Goal: Task Accomplishment & Management: Use online tool/utility

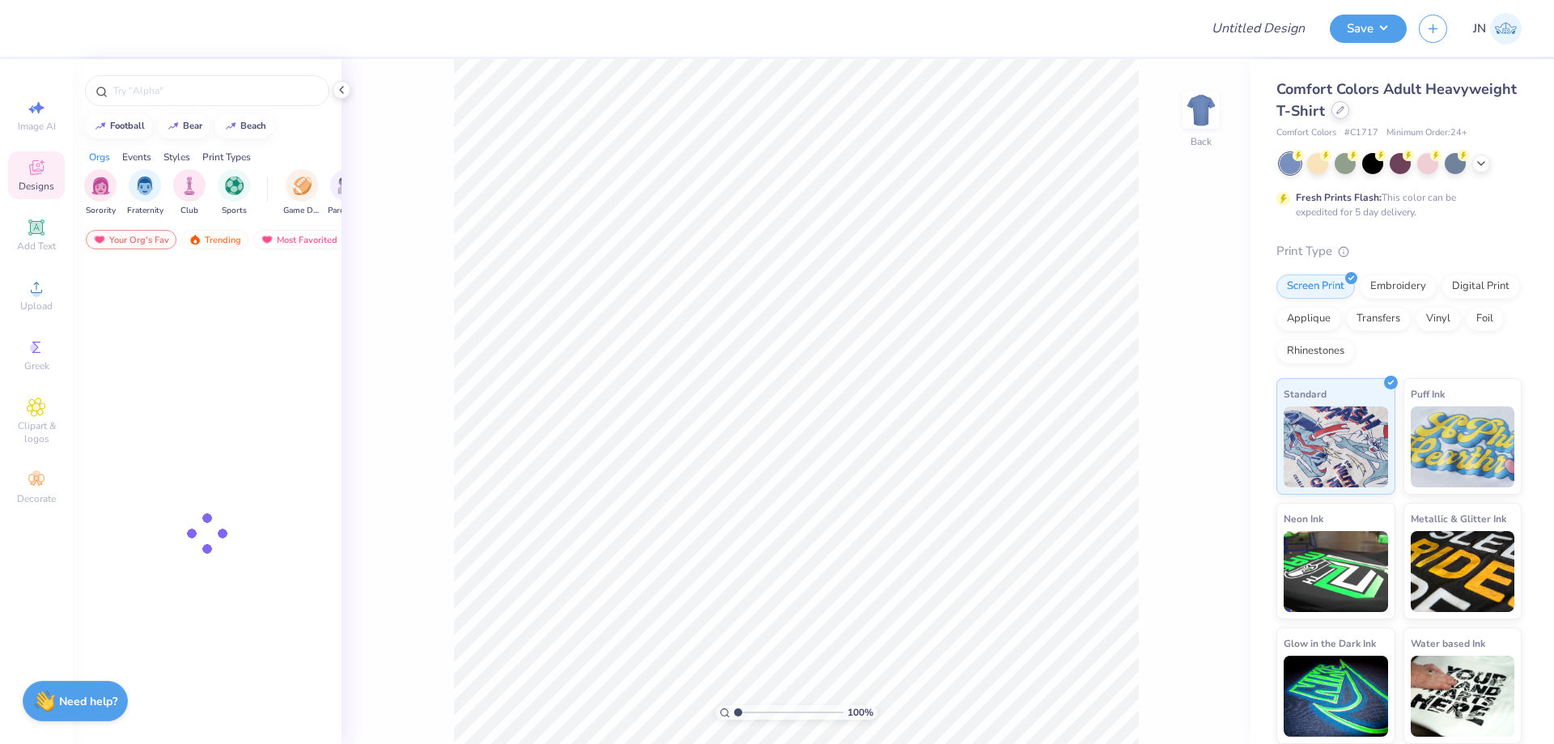
click at [1337, 114] on icon at bounding box center [1341, 110] width 8 height 8
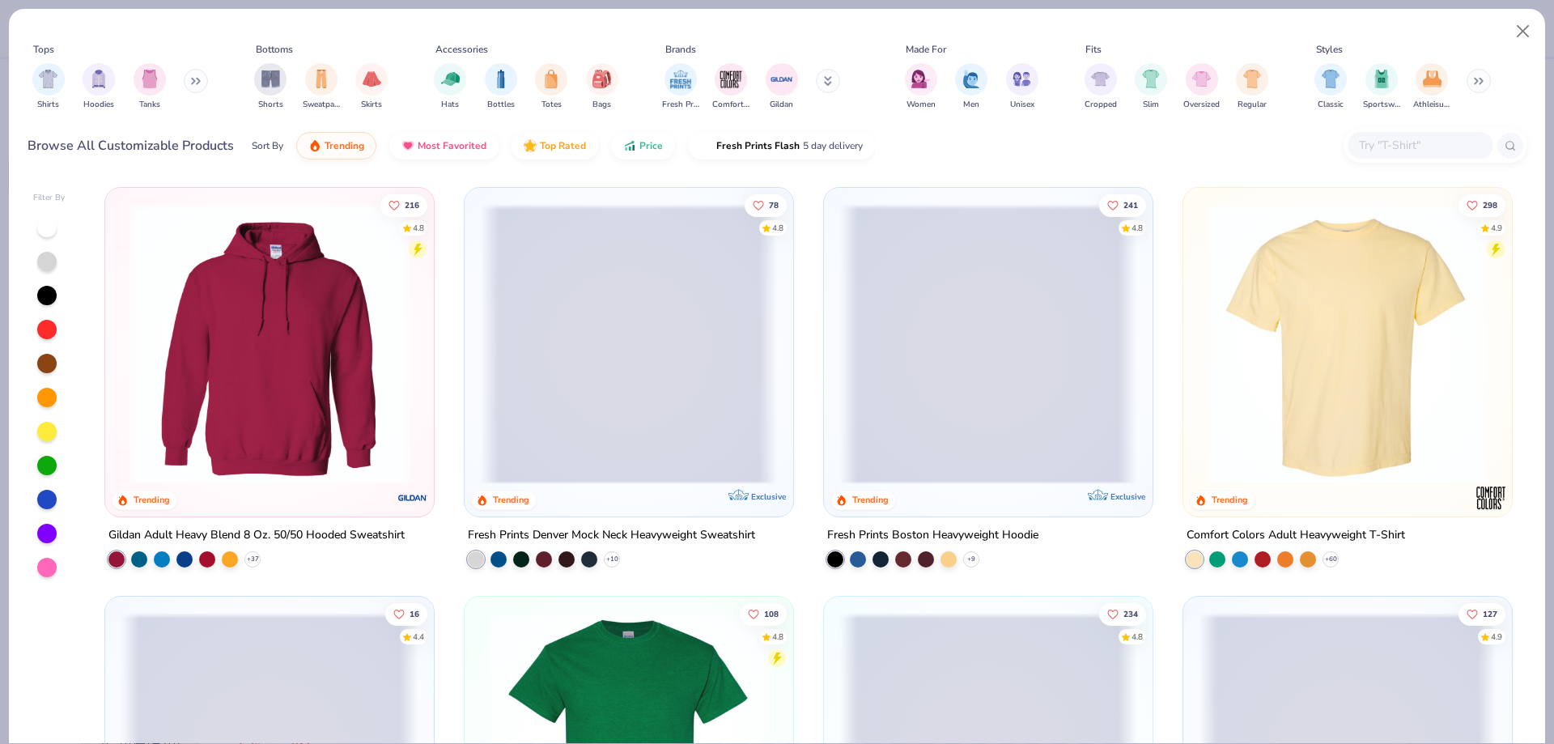
click at [665, 308] on span at bounding box center [629, 344] width 296 height 280
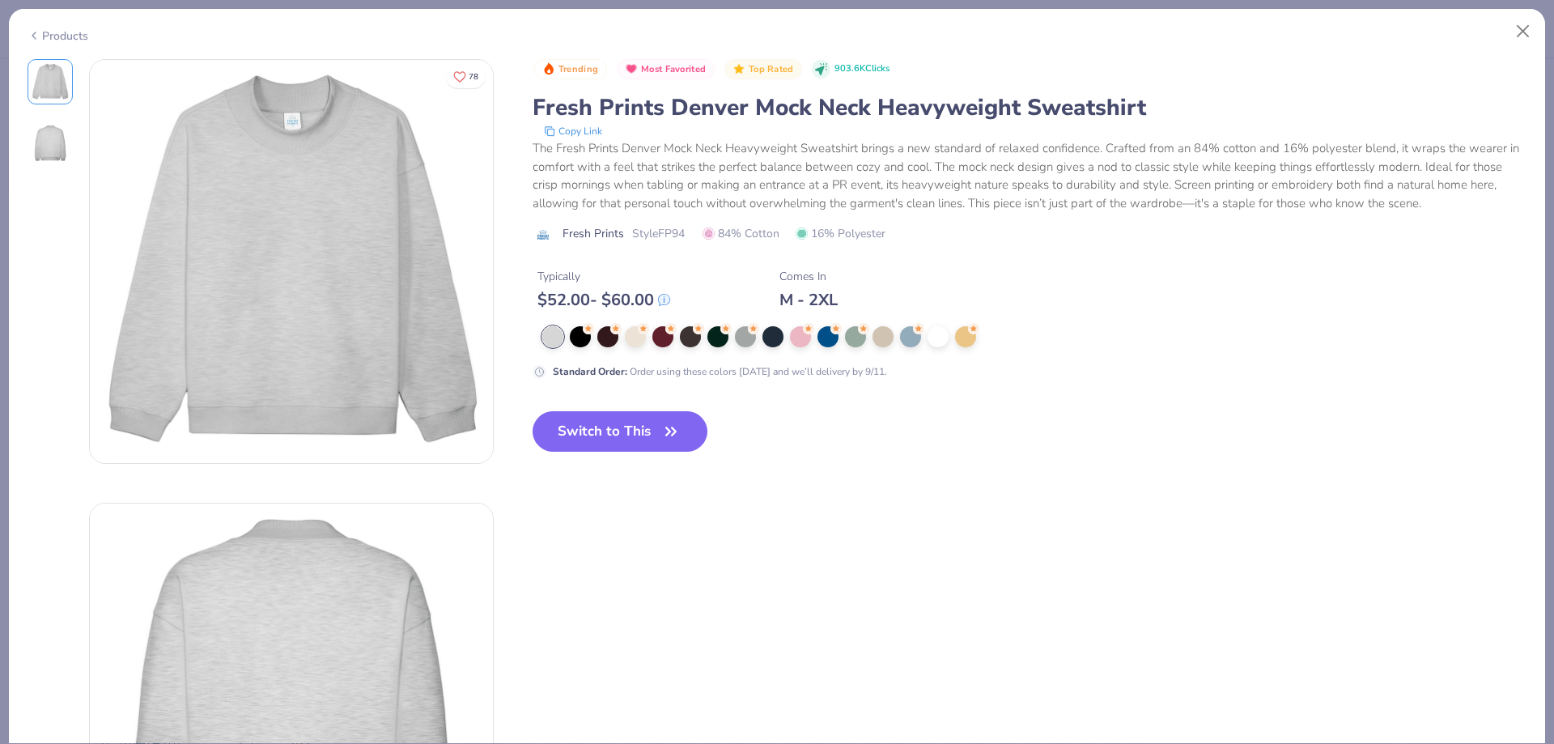
click at [607, 278] on div "Typically" at bounding box center [604, 276] width 133 height 17
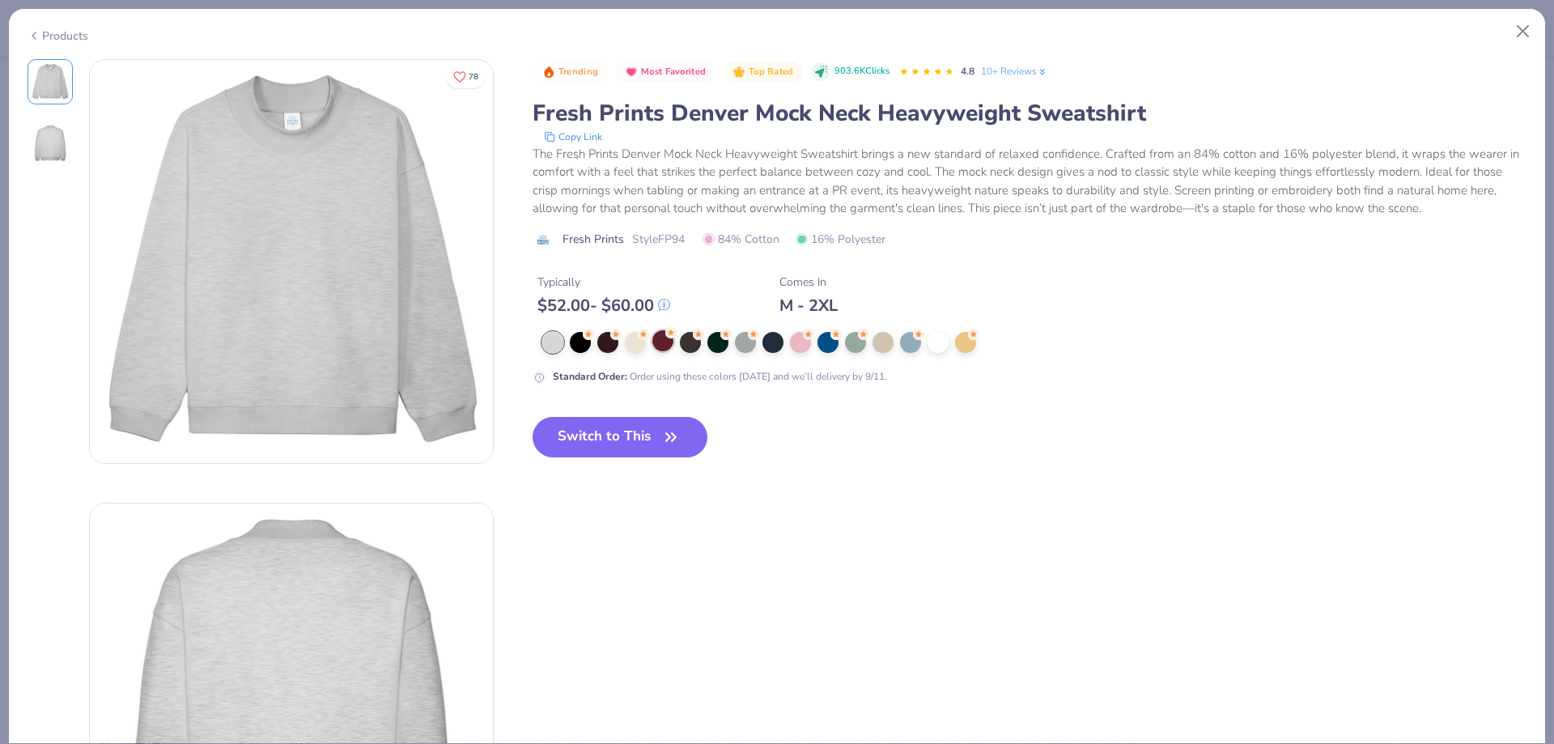
click at [661, 347] on div at bounding box center [662, 340] width 21 height 21
click at [627, 448] on button "Switch to This" at bounding box center [621, 437] width 176 height 40
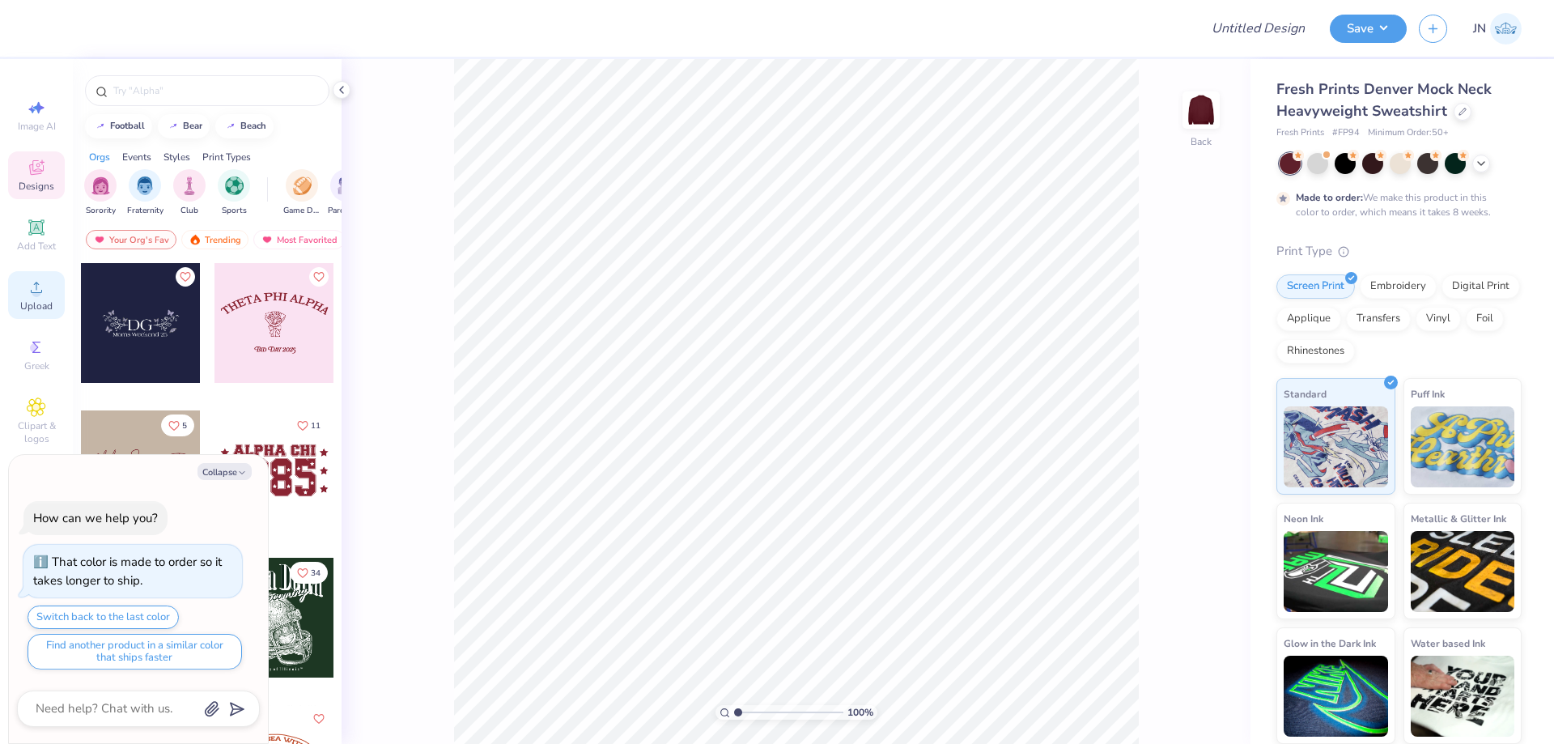
click at [39, 300] on span "Upload" at bounding box center [36, 306] width 32 height 13
click at [37, 312] on span "Upload" at bounding box center [36, 306] width 32 height 13
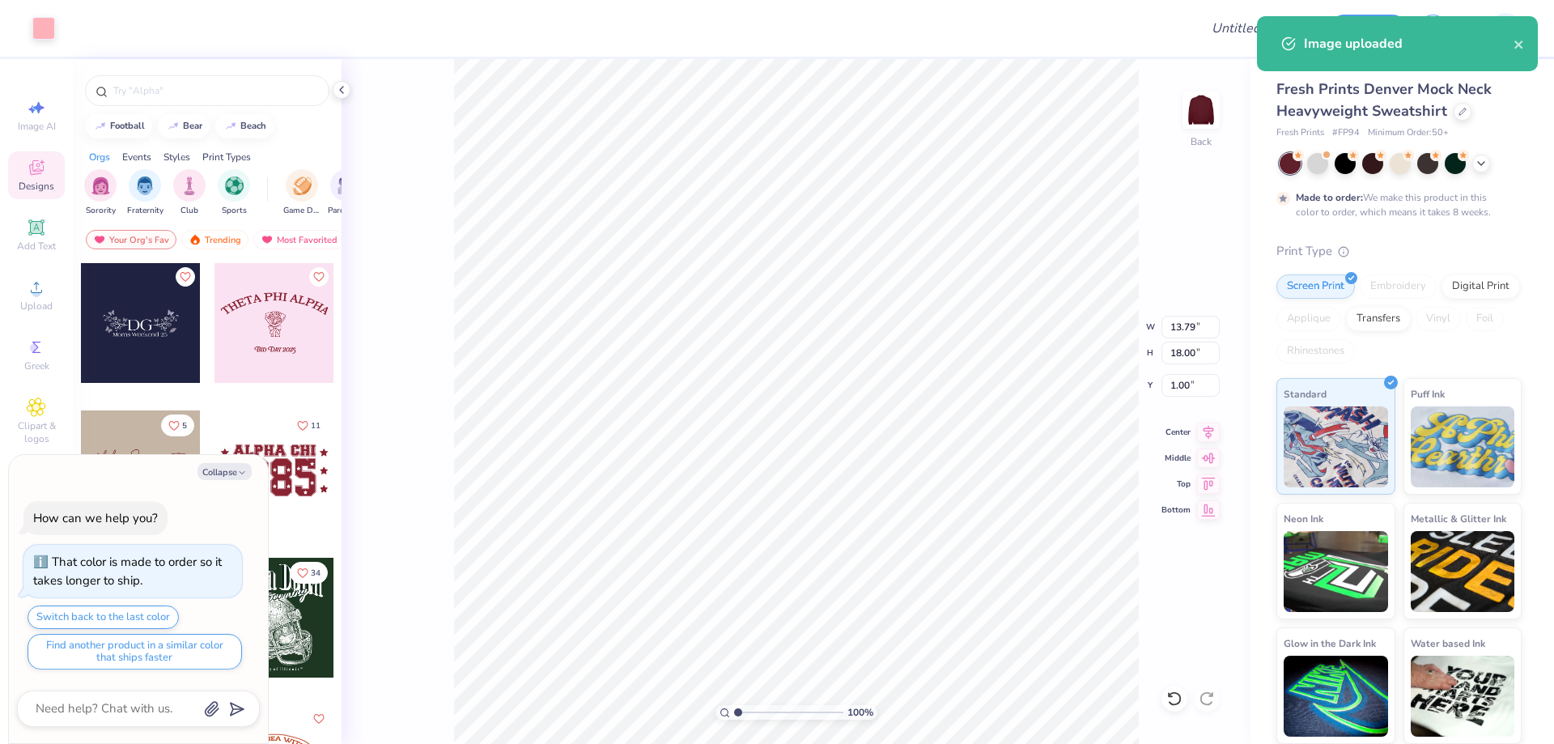
type textarea "x"
type input "7.58"
type input "9.89"
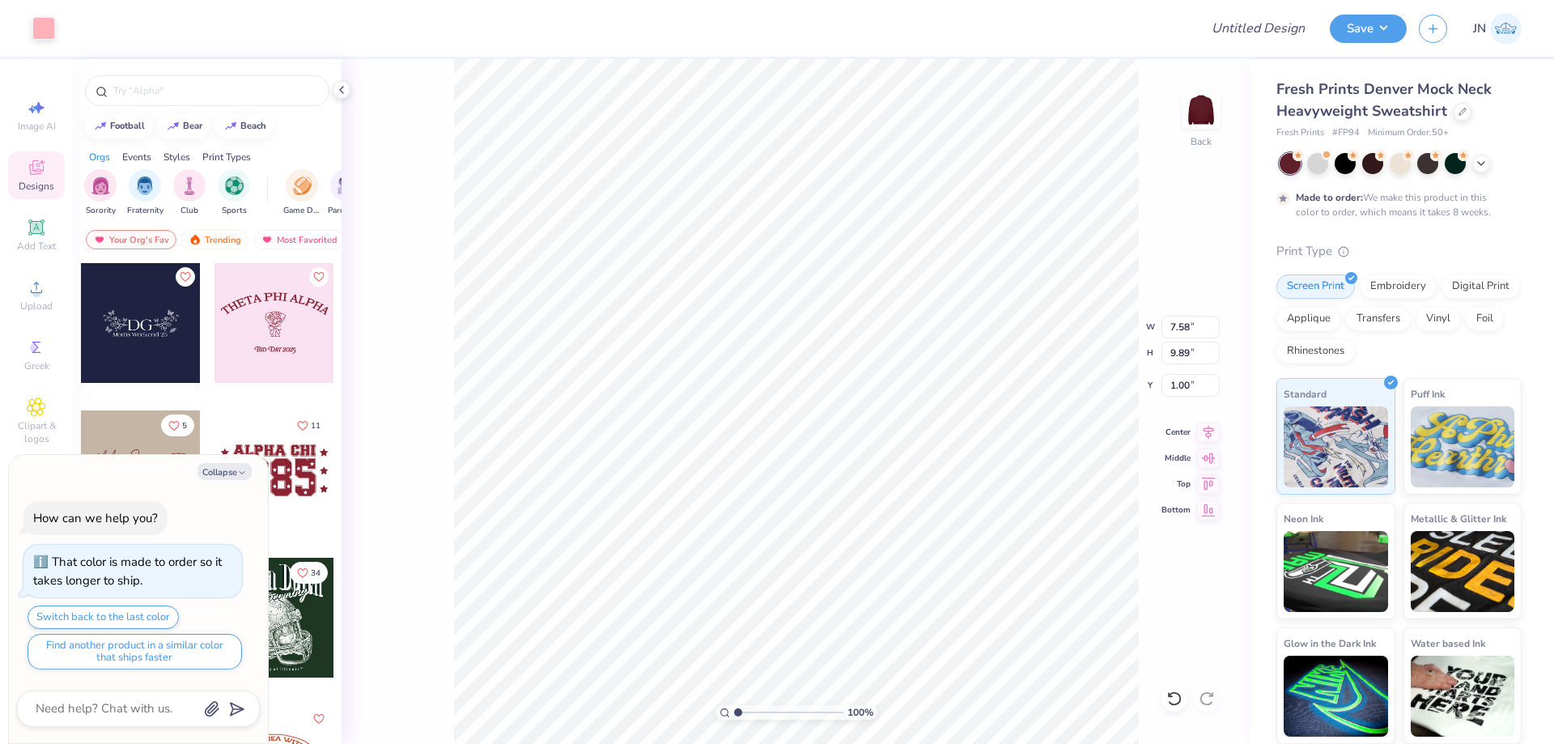
type textarea "x"
type input "2.73"
type textarea "x"
type input "2.05"
type textarea "x"
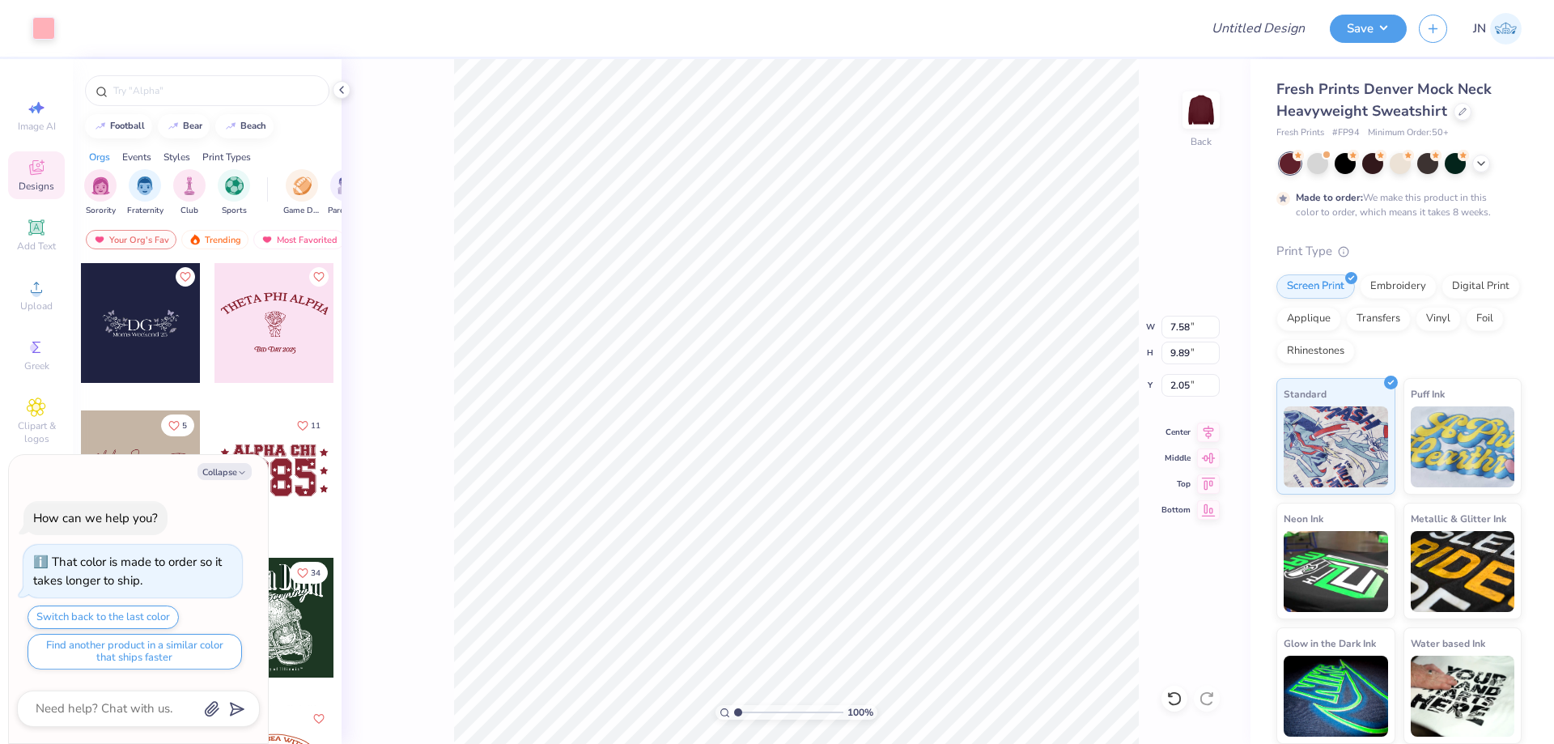
type input "9.26"
type input "12.08"
type textarea "x"
type input "1.60"
click at [1486, 167] on icon at bounding box center [1481, 161] width 13 height 13
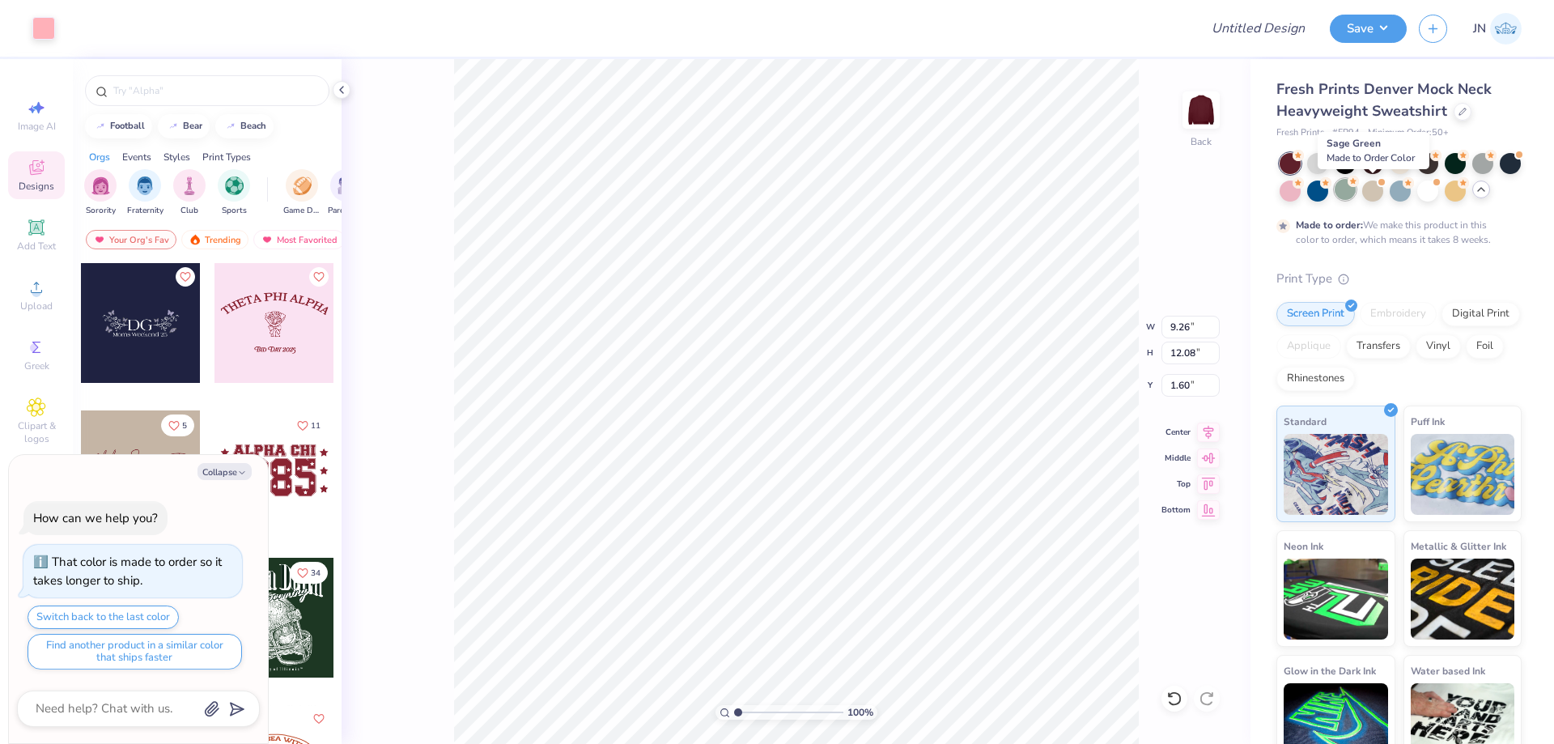
click at [1356, 189] on div at bounding box center [1345, 189] width 21 height 21
click at [1411, 191] on div at bounding box center [1400, 189] width 21 height 21
click at [1398, 157] on div at bounding box center [1400, 161] width 21 height 21
click at [1433, 168] on div at bounding box center [1427, 161] width 21 height 21
click at [1466, 193] on div at bounding box center [1455, 189] width 21 height 21
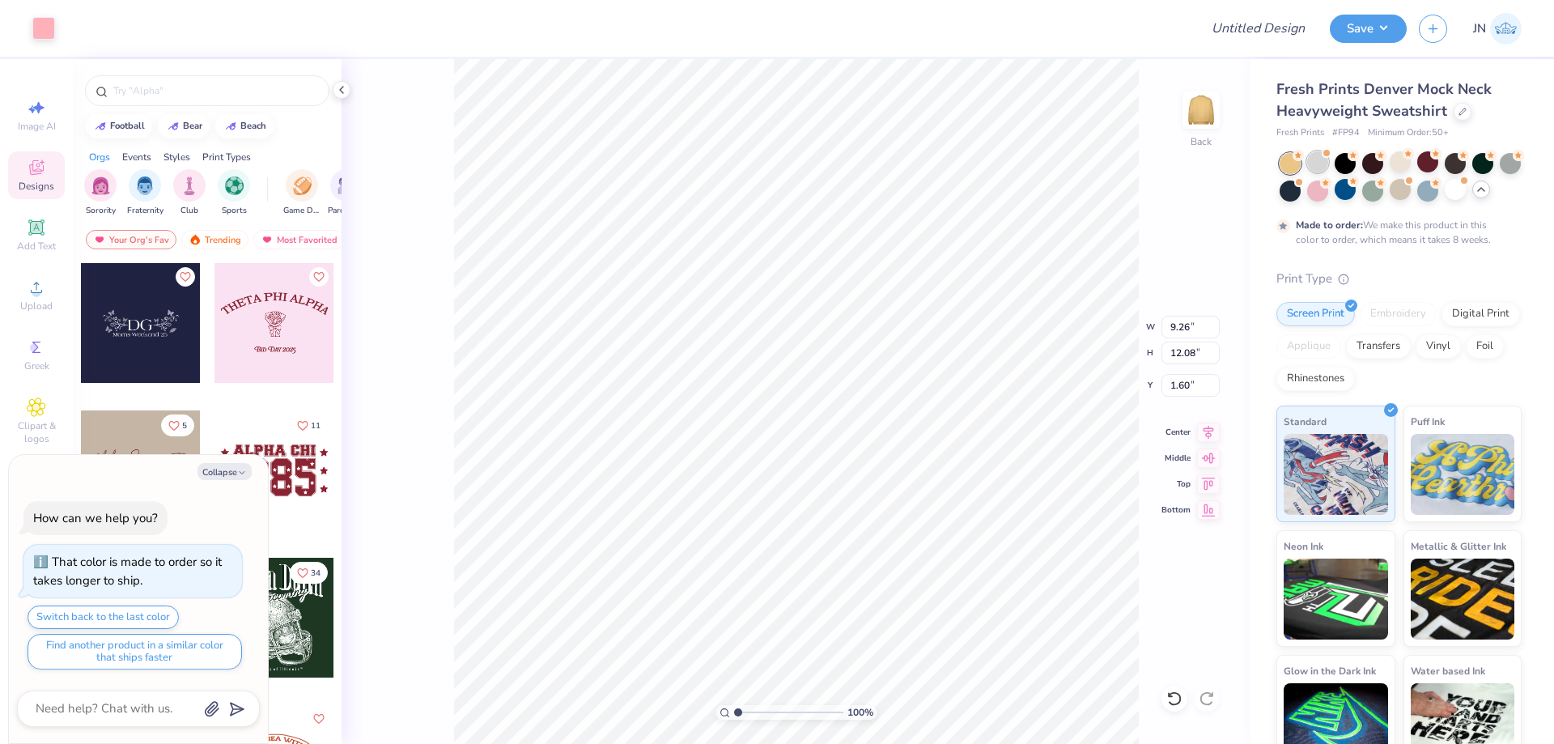
click at [1326, 164] on div at bounding box center [1317, 161] width 21 height 21
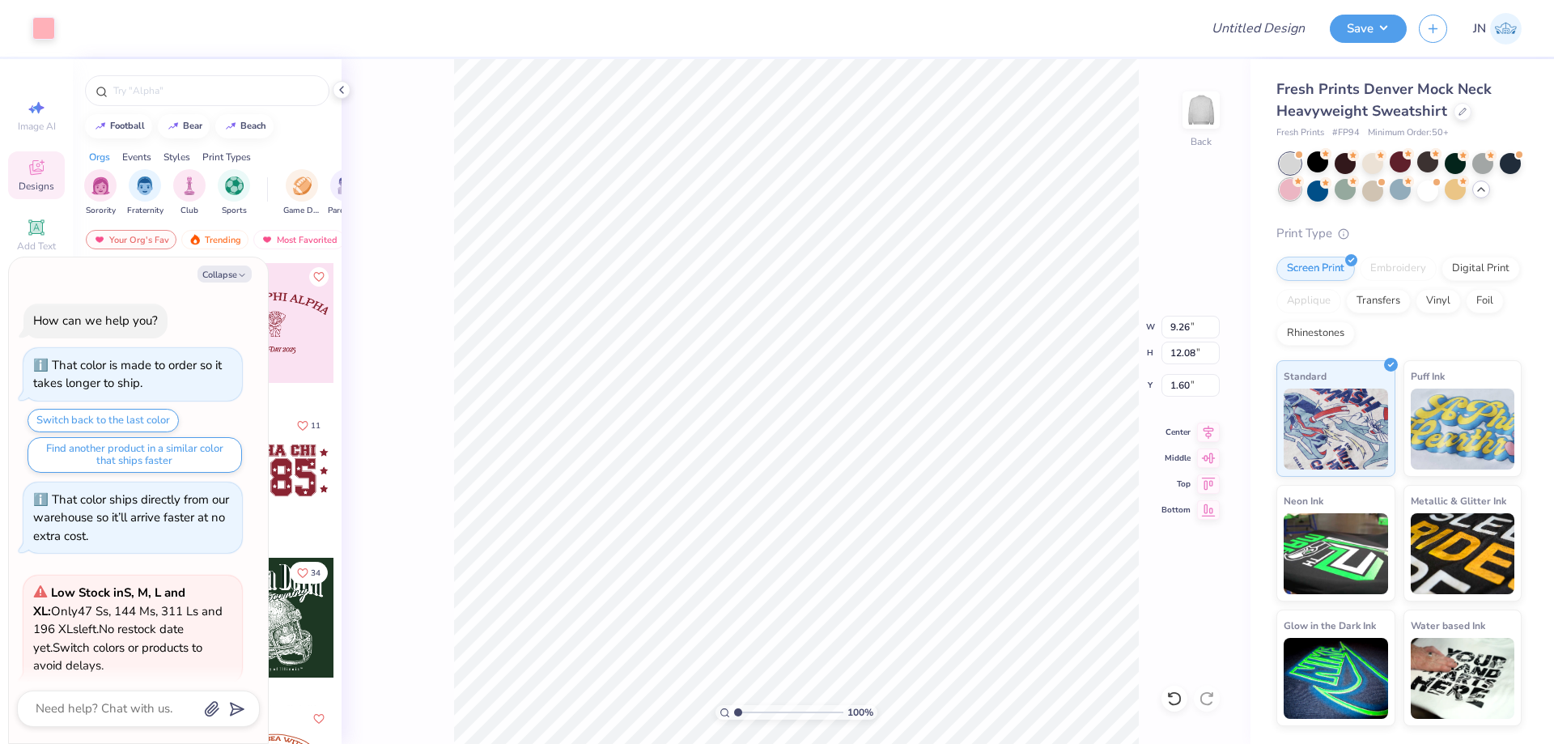
scroll to position [377, 0]
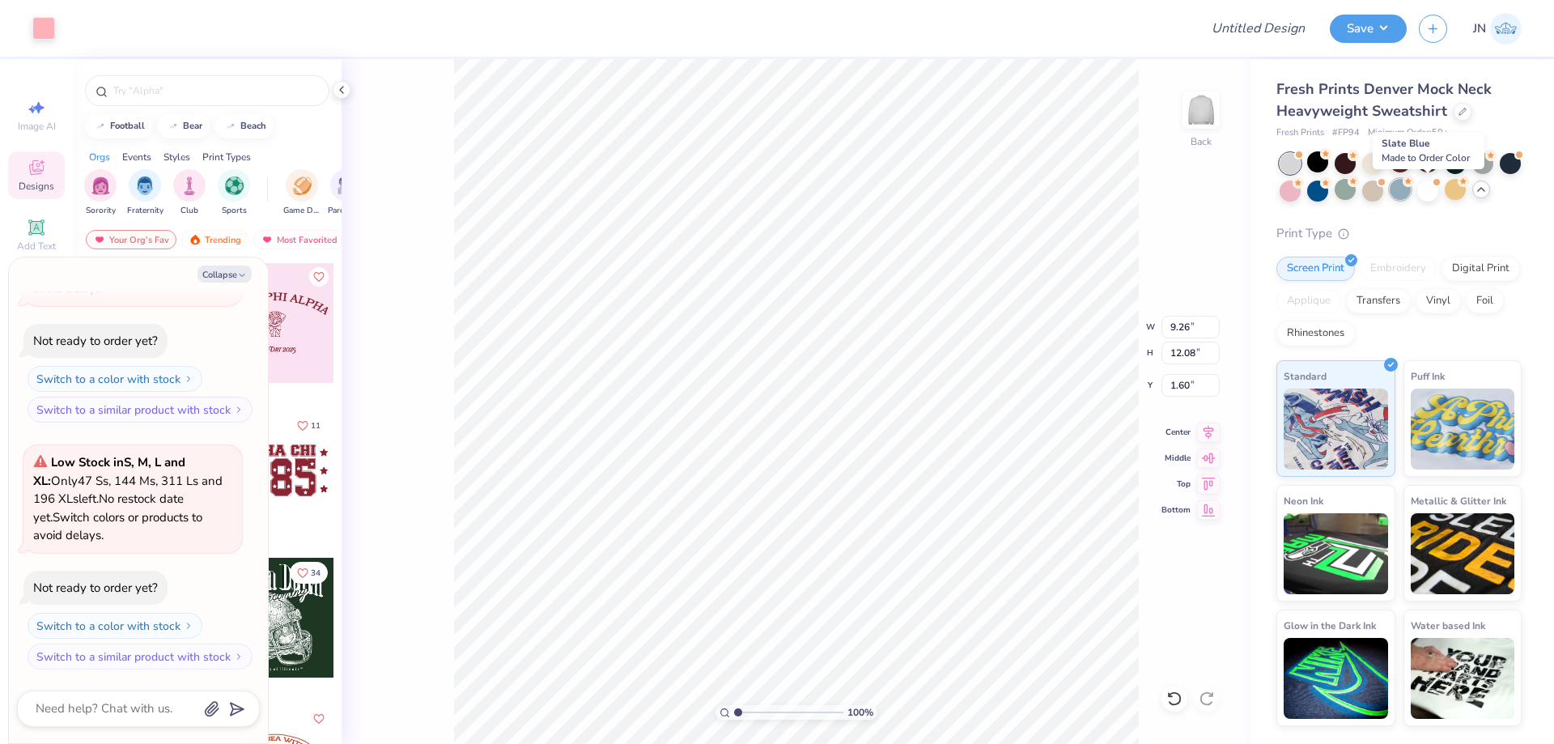
click at [1411, 189] on div at bounding box center [1400, 189] width 21 height 21
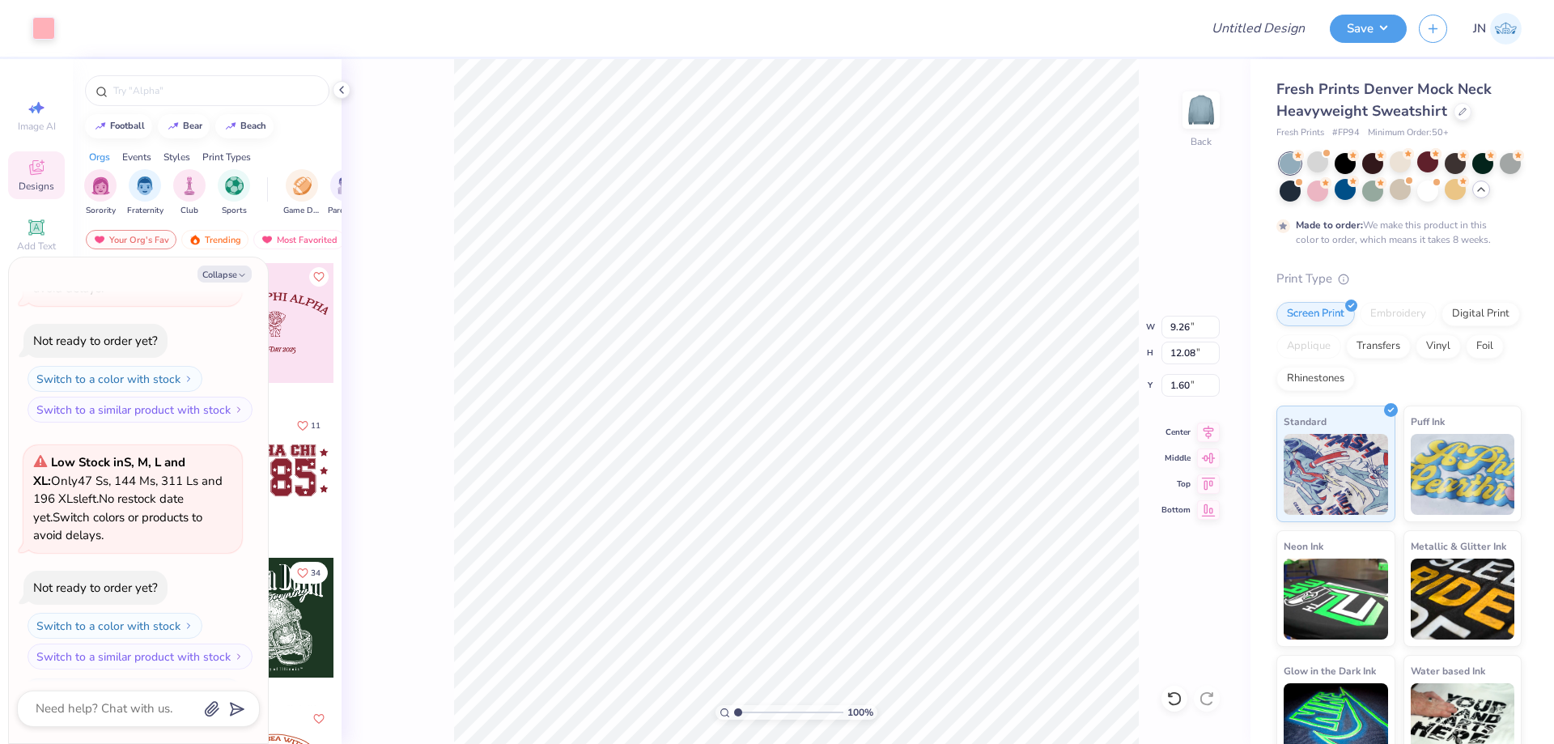
scroll to position [512, 0]
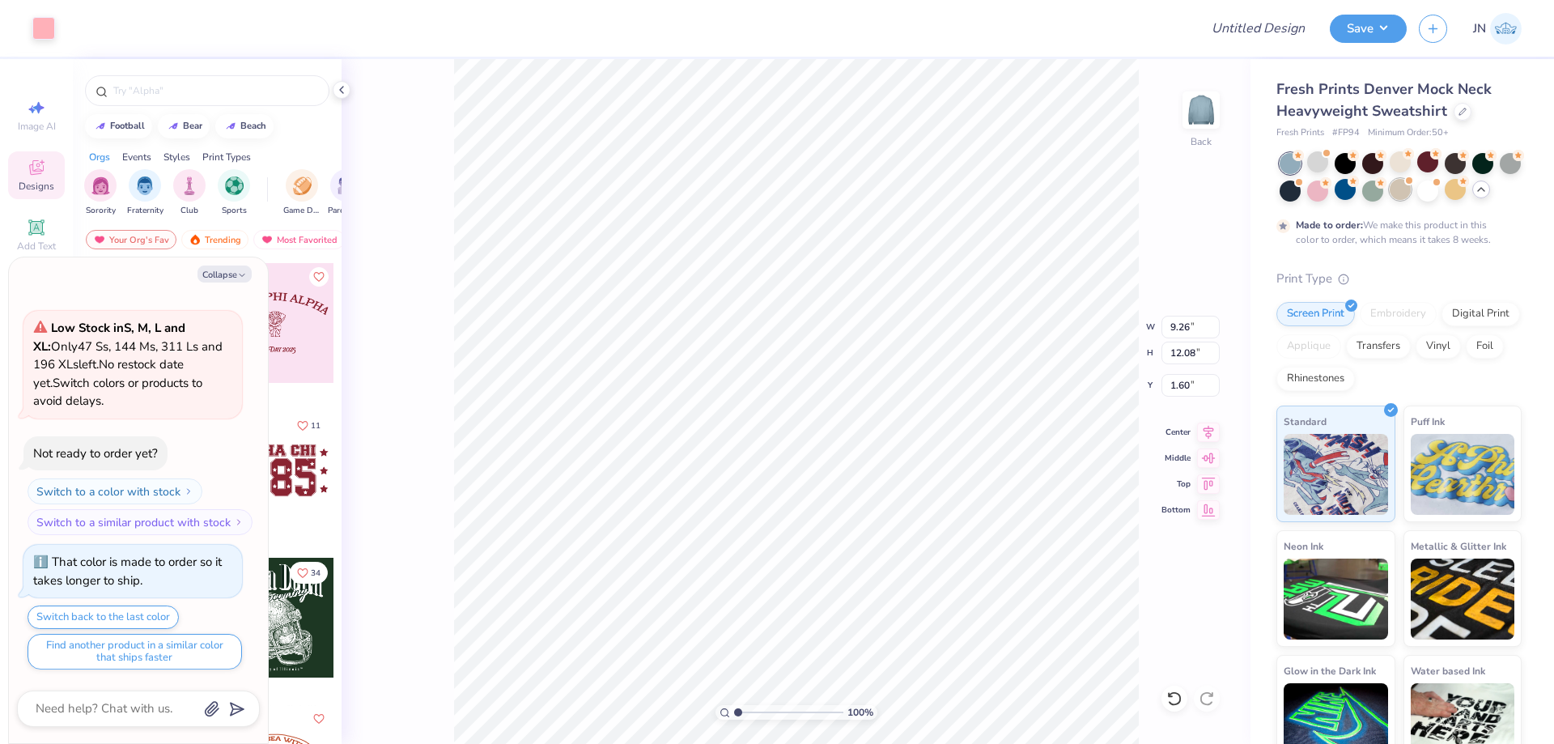
click at [1411, 191] on div at bounding box center [1400, 189] width 21 height 21
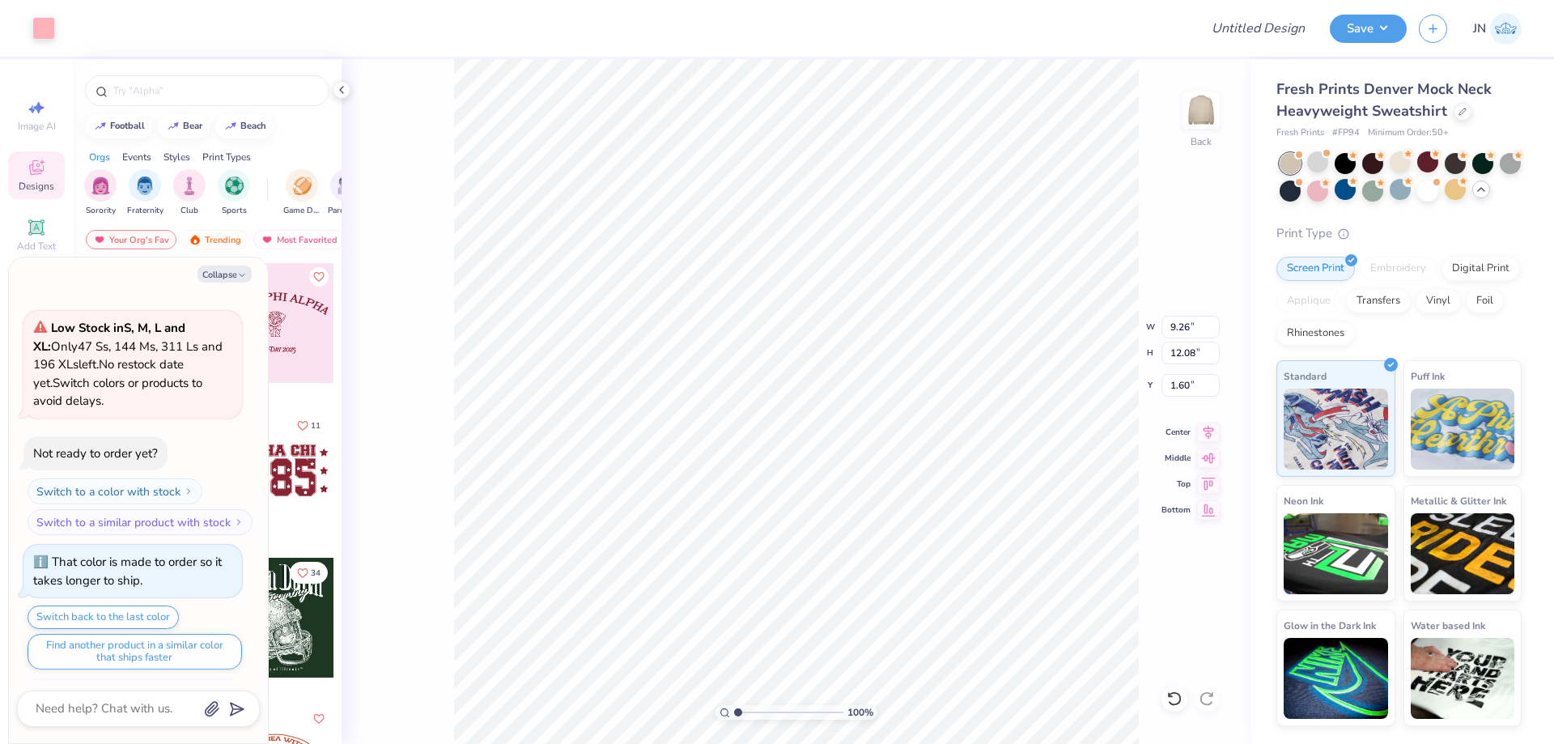
scroll to position [821, 0]
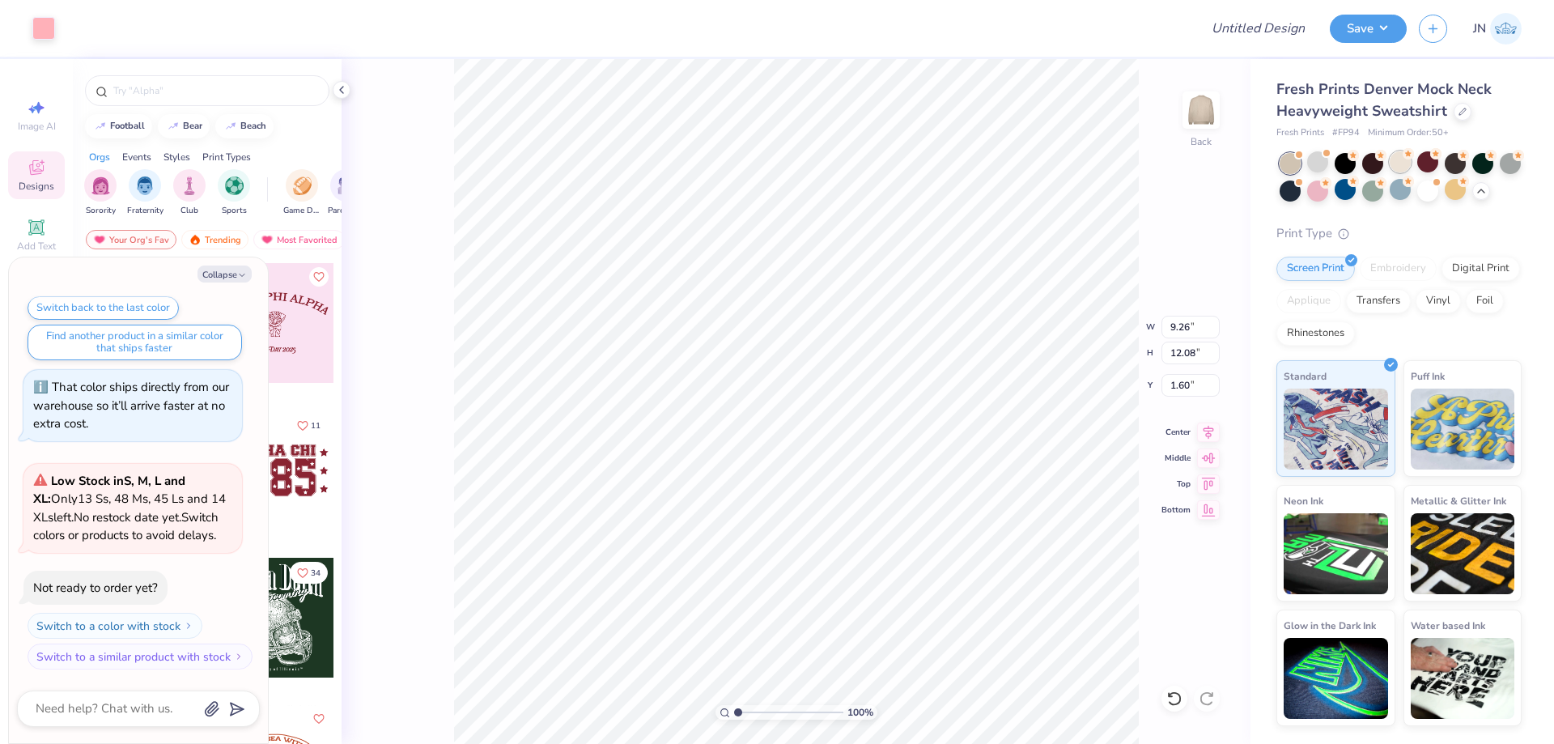
click at [1393, 163] on div at bounding box center [1400, 161] width 21 height 21
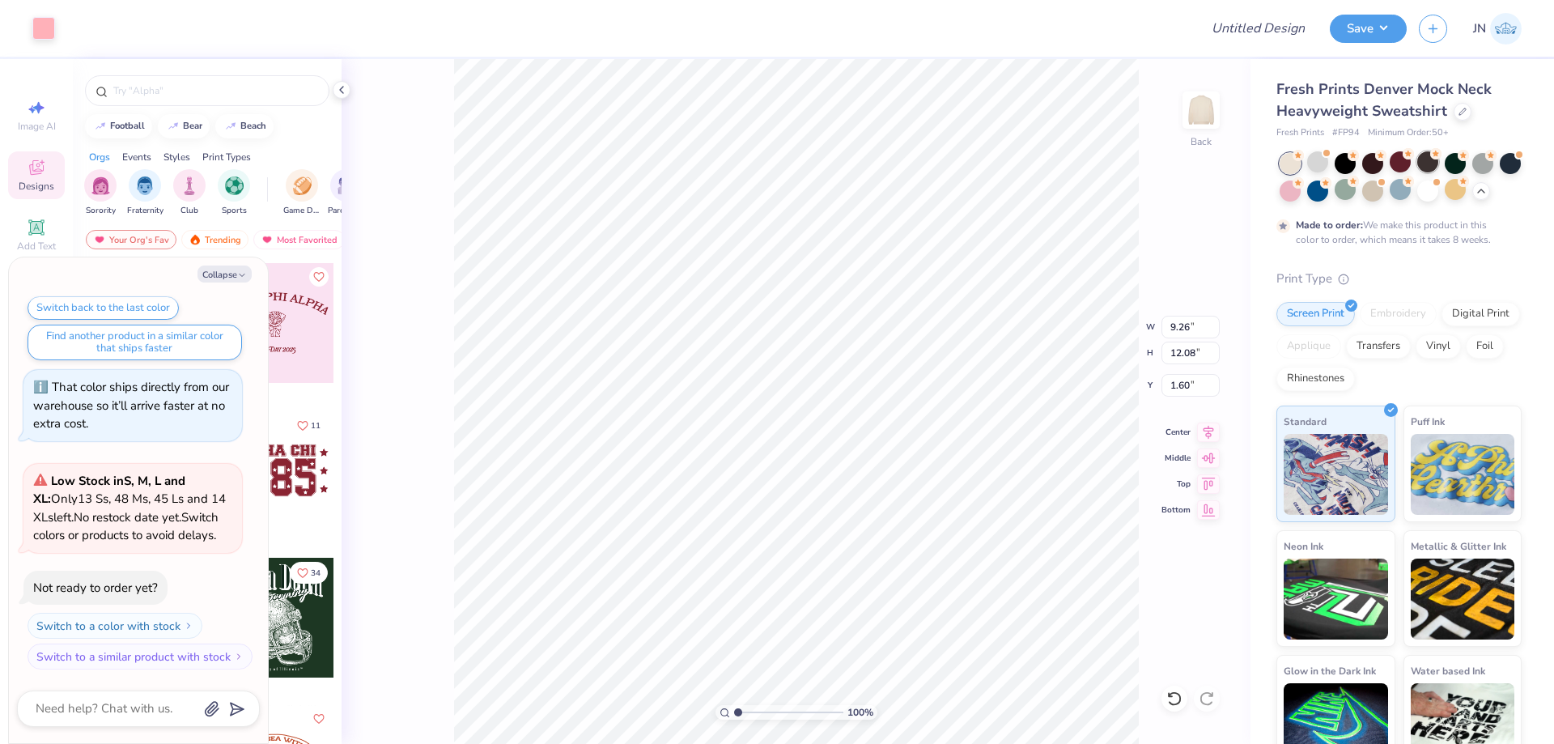
scroll to position [955, 0]
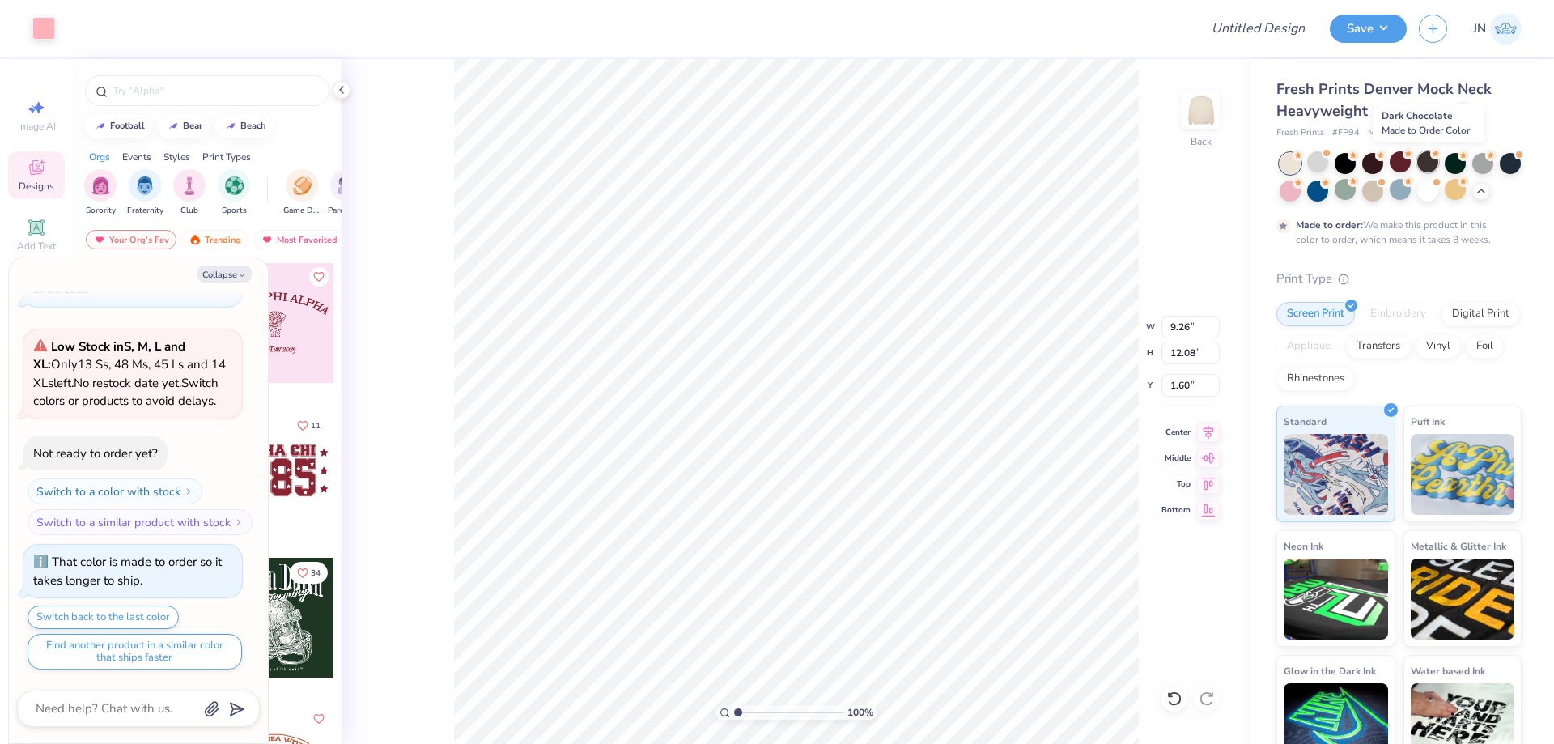
click at [1423, 162] on div at bounding box center [1427, 161] width 21 height 21
click at [1297, 166] on div at bounding box center [1290, 163] width 21 height 21
click at [1301, 196] on div at bounding box center [1290, 189] width 21 height 21
click at [1374, 168] on div at bounding box center [1372, 161] width 21 height 21
click at [1328, 187] on div at bounding box center [1317, 189] width 21 height 21
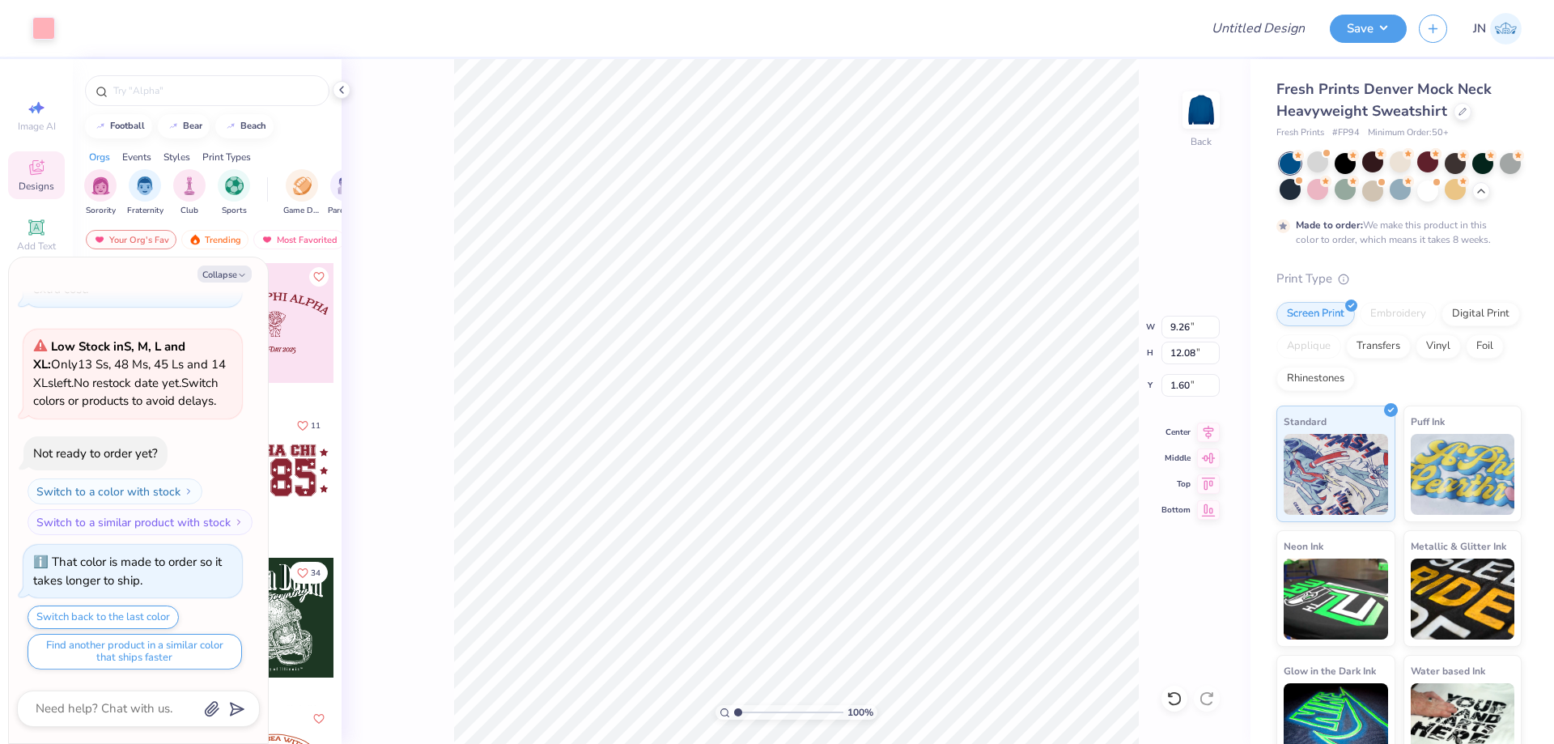
type textarea "x"
type input "1"
drag, startPoint x: 740, startPoint y: 717, endPoint x: 721, endPoint y: 721, distance: 19.1
click at [734, 720] on input "range" at bounding box center [788, 712] width 109 height 15
click at [239, 272] on icon "button" at bounding box center [242, 275] width 10 height 10
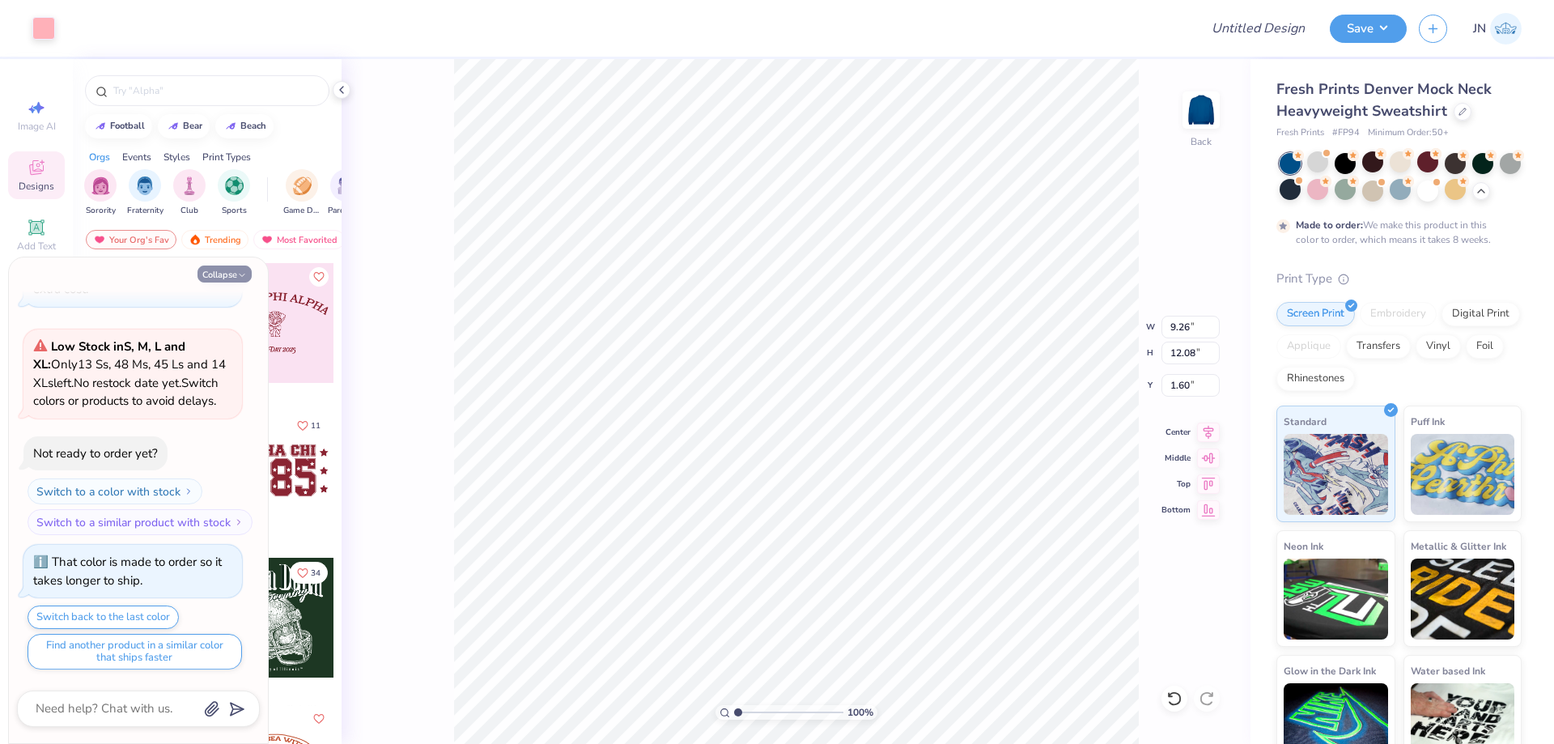
type textarea "x"
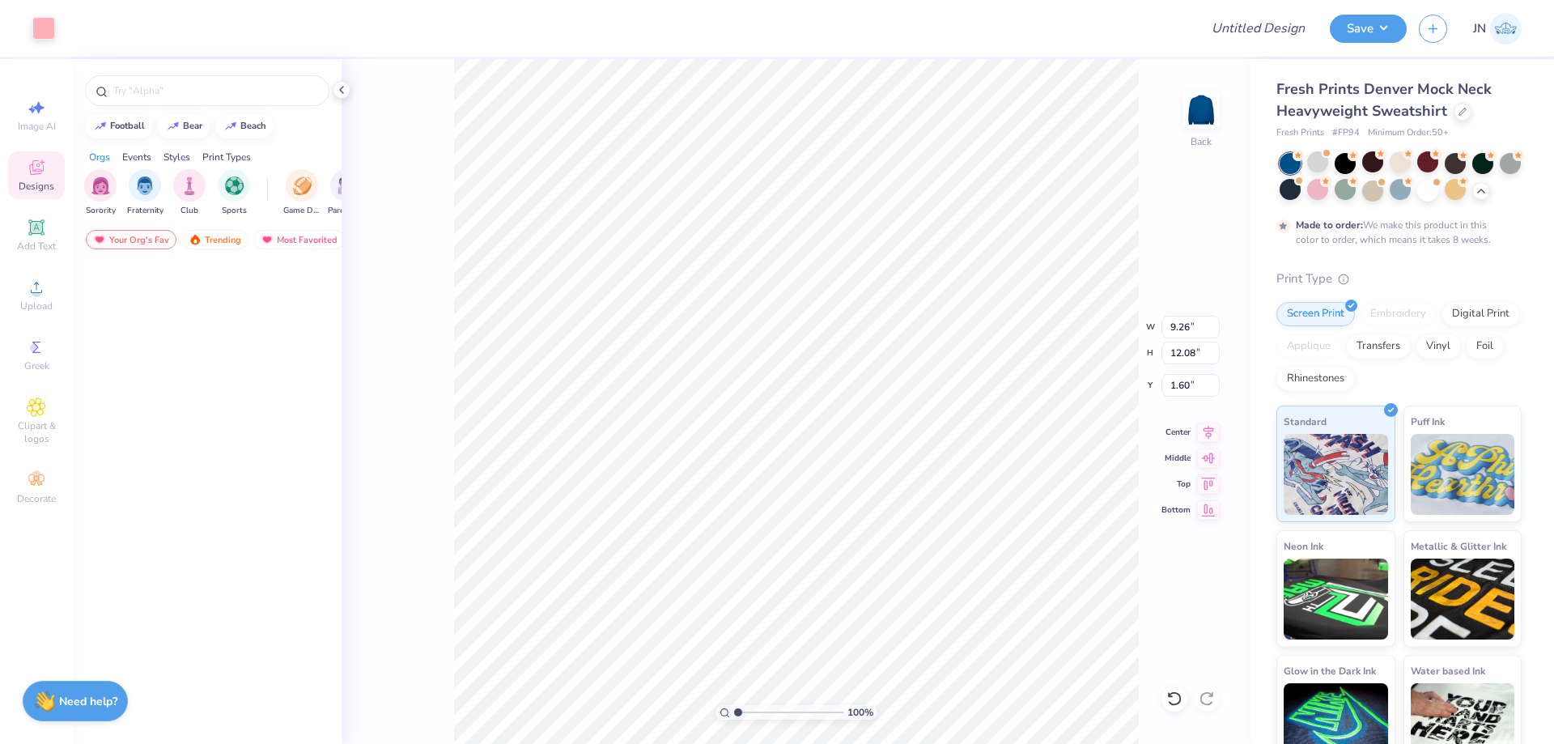
scroll to position [0, 0]
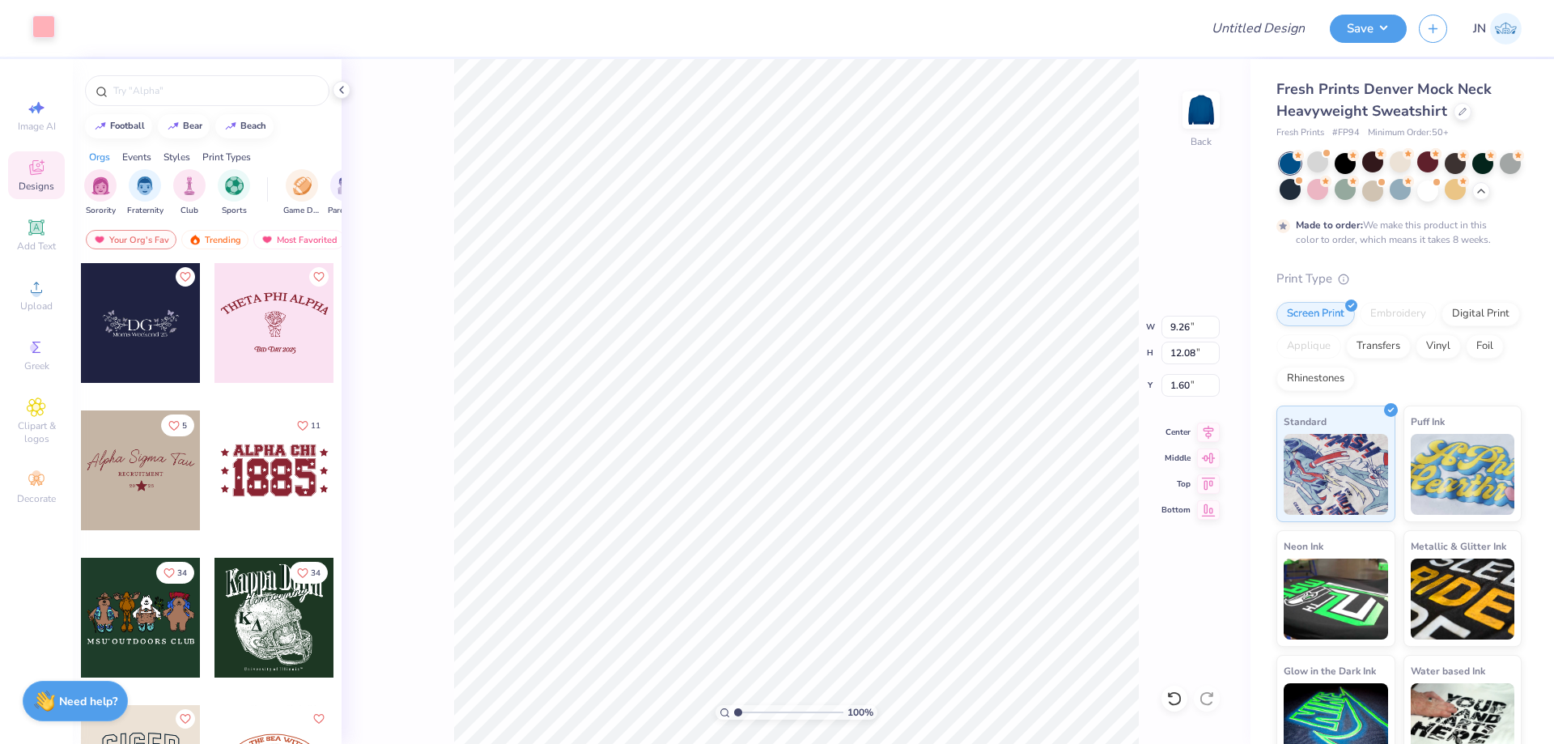
click at [40, 18] on div at bounding box center [43, 26] width 23 height 23
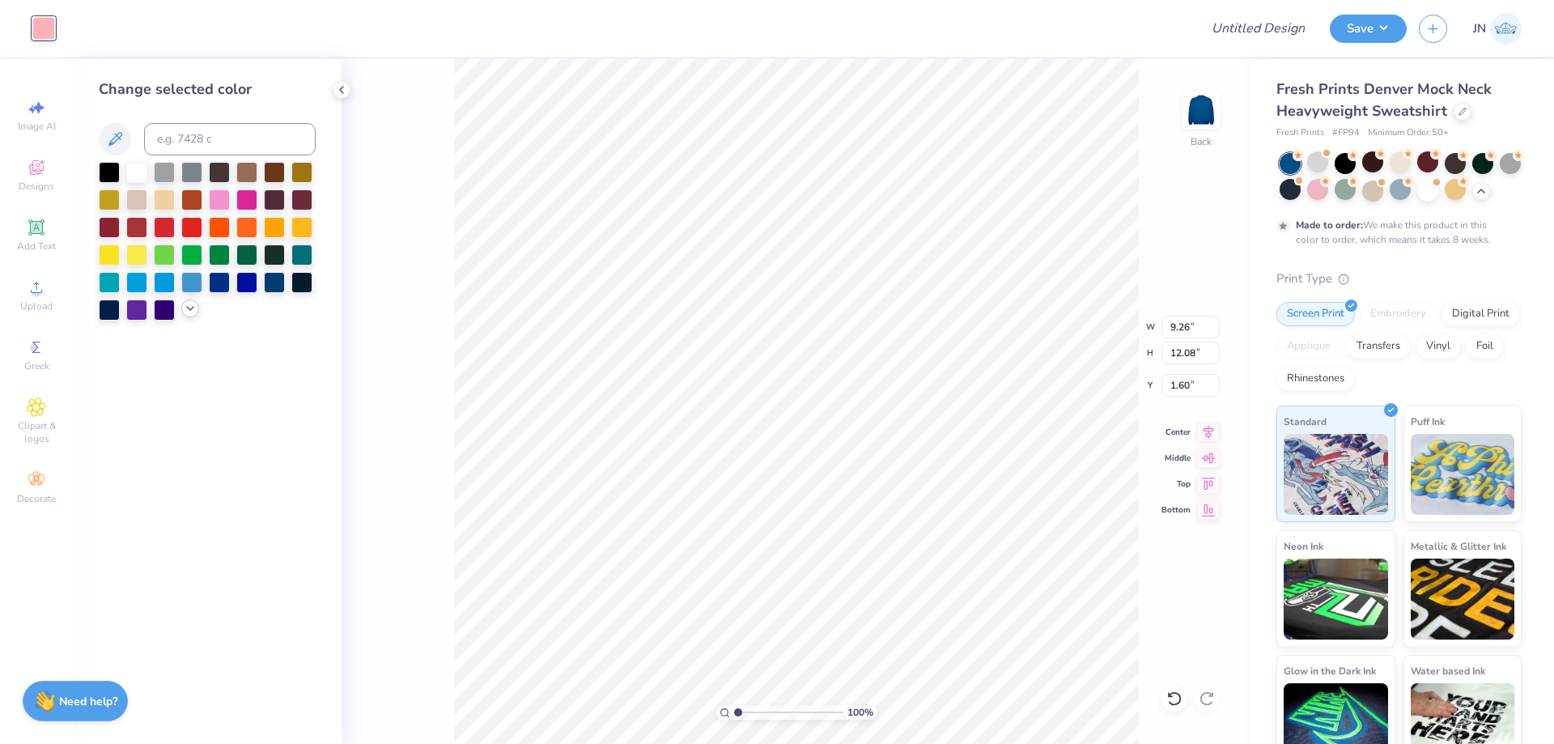
click at [189, 304] on icon at bounding box center [190, 308] width 13 height 13
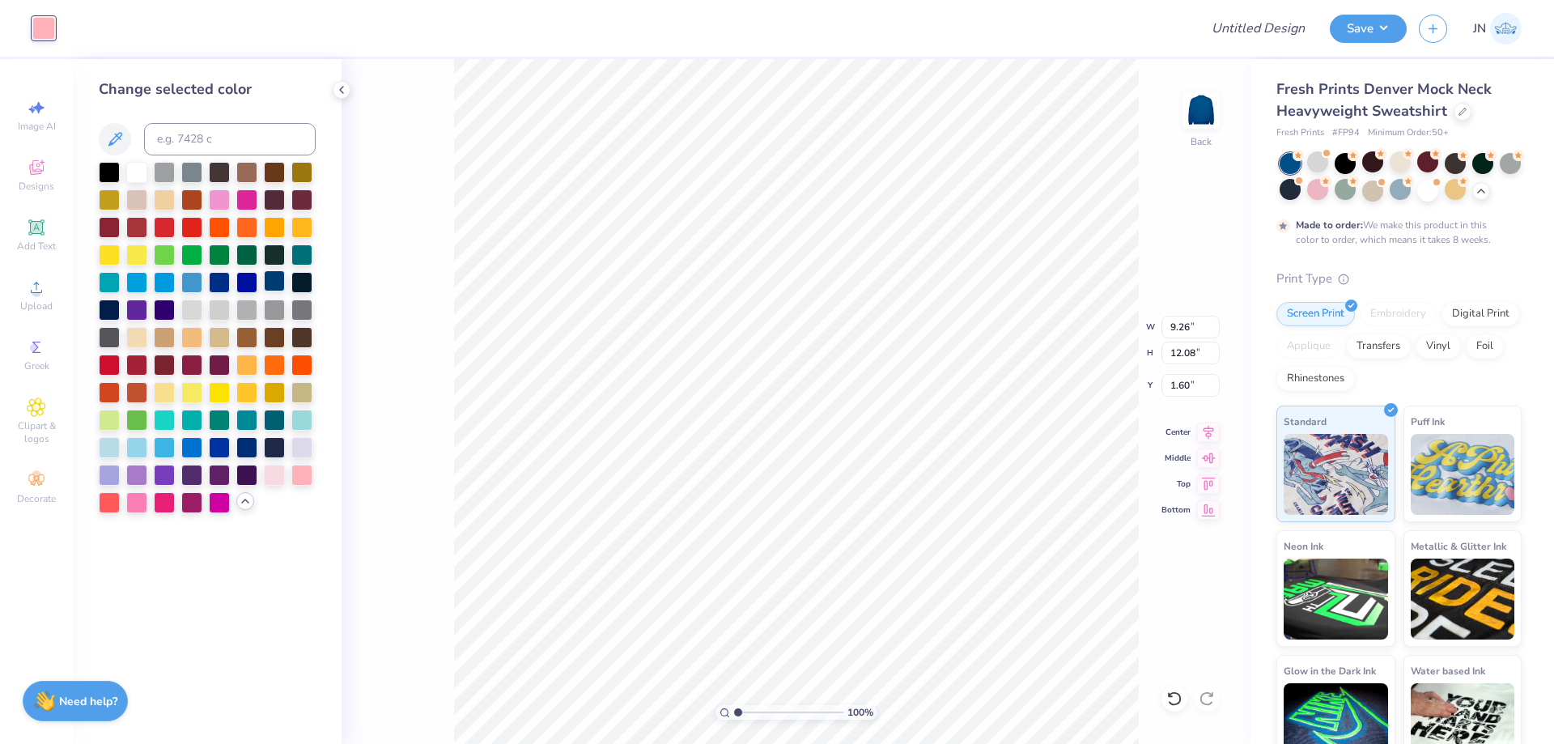
click at [274, 283] on div at bounding box center [274, 280] width 21 height 21
click at [293, 280] on div at bounding box center [301, 280] width 21 height 21
type input "9.50"
type input "12.39"
type input "1.52"
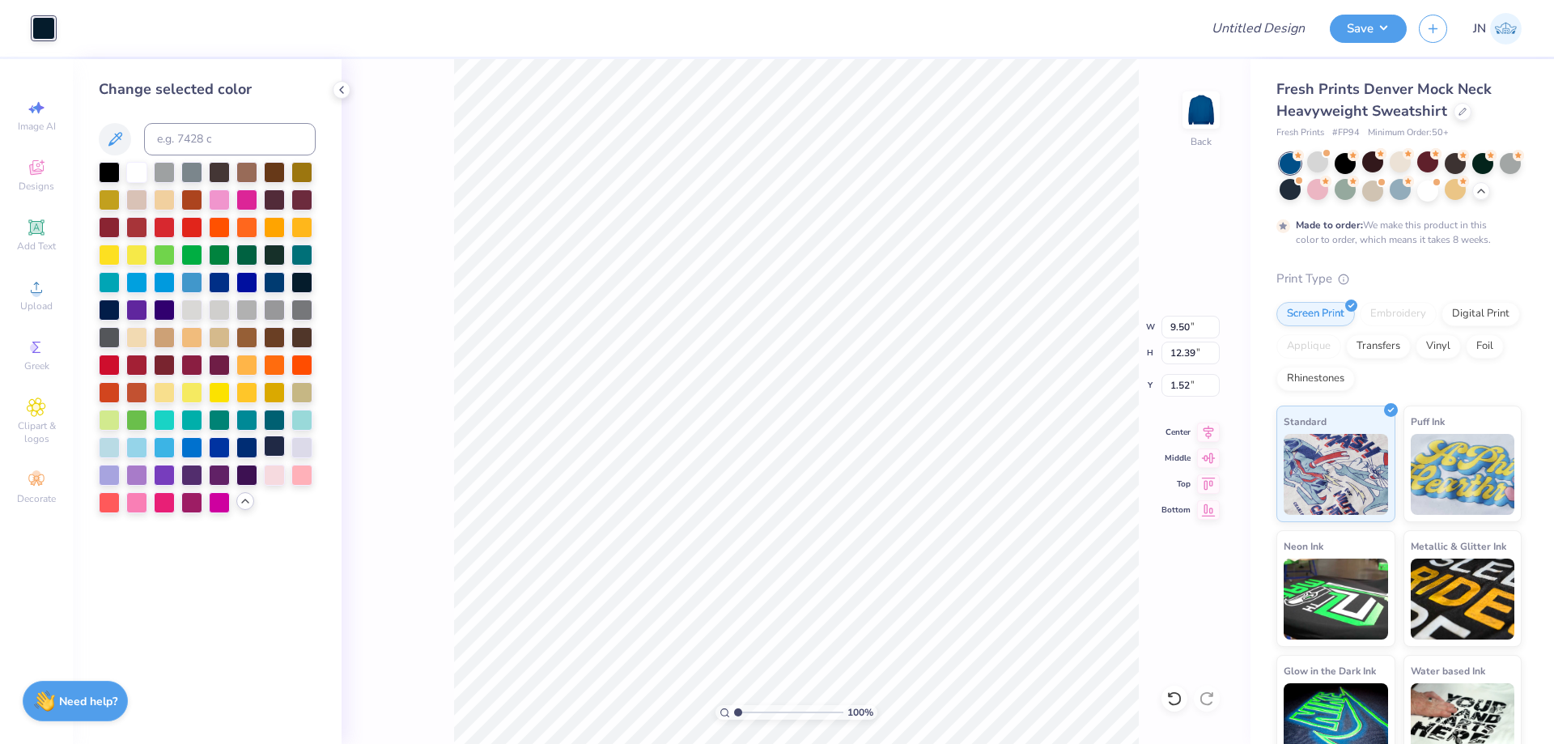
click at [283, 445] on div at bounding box center [274, 446] width 21 height 21
click at [294, 447] on div at bounding box center [301, 446] width 21 height 21
click at [274, 446] on div at bounding box center [274, 446] width 21 height 21
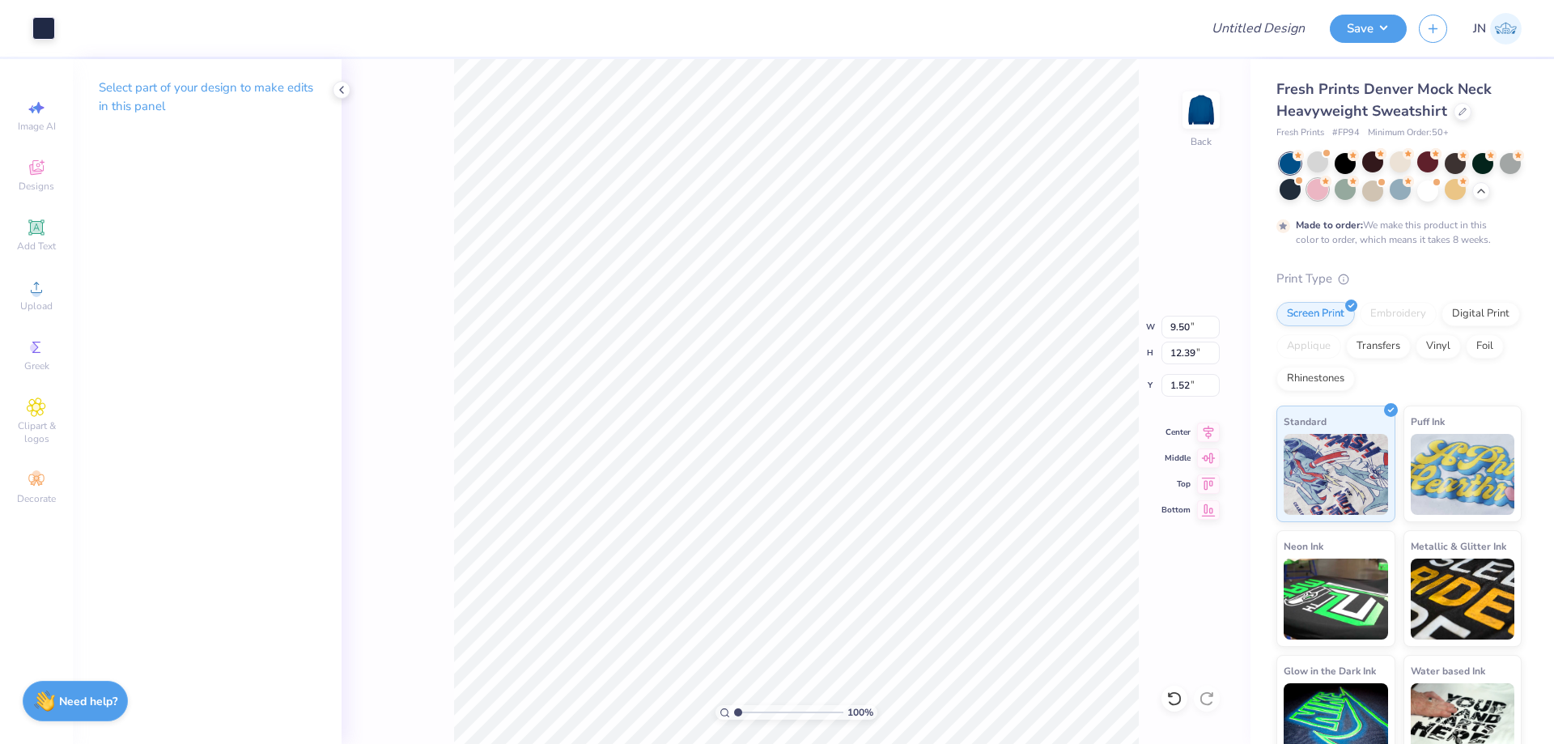
click at [1328, 190] on div at bounding box center [1317, 189] width 21 height 21
click at [1290, 164] on div at bounding box center [1290, 163] width 21 height 21
click at [1311, 162] on div at bounding box center [1317, 161] width 21 height 21
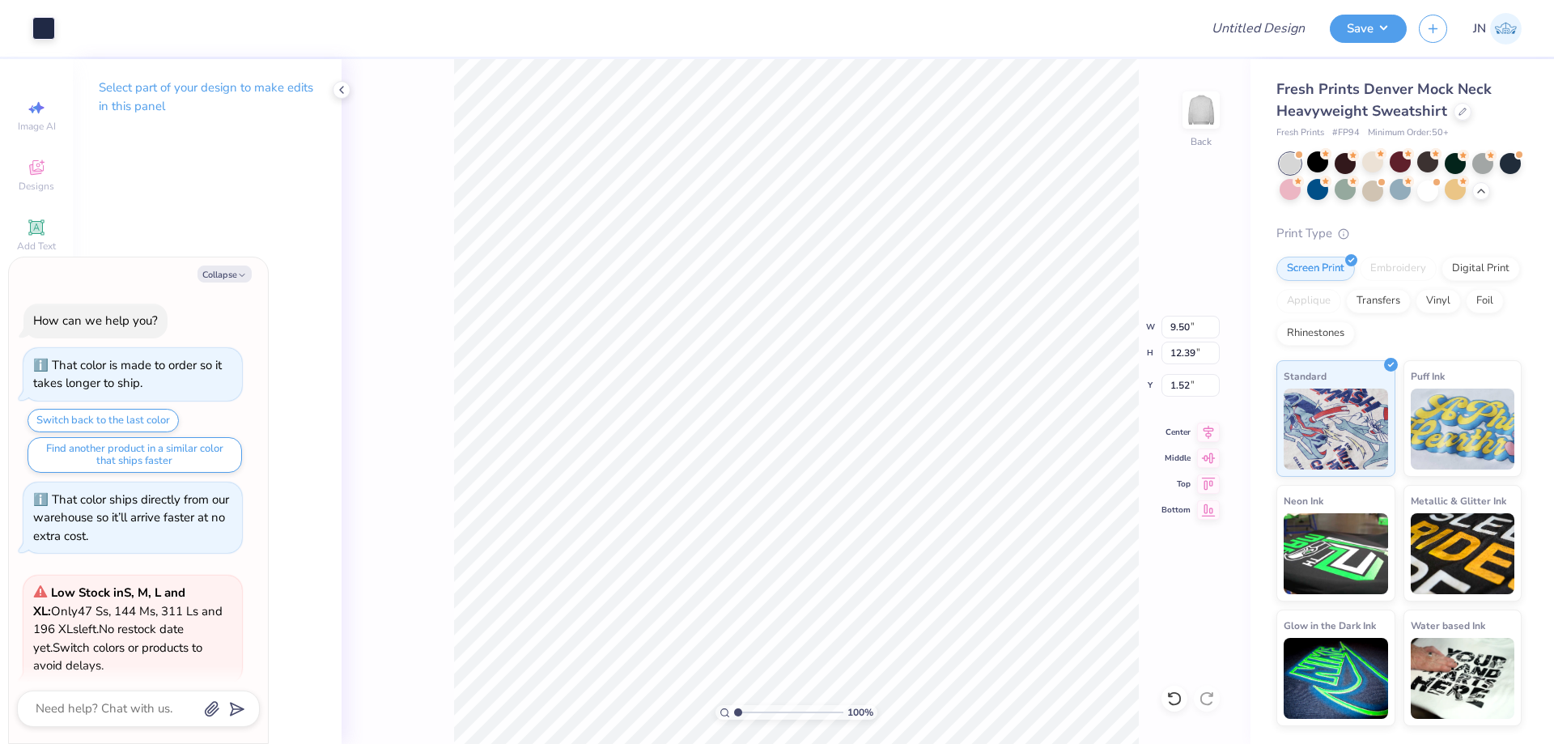
scroll to position [1283, 0]
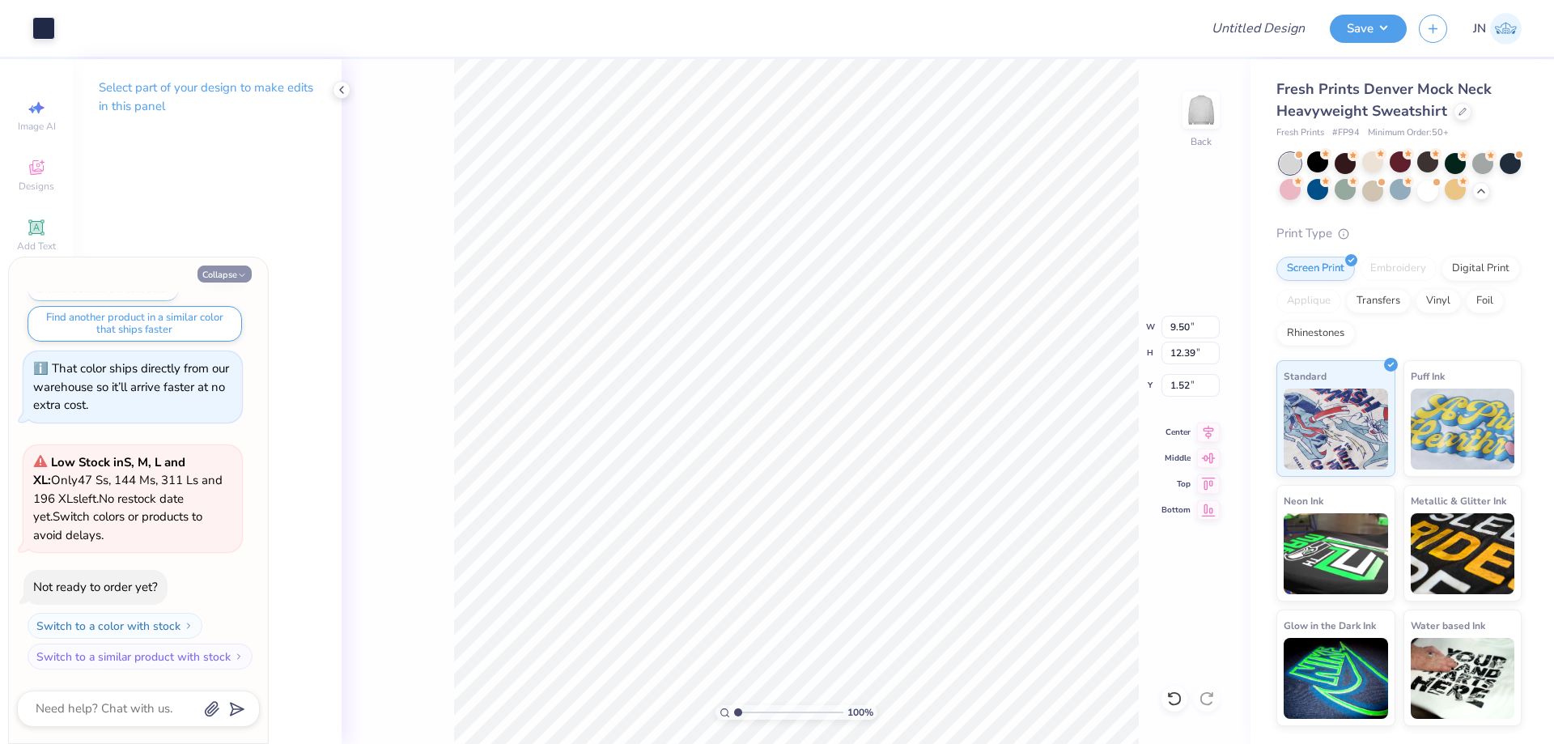
click at [237, 272] on icon "button" at bounding box center [242, 275] width 10 height 10
type textarea "x"
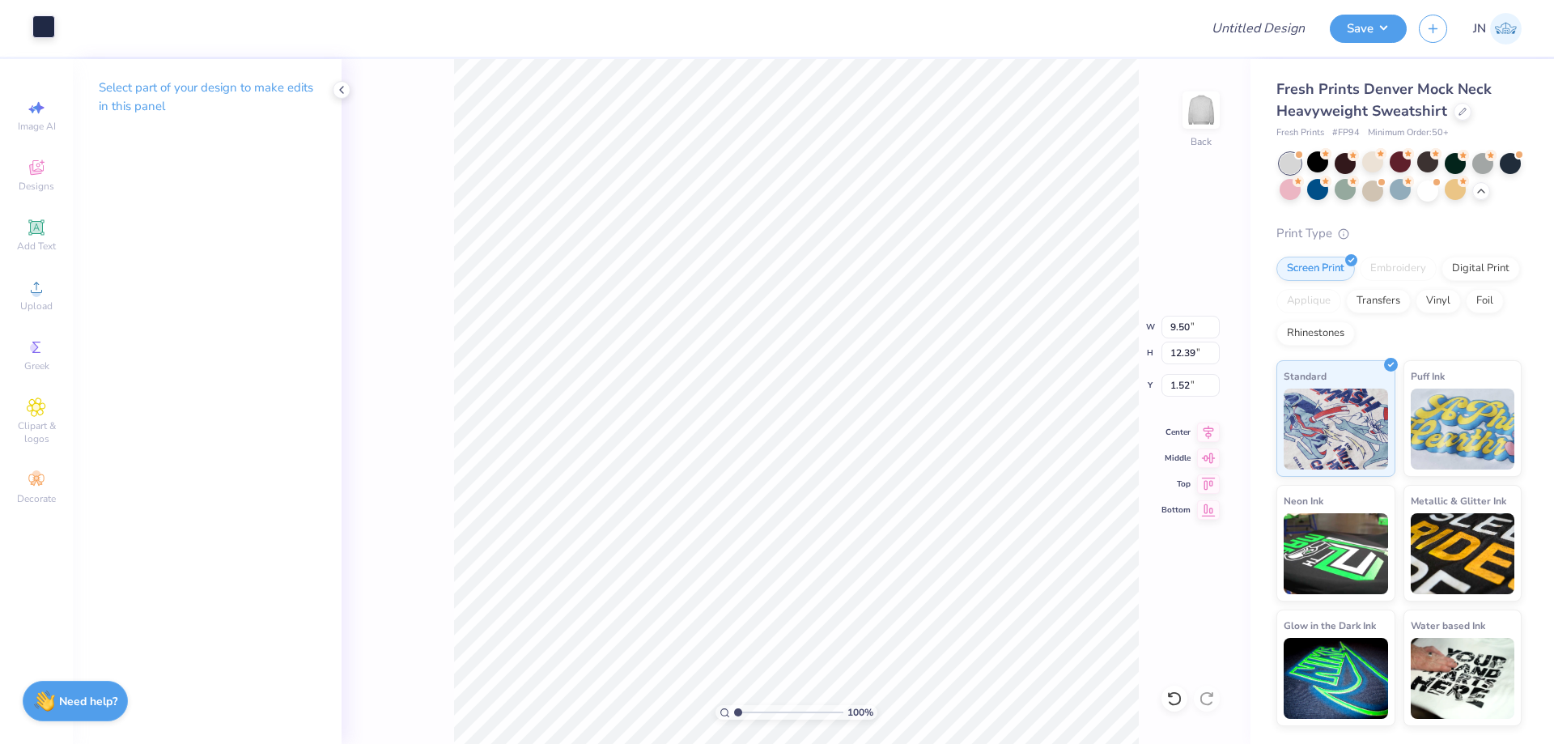
click at [45, 28] on div at bounding box center [43, 26] width 23 height 23
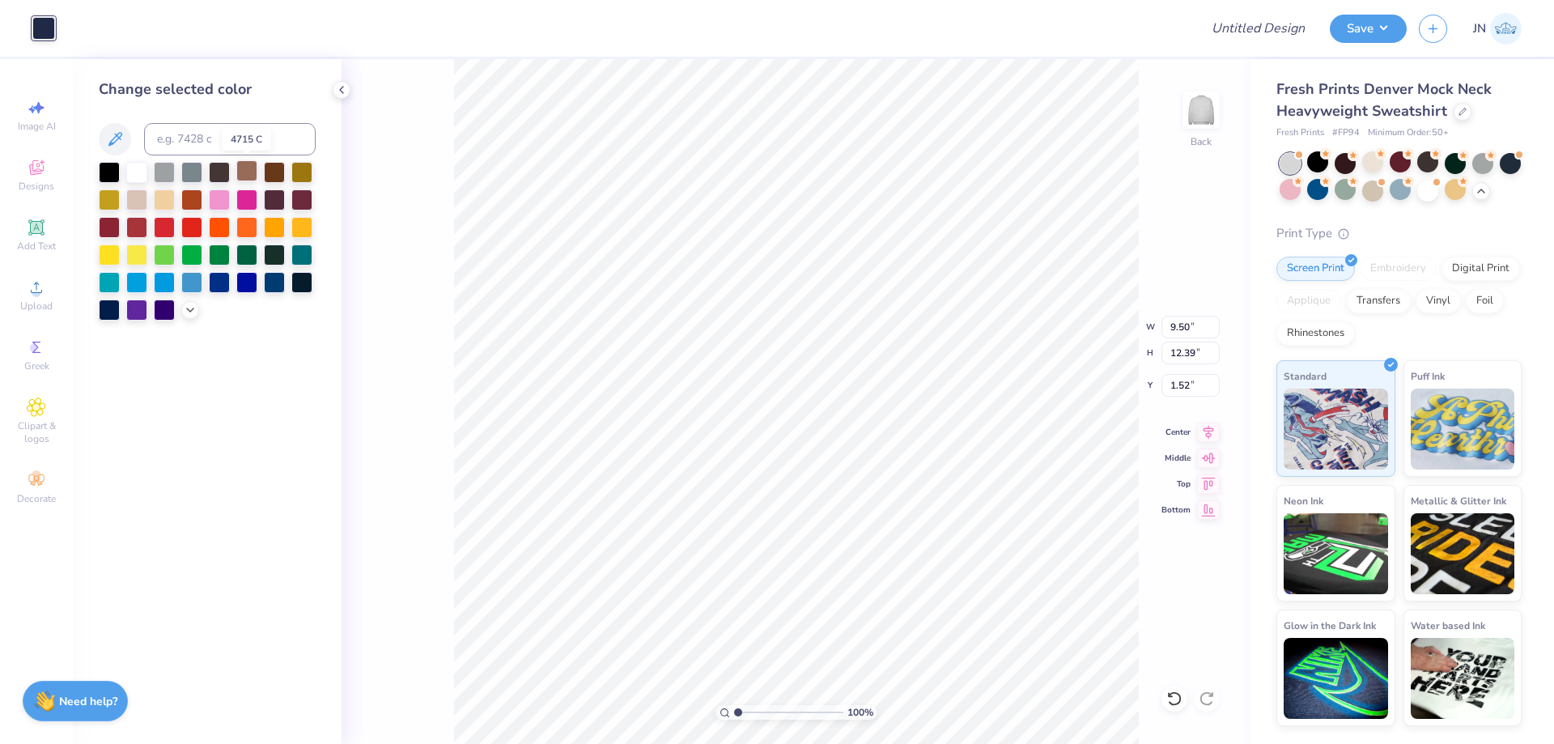
click at [242, 178] on div at bounding box center [246, 170] width 21 height 21
click at [270, 167] on div at bounding box center [274, 170] width 21 height 21
click at [176, 198] on div at bounding box center [207, 241] width 217 height 159
click at [136, 199] on div at bounding box center [136, 198] width 21 height 21
click at [134, 229] on div at bounding box center [136, 225] width 21 height 21
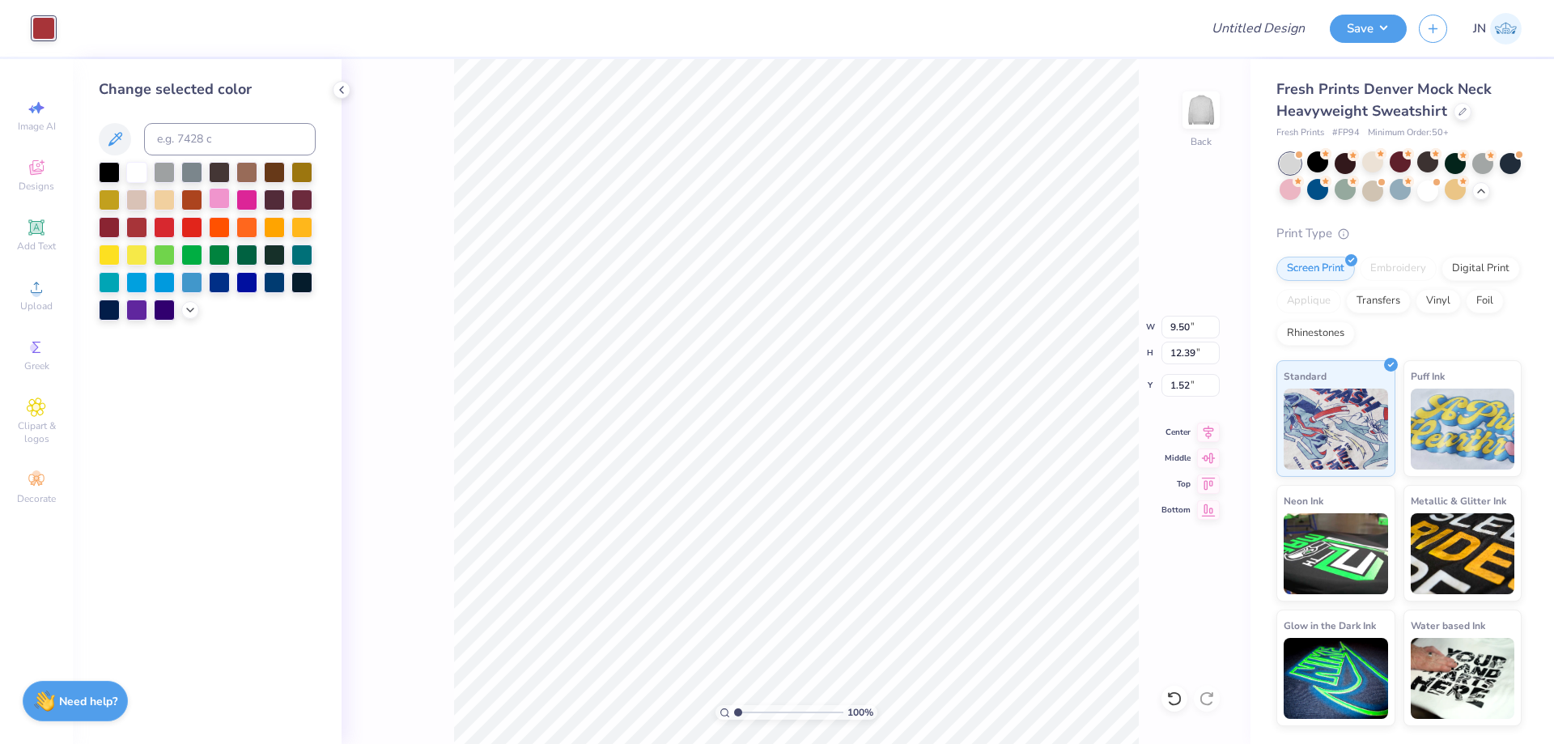
click at [209, 204] on div at bounding box center [219, 198] width 21 height 21
click at [240, 200] on div at bounding box center [246, 198] width 21 height 21
click at [283, 209] on div at bounding box center [274, 198] width 21 height 21
click at [295, 204] on div at bounding box center [301, 198] width 21 height 21
click at [297, 200] on div at bounding box center [301, 198] width 21 height 21
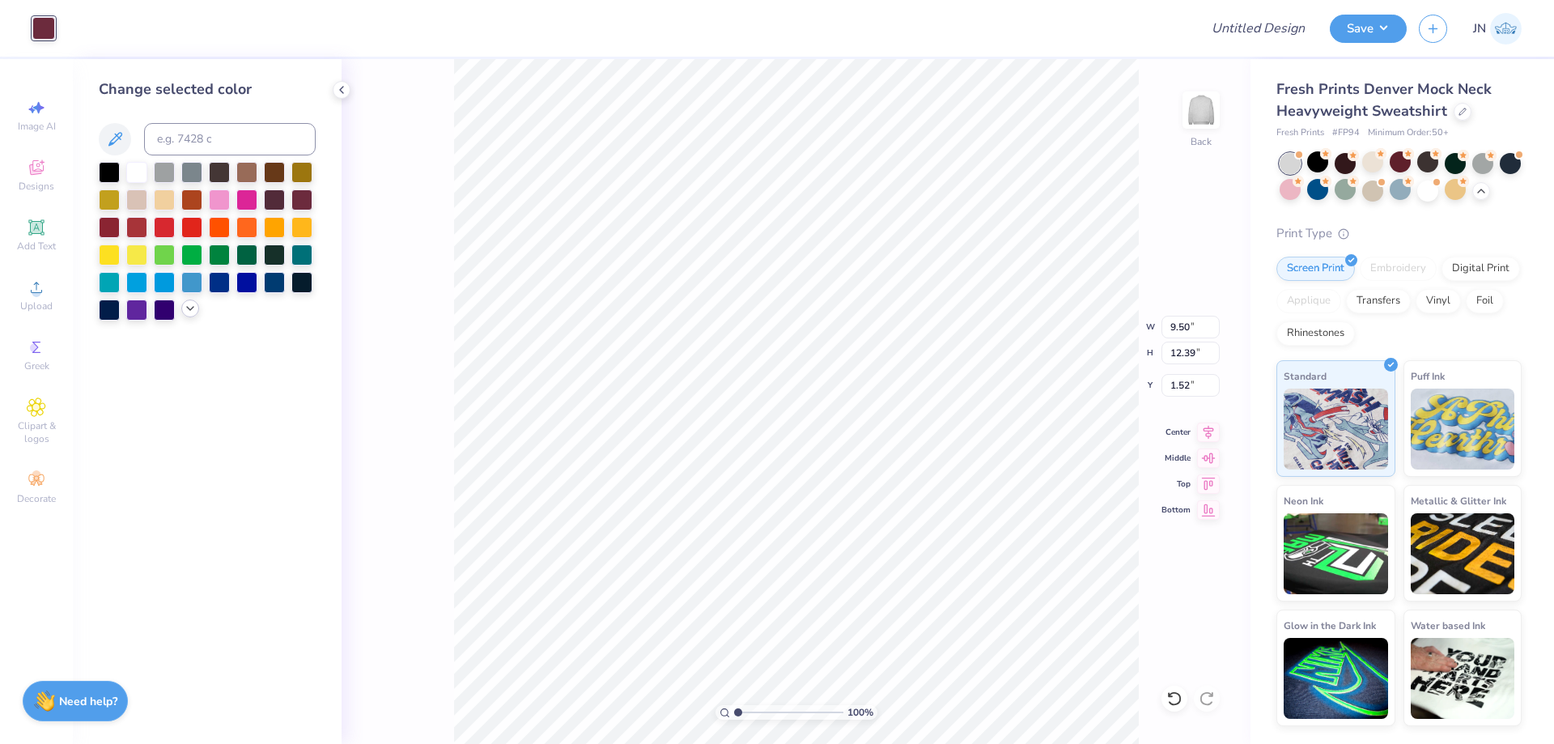
click at [190, 310] on polyline at bounding box center [190, 308] width 6 height 3
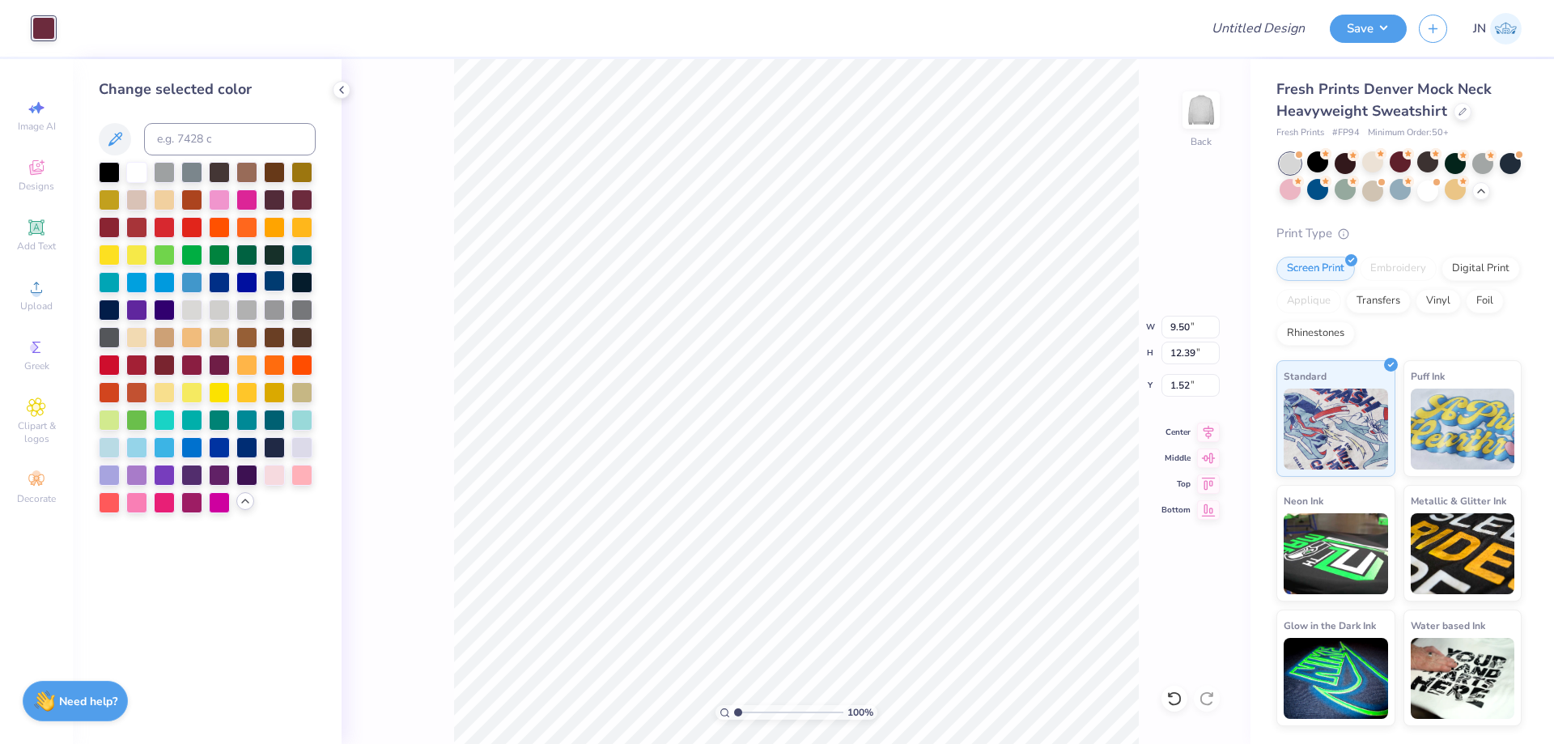
click at [278, 287] on div at bounding box center [274, 280] width 21 height 21
click at [278, 301] on div at bounding box center [274, 308] width 21 height 21
click at [276, 278] on div at bounding box center [274, 280] width 21 height 21
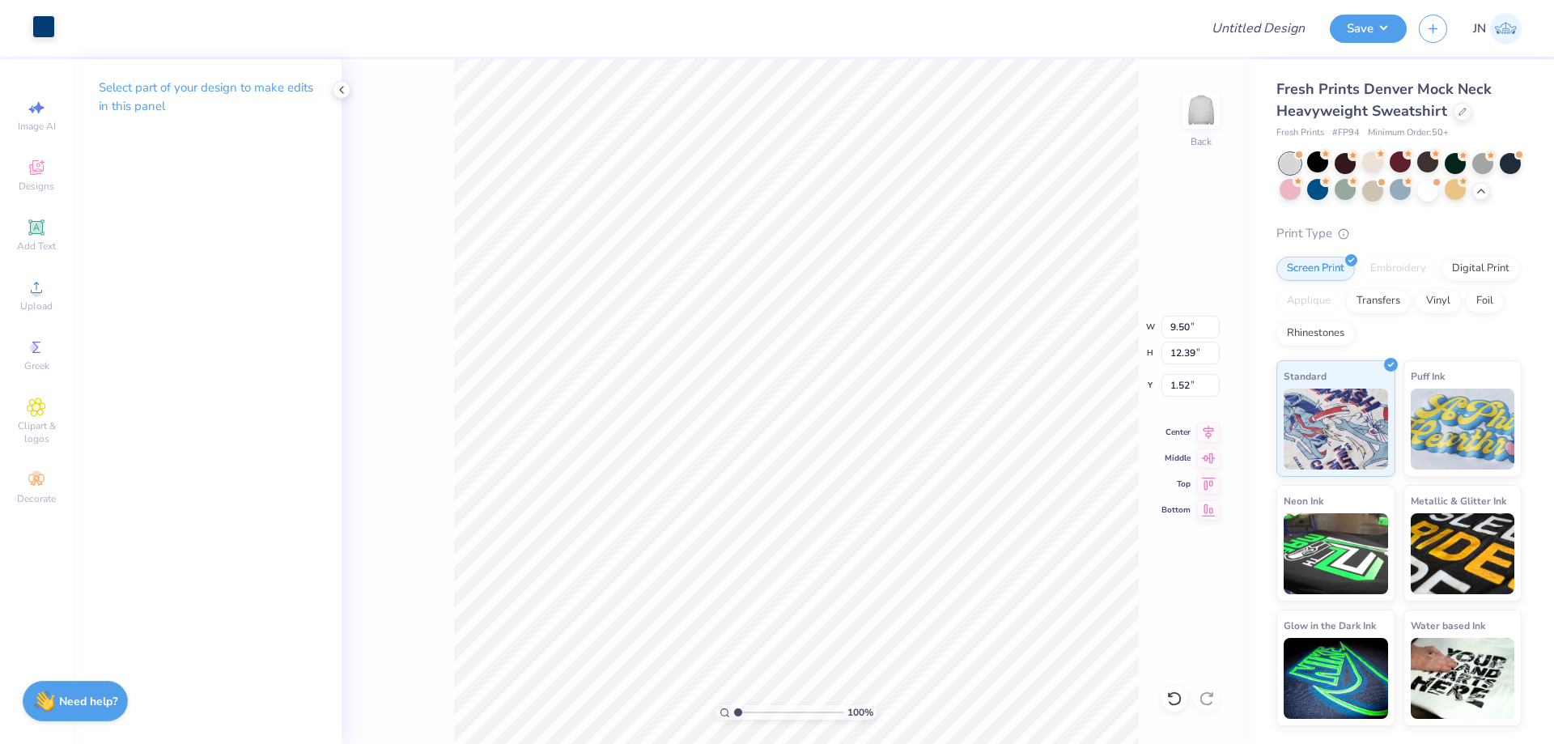
click at [47, 17] on div at bounding box center [43, 26] width 23 height 23
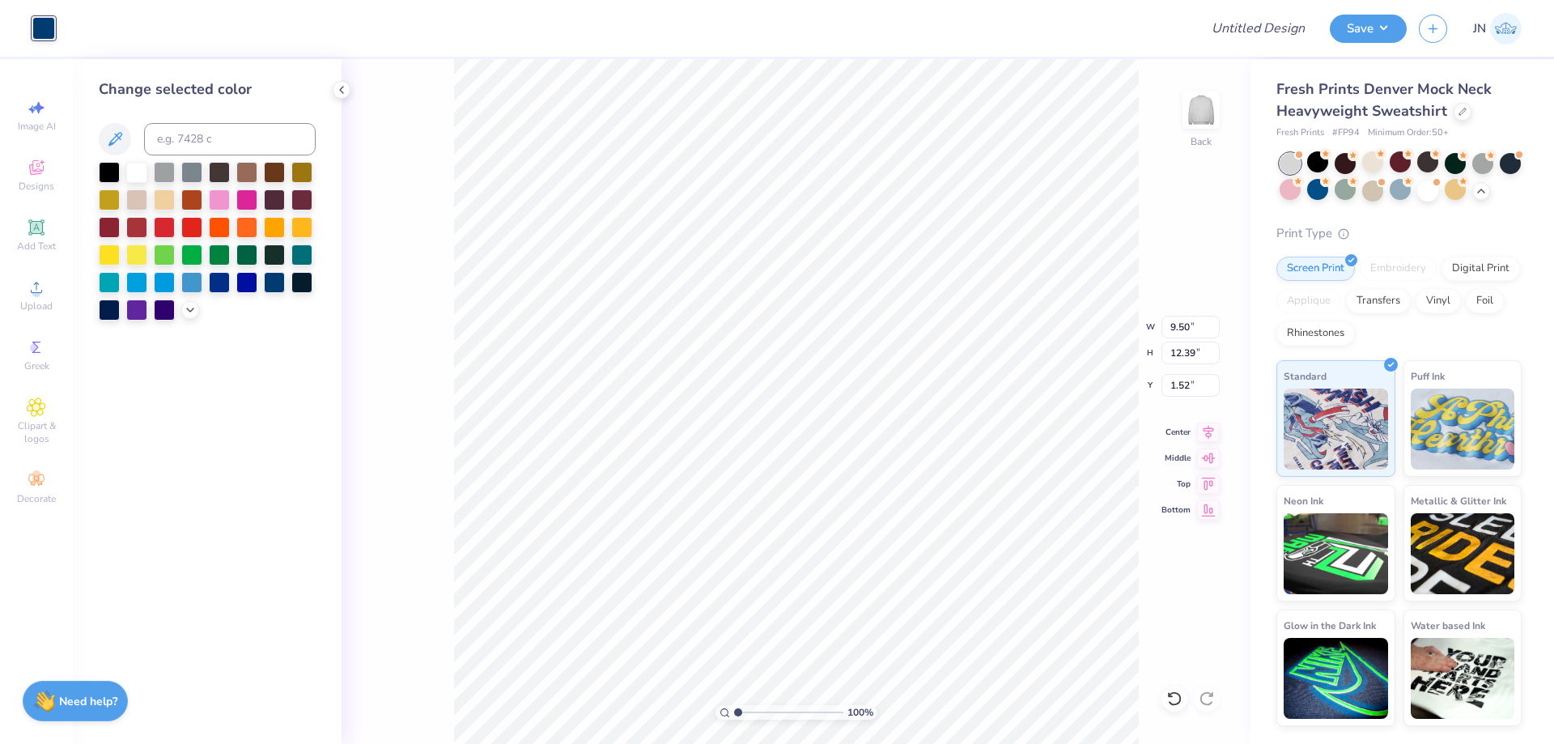
click at [200, 304] on div at bounding box center [207, 241] width 217 height 159
click at [193, 307] on icon at bounding box center [190, 308] width 13 height 13
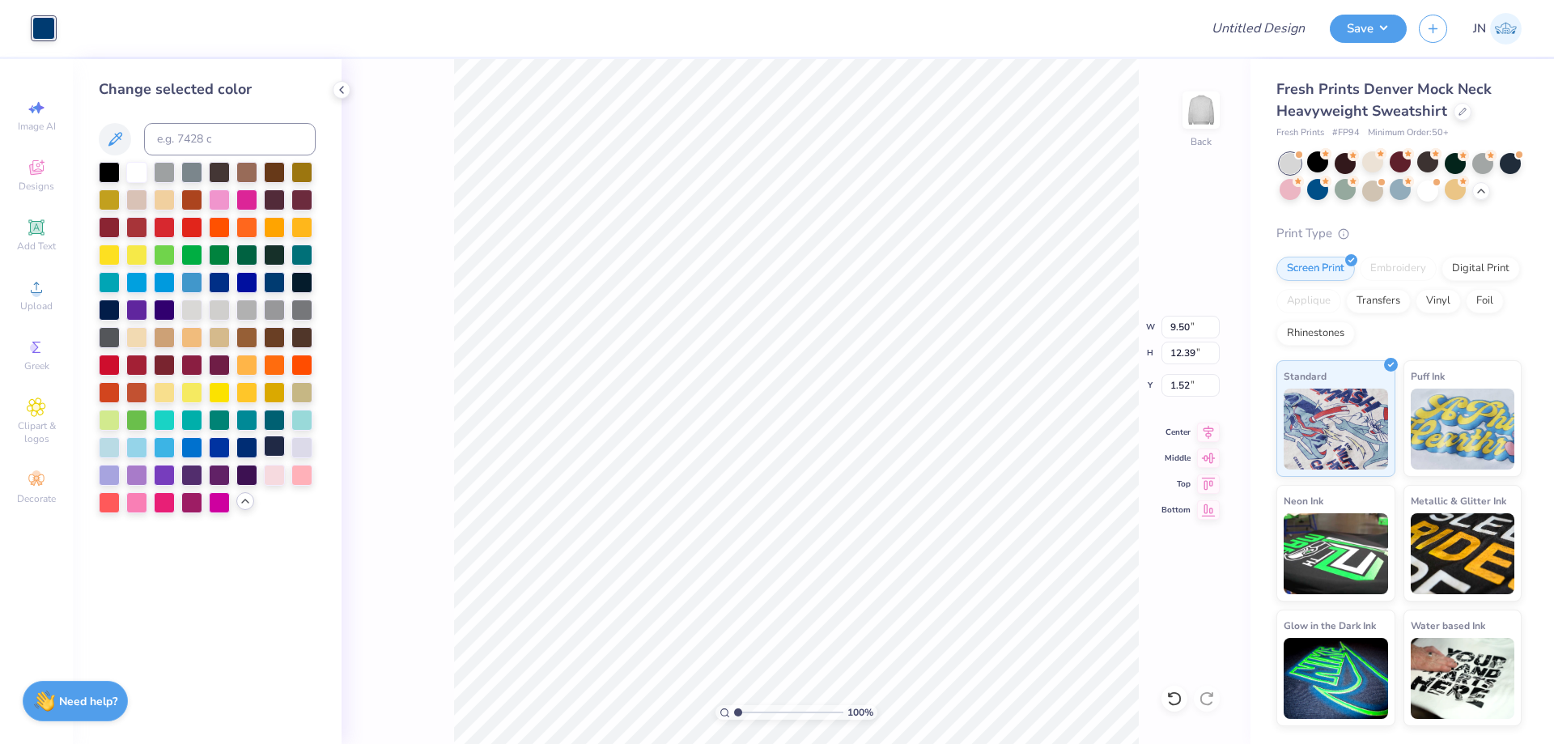
click at [271, 444] on div at bounding box center [274, 446] width 21 height 21
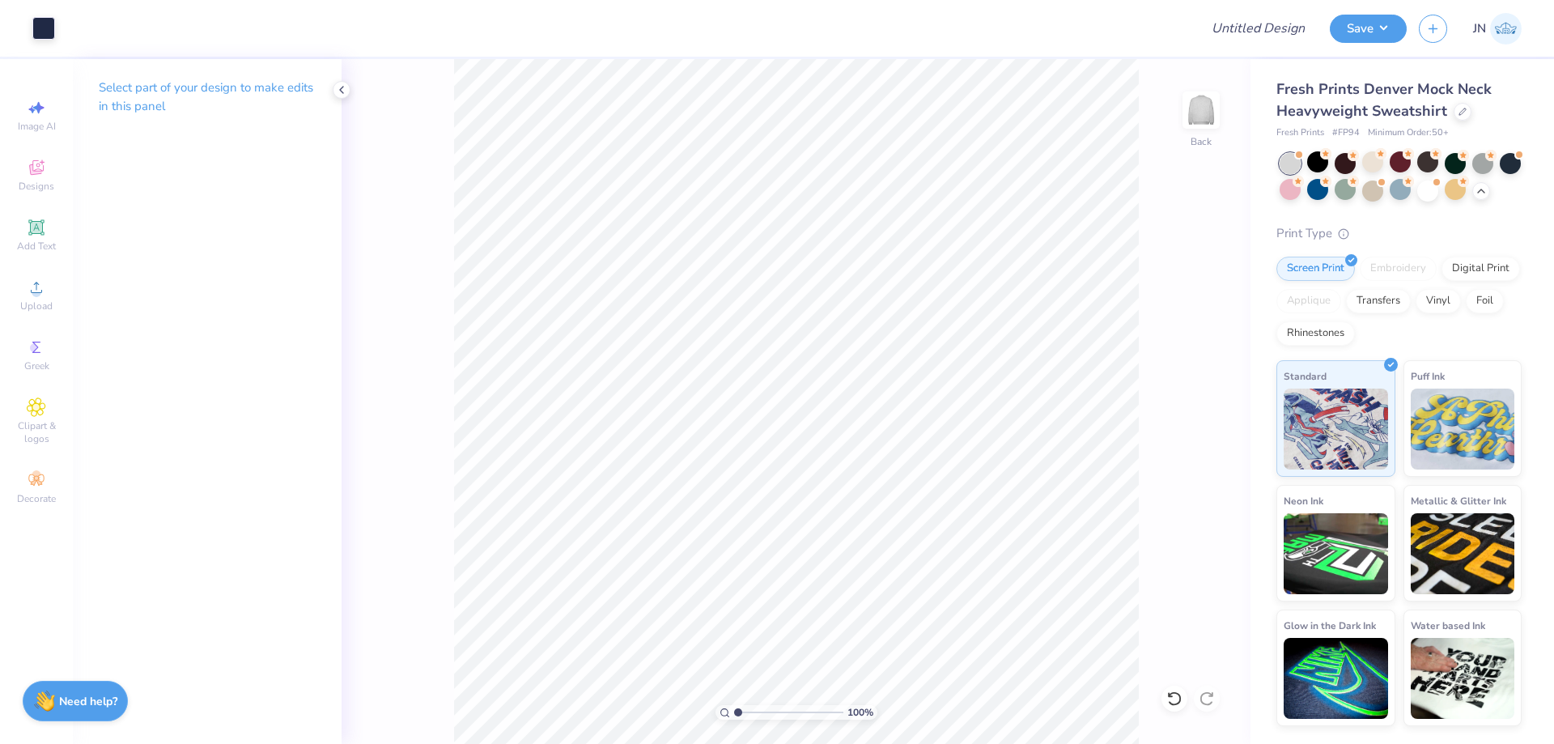
click at [30, 231] on icon at bounding box center [36, 227] width 19 height 19
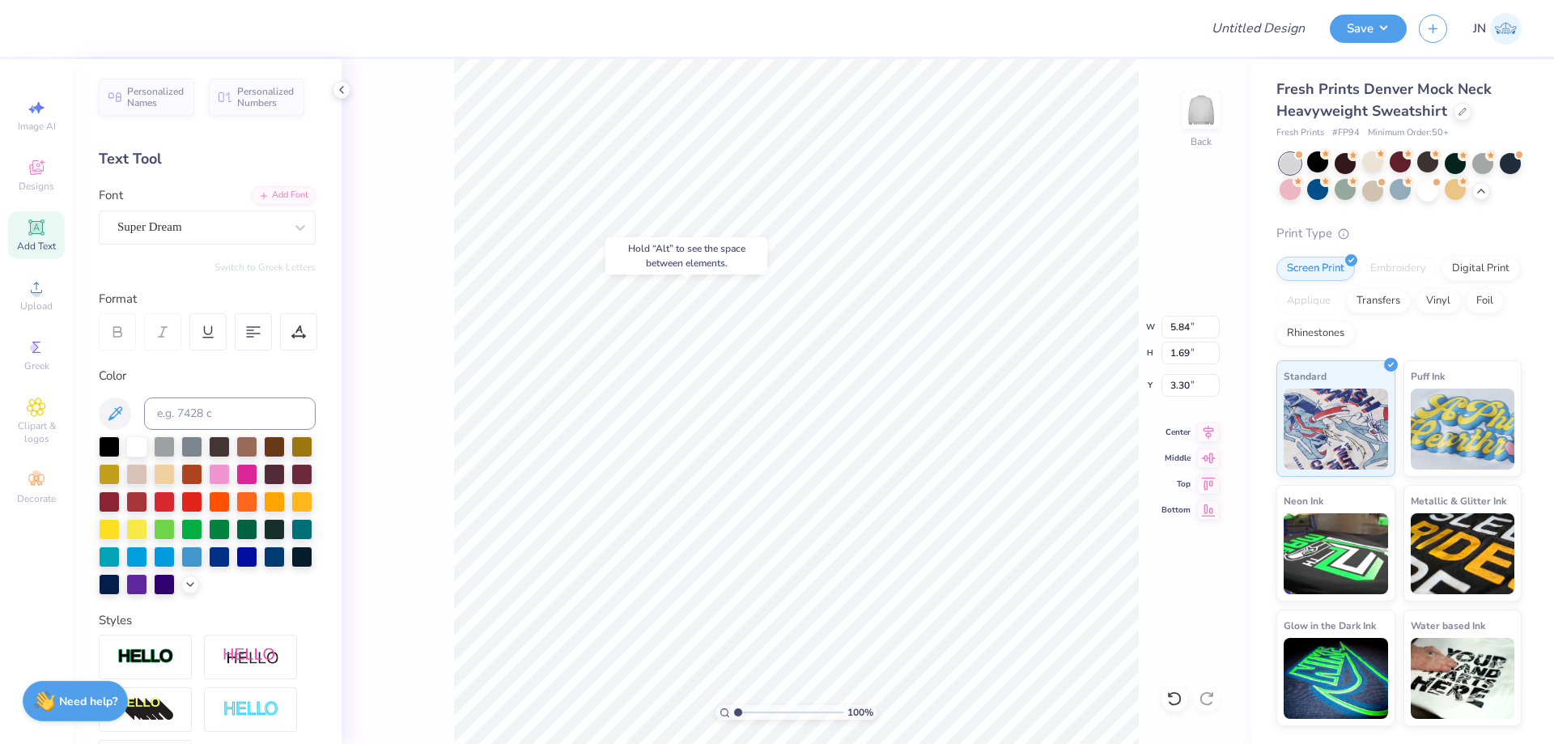
type input "3.30"
type input "9.50"
type input "12.39"
type input "1.52"
click at [1356, 198] on div at bounding box center [1345, 189] width 21 height 21
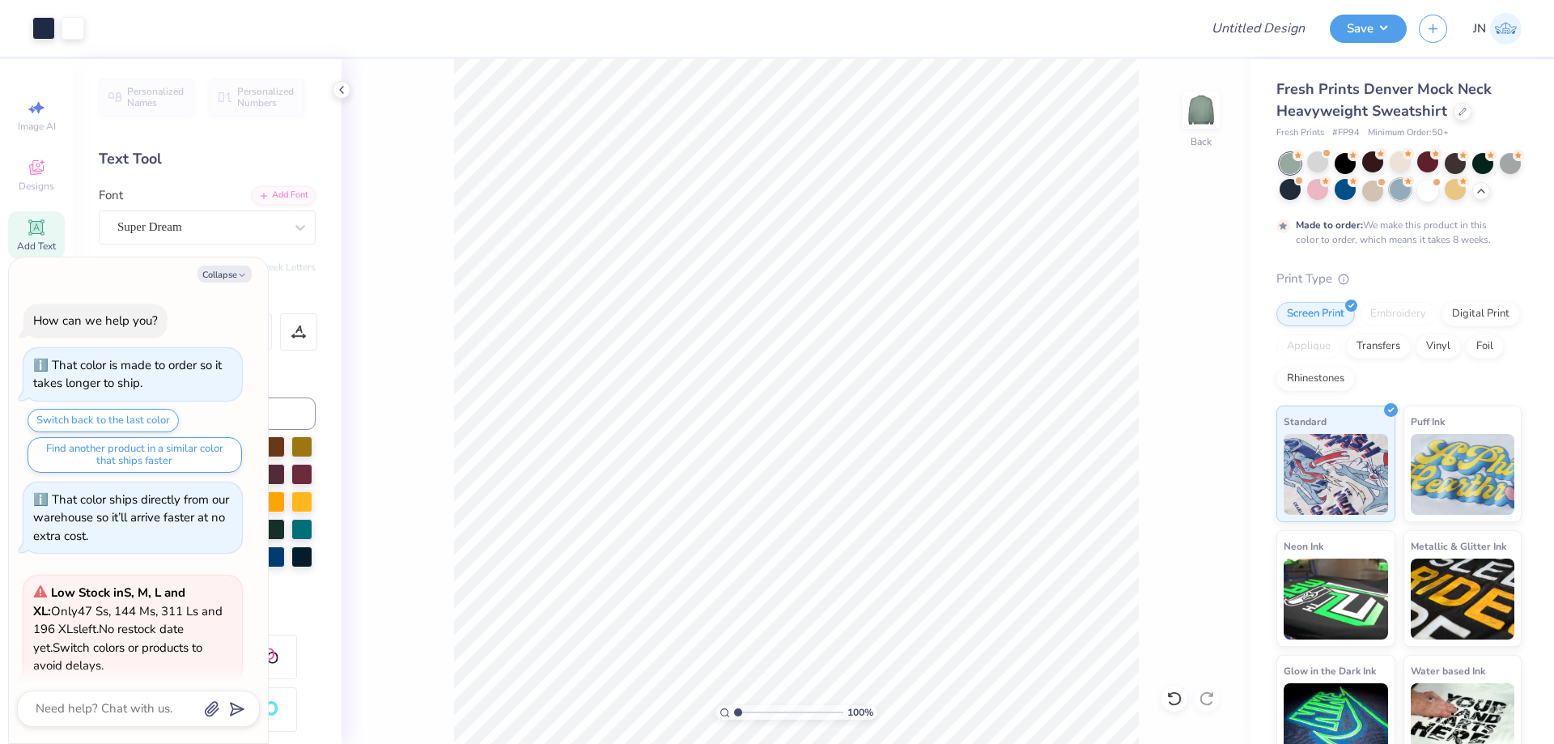
scroll to position [1417, 0]
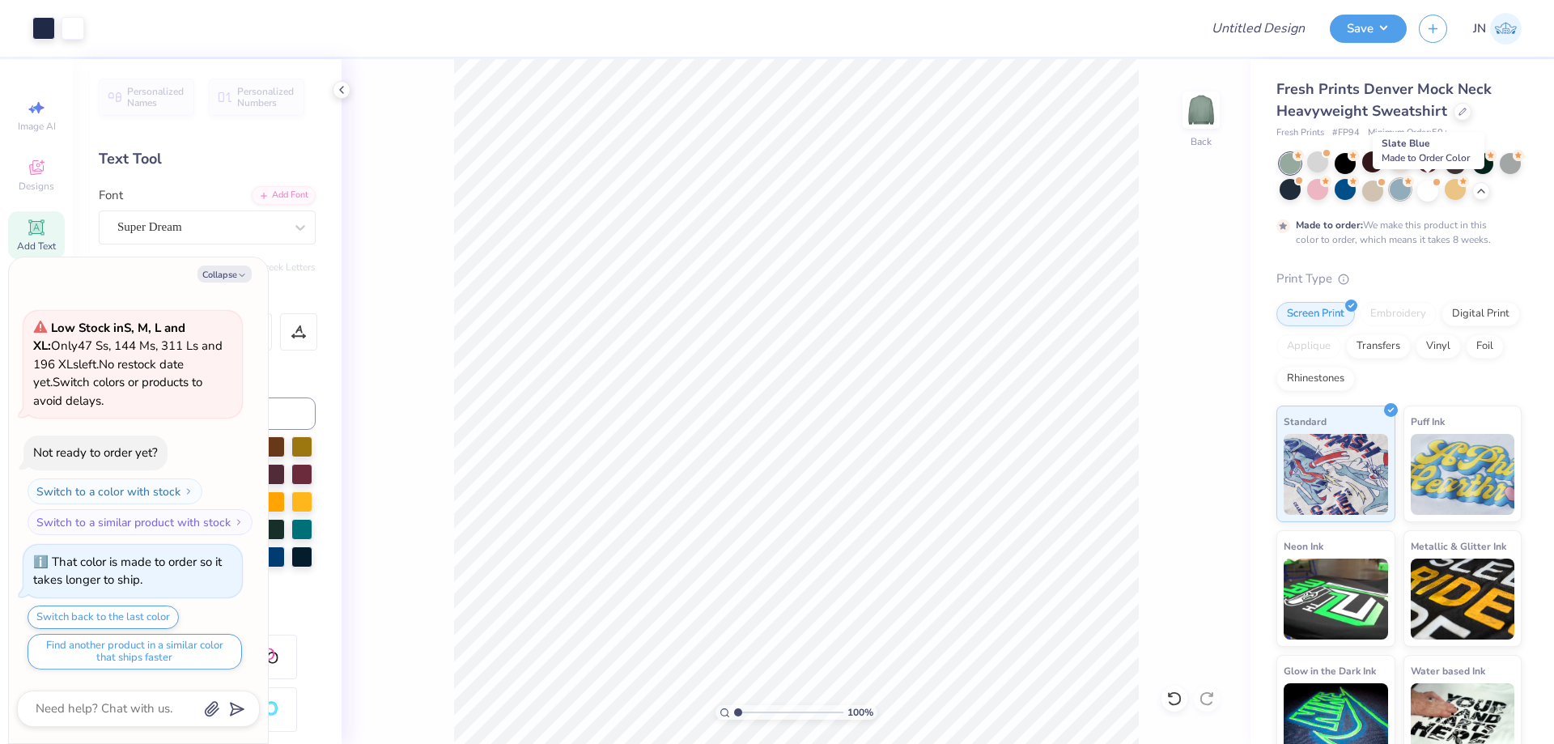
click at [1411, 192] on div at bounding box center [1400, 189] width 21 height 21
click at [229, 277] on button "Collapse" at bounding box center [225, 274] width 54 height 17
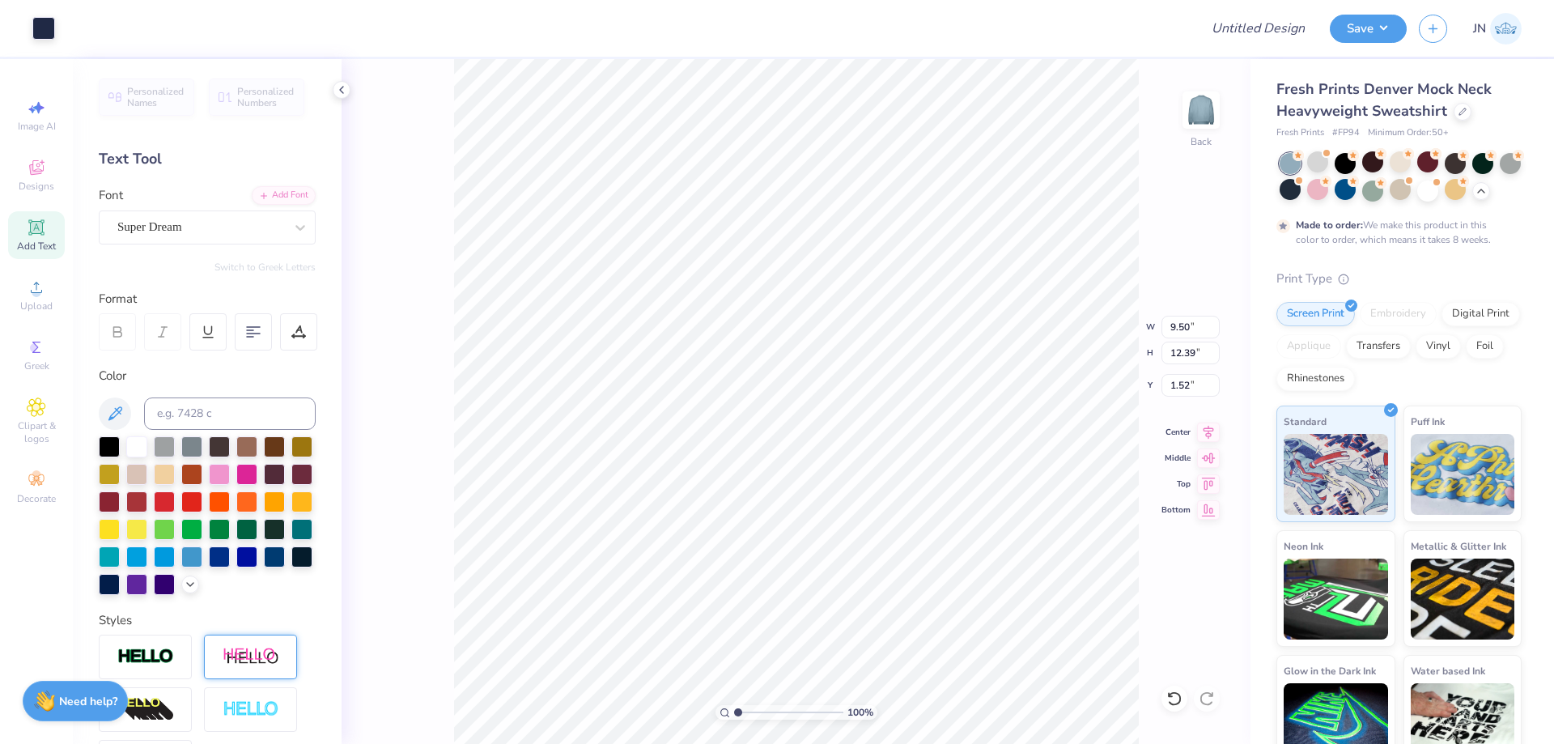
scroll to position [162, 0]
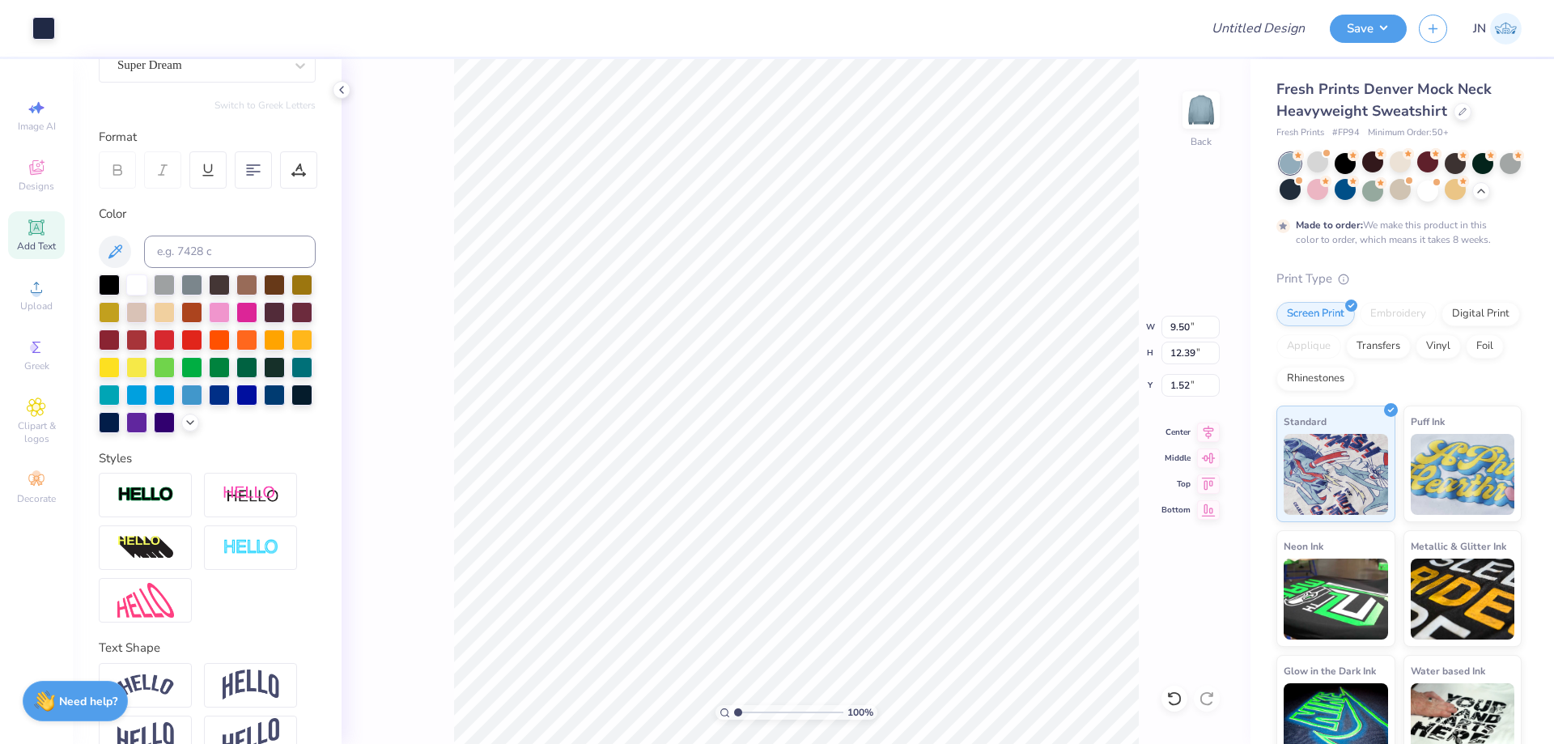
click at [132, 433] on div at bounding box center [207, 353] width 217 height 159
click at [187, 423] on polyline at bounding box center [190, 420] width 6 height 3
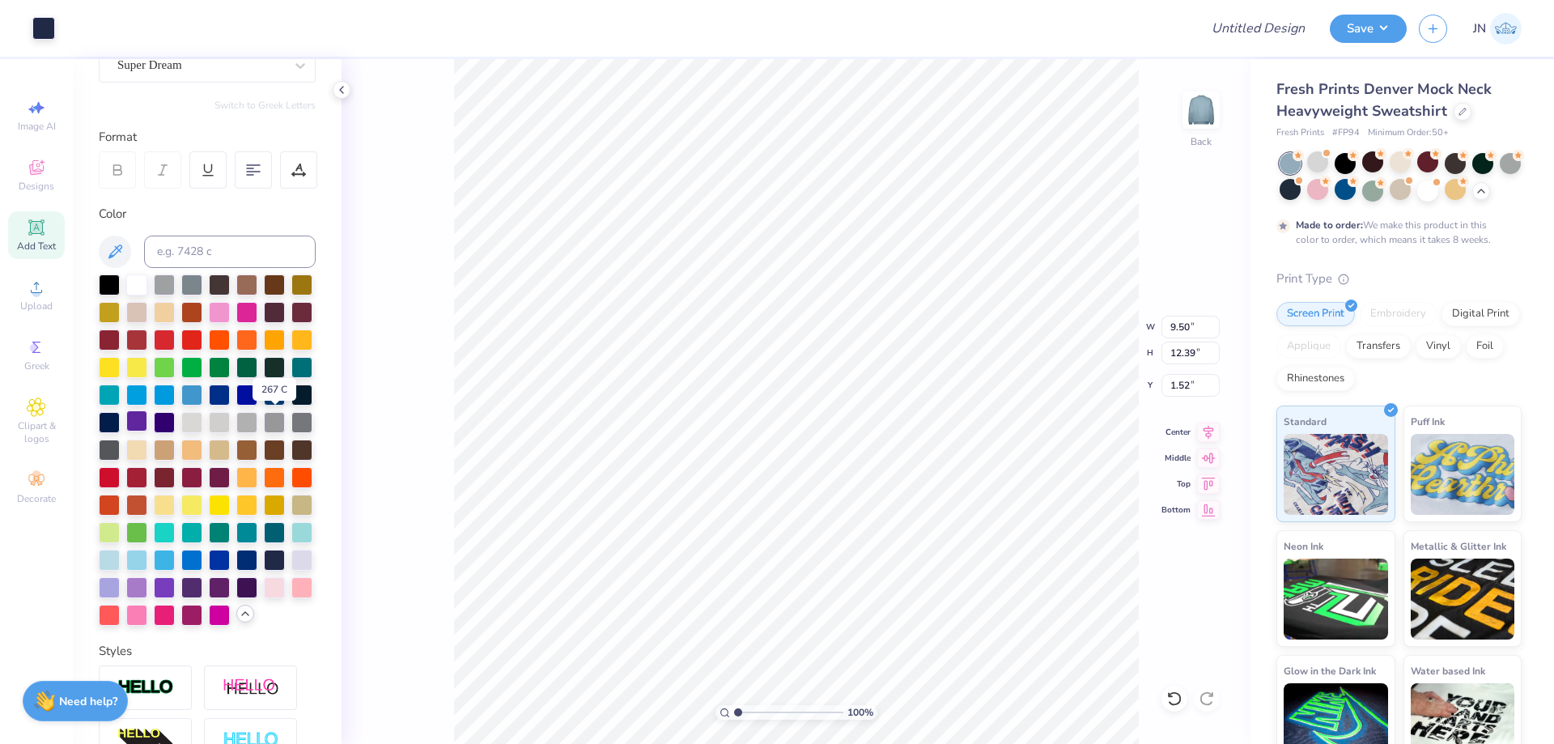
click at [147, 425] on div at bounding box center [136, 420] width 21 height 21
click at [120, 597] on div at bounding box center [109, 586] width 21 height 21
click at [37, 28] on div at bounding box center [43, 26] width 23 height 23
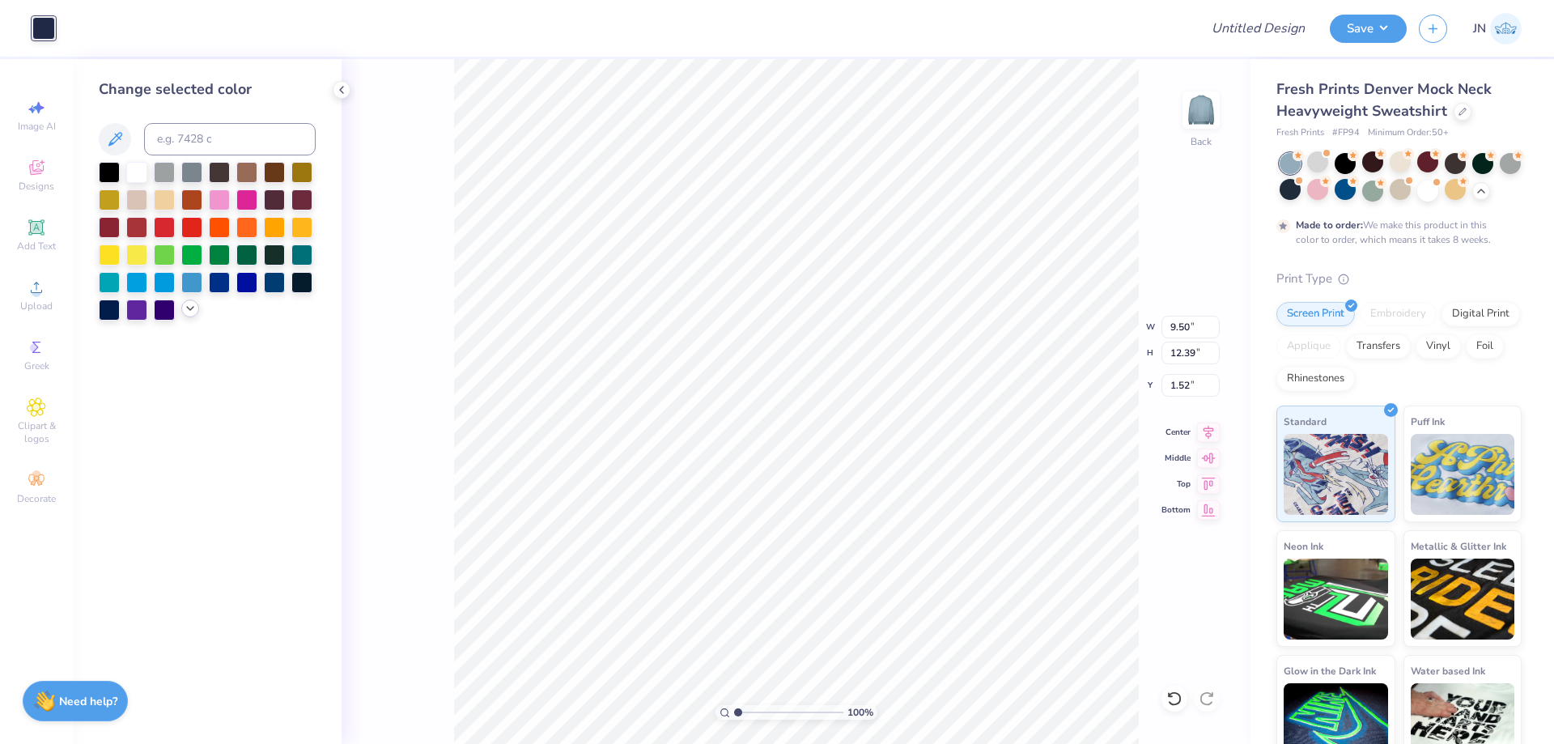
click at [189, 308] on icon at bounding box center [190, 308] width 13 height 13
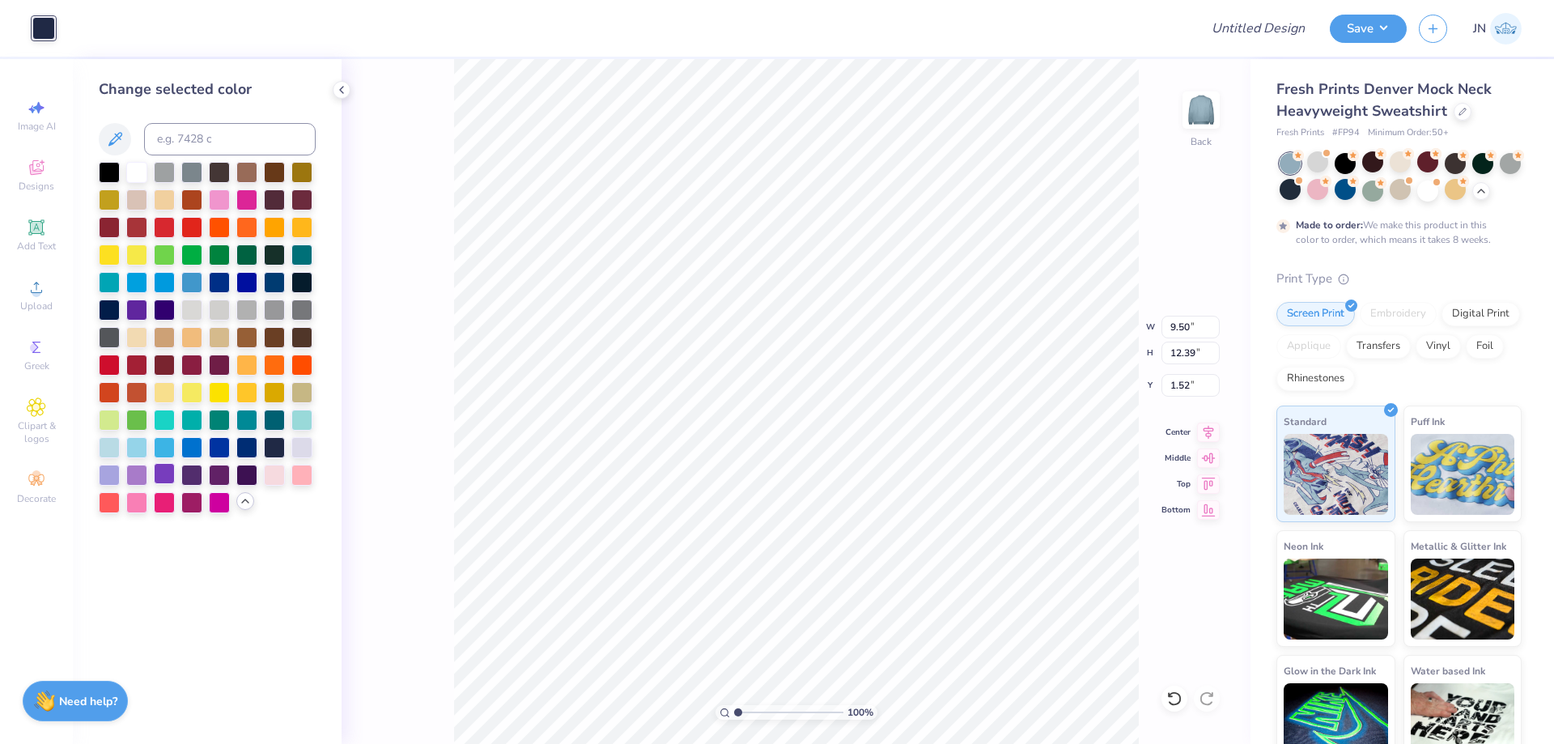
click at [175, 474] on div at bounding box center [164, 473] width 21 height 21
click at [194, 468] on div at bounding box center [191, 473] width 21 height 21
click at [295, 451] on div at bounding box center [301, 446] width 21 height 21
click at [1439, 193] on div at bounding box center [1427, 189] width 21 height 21
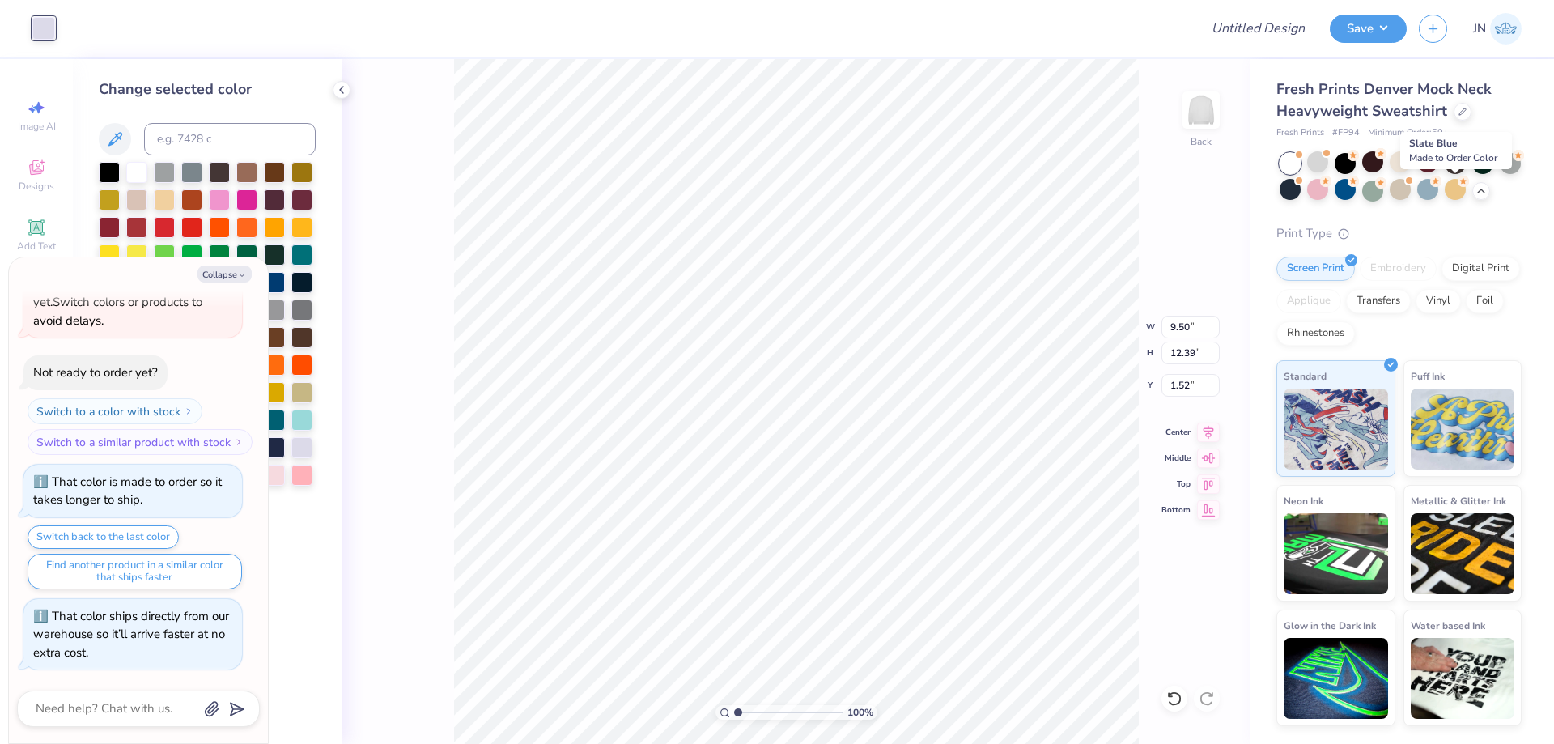
scroll to position [1745, 0]
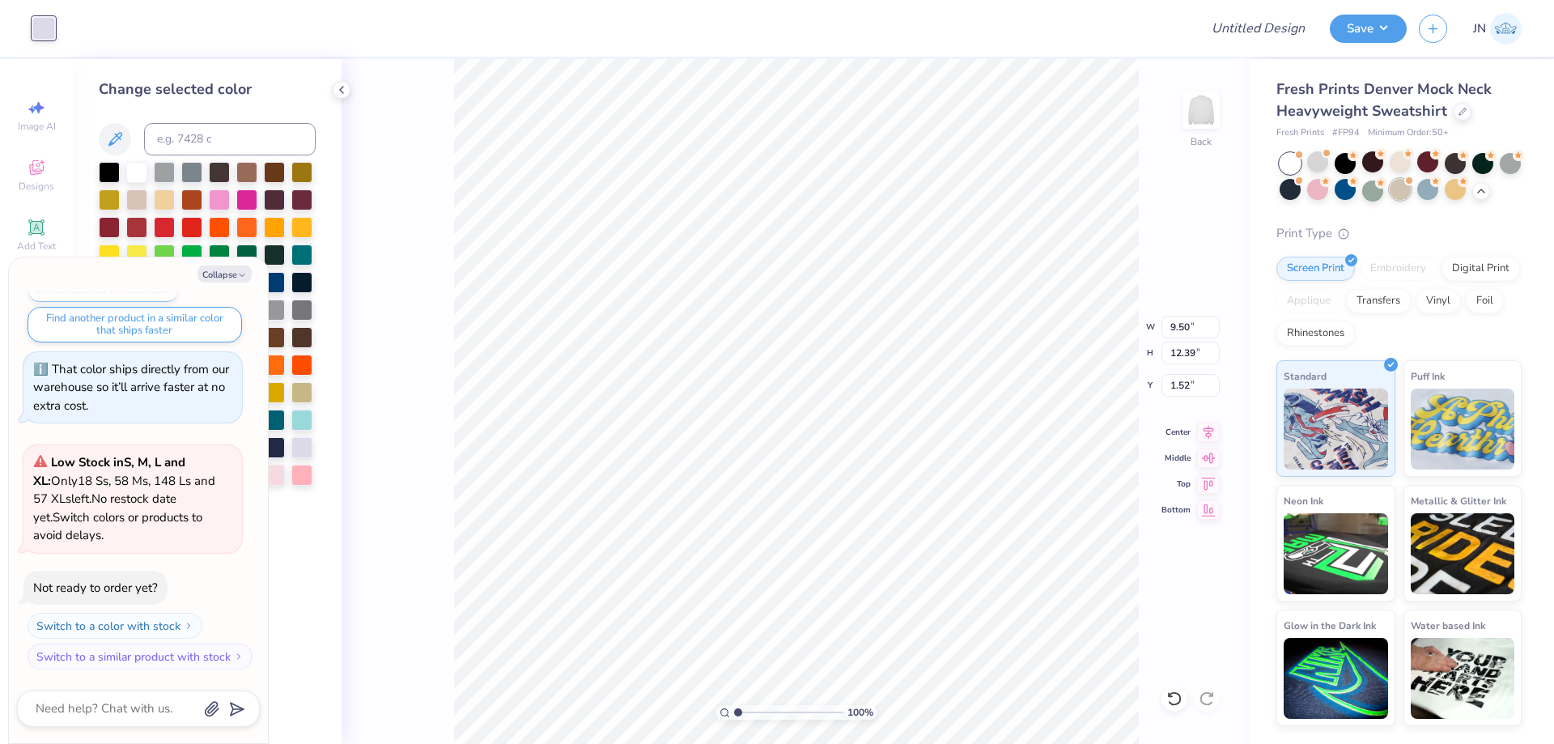
click at [1411, 190] on div at bounding box center [1400, 189] width 21 height 21
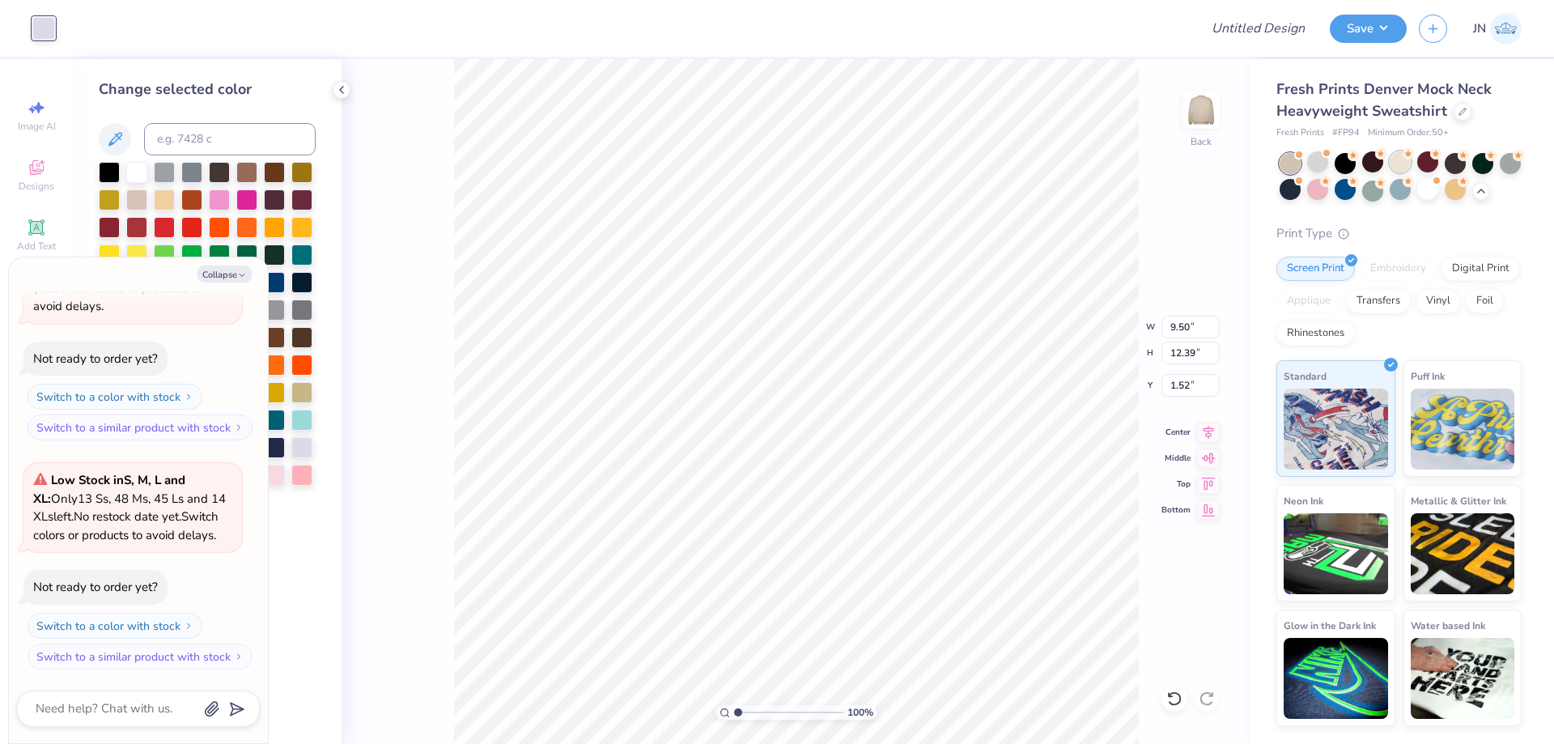
click at [1406, 162] on div at bounding box center [1400, 161] width 21 height 21
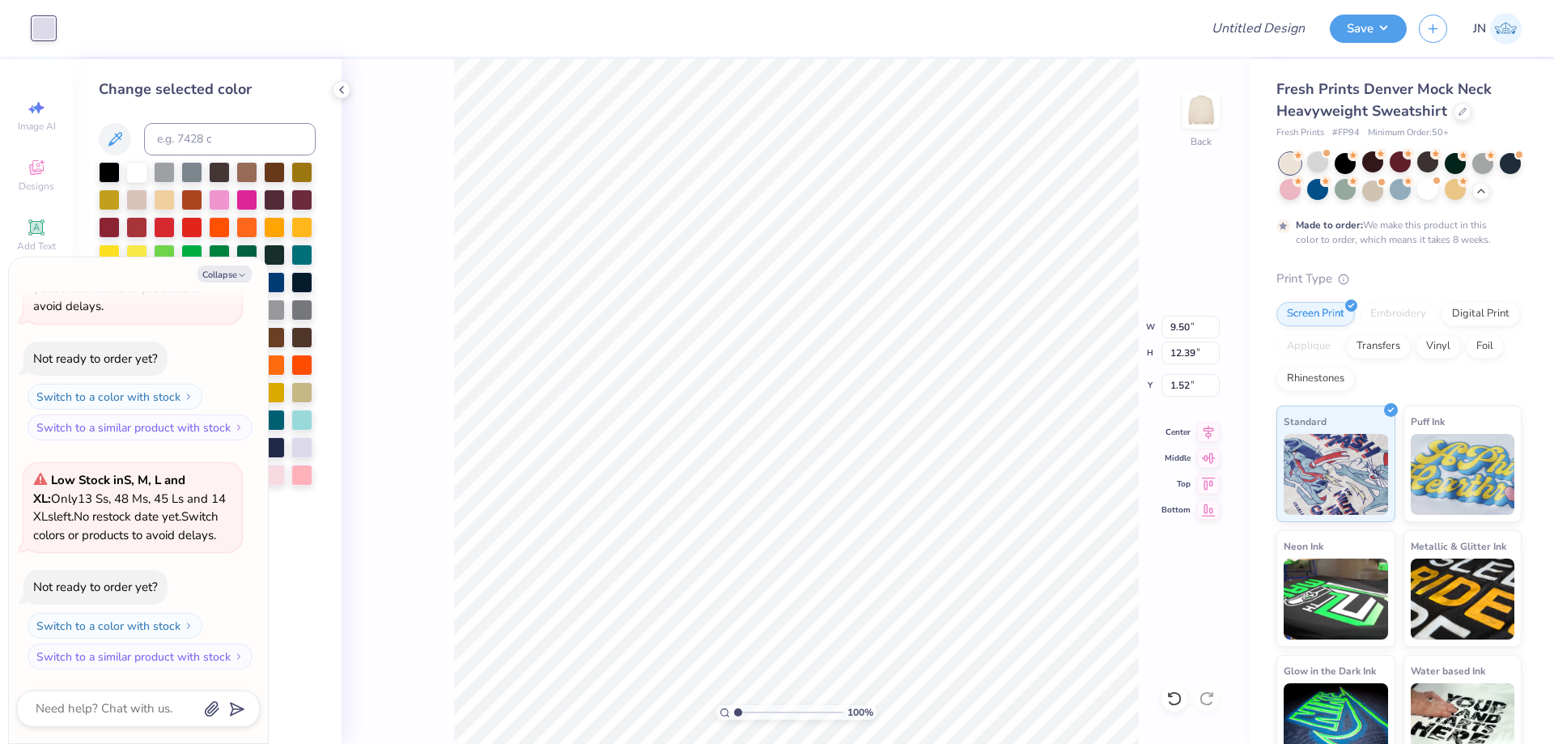
scroll to position [2108, 0]
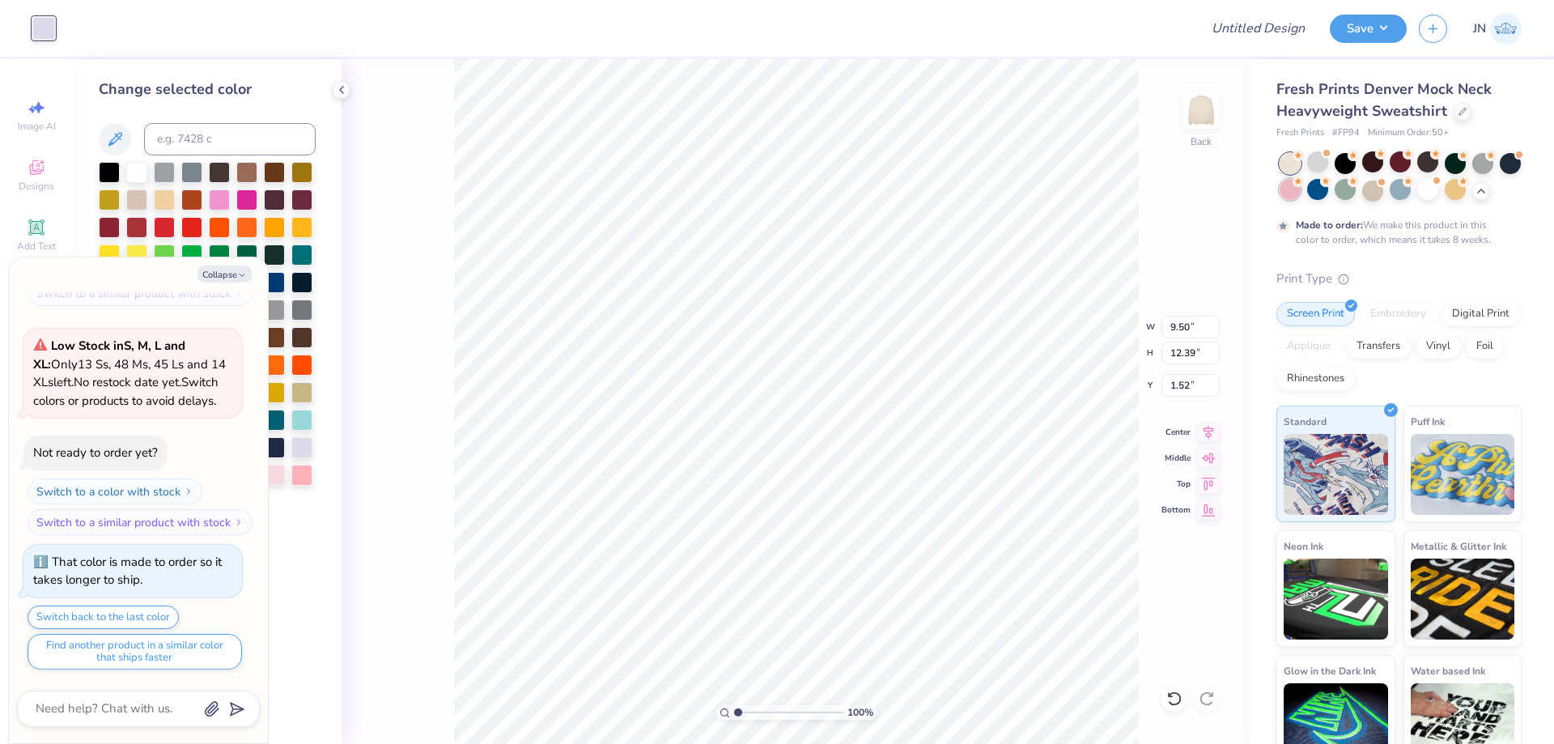
click at [1301, 194] on div at bounding box center [1290, 189] width 21 height 21
click at [1328, 194] on div at bounding box center [1317, 189] width 21 height 21
click at [1356, 190] on div at bounding box center [1345, 189] width 21 height 21
click at [1383, 183] on div at bounding box center [1372, 189] width 21 height 21
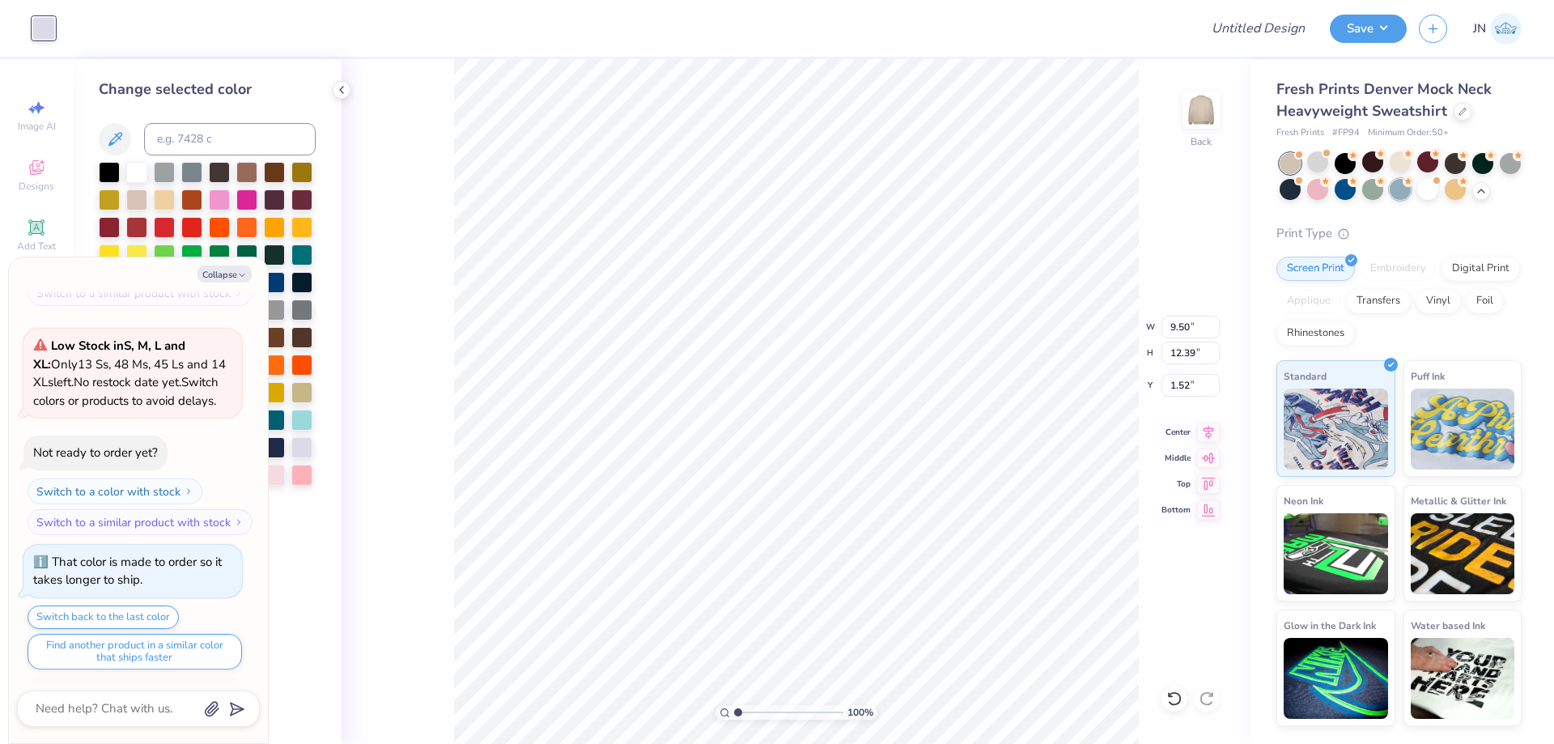
scroll to position [2417, 0]
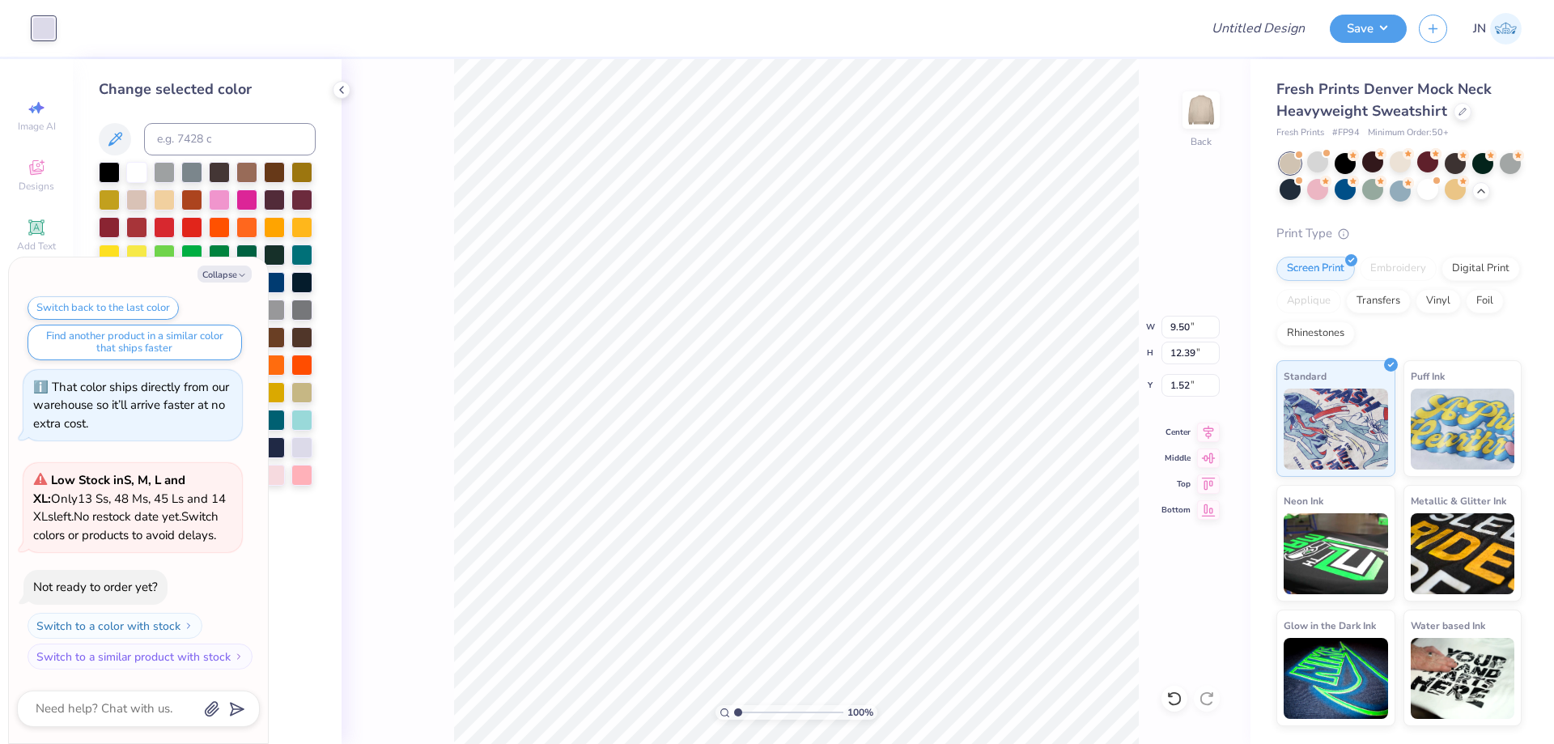
click at [1447, 161] on div at bounding box center [1455, 163] width 21 height 21
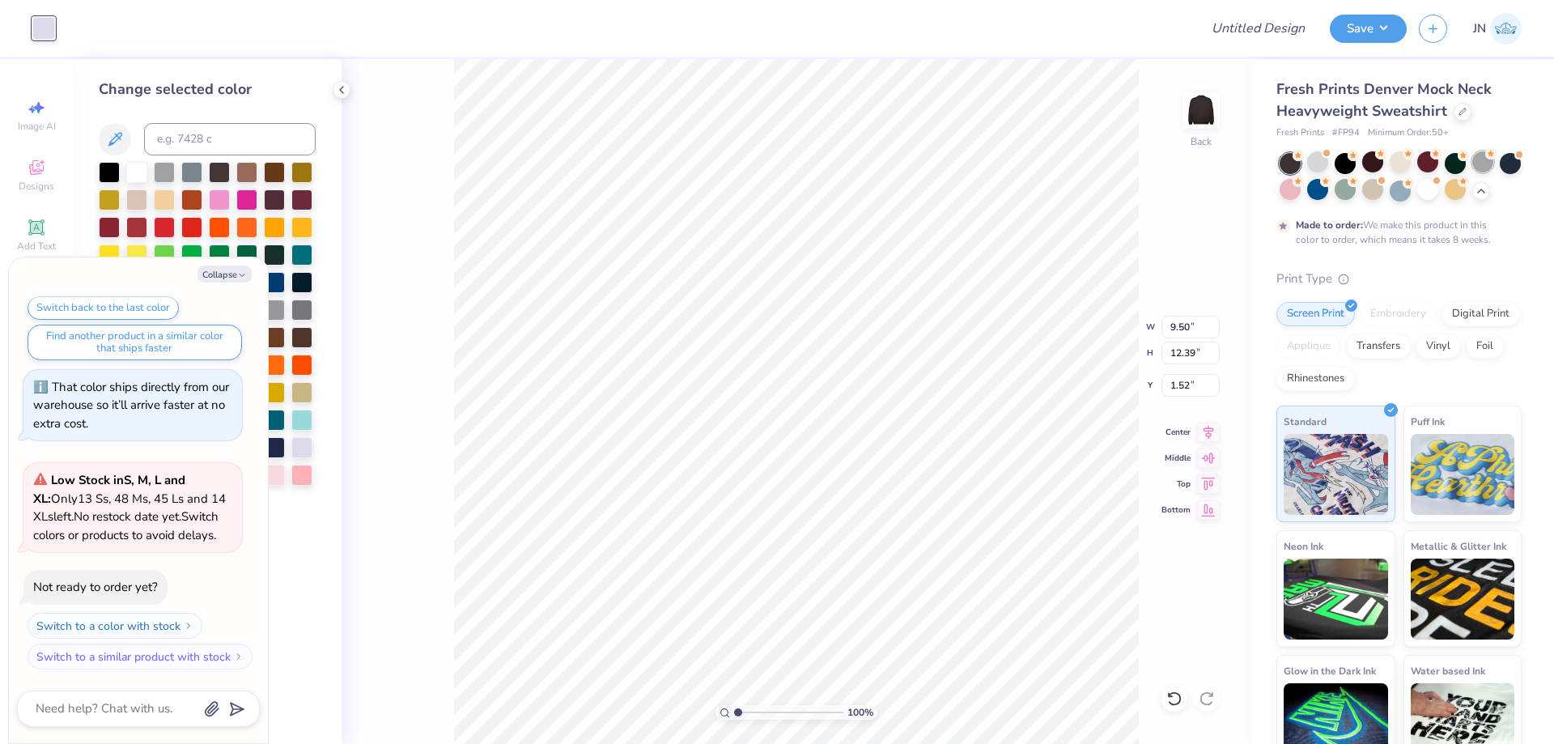
scroll to position [2552, 0]
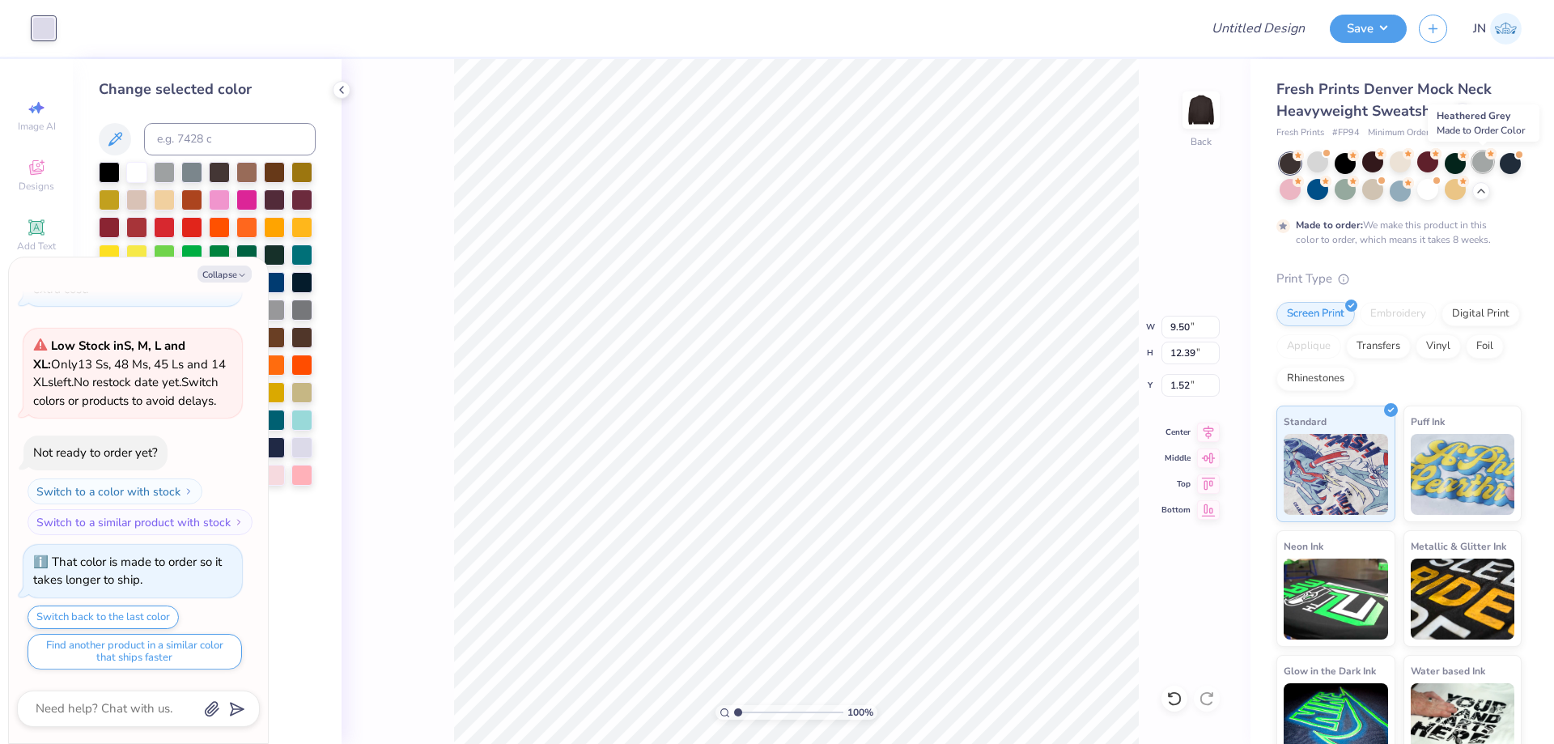
click at [1482, 162] on div at bounding box center [1483, 161] width 21 height 21
click at [1411, 193] on div at bounding box center [1400, 189] width 21 height 21
click at [1320, 160] on div at bounding box center [1317, 161] width 21 height 21
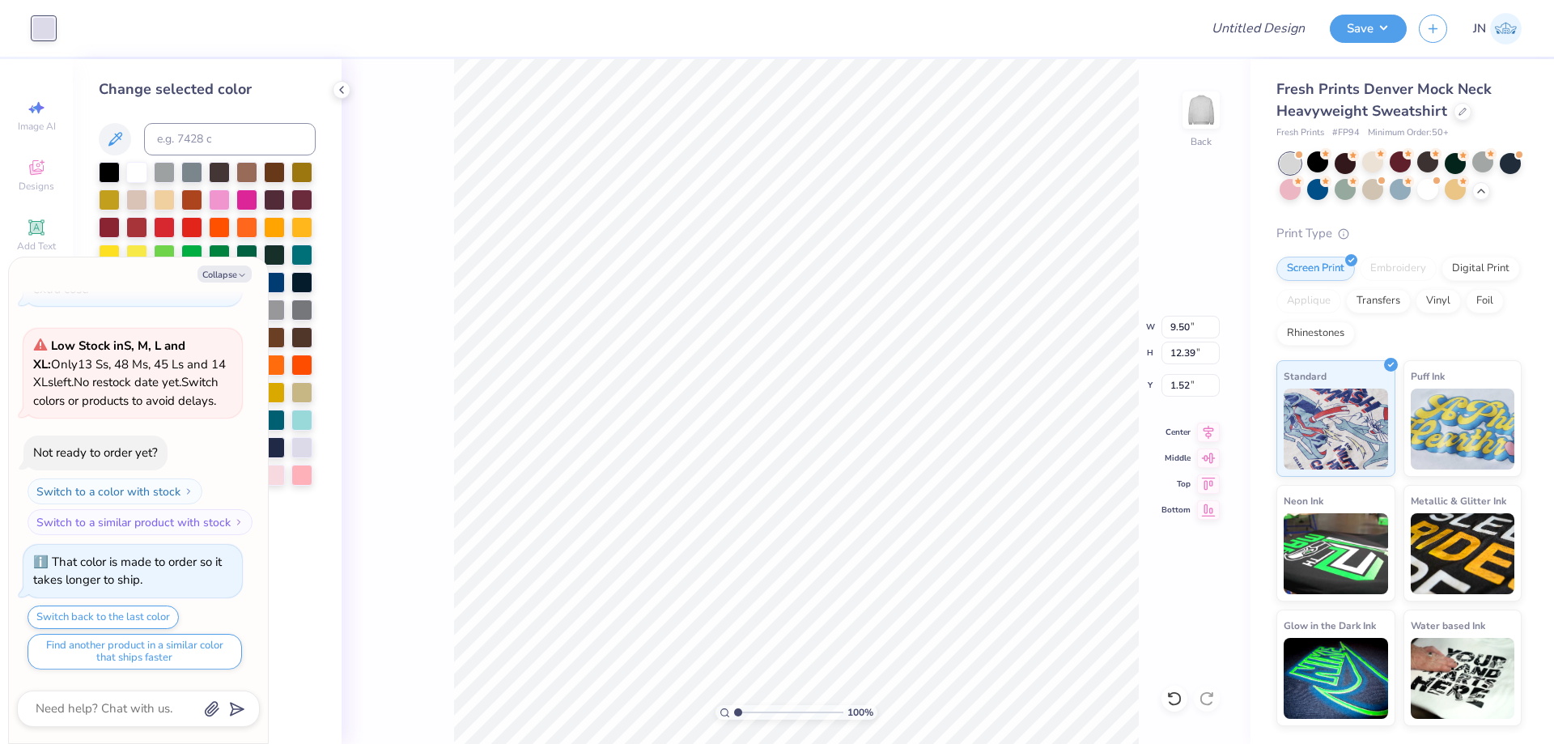
scroll to position [2879, 0]
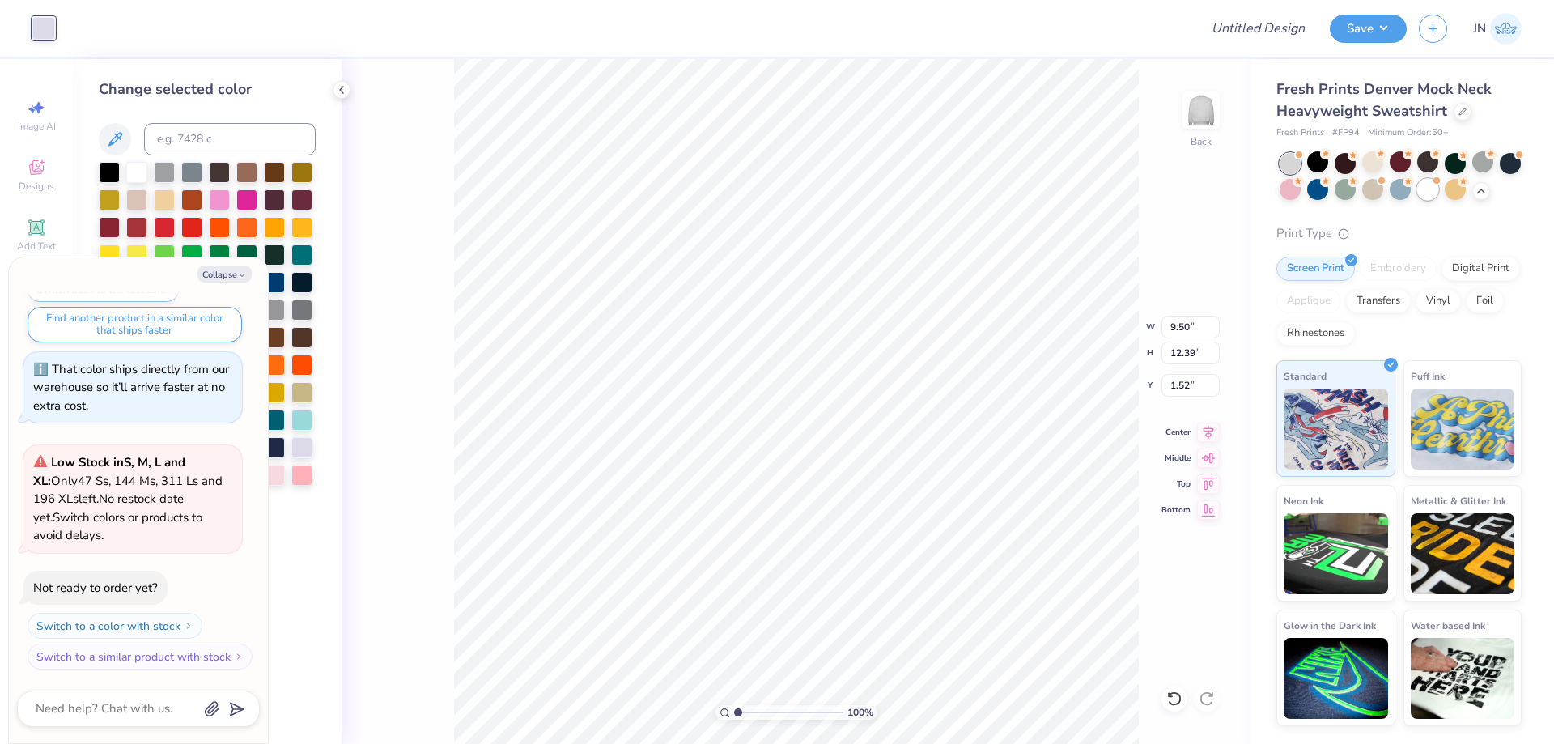
click at [1439, 193] on div at bounding box center [1427, 189] width 21 height 21
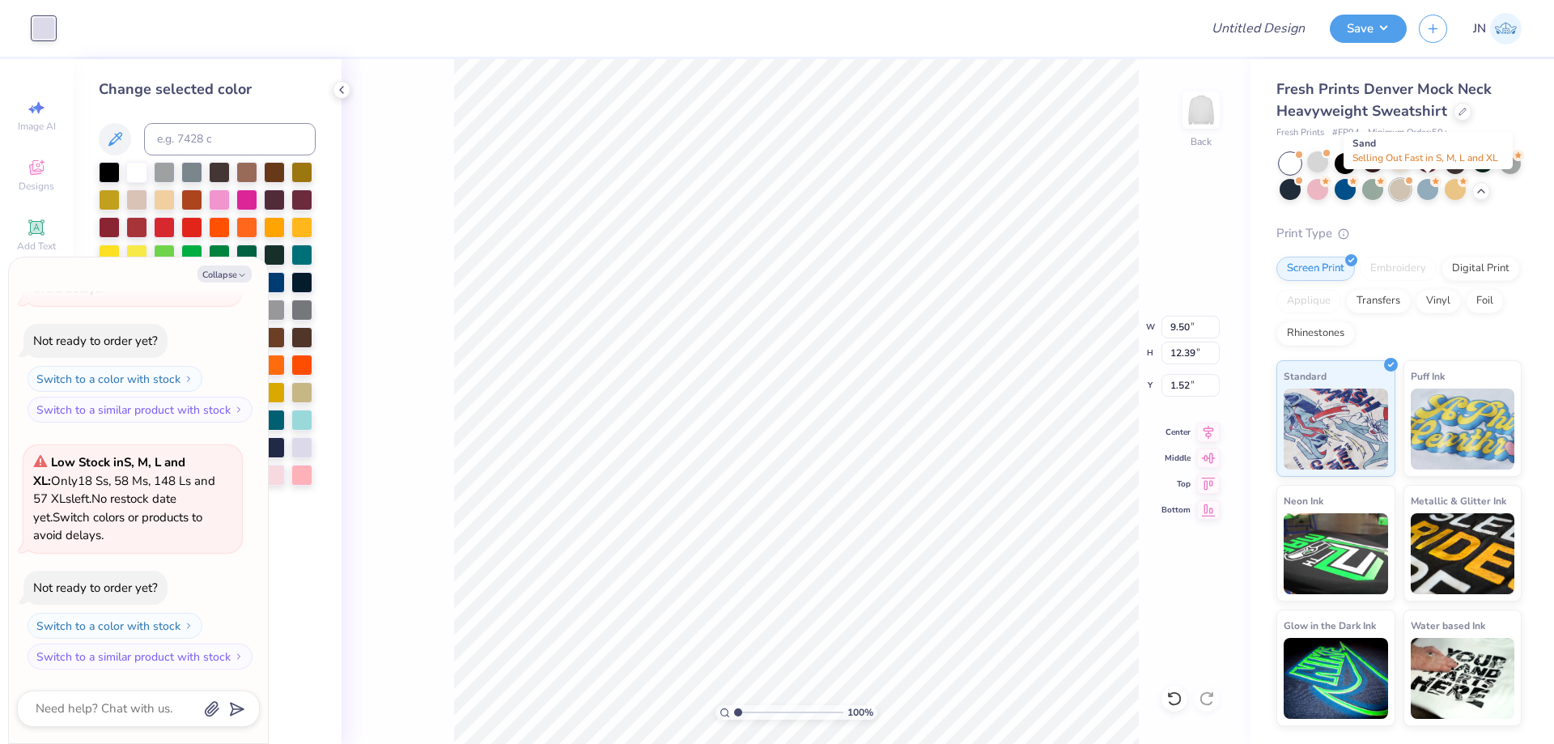
click at [1411, 193] on div at bounding box center [1400, 189] width 21 height 21
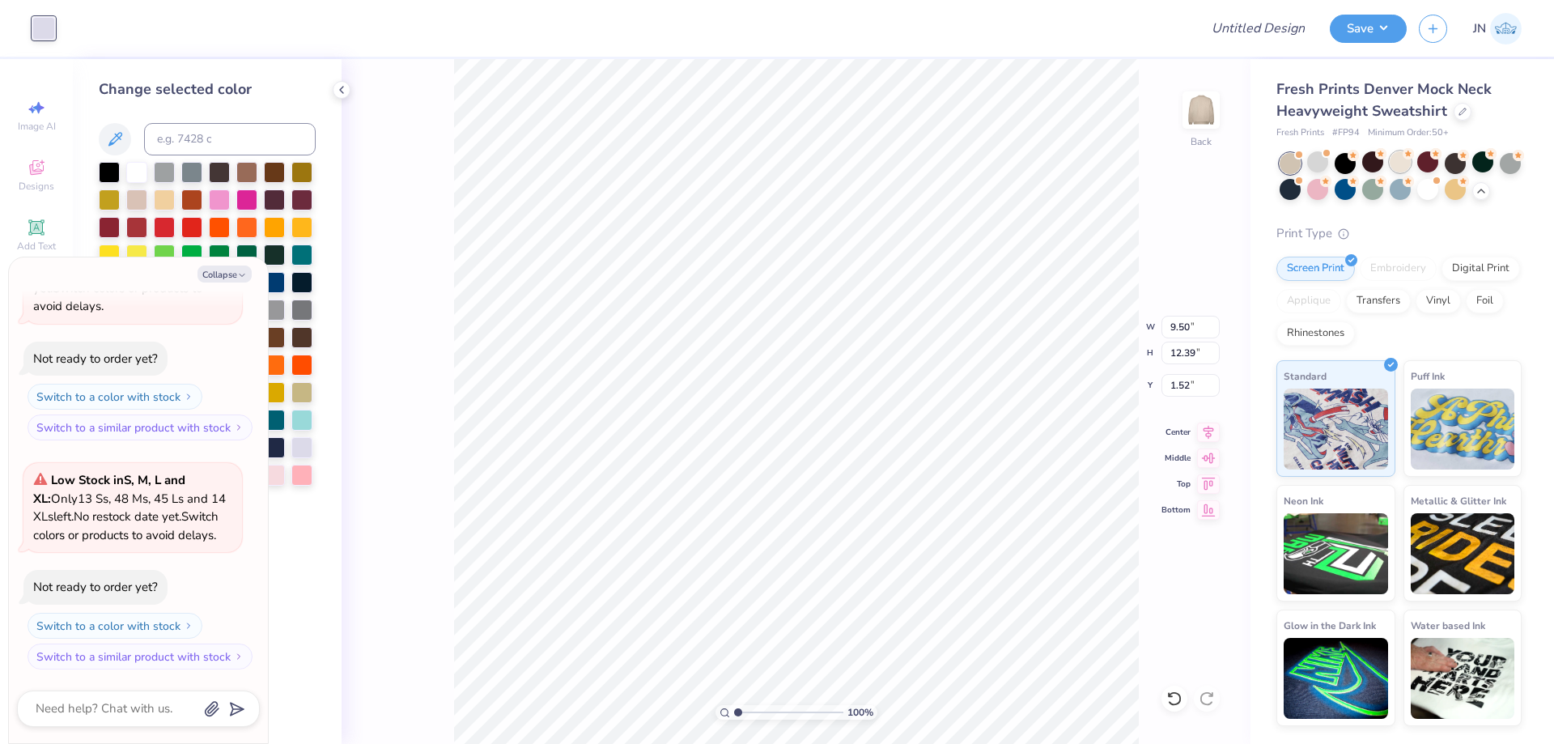
click at [1401, 161] on div at bounding box center [1400, 161] width 21 height 21
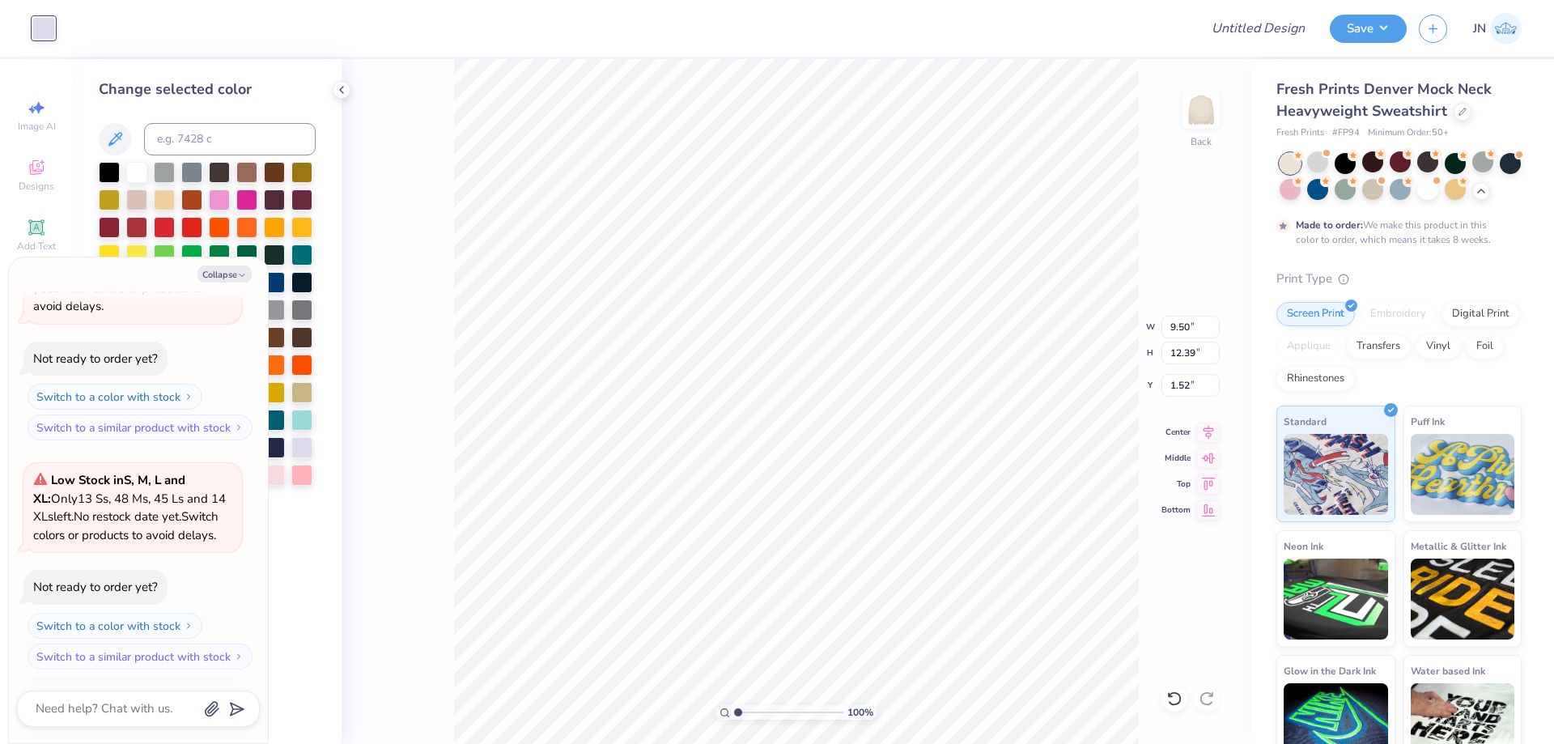
scroll to position [3489, 0]
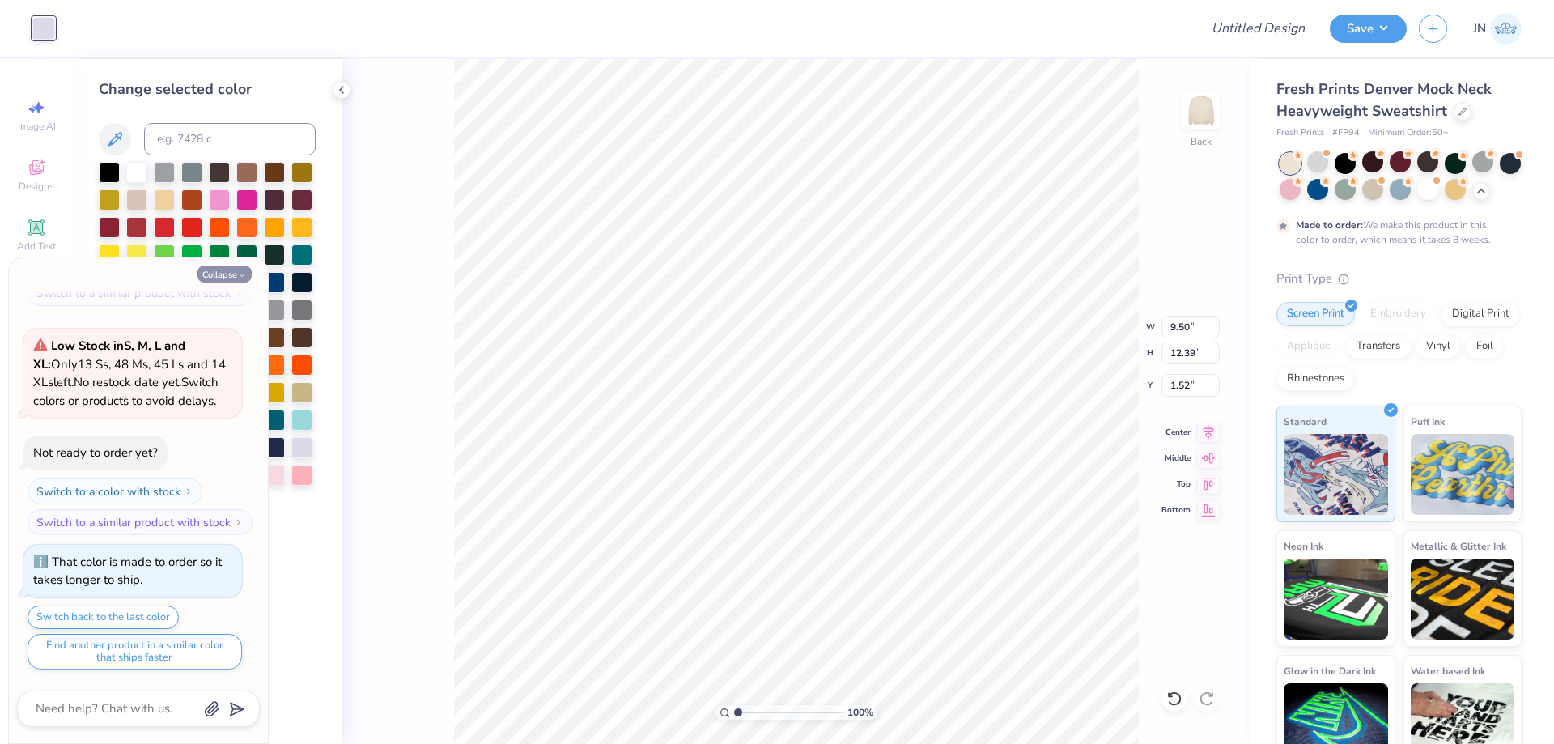
click at [228, 275] on button "Collapse" at bounding box center [225, 274] width 54 height 17
type textarea "x"
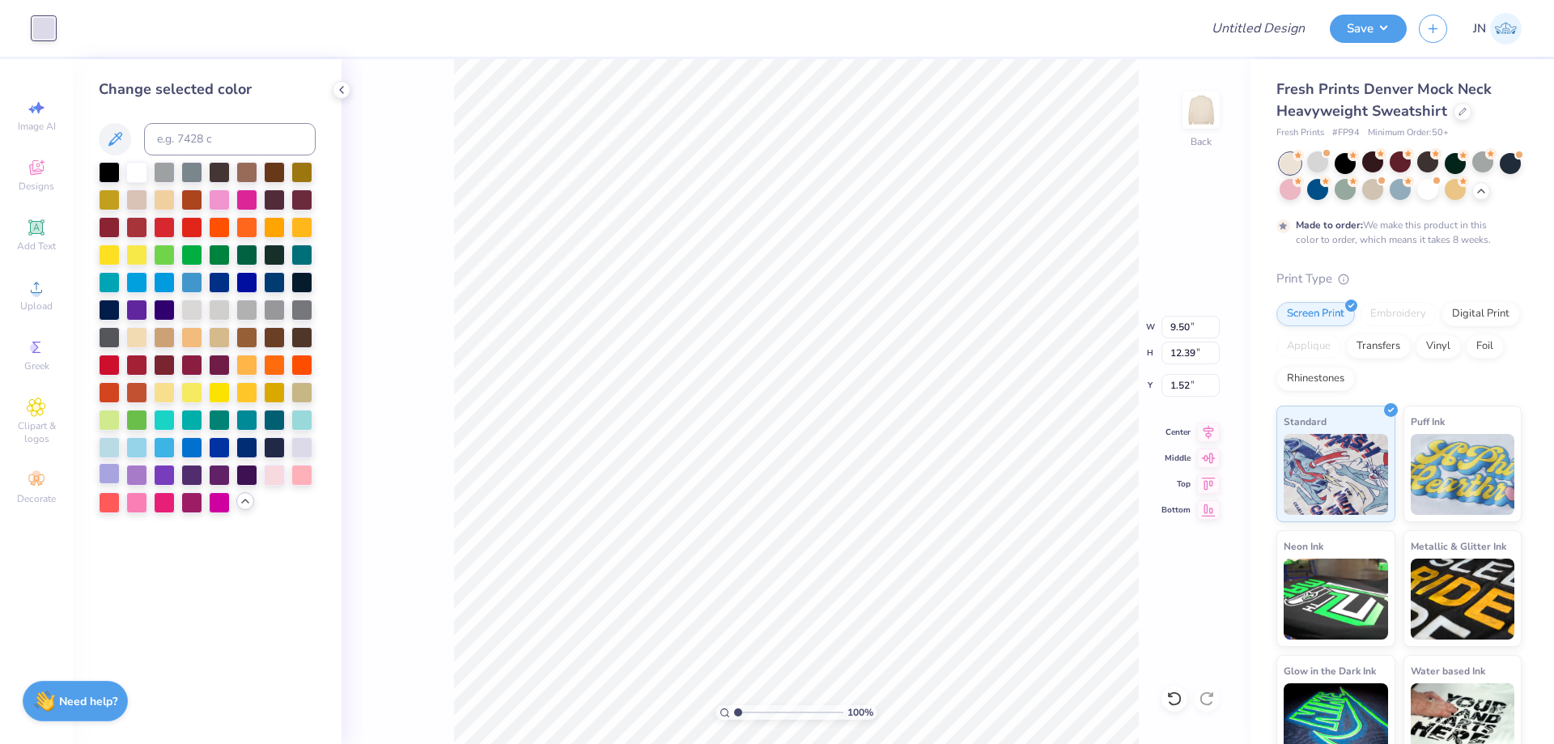
click at [113, 474] on div at bounding box center [109, 473] width 21 height 21
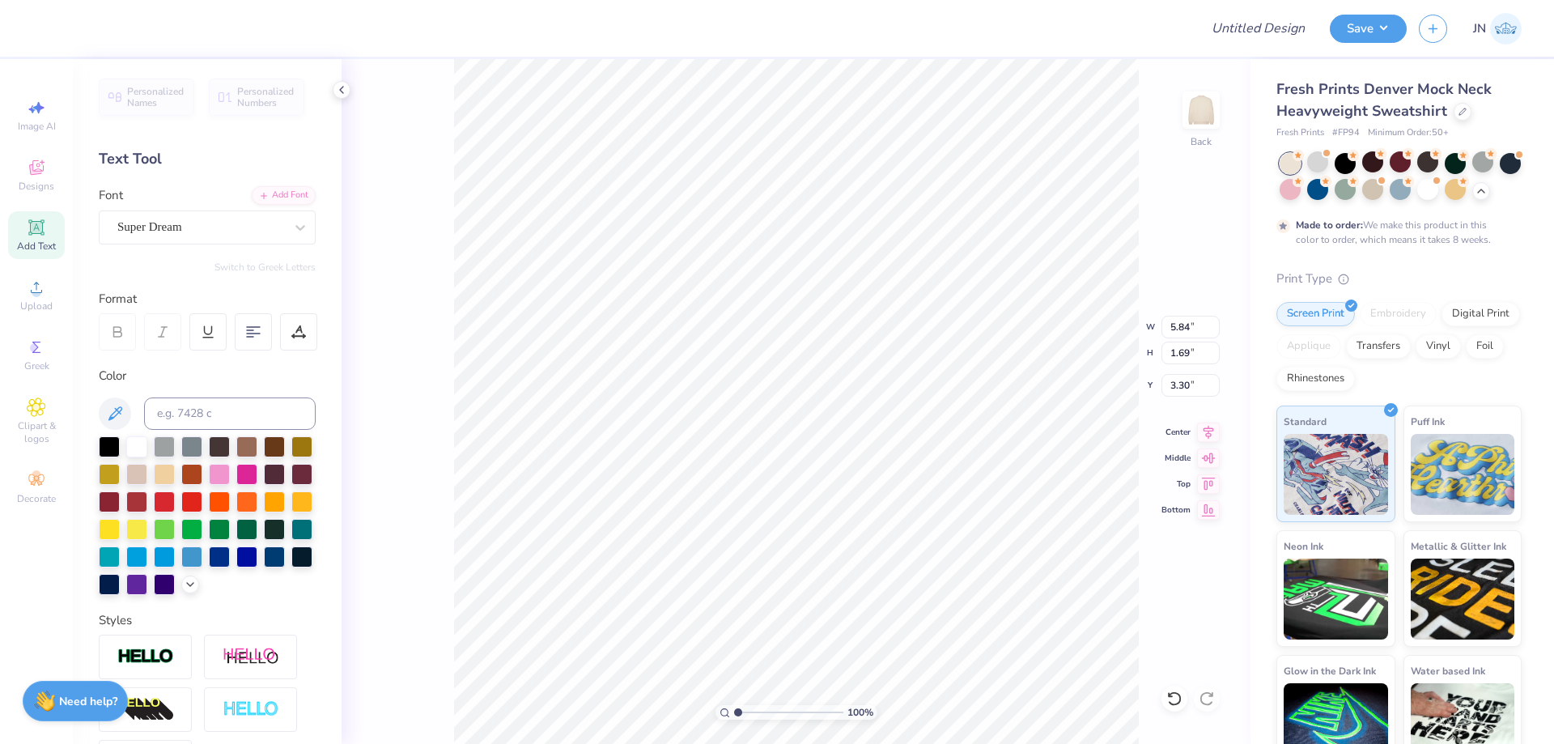
type input "3.00"
type input "9.50"
type input "12.39"
type input "1.52"
click at [184, 589] on icon at bounding box center [190, 582] width 13 height 13
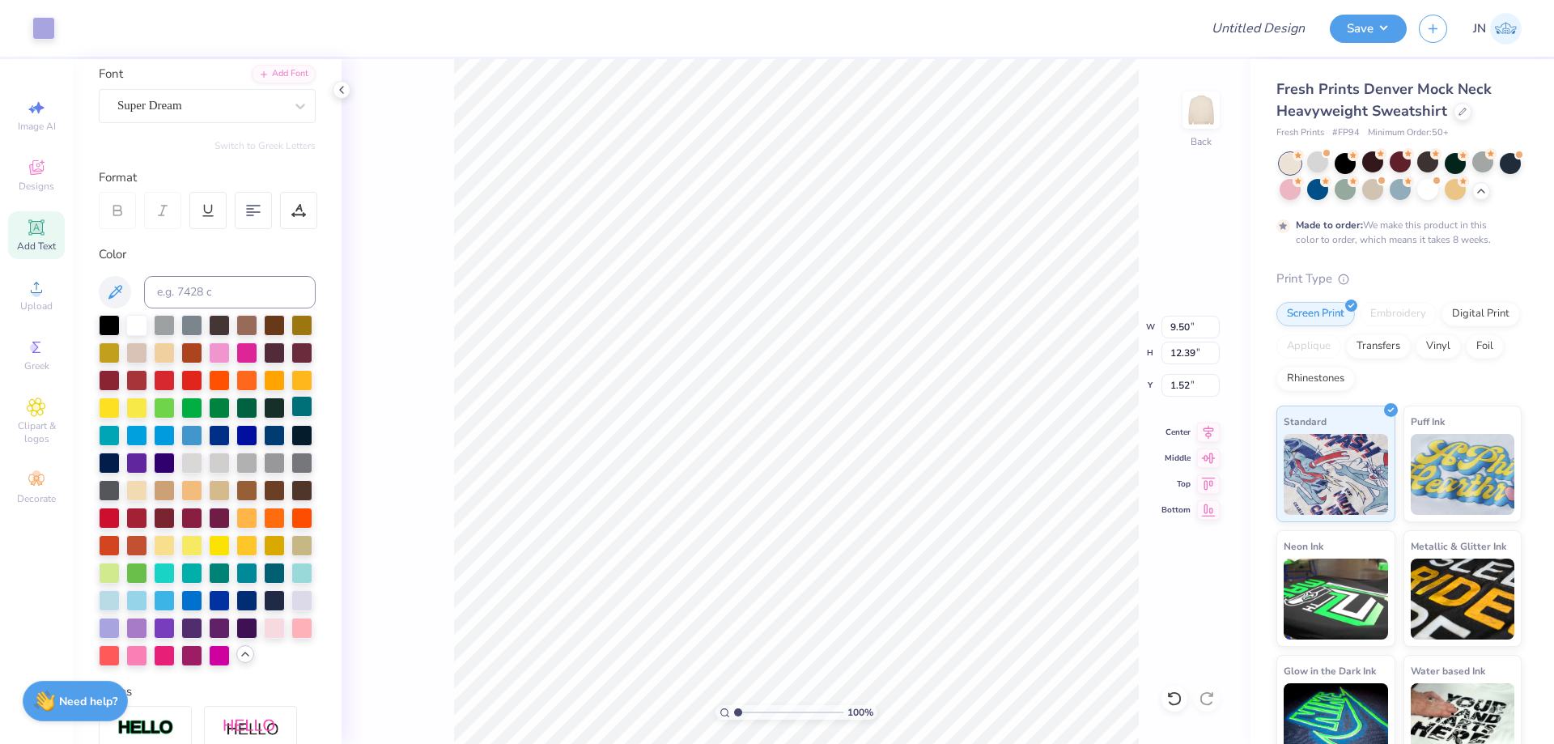
scroll to position [324, 0]
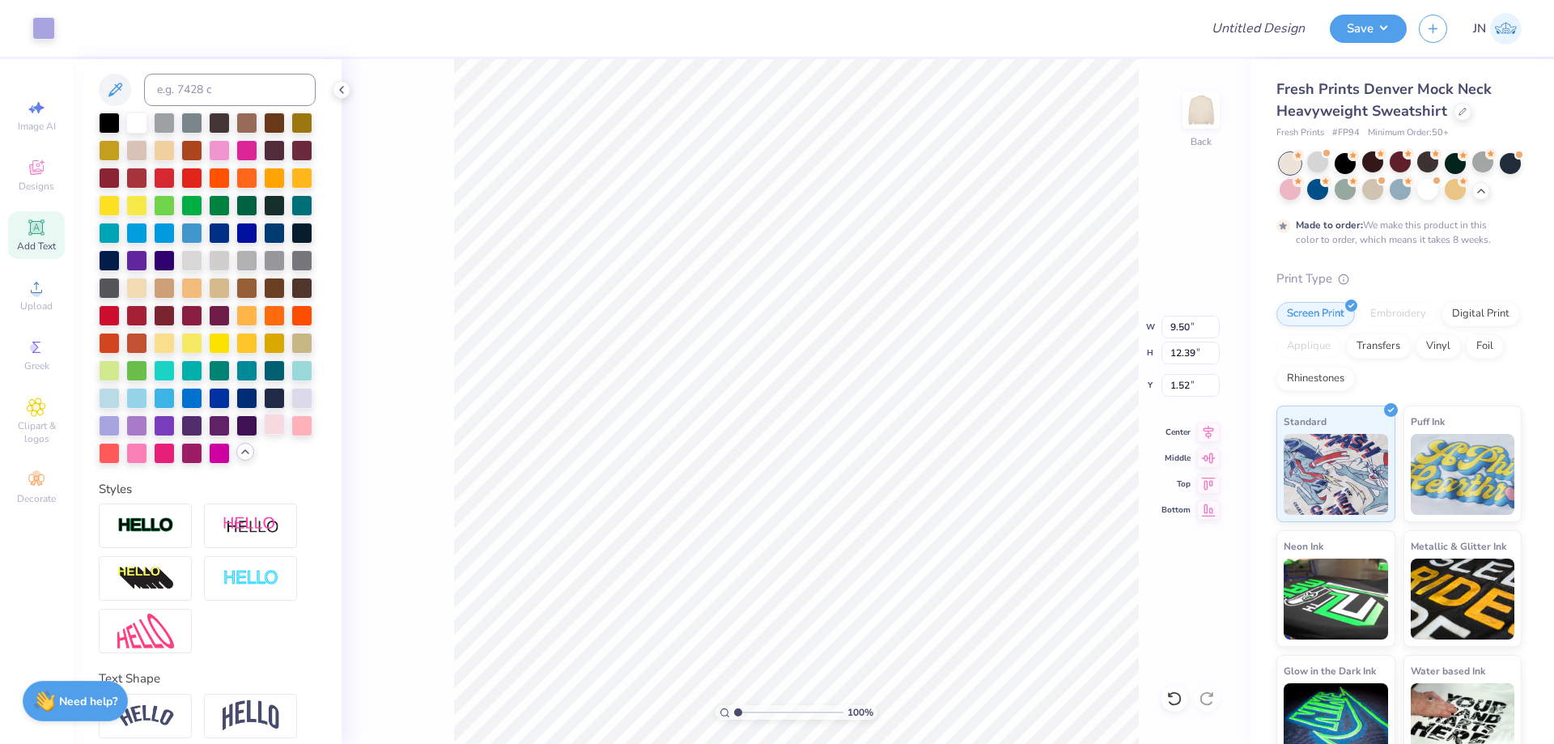
click at [264, 435] on div at bounding box center [274, 424] width 21 height 21
drag, startPoint x: 229, startPoint y: 484, endPoint x: 283, endPoint y: 482, distance: 53.5
click at [228, 464] on div at bounding box center [207, 288] width 217 height 351
click at [291, 435] on div at bounding box center [301, 424] width 21 height 21
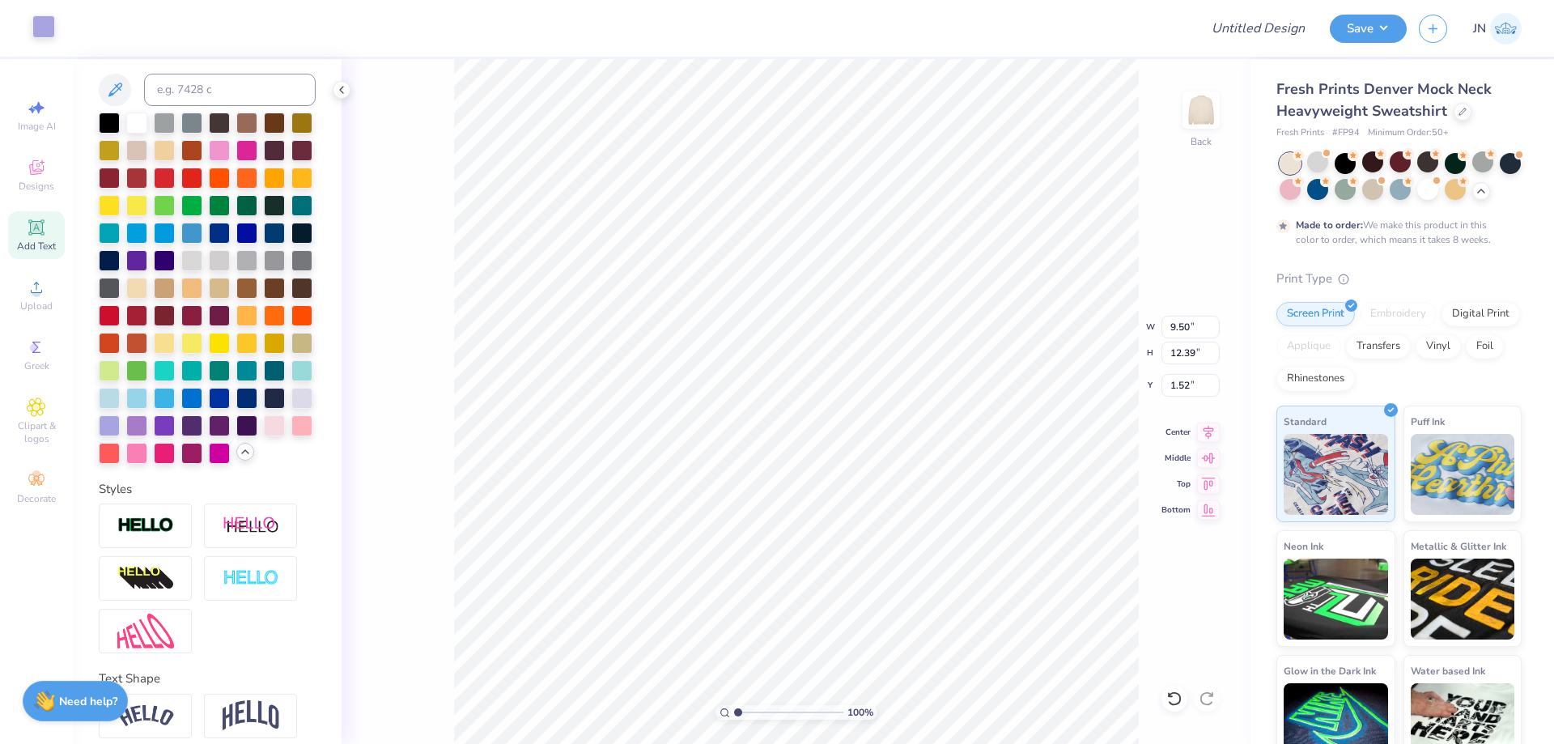
click at [44, 33] on div at bounding box center [43, 26] width 23 height 23
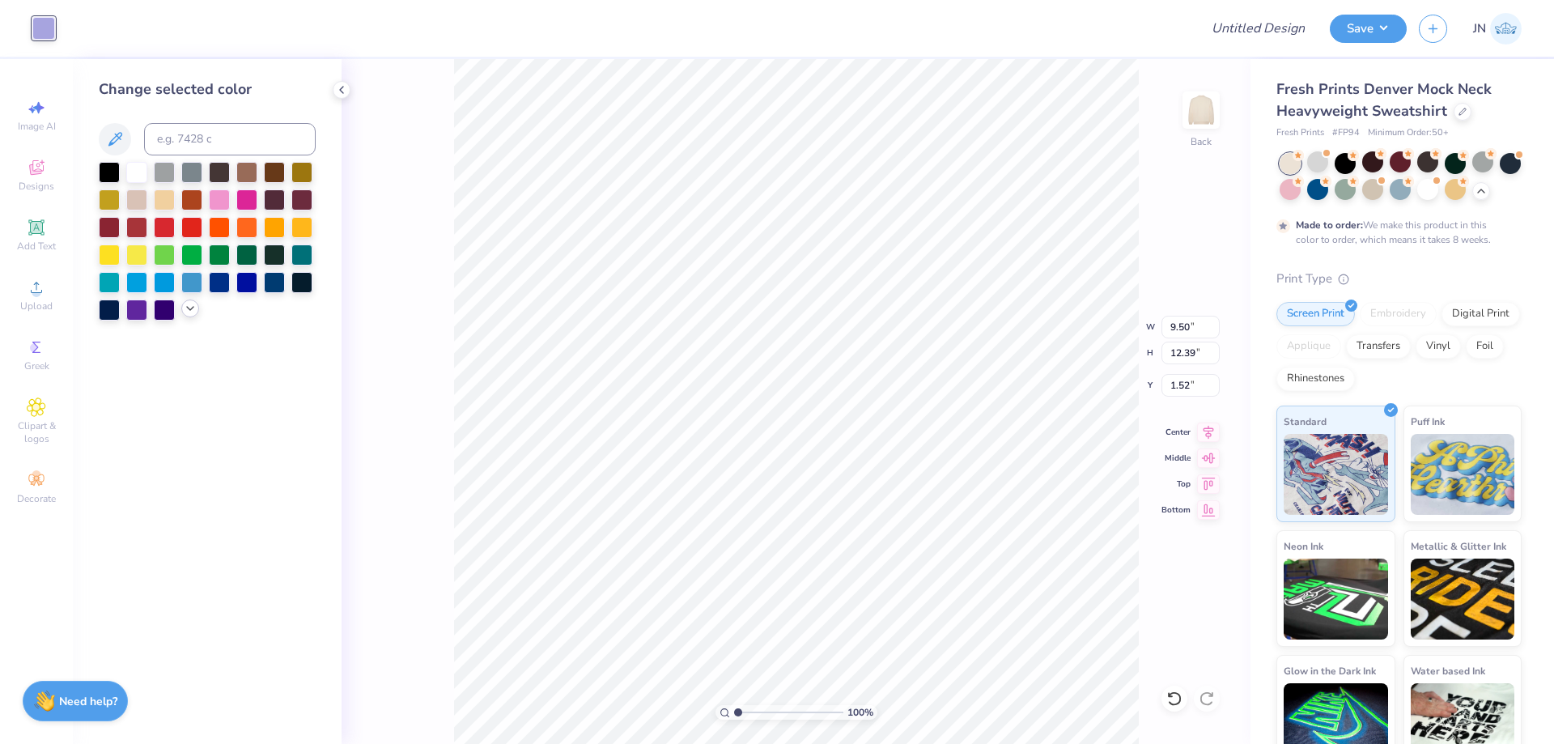
click at [189, 313] on icon at bounding box center [190, 308] width 13 height 13
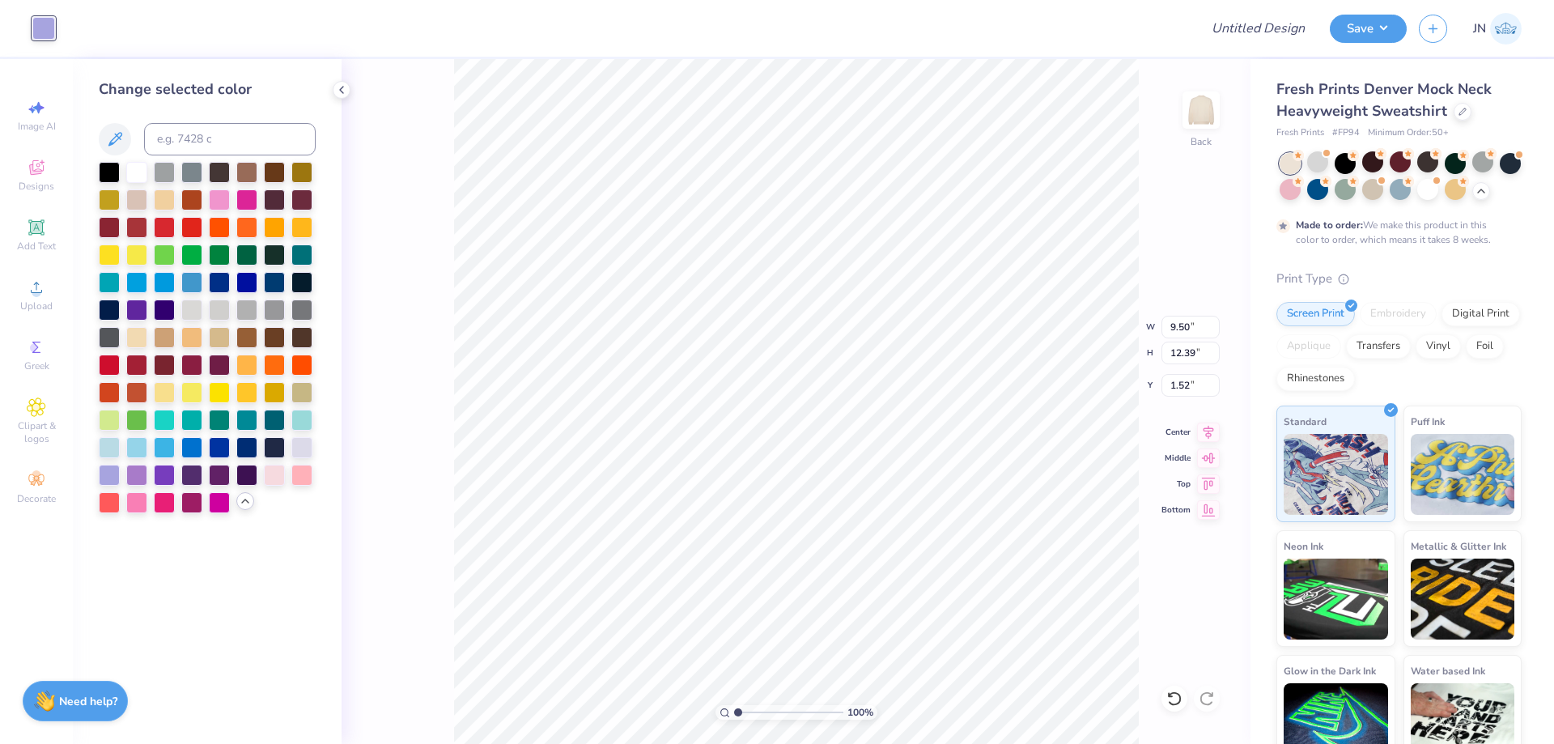
click at [298, 478] on div at bounding box center [301, 475] width 21 height 21
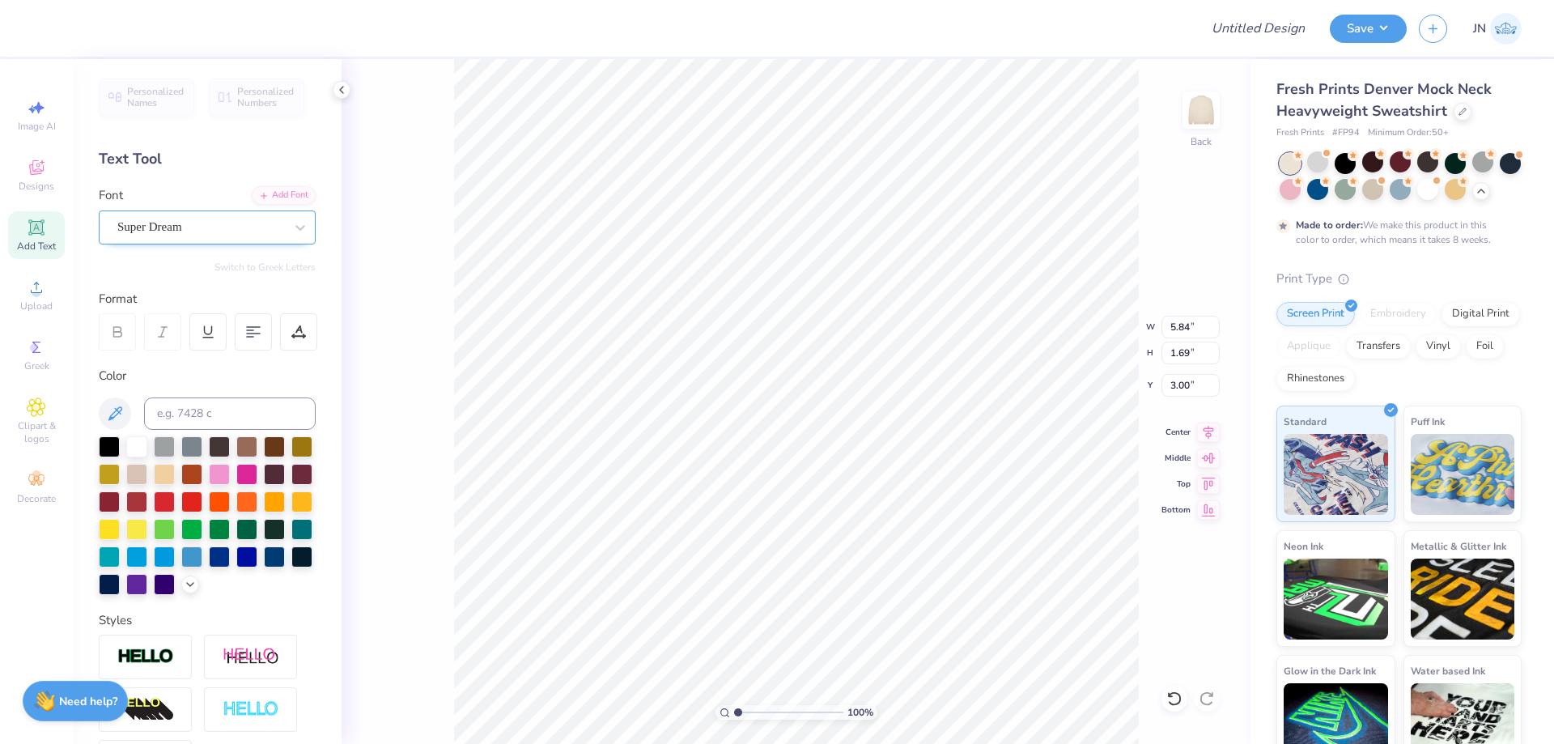
click at [223, 221] on div "Super Dream" at bounding box center [201, 227] width 170 height 25
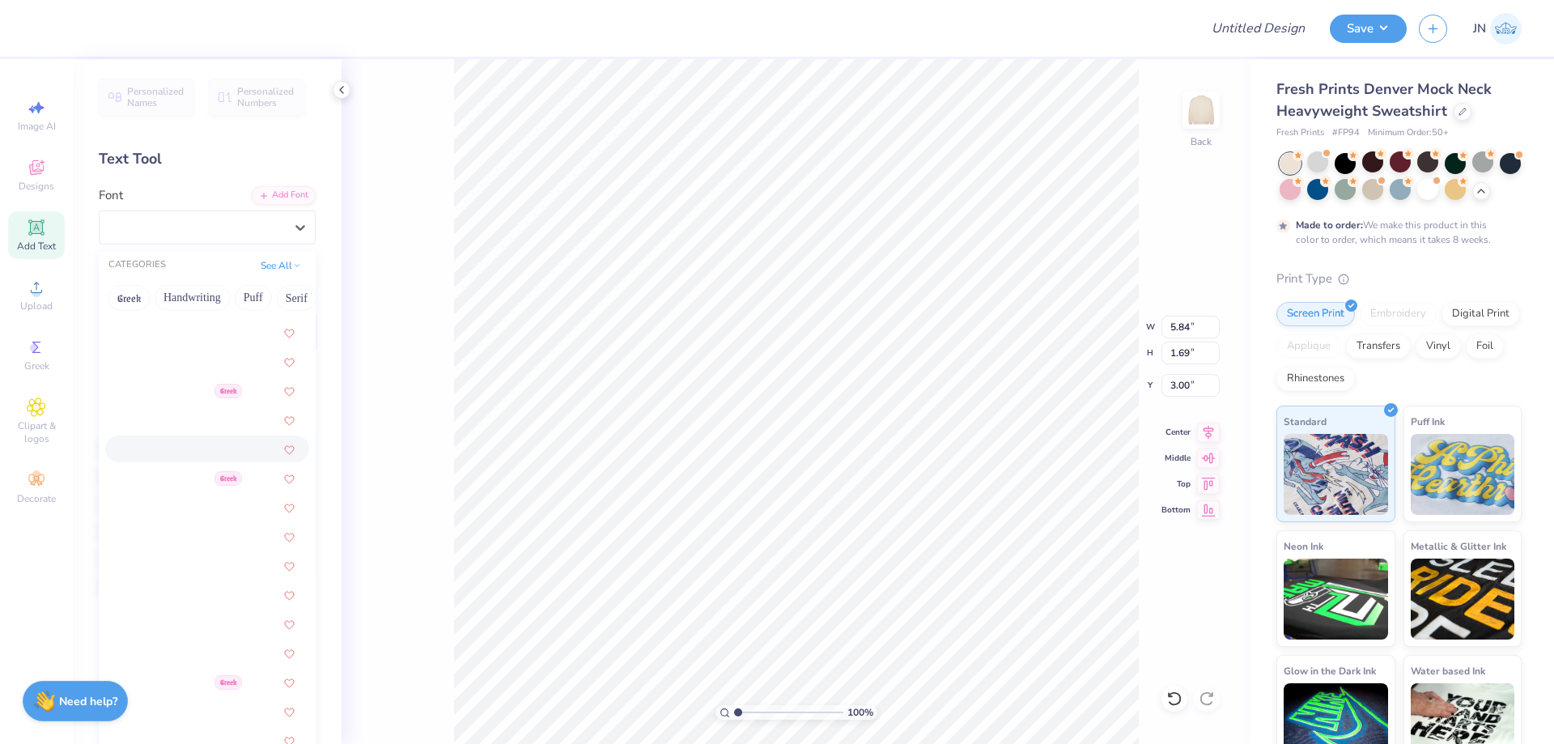
scroll to position [486, 0]
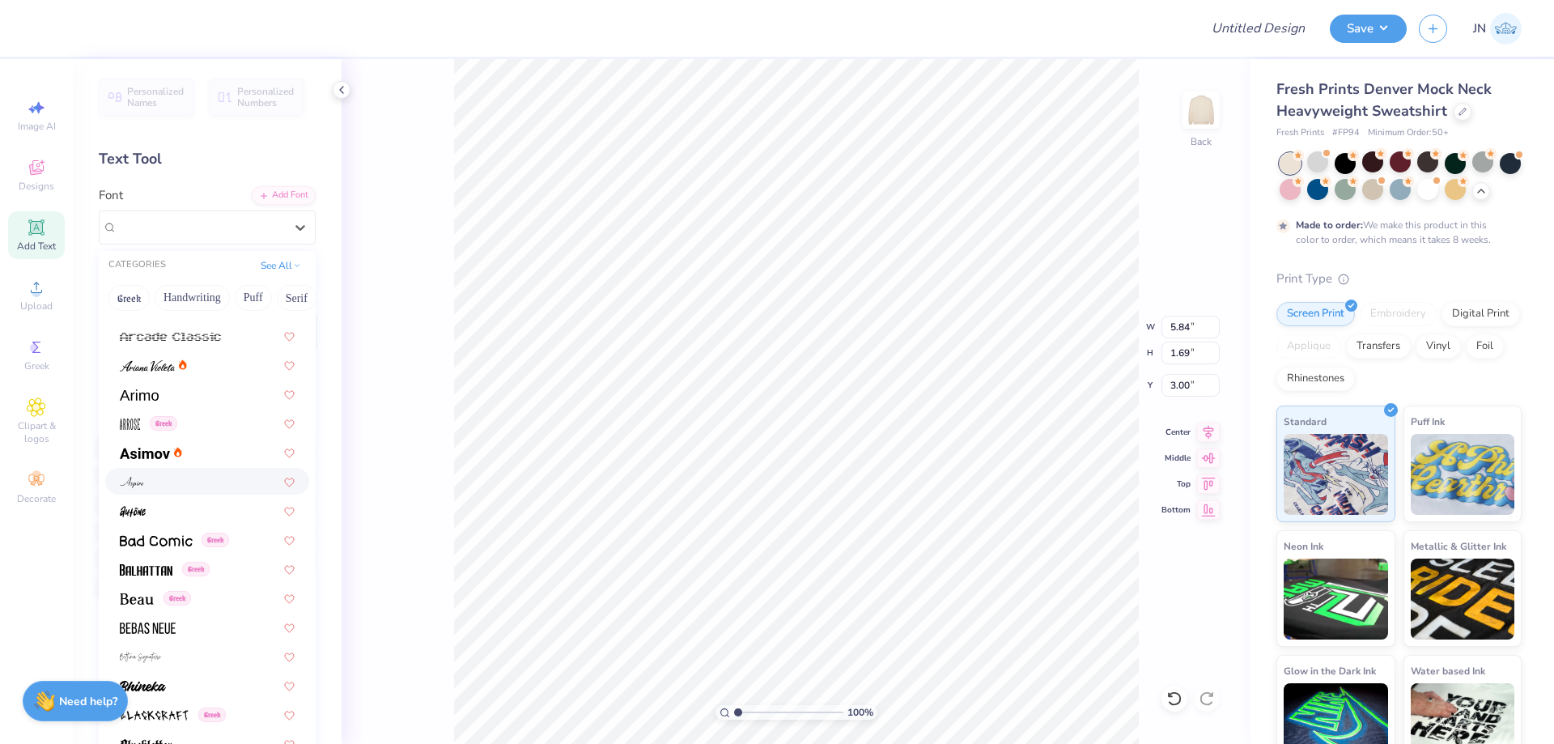
click at [164, 474] on div at bounding box center [207, 481] width 175 height 17
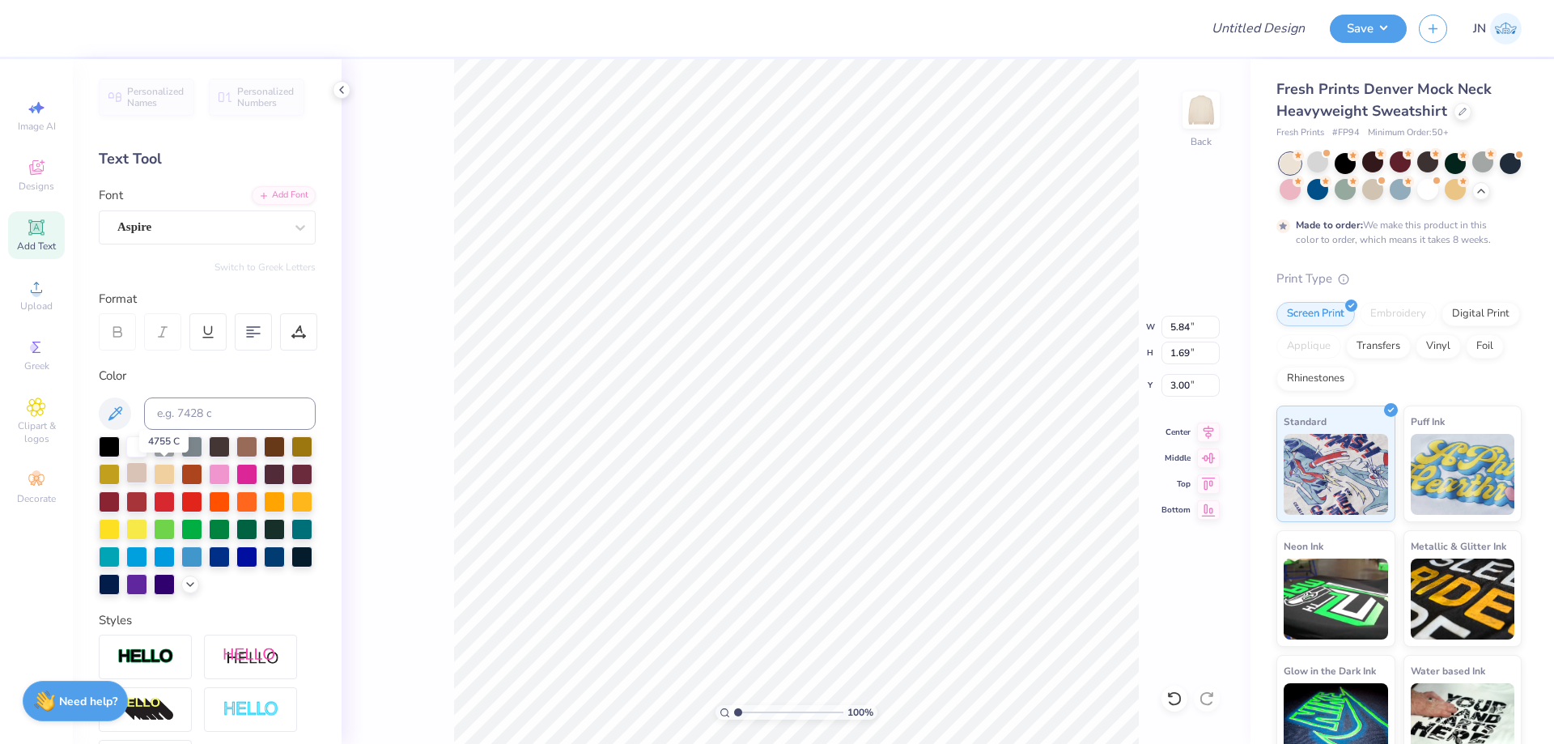
type input "5.35"
type input "1.71"
type input "2.99"
type textarea "Tri Delta"
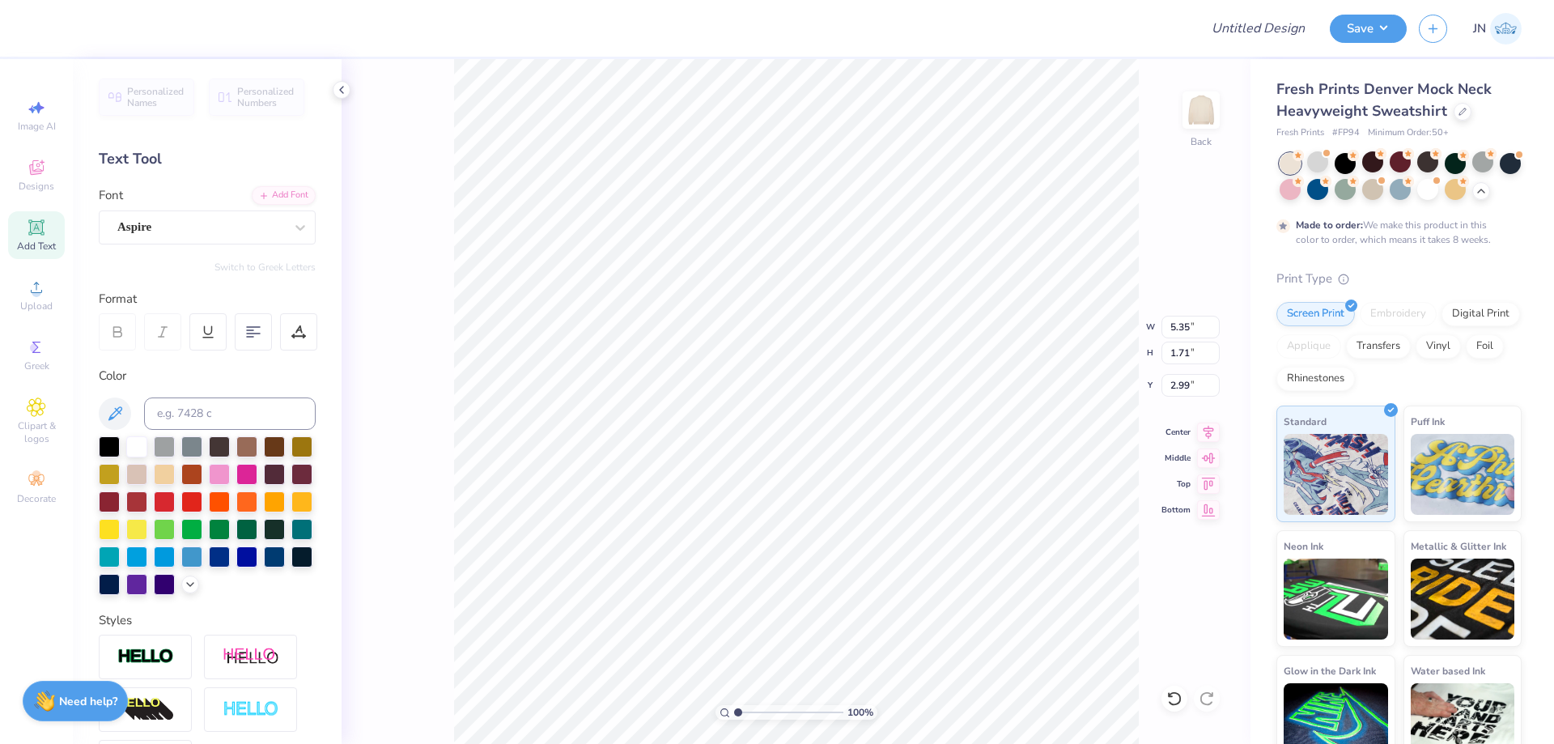
scroll to position [14, 3]
type input "6.69"
type input "1.72"
type input "2.61"
type input "3.27"
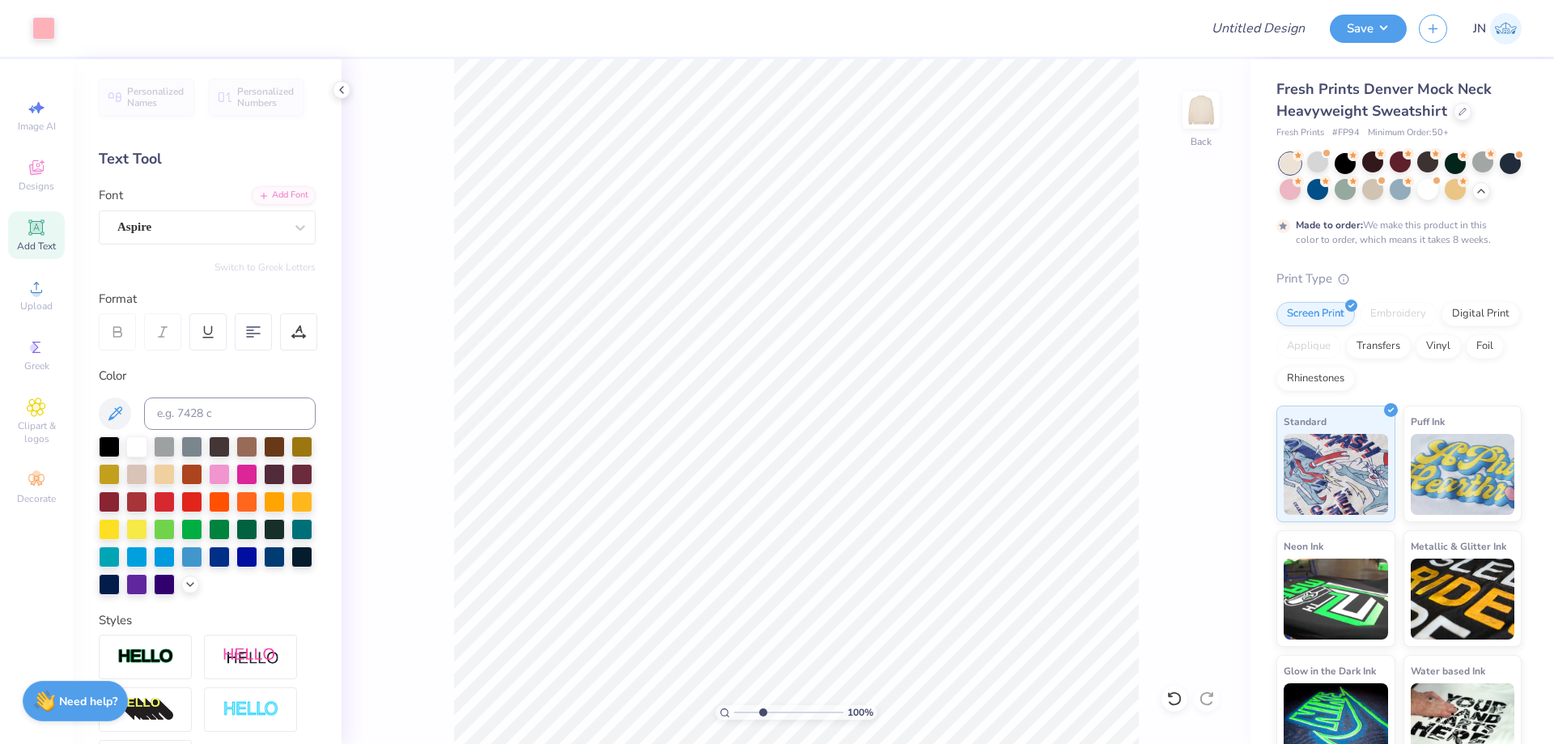
click at [763, 712] on input "range" at bounding box center [788, 712] width 109 height 15
type input "2.42"
type input "6.02"
type input "1.55"
type input "2.58"
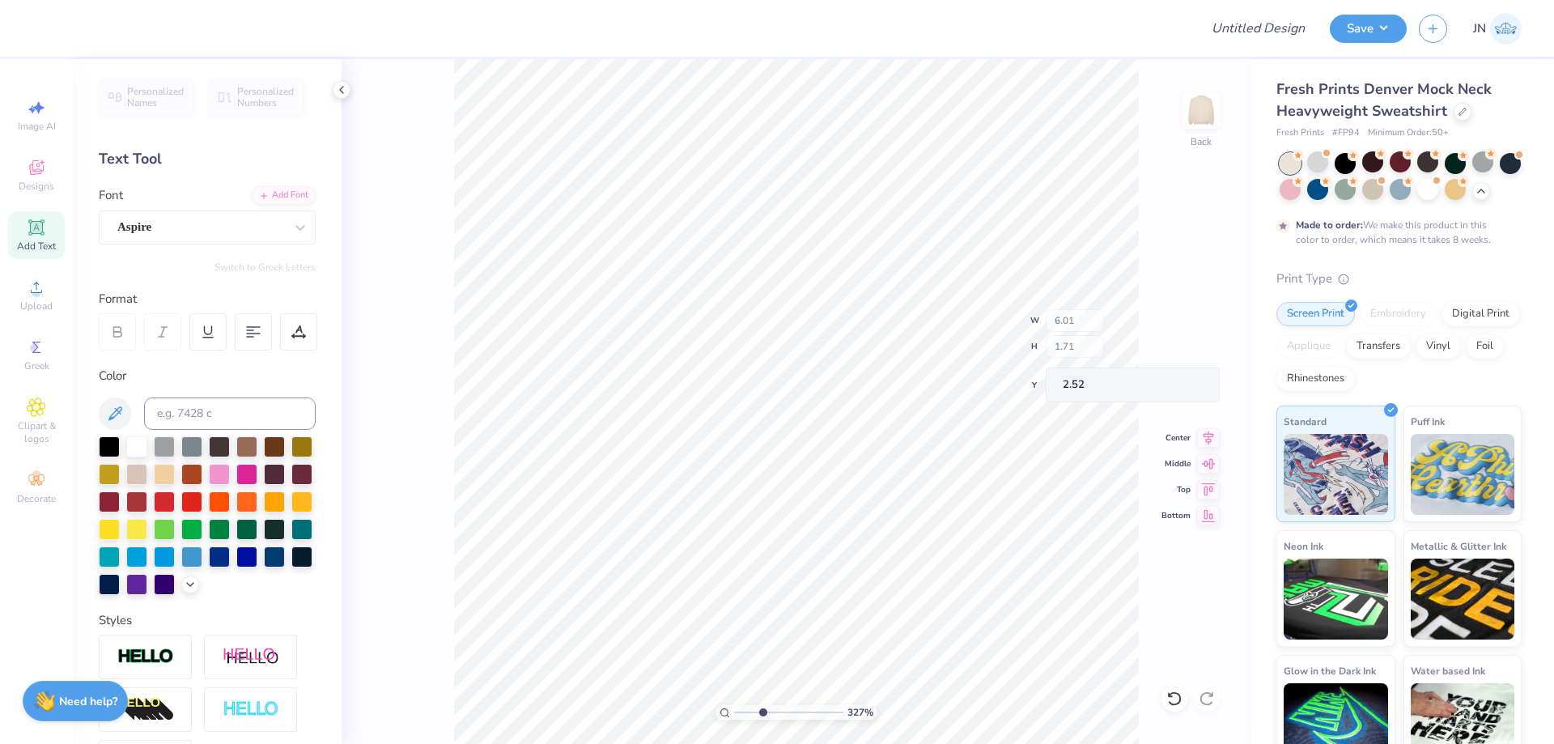
type input "6.01"
type input "1.71"
type input "2.52"
drag, startPoint x: 757, startPoint y: 716, endPoint x: 740, endPoint y: 714, distance: 17.1
type input "1.19"
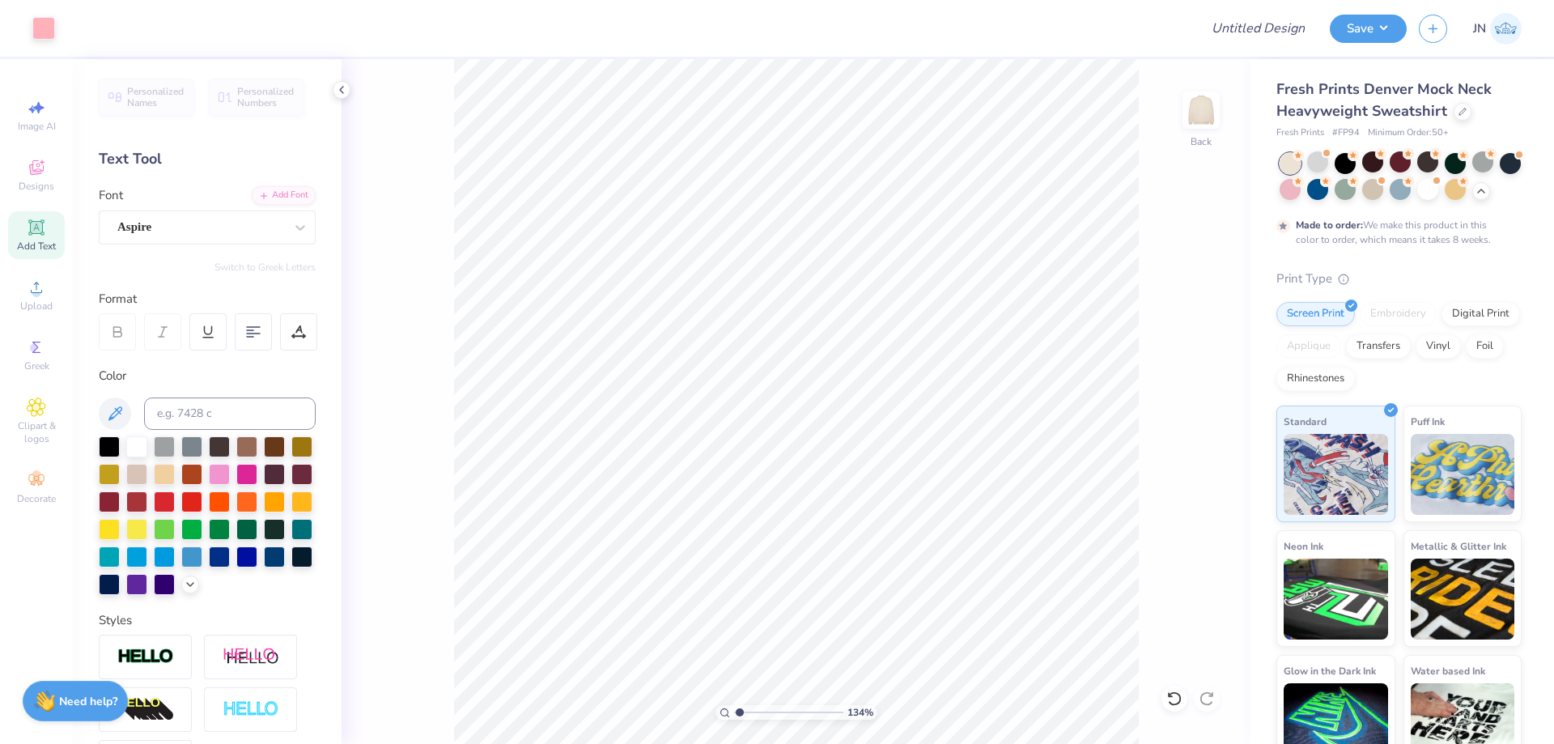
click at [740, 714] on input "range" at bounding box center [788, 712] width 109 height 15
click at [278, 189] on div "Add Font" at bounding box center [284, 194] width 64 height 19
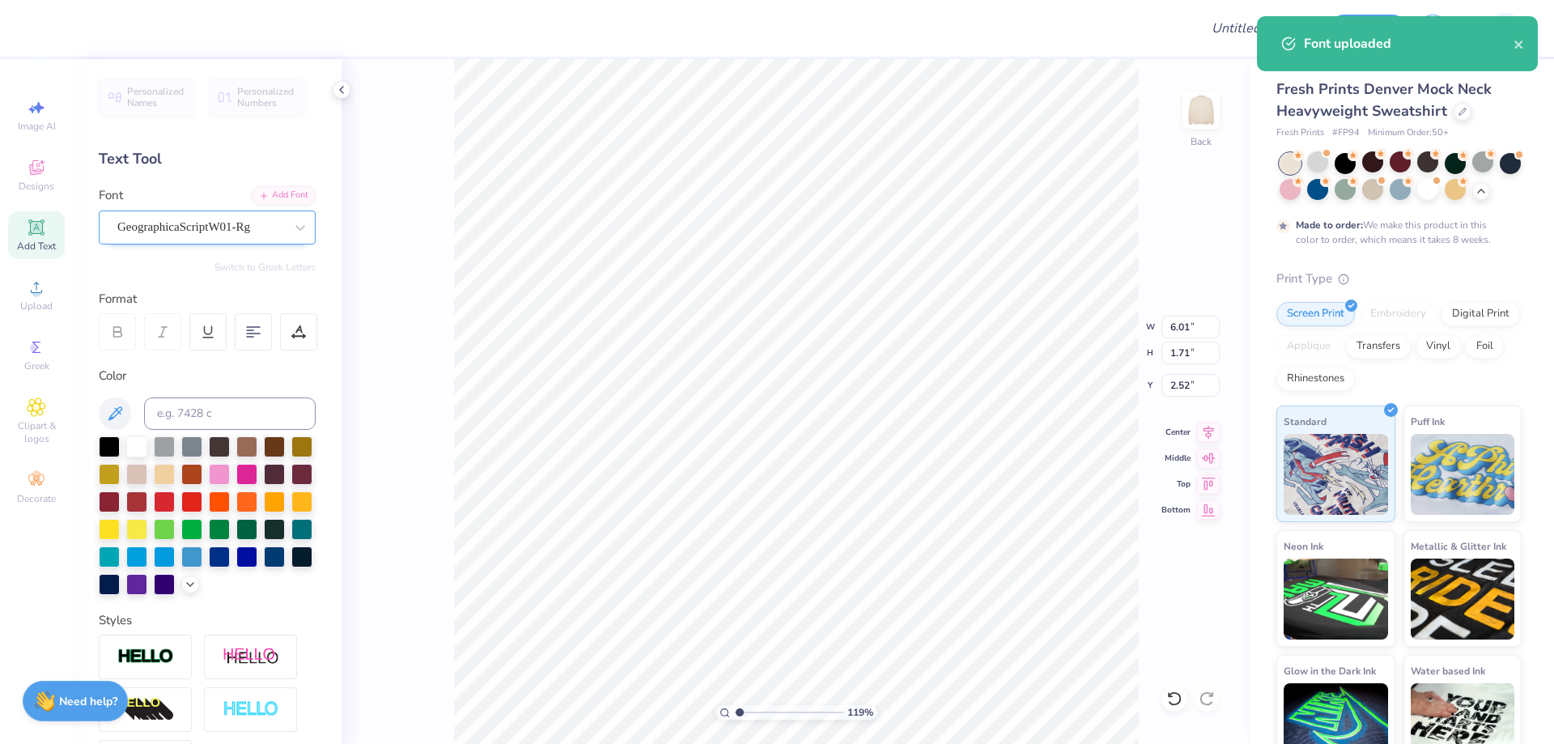
type input "7.15"
type input "1.81"
type input "2.50"
click at [181, 225] on div "GeographicaScriptW01-Rg" at bounding box center [201, 227] width 170 height 25
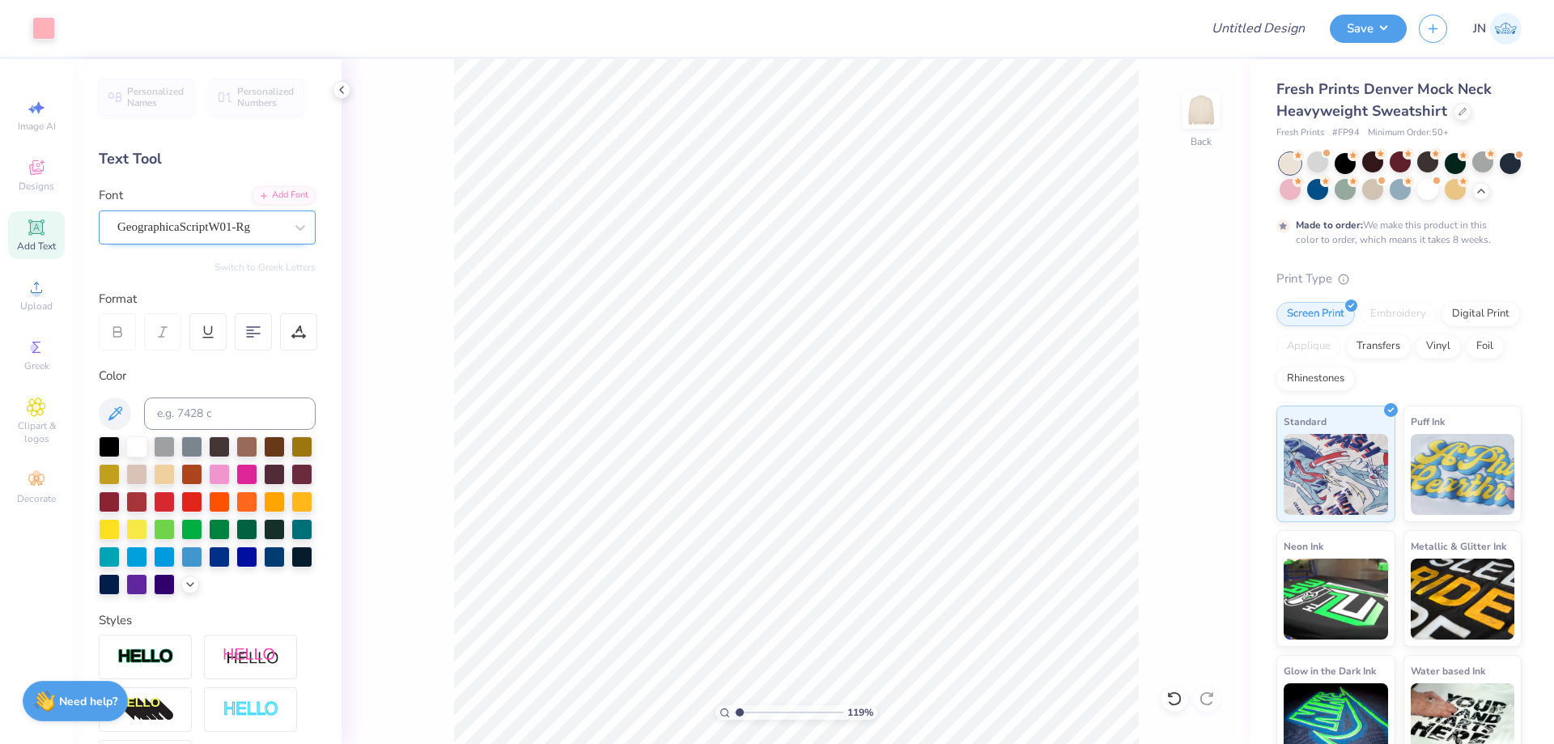
click at [249, 236] on div at bounding box center [200, 227] width 167 height 22
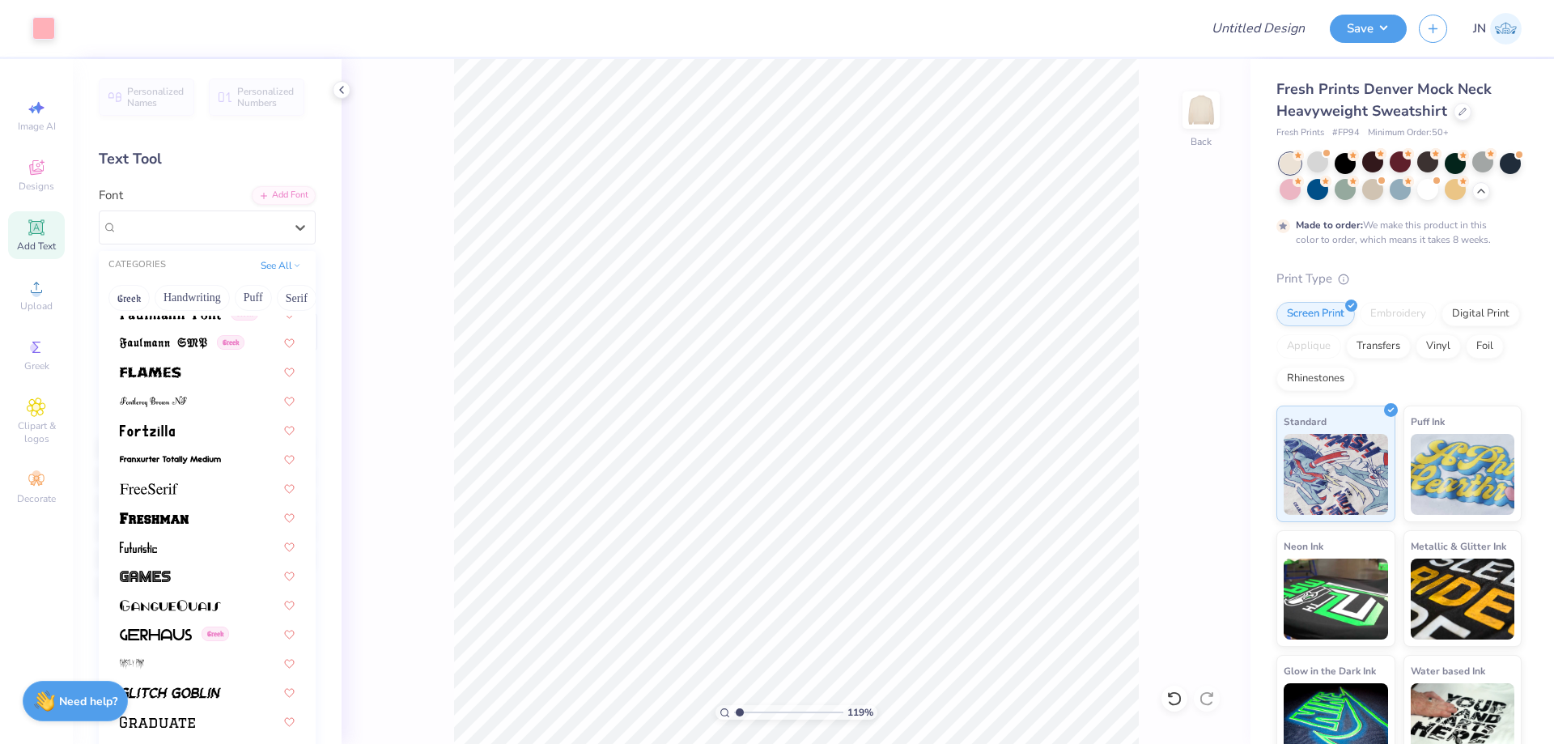
scroll to position [6395, 0]
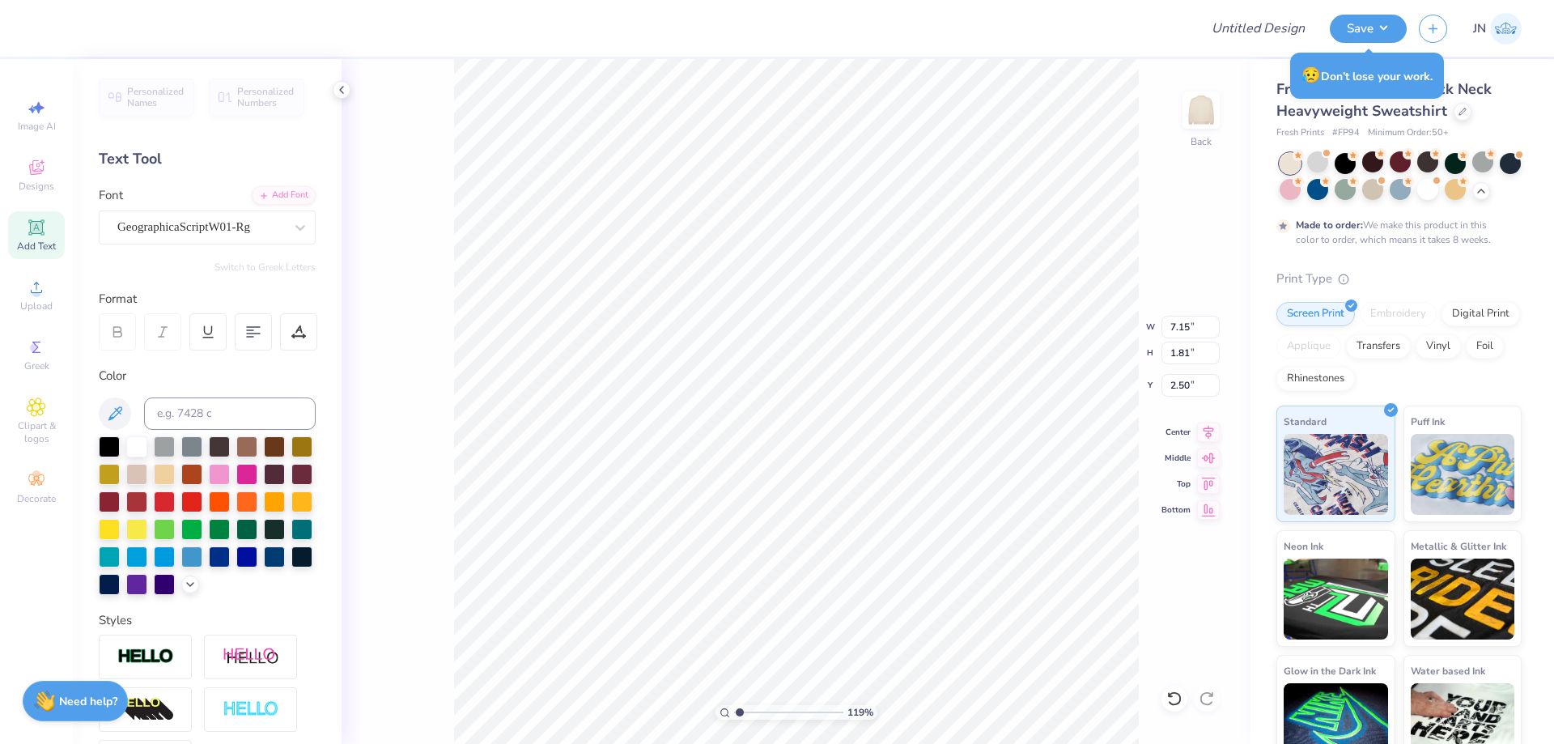
click at [240, 204] on div "Font GeographicaScriptW01-Rg" at bounding box center [207, 215] width 217 height 58
click at [257, 196] on div "Add Font" at bounding box center [284, 194] width 64 height 19
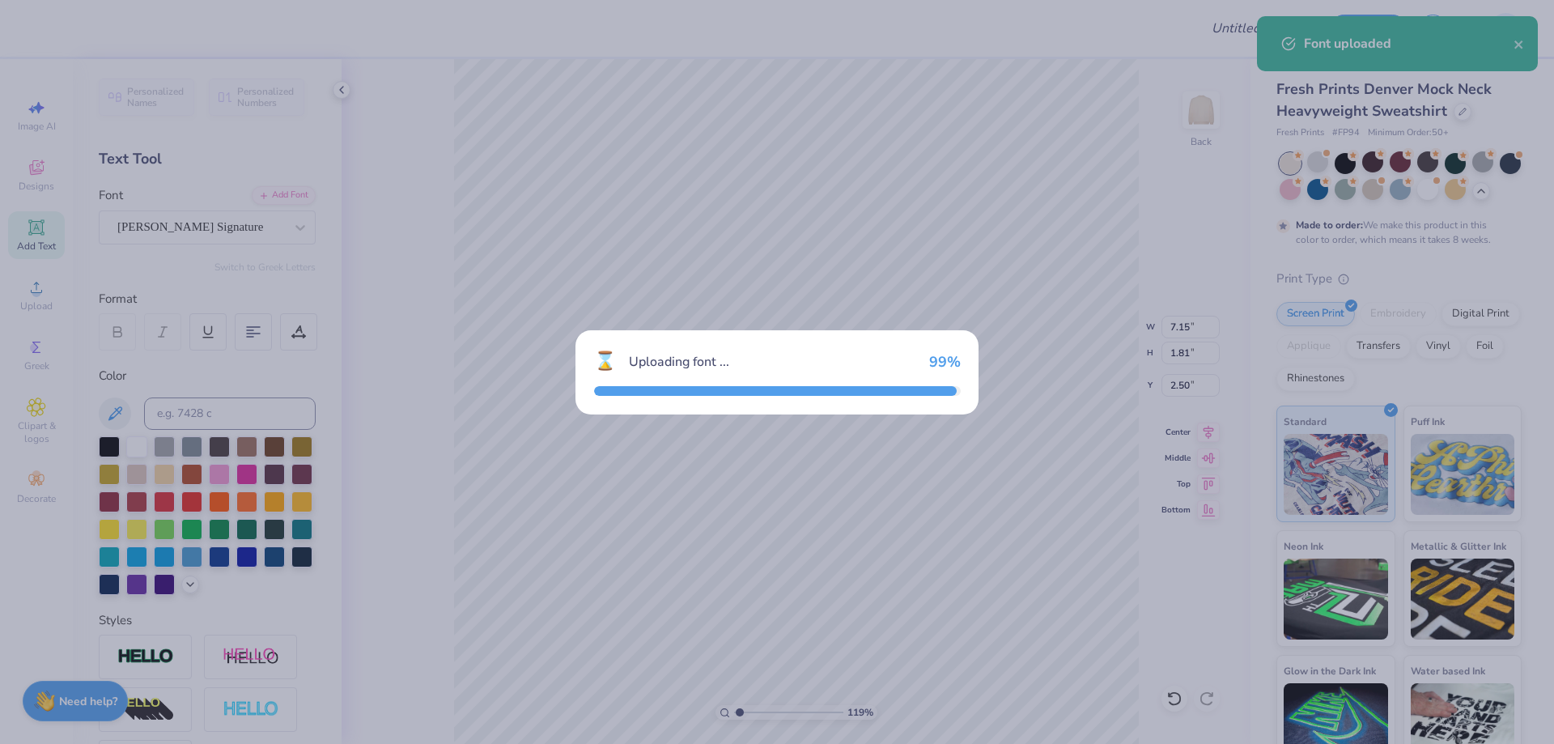
type input "11.67"
type input "2.86"
type input "1.89"
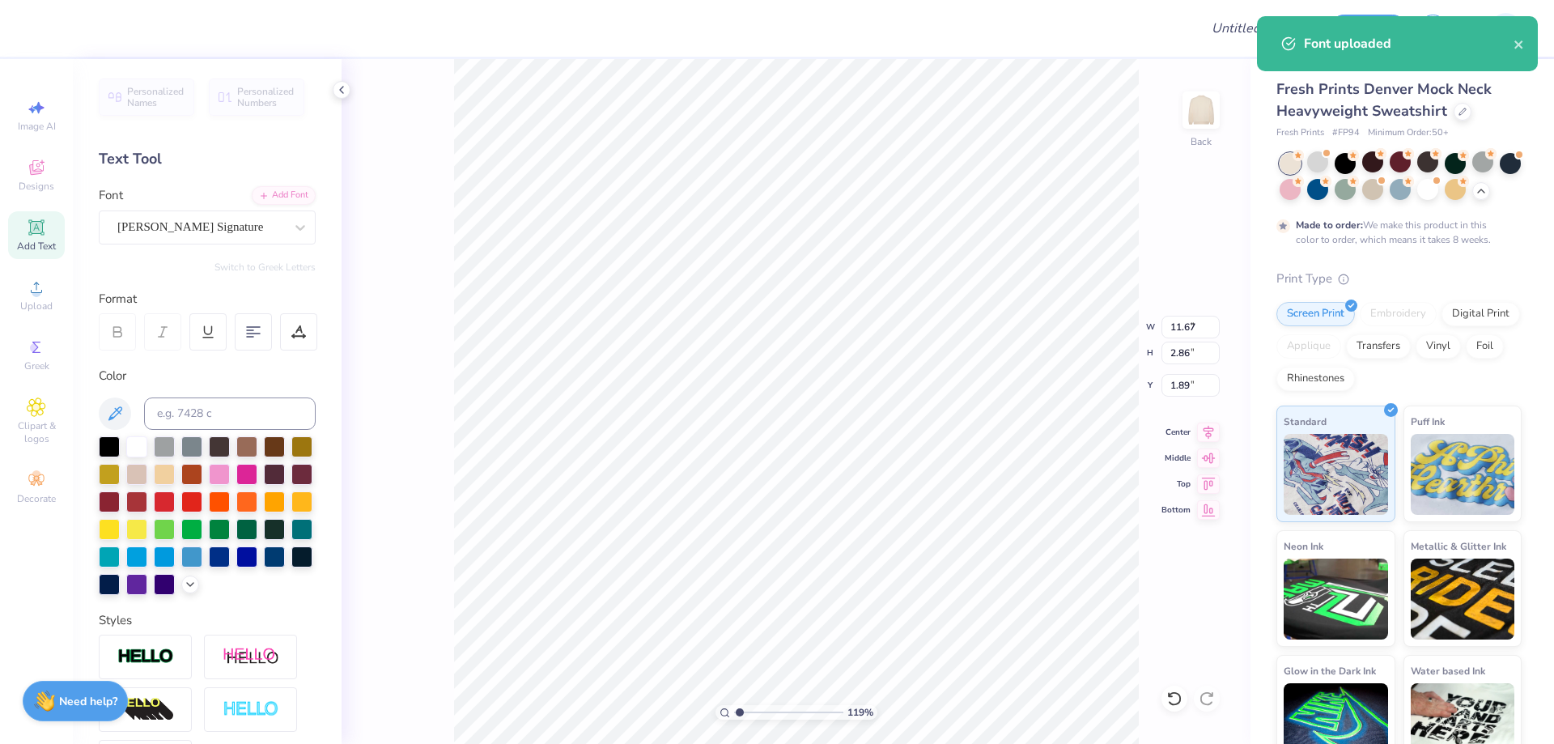
type input "7.36"
type input "1.80"
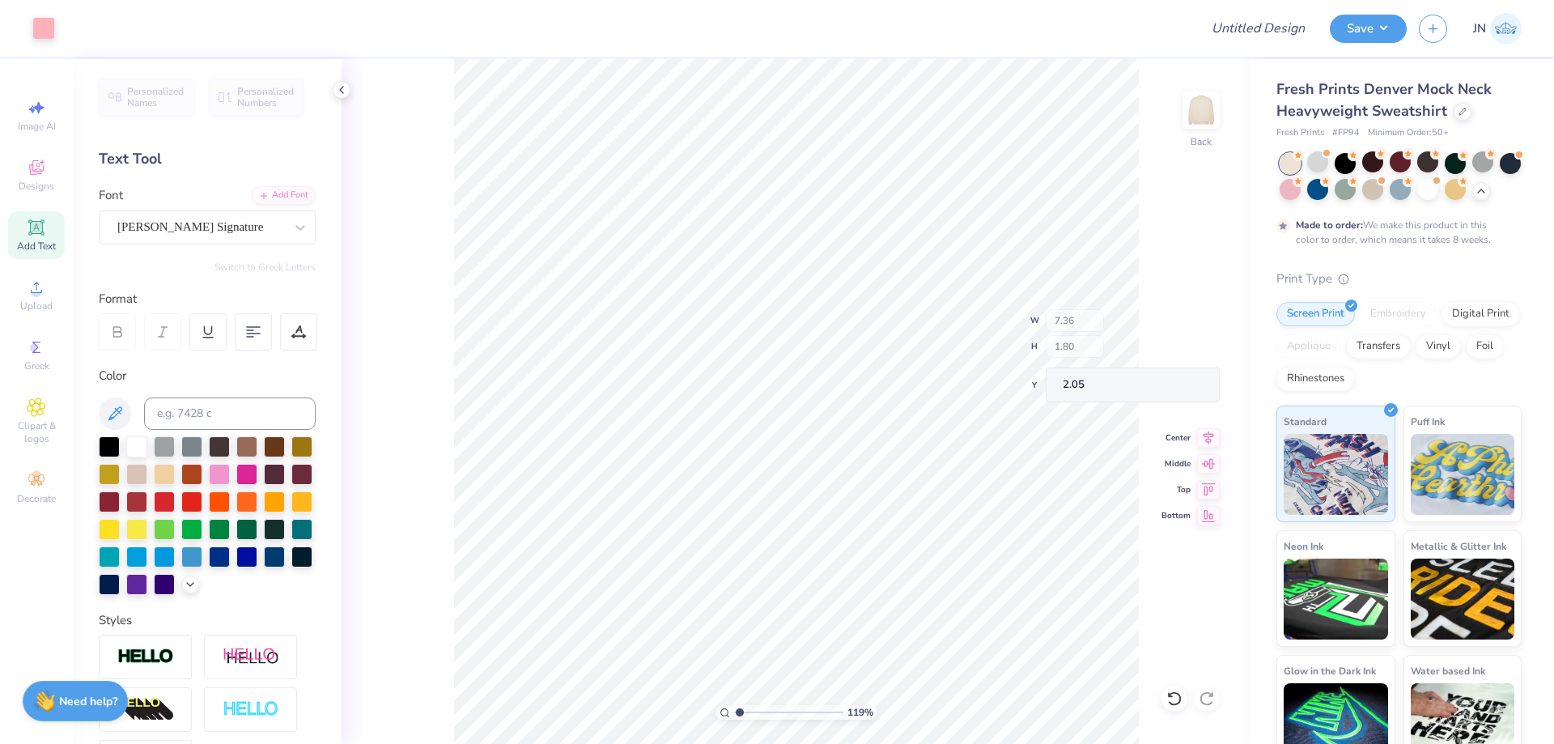
type input "2.52"
type input "1.68"
type input "2.59"
click at [149, 669] on div at bounding box center [145, 657] width 93 height 45
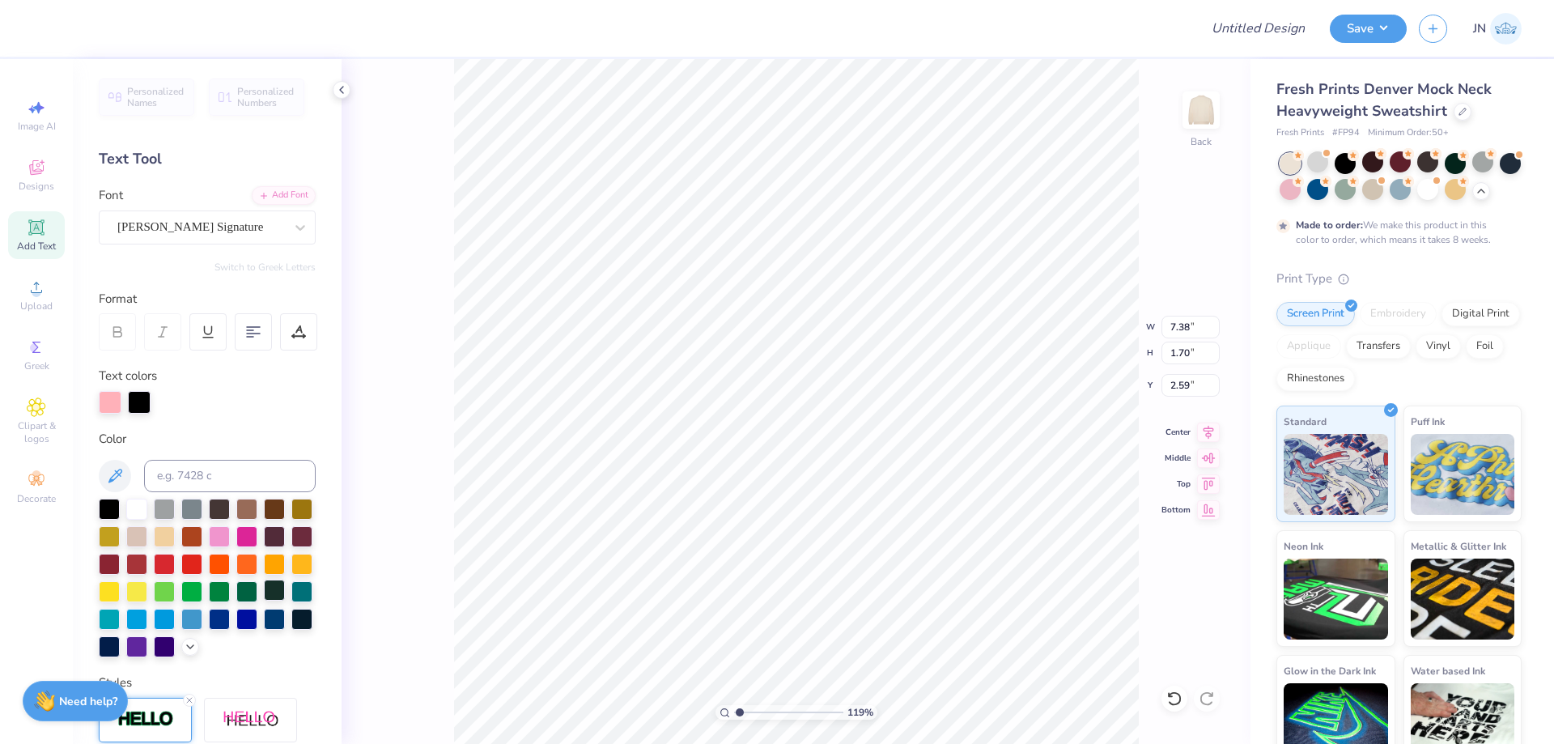
type input "7.38"
type input "1.70"
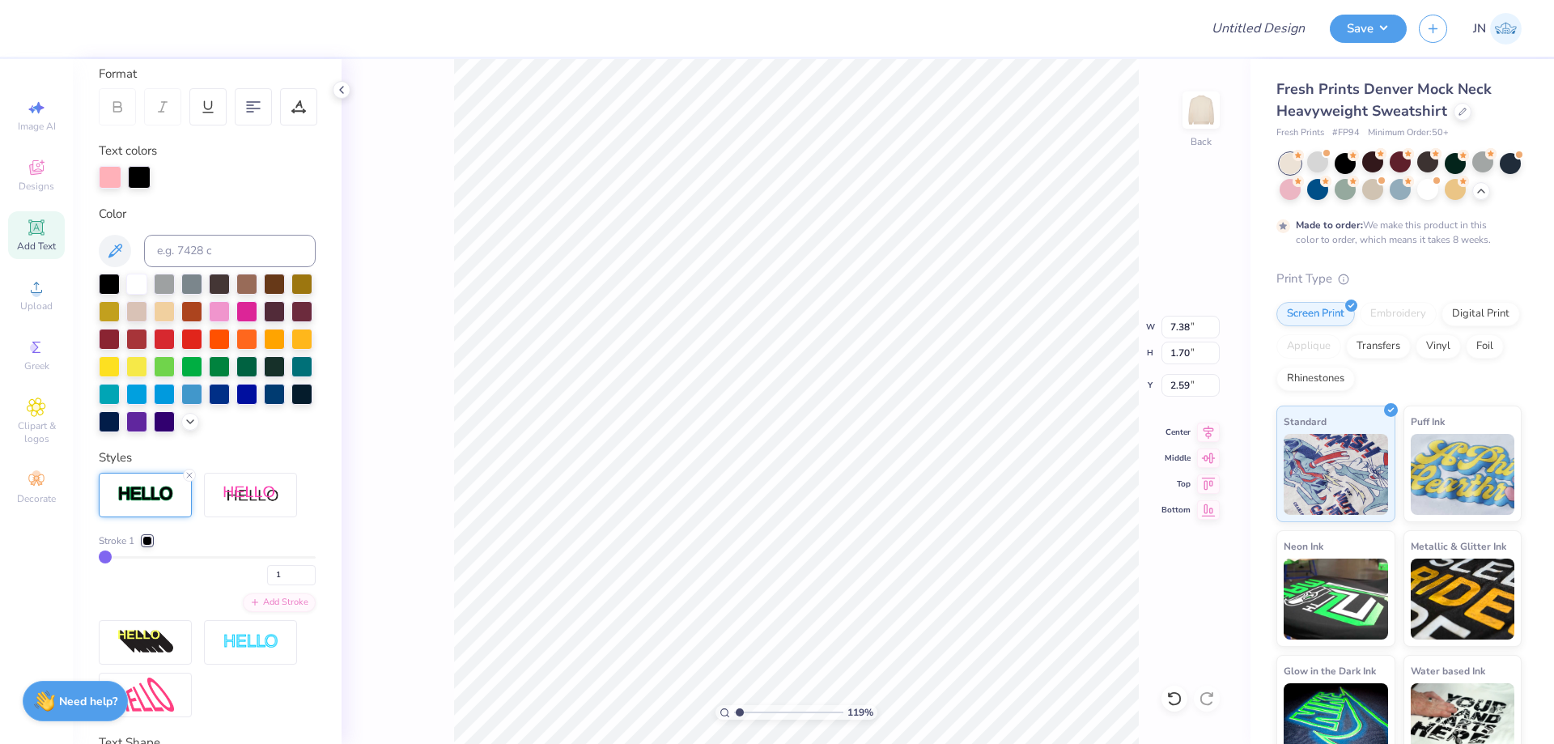
click at [150, 546] on div at bounding box center [147, 541] width 10 height 10
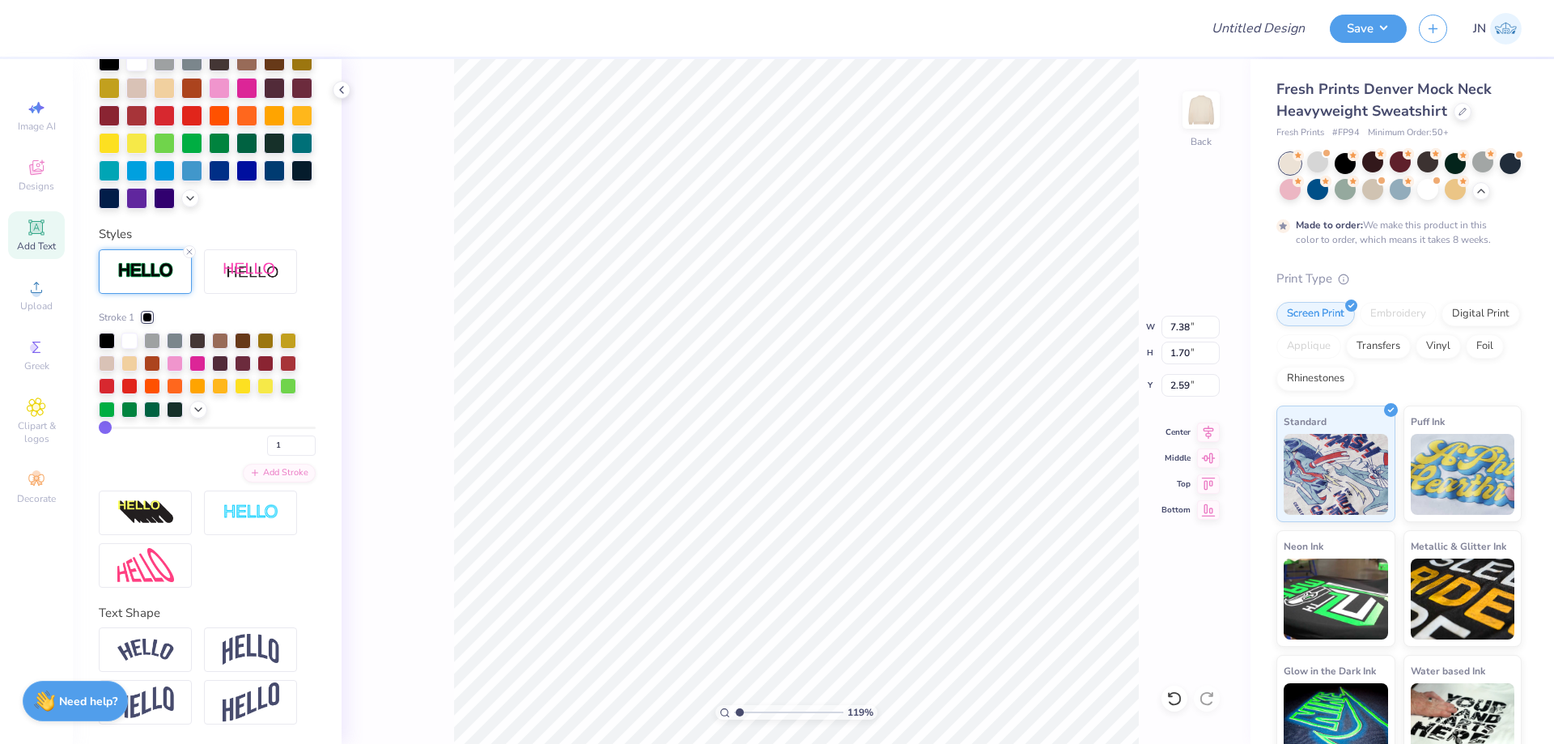
scroll to position [468, 0]
click at [198, 414] on icon at bounding box center [198, 408] width 13 height 13
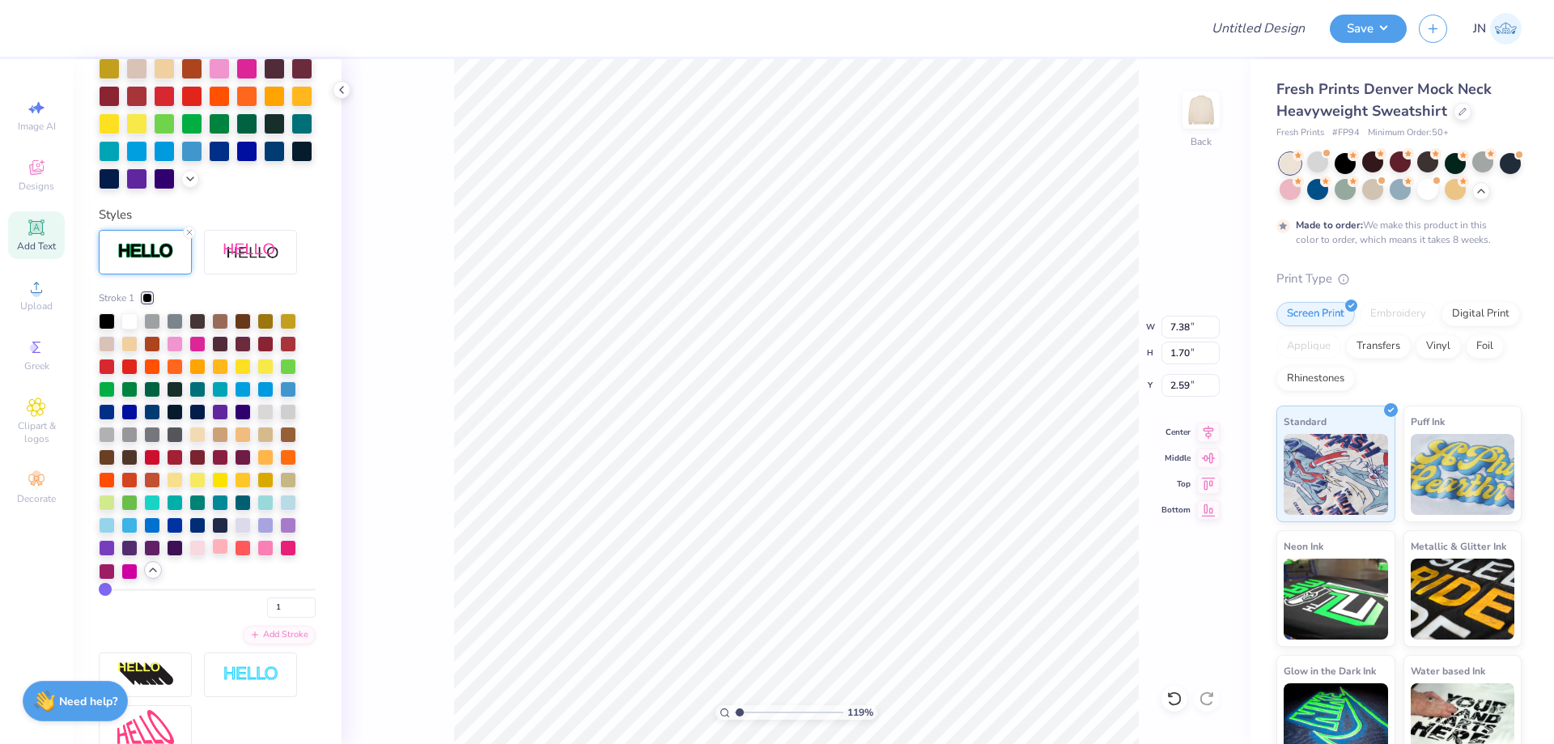
click at [219, 555] on div at bounding box center [220, 546] width 16 height 16
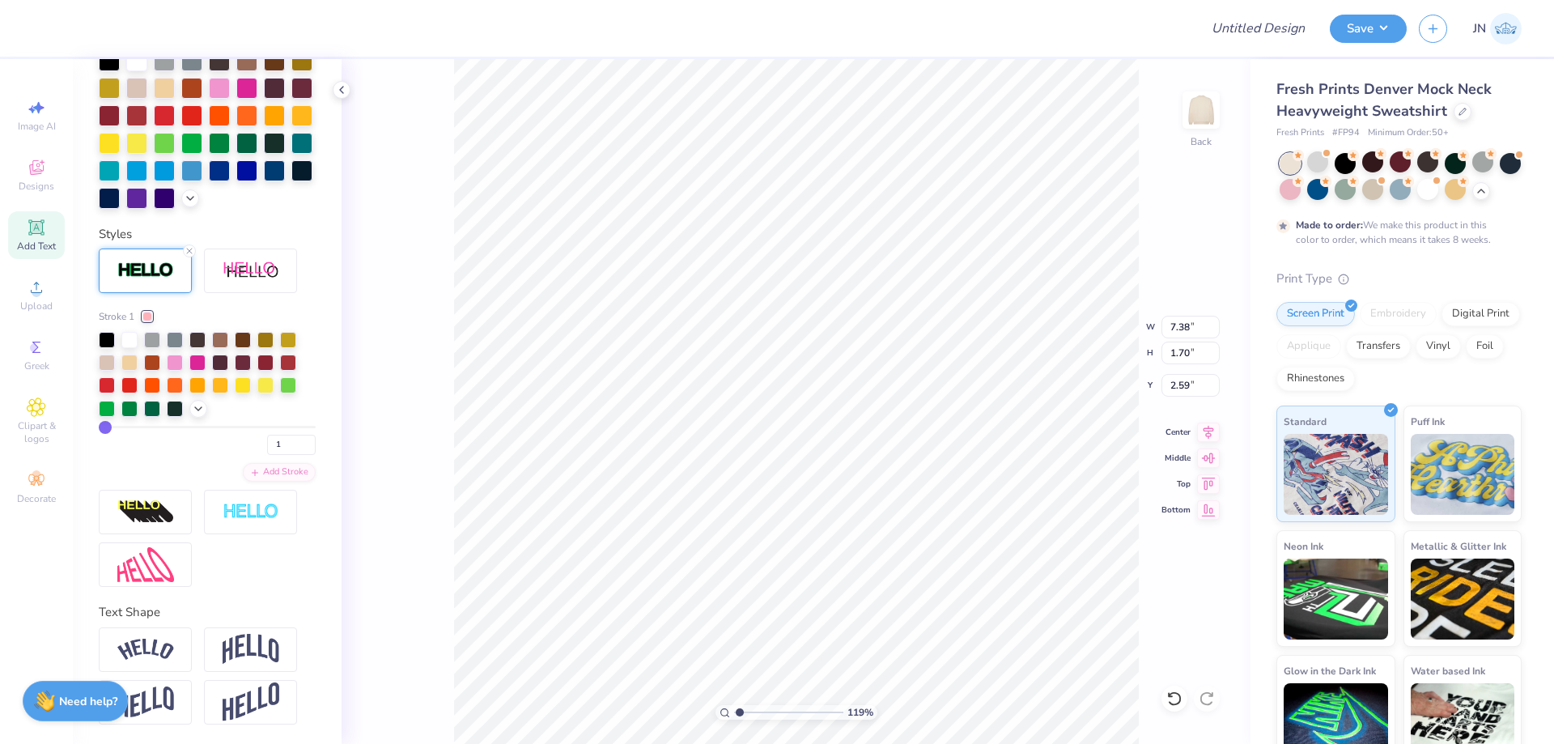
scroll to position [406, 0]
type input "8.01"
type input "1.85"
type input "2.58"
type input "8.54"
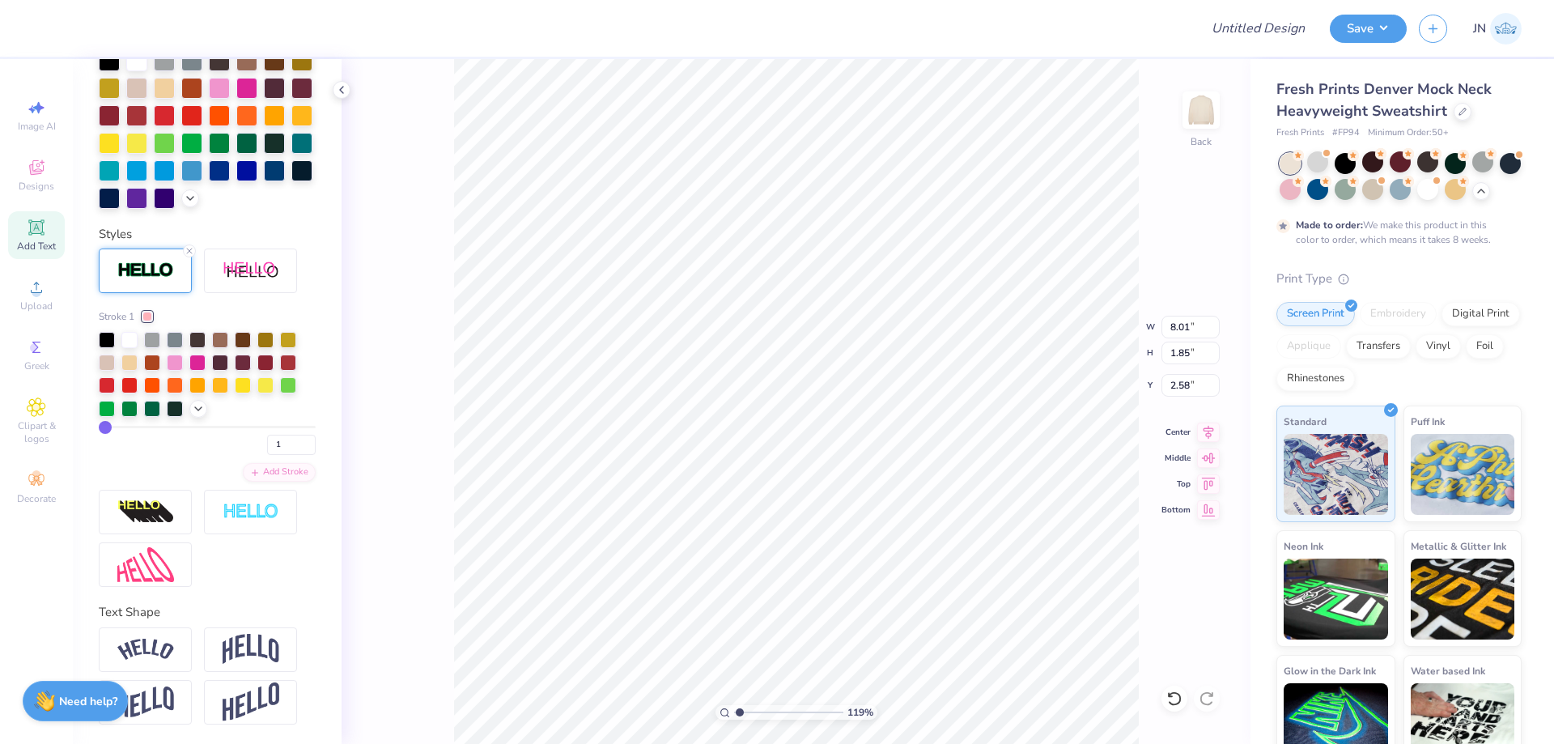
type input "1.97"
type input "8.54"
type input "1.97"
type input "2.58"
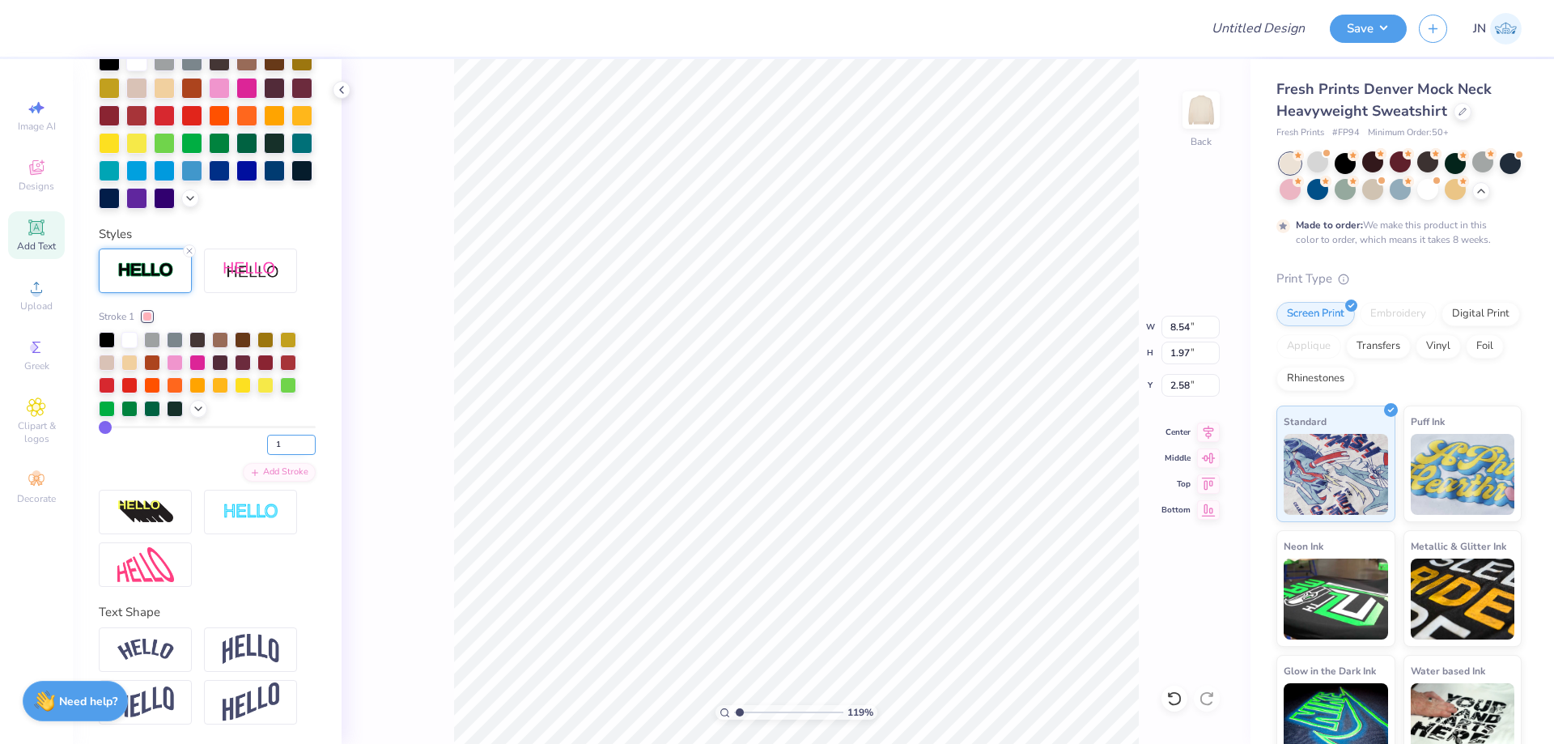
click at [279, 441] on input "1" at bounding box center [291, 445] width 49 height 20
type input "2"
click at [295, 441] on input "2" at bounding box center [291, 445] width 49 height 20
type input "2"
click at [1167, 701] on icon at bounding box center [1175, 699] width 16 height 16
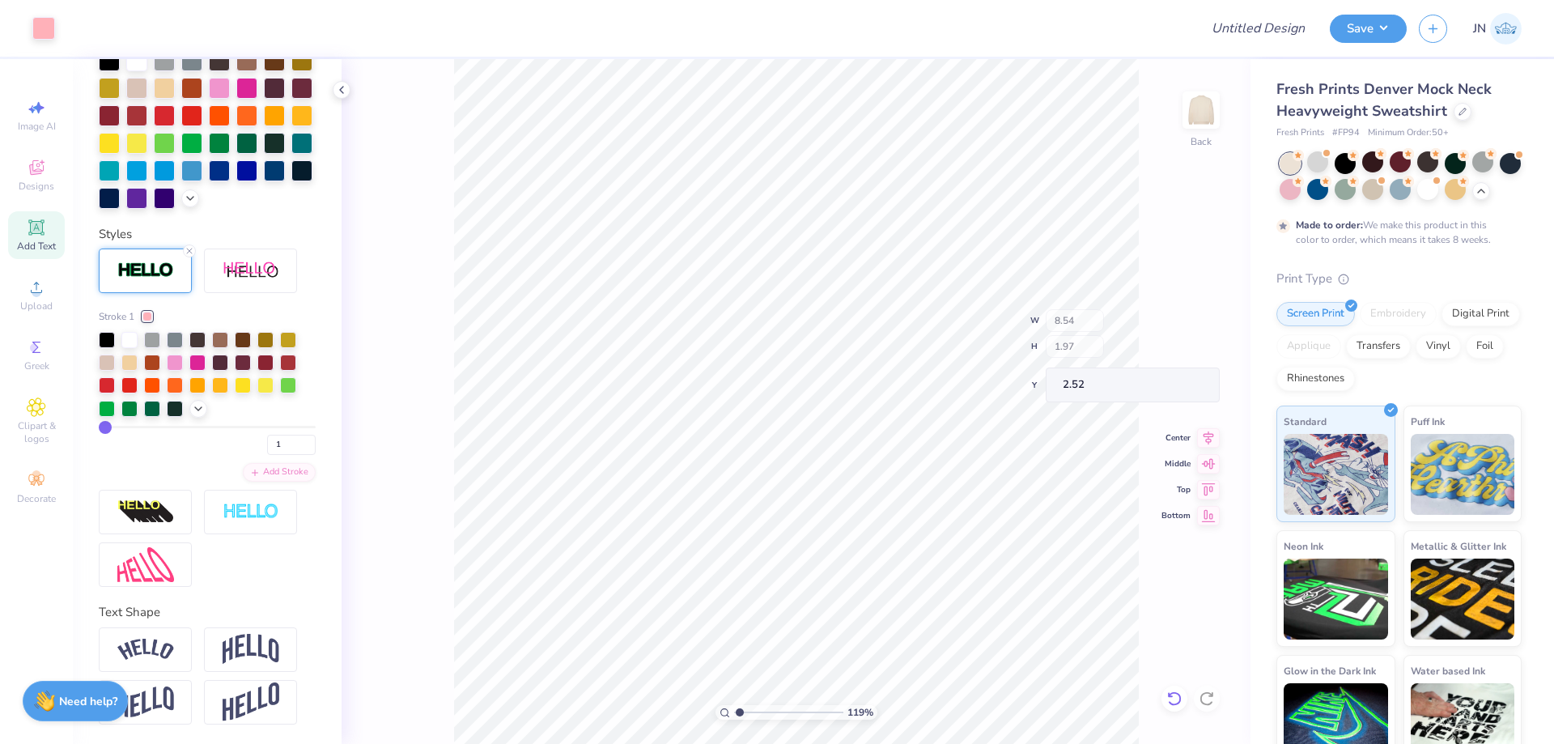
type input "2.52"
click at [39, 249] on span "Add Text" at bounding box center [36, 246] width 39 height 13
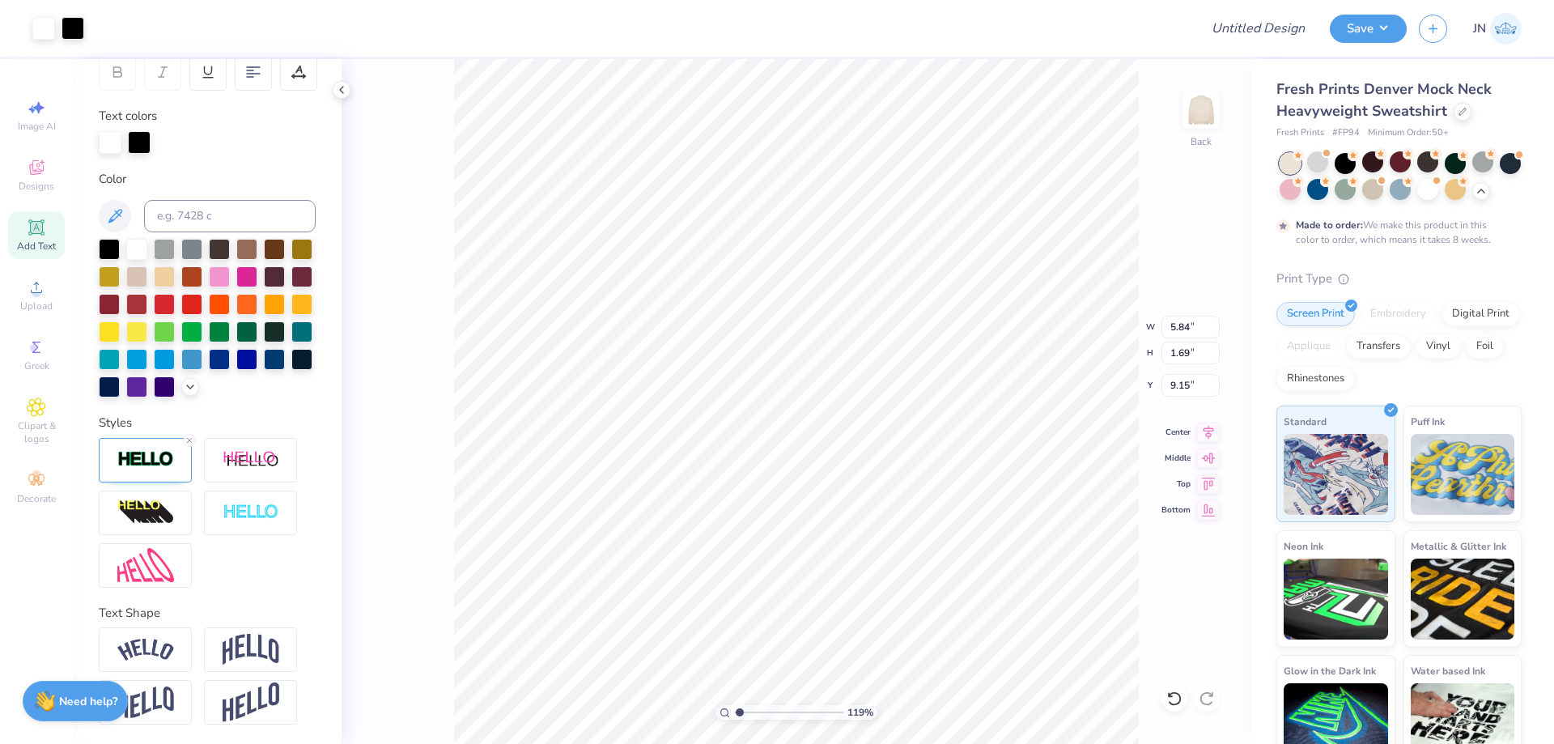
type input "5.88"
type input "1.72"
type input "9.14"
type textarea "r"
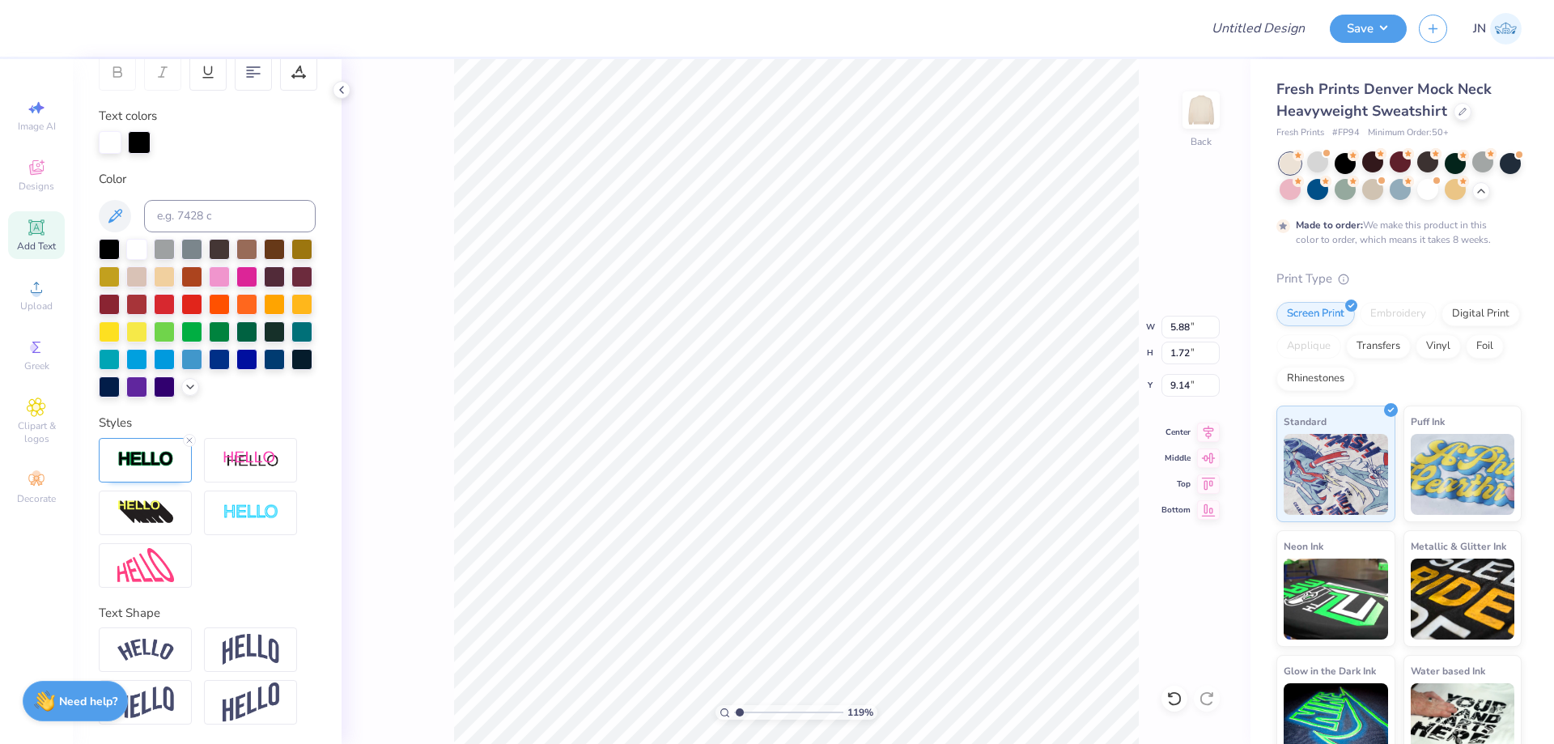
scroll to position [14, 2]
type textarea "Bid Day"
type input "8.21"
type input "2.08"
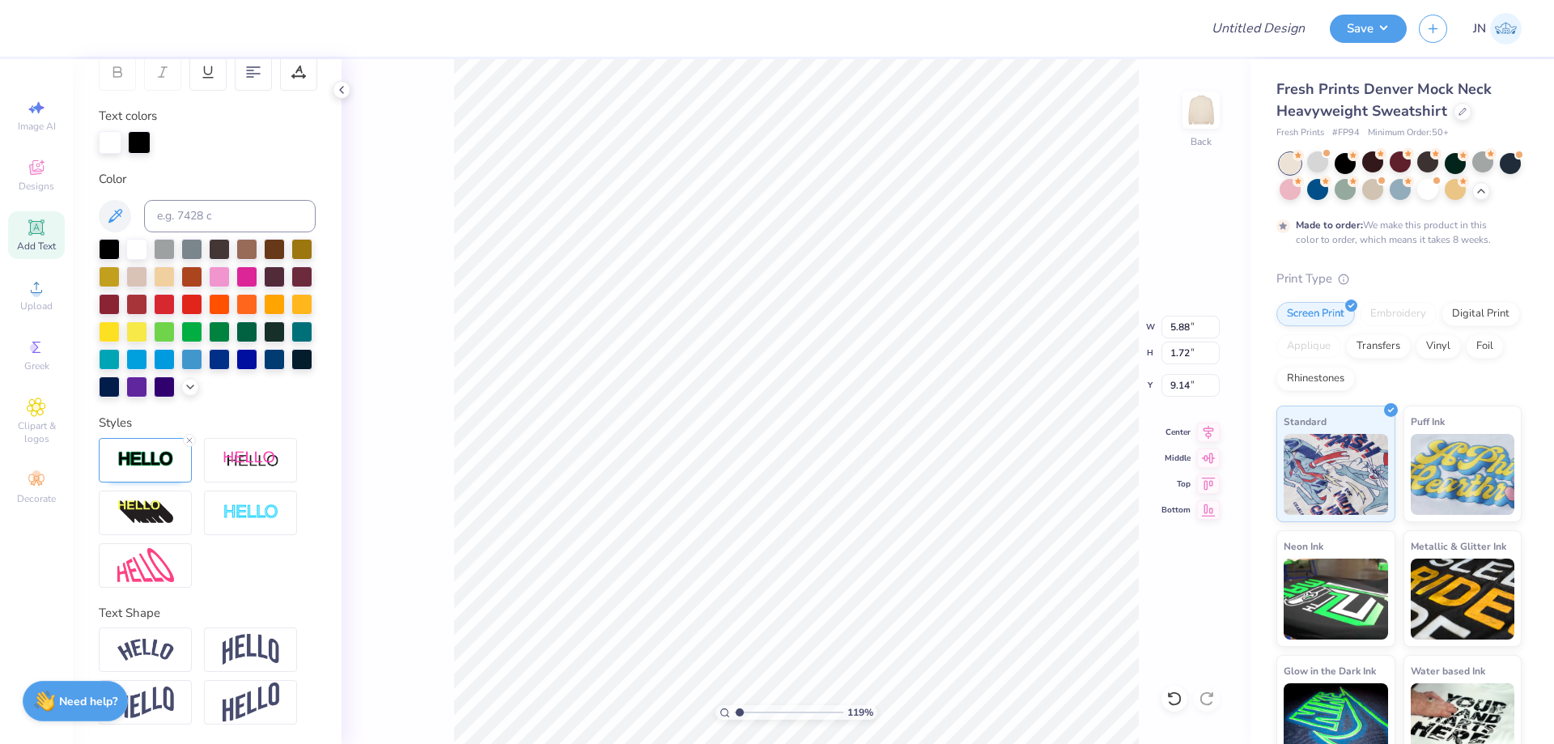
type input "8.96"
type input "3.19"
type input "0.81"
type input "12.90"
type input "2.39"
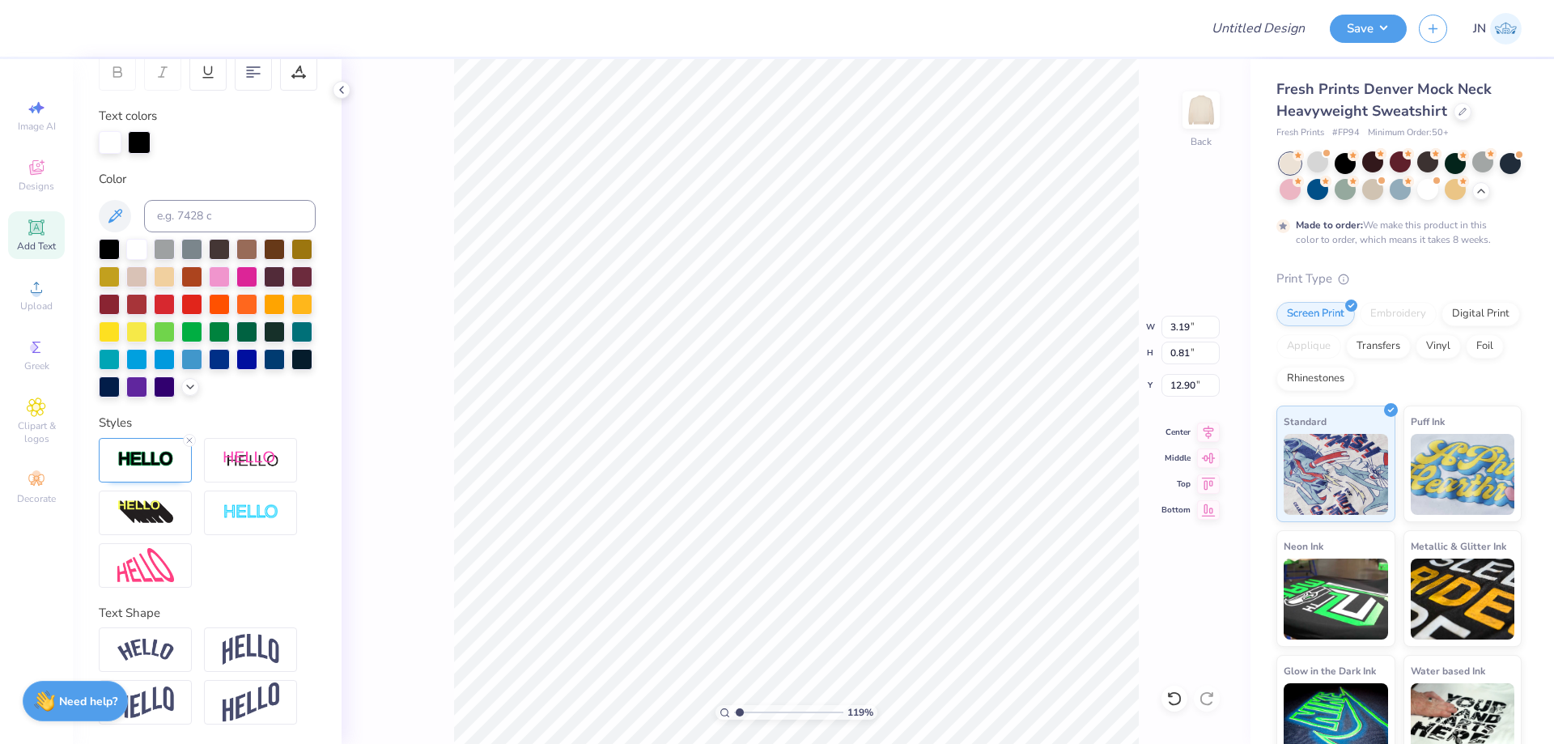
type input "0.61"
click at [189, 440] on line at bounding box center [189, 440] width 5 height 5
click at [184, 385] on icon at bounding box center [190, 385] width 13 height 13
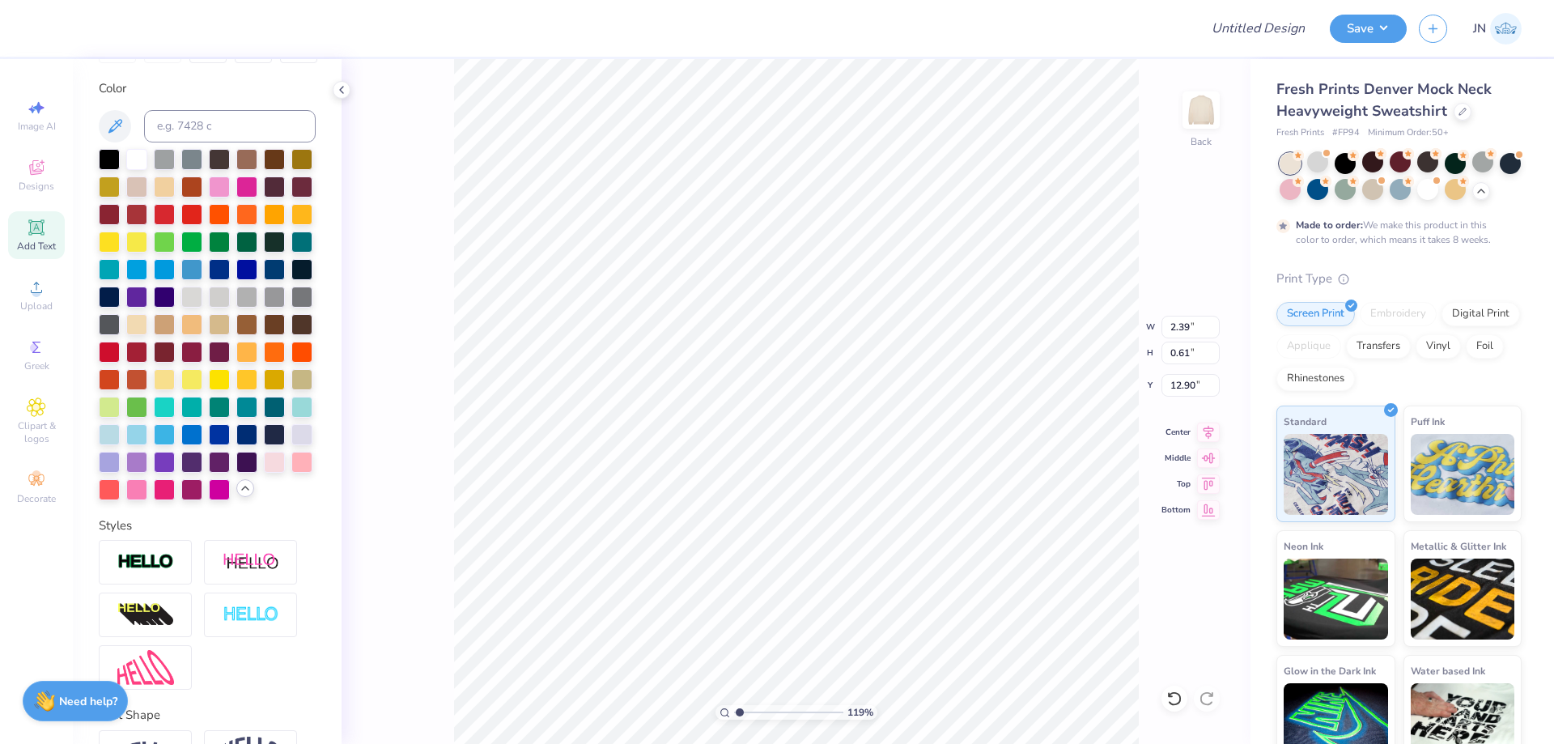
type input "2.38"
type input "0.60"
type input "12.91"
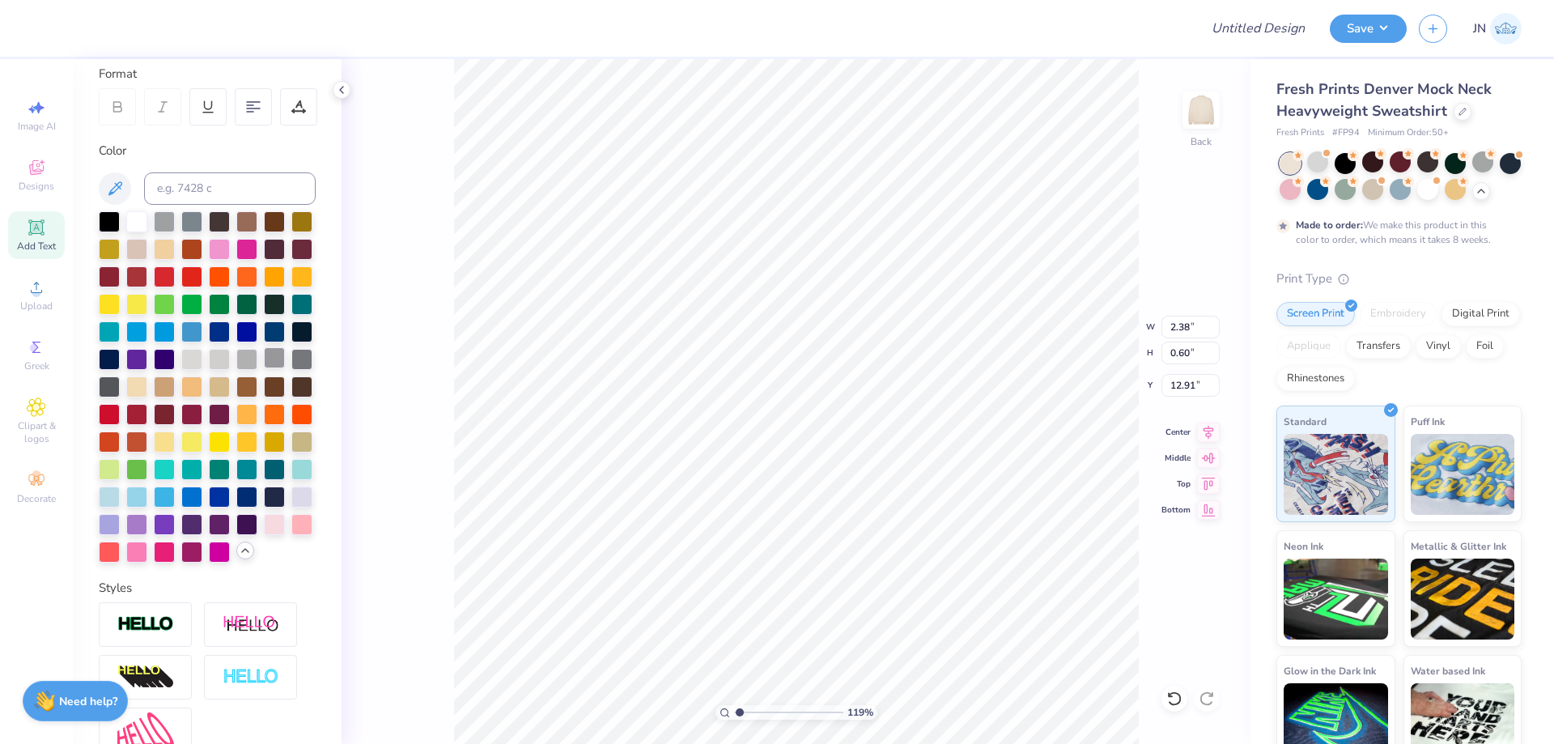
scroll to position [445, 0]
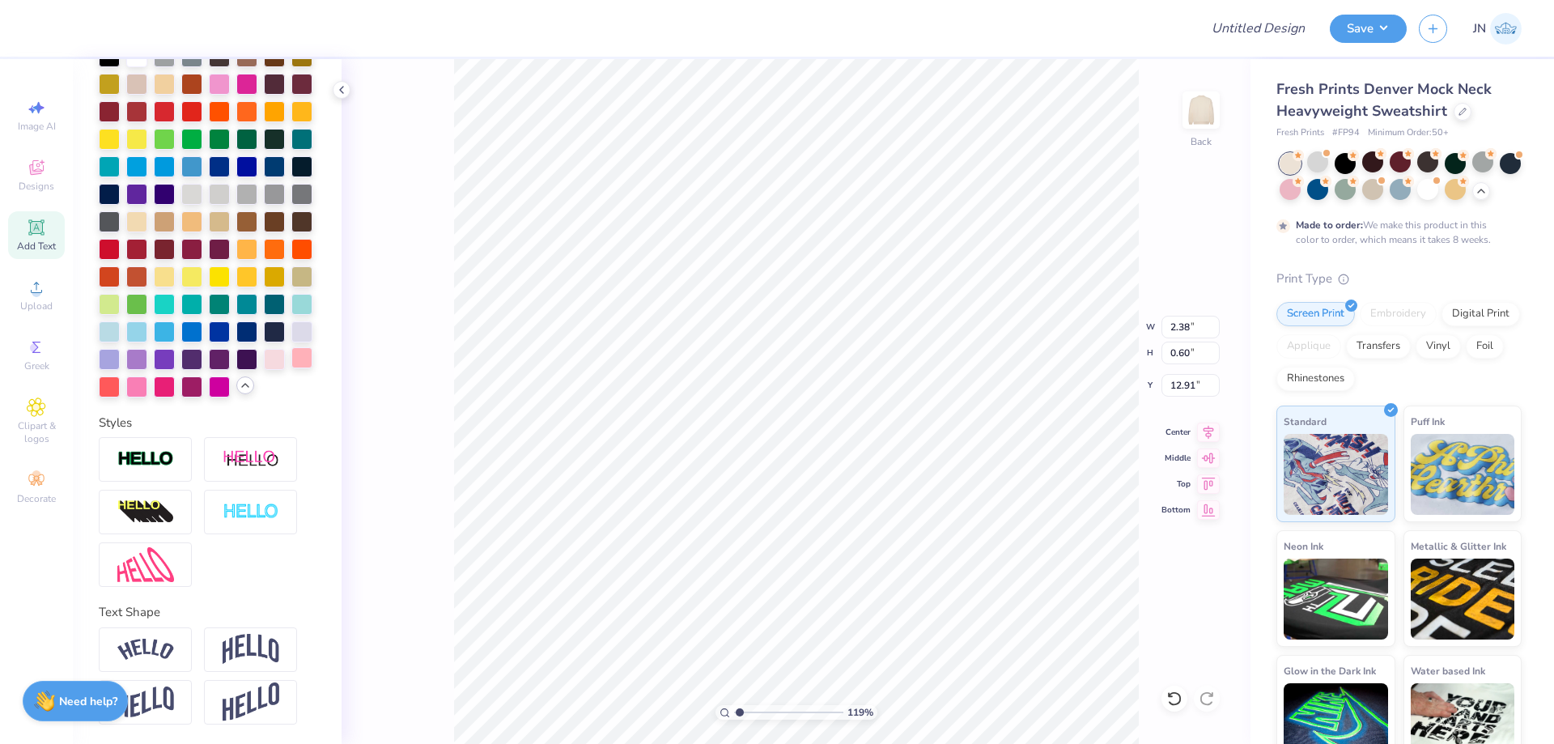
click at [291, 361] on div at bounding box center [301, 357] width 21 height 21
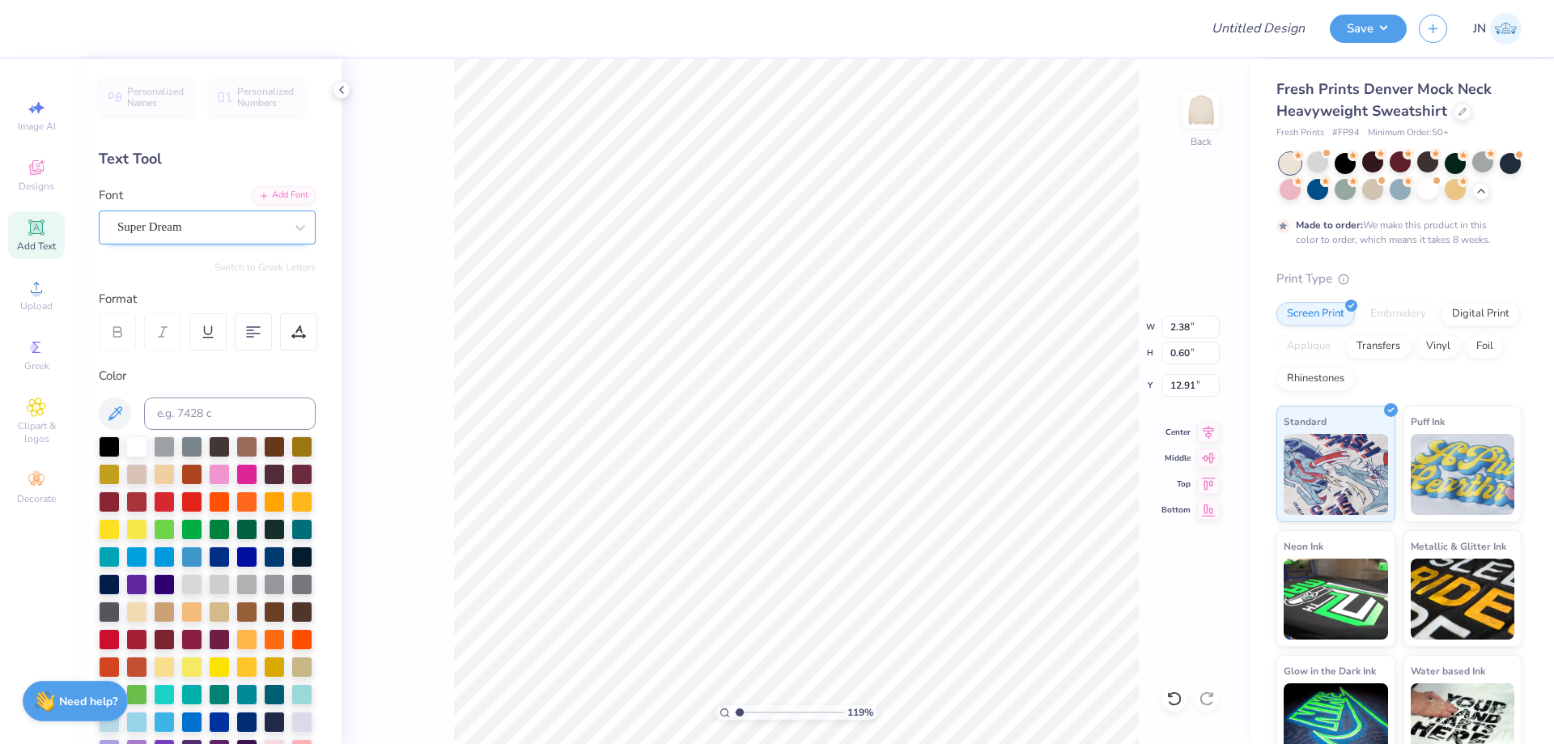
click at [219, 217] on div at bounding box center [200, 227] width 167 height 22
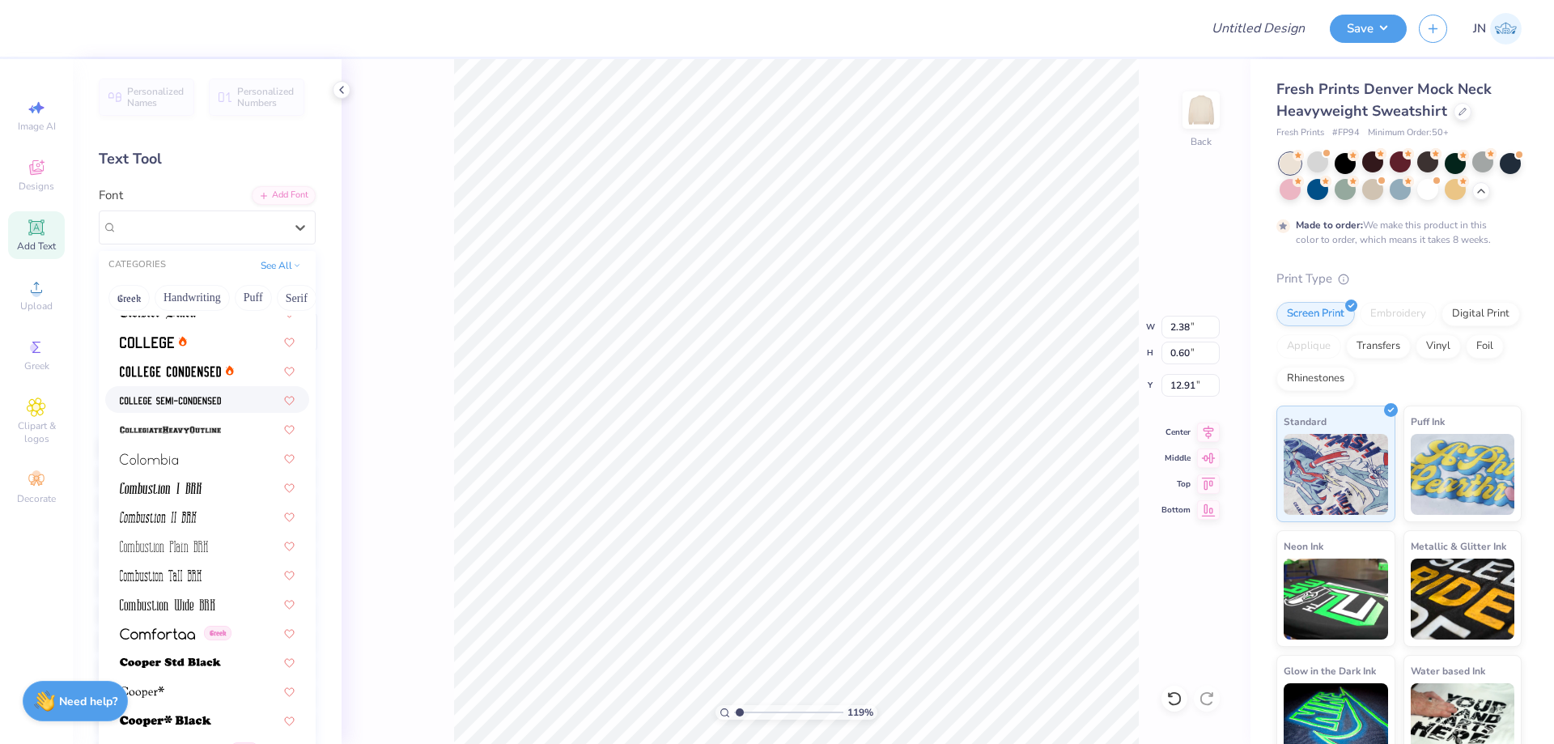
scroll to position [2267, 0]
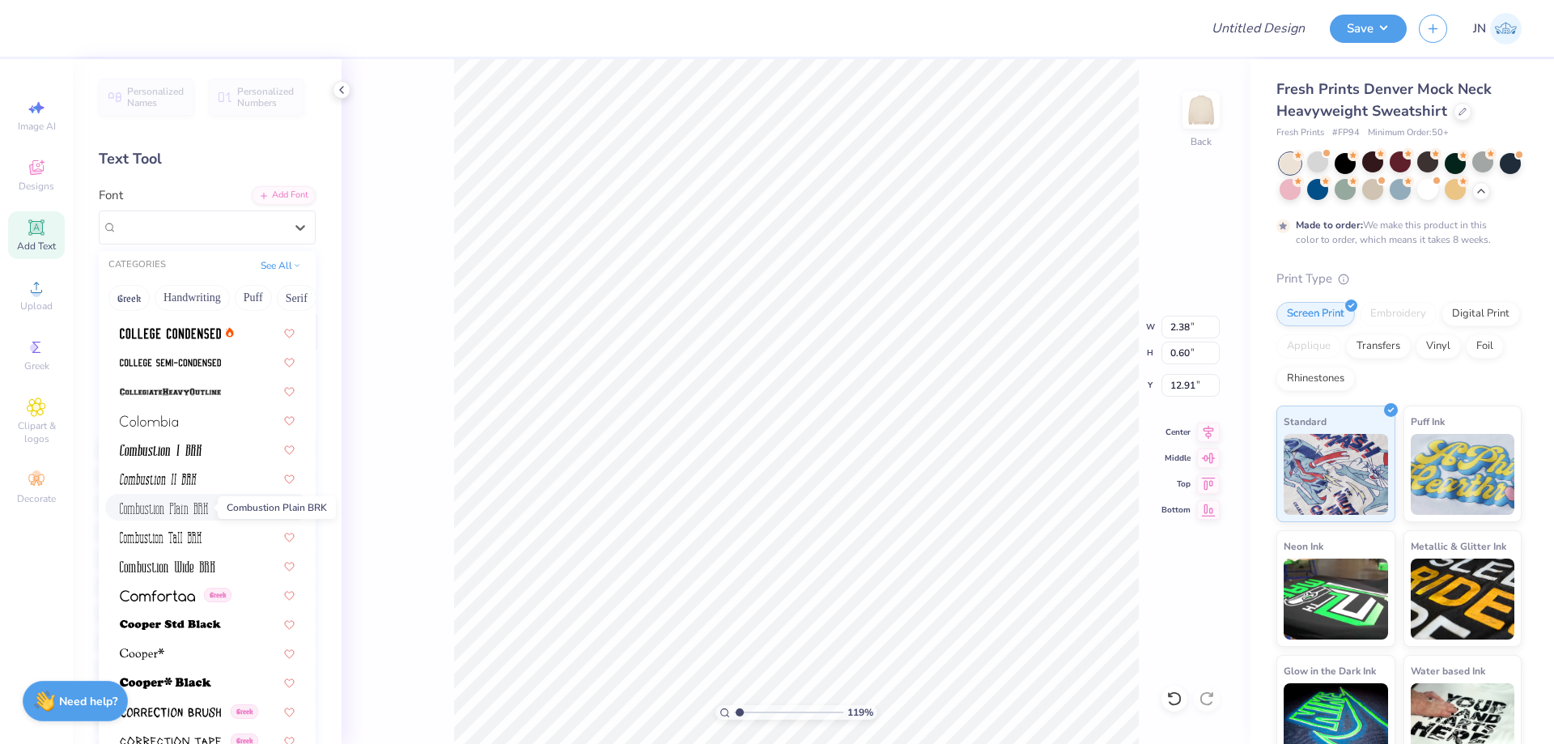
click at [160, 509] on img at bounding box center [164, 508] width 88 height 11
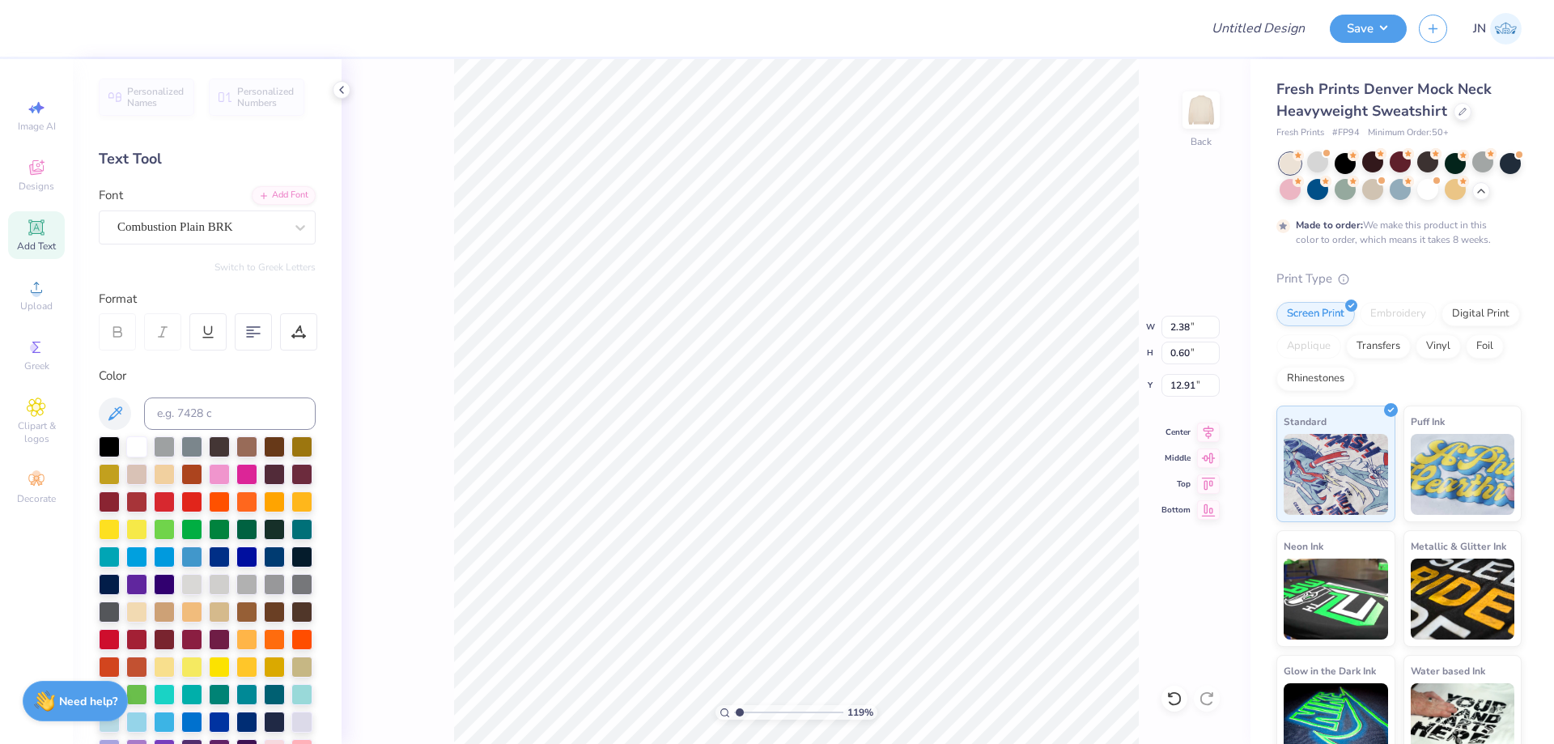
type input "1.33"
type input "0.63"
type input "12.89"
click at [754, 713] on input "range" at bounding box center [788, 712] width 109 height 15
drag, startPoint x: 754, startPoint y: 713, endPoint x: 745, endPoint y: 712, distance: 9.7
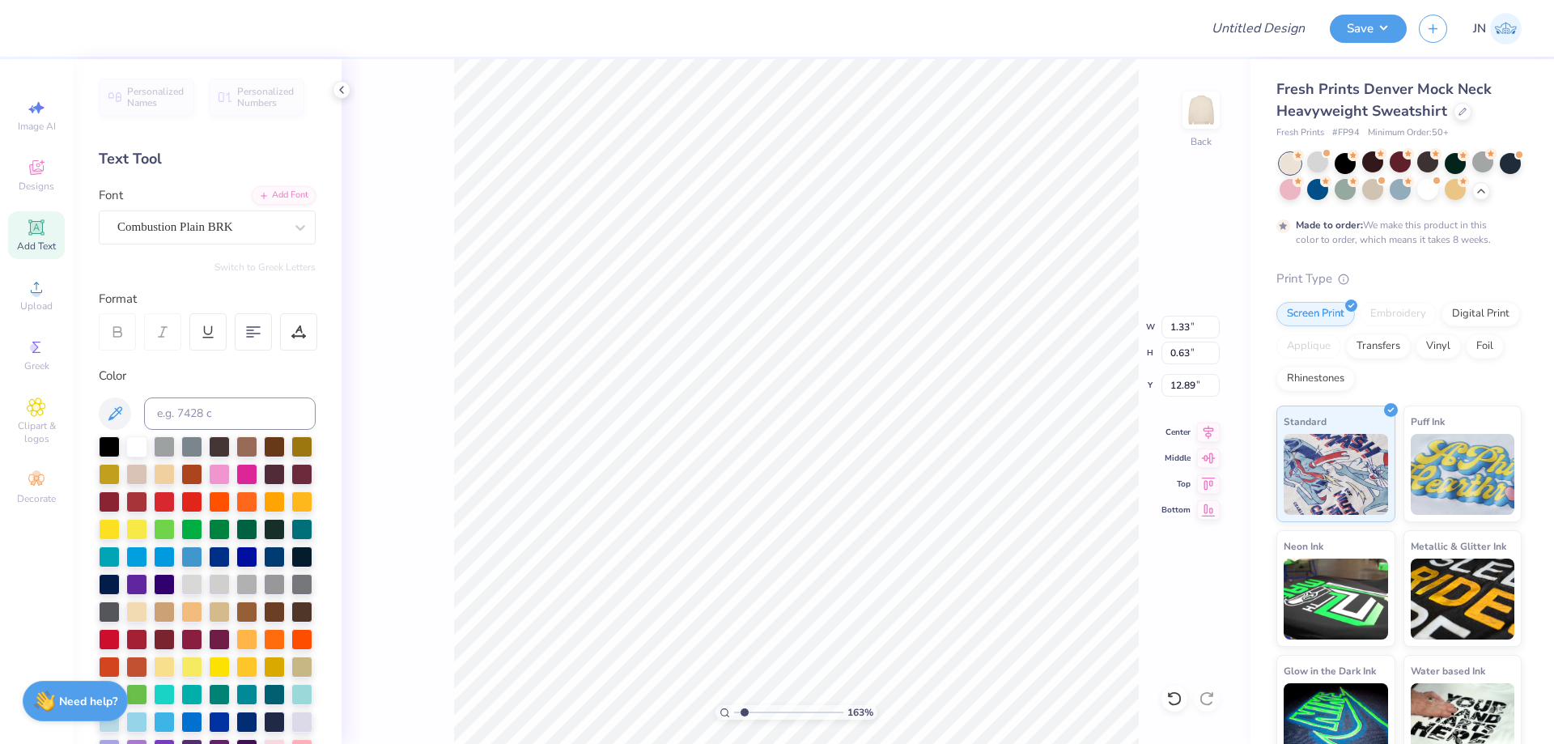
type input "1.63"
click at [745, 712] on input "range" at bounding box center [788, 712] width 109 height 15
click at [228, 232] on div "Combustion Plain BRK" at bounding box center [201, 227] width 170 height 25
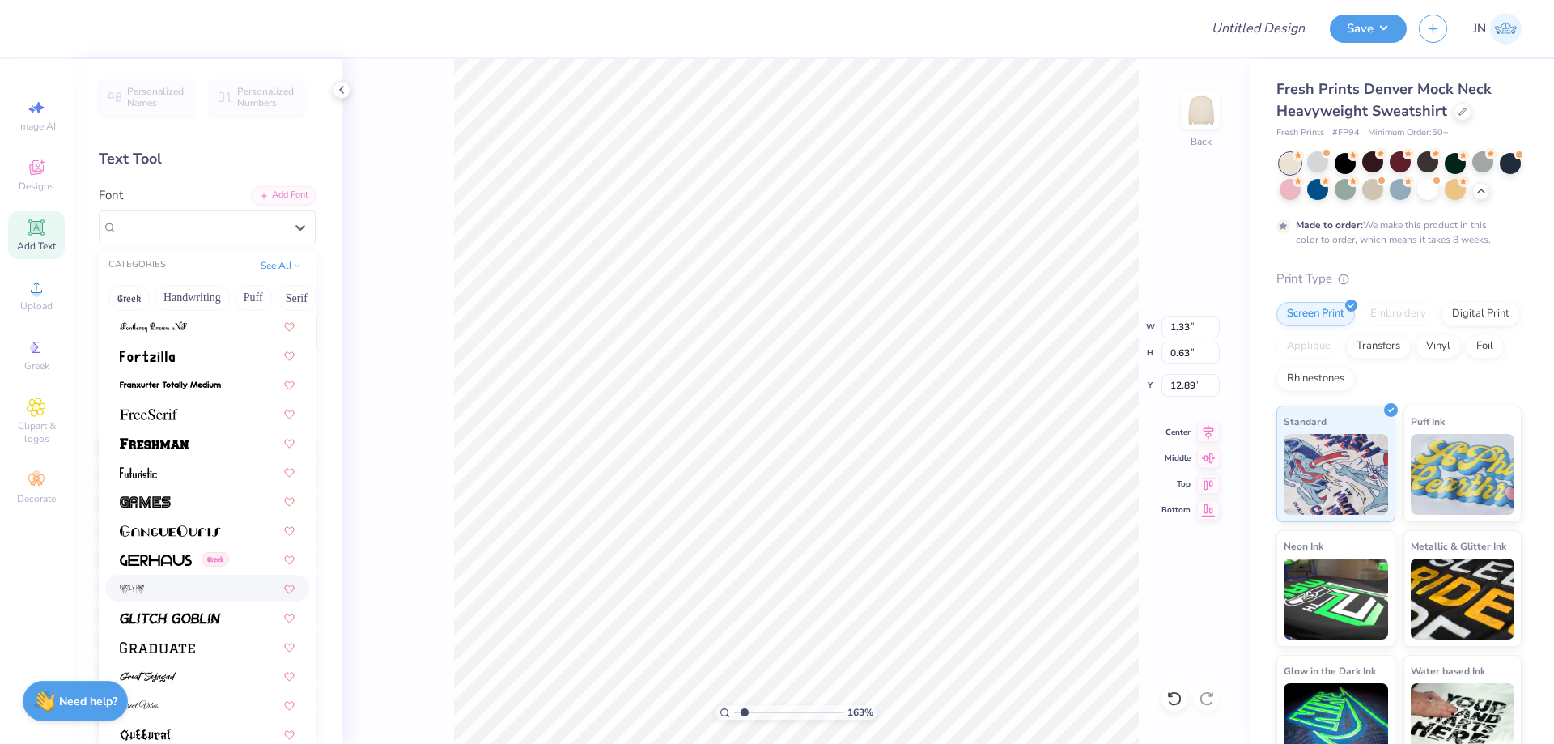
scroll to position [4048, 0]
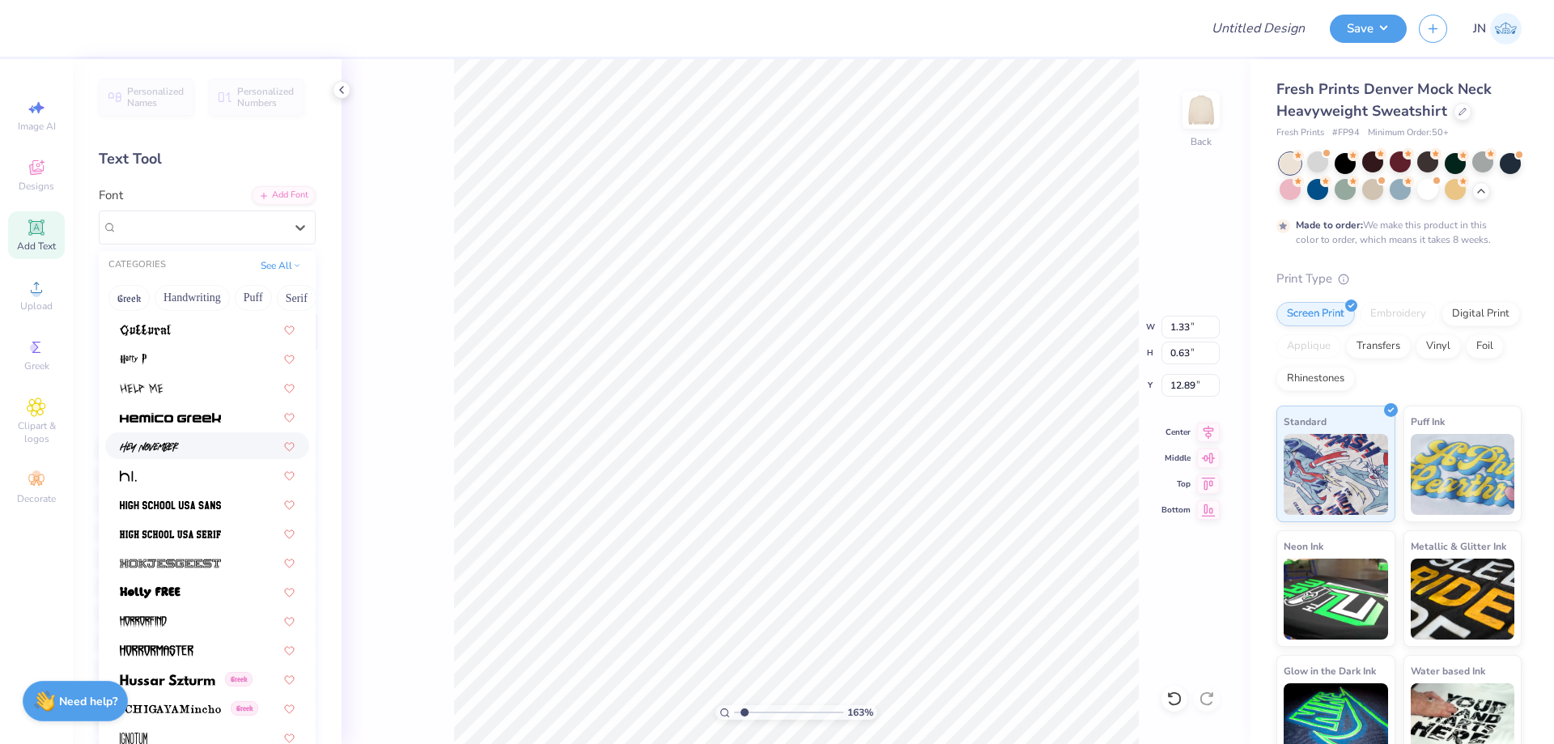
click at [211, 443] on div at bounding box center [207, 445] width 175 height 17
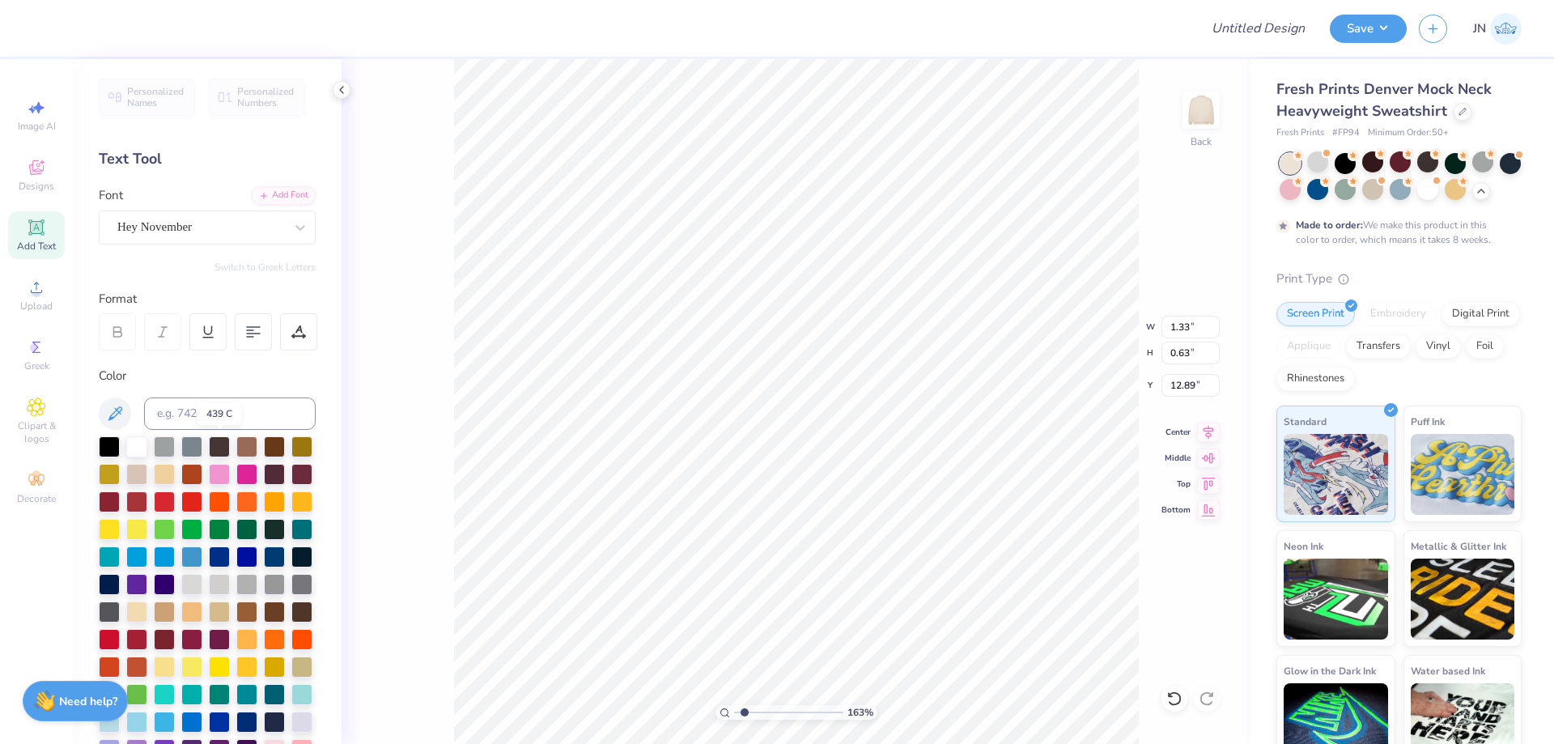
type input "1.93"
click at [182, 231] on div "Hey November" at bounding box center [201, 227] width 170 height 25
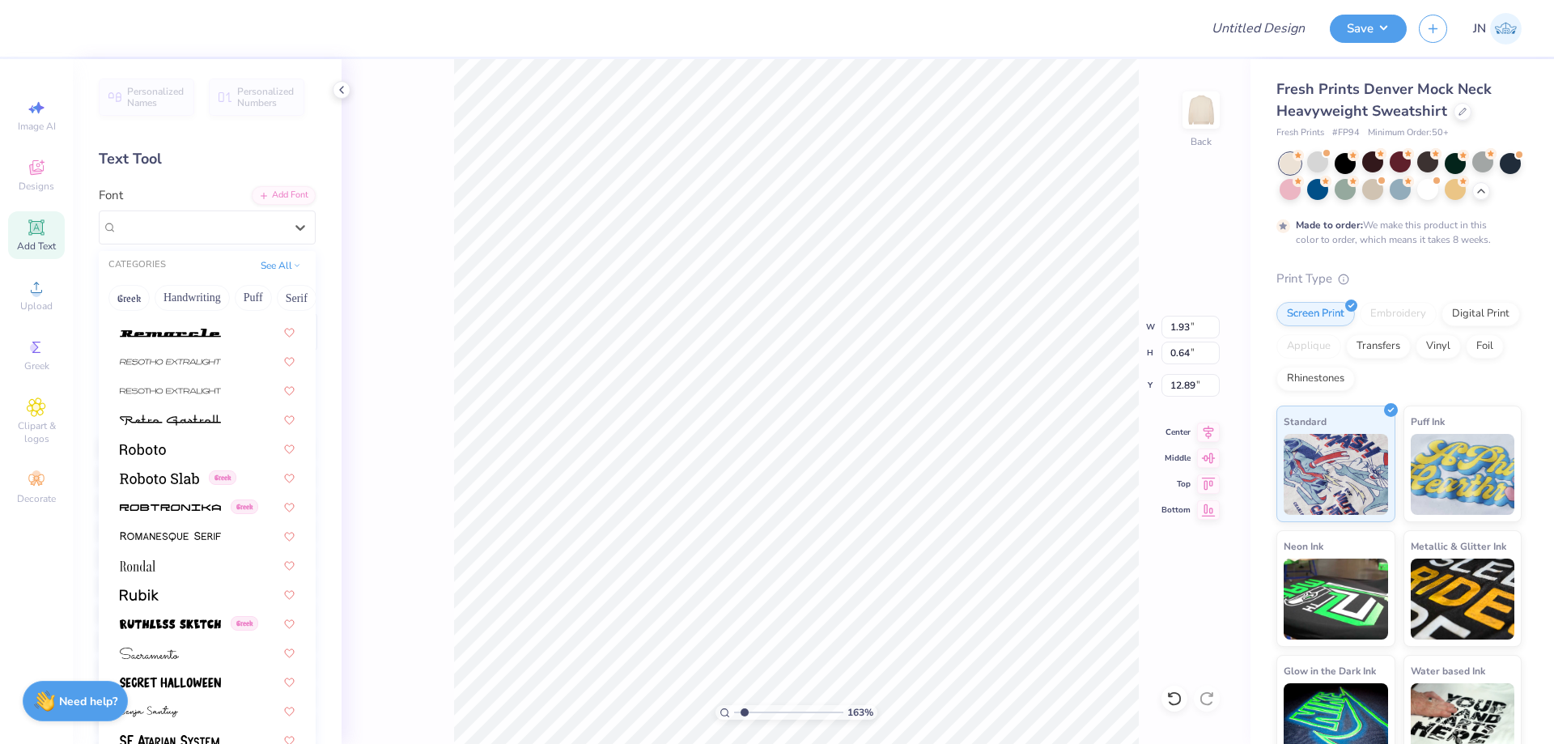
scroll to position [7367, 0]
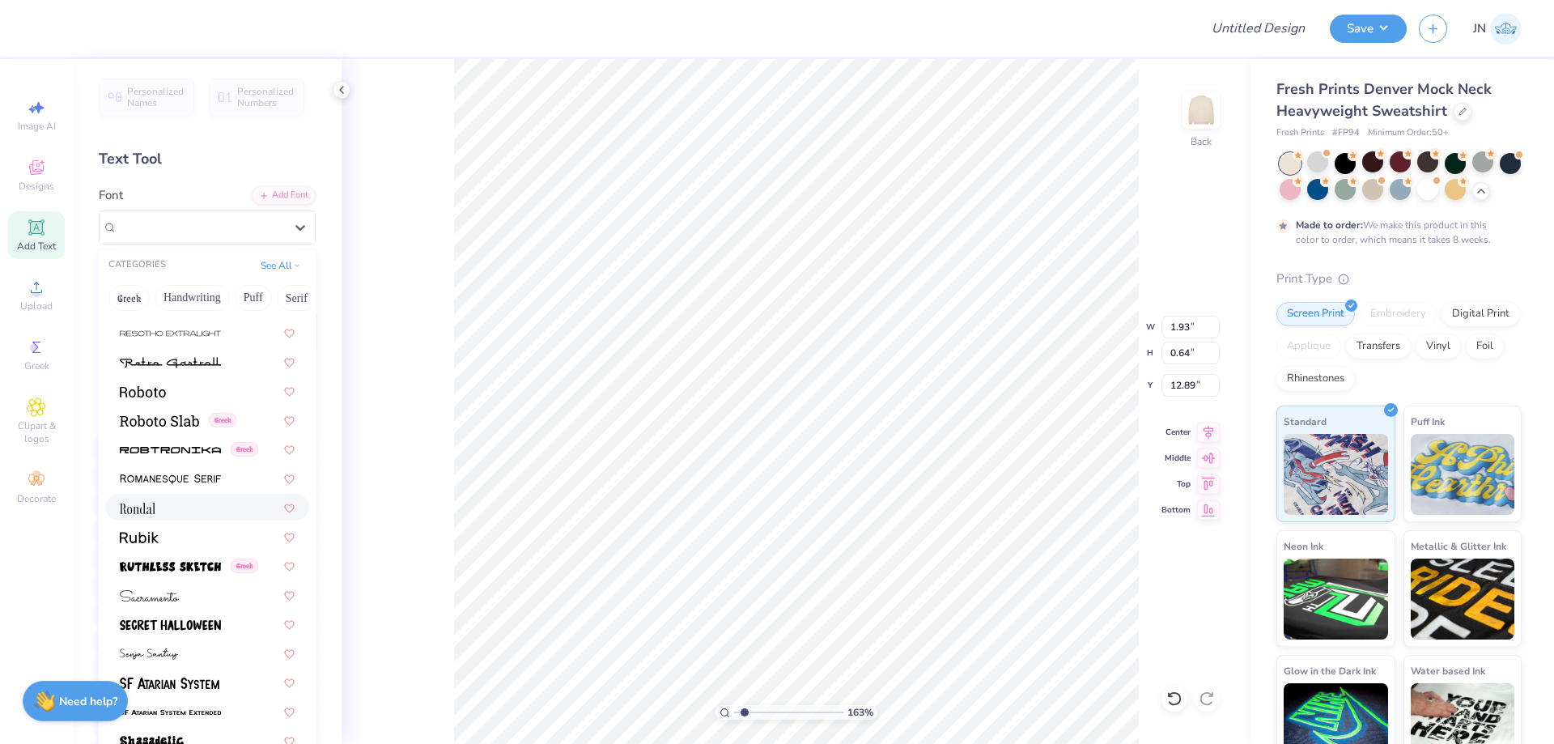
click at [181, 507] on div at bounding box center [207, 507] width 175 height 17
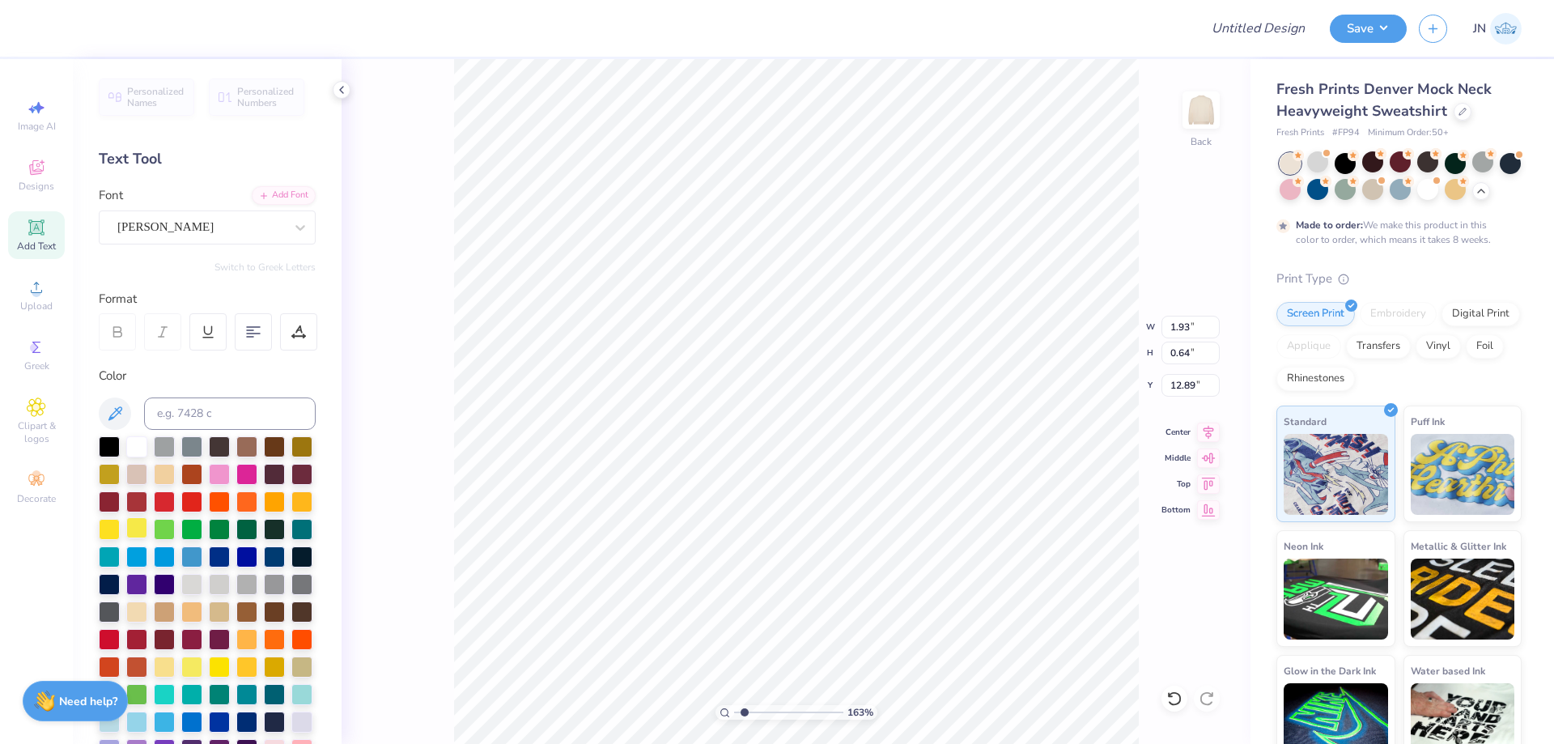
type input "0.72"
type input "12.85"
click at [214, 227] on div "[PERSON_NAME]" at bounding box center [201, 227] width 170 height 25
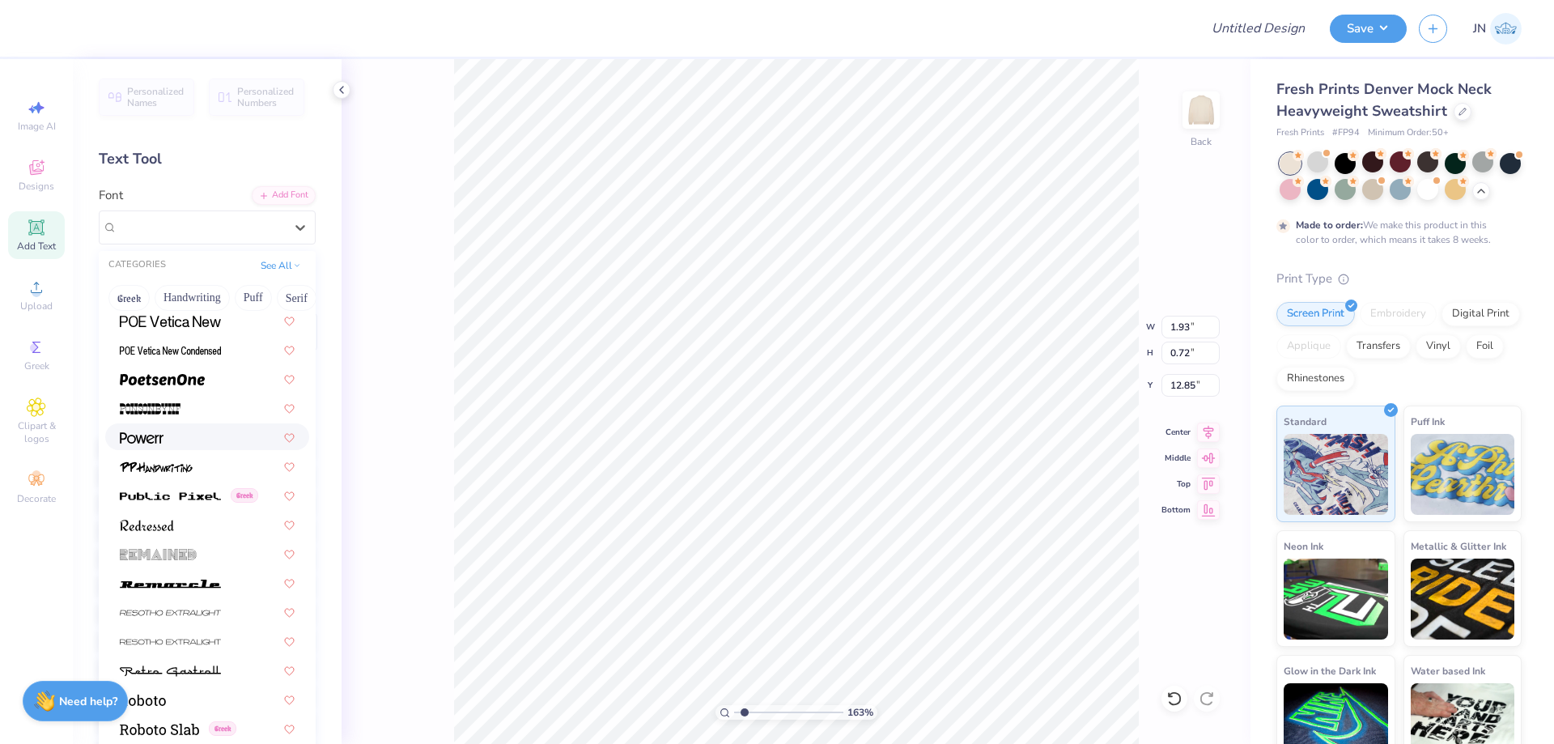
scroll to position [6962, 0]
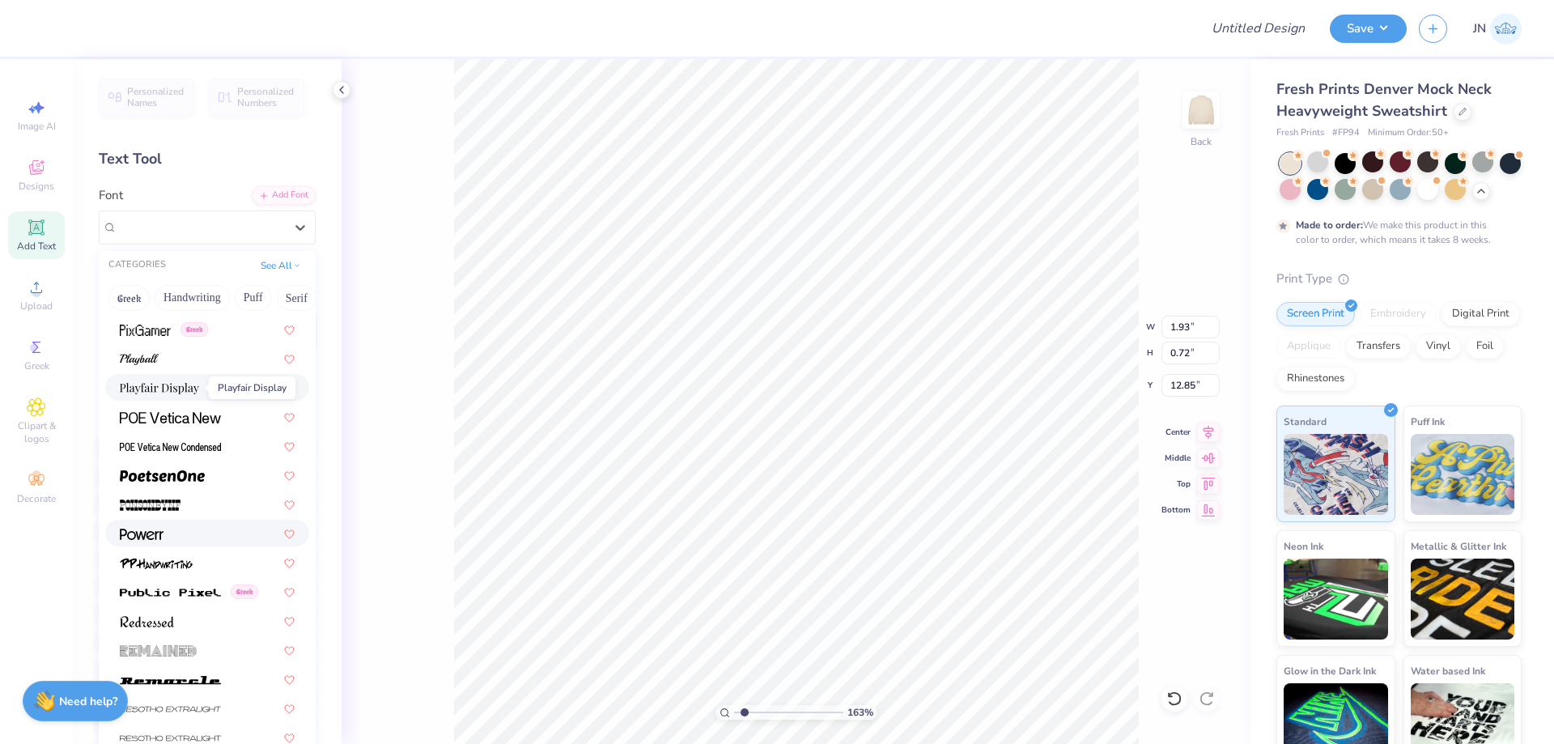
click at [199, 389] on img at bounding box center [159, 388] width 79 height 11
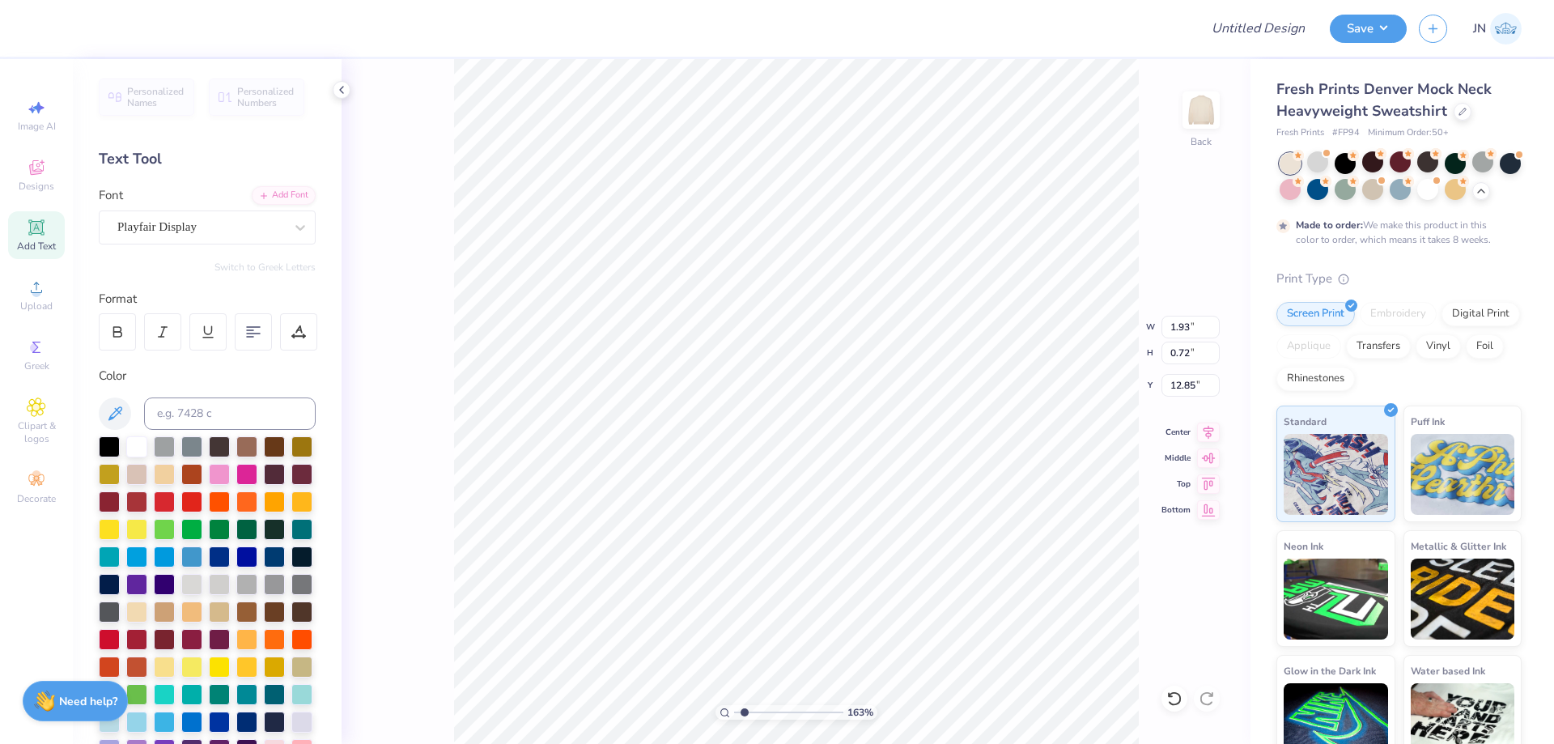
type input "2.39"
type input "0.68"
type input "12.87"
type input "12.93"
click at [275, 206] on div "Font Playfair Display" at bounding box center [207, 215] width 217 height 58
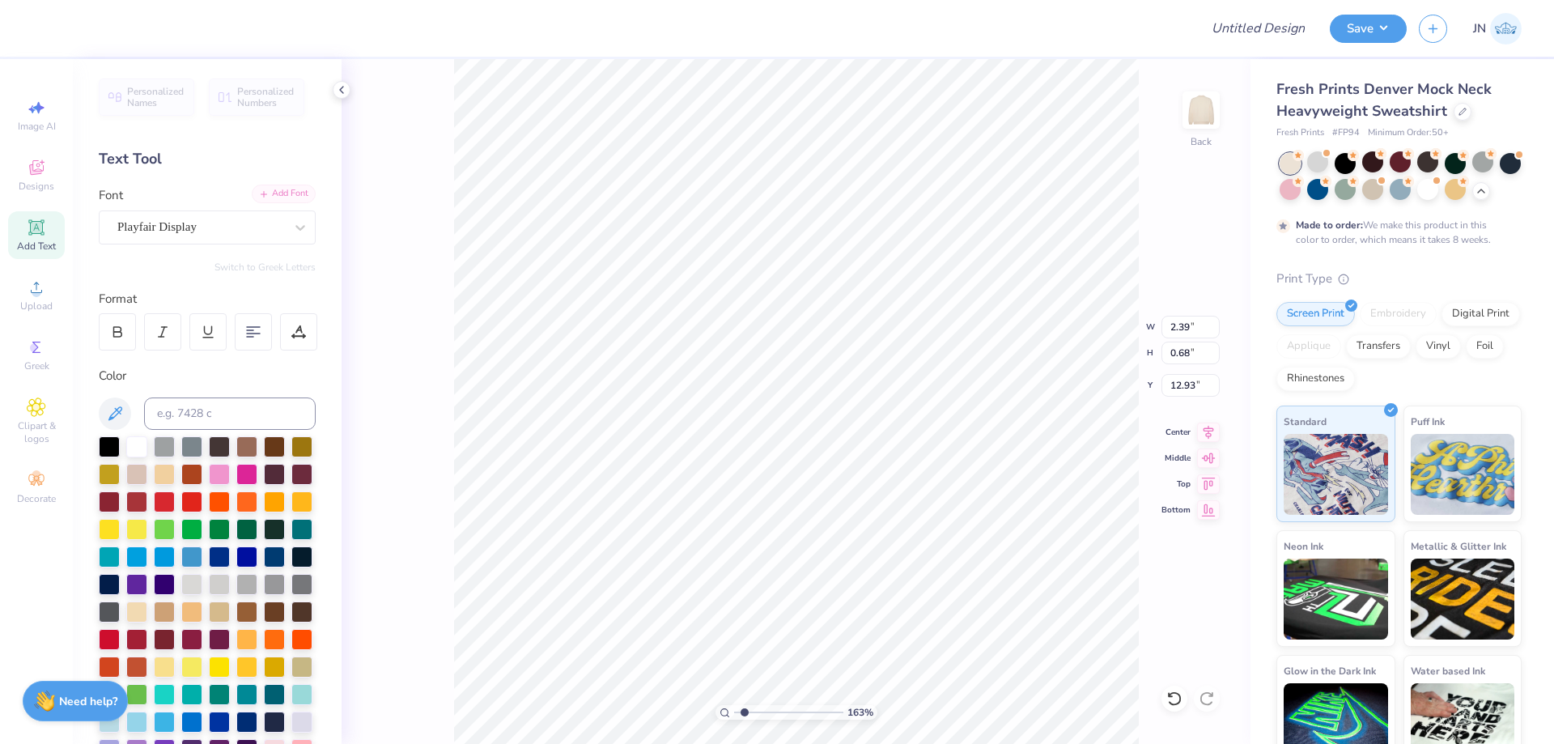
click at [276, 202] on div "Add Font" at bounding box center [284, 194] width 64 height 19
type input "1.84"
type input "0.52"
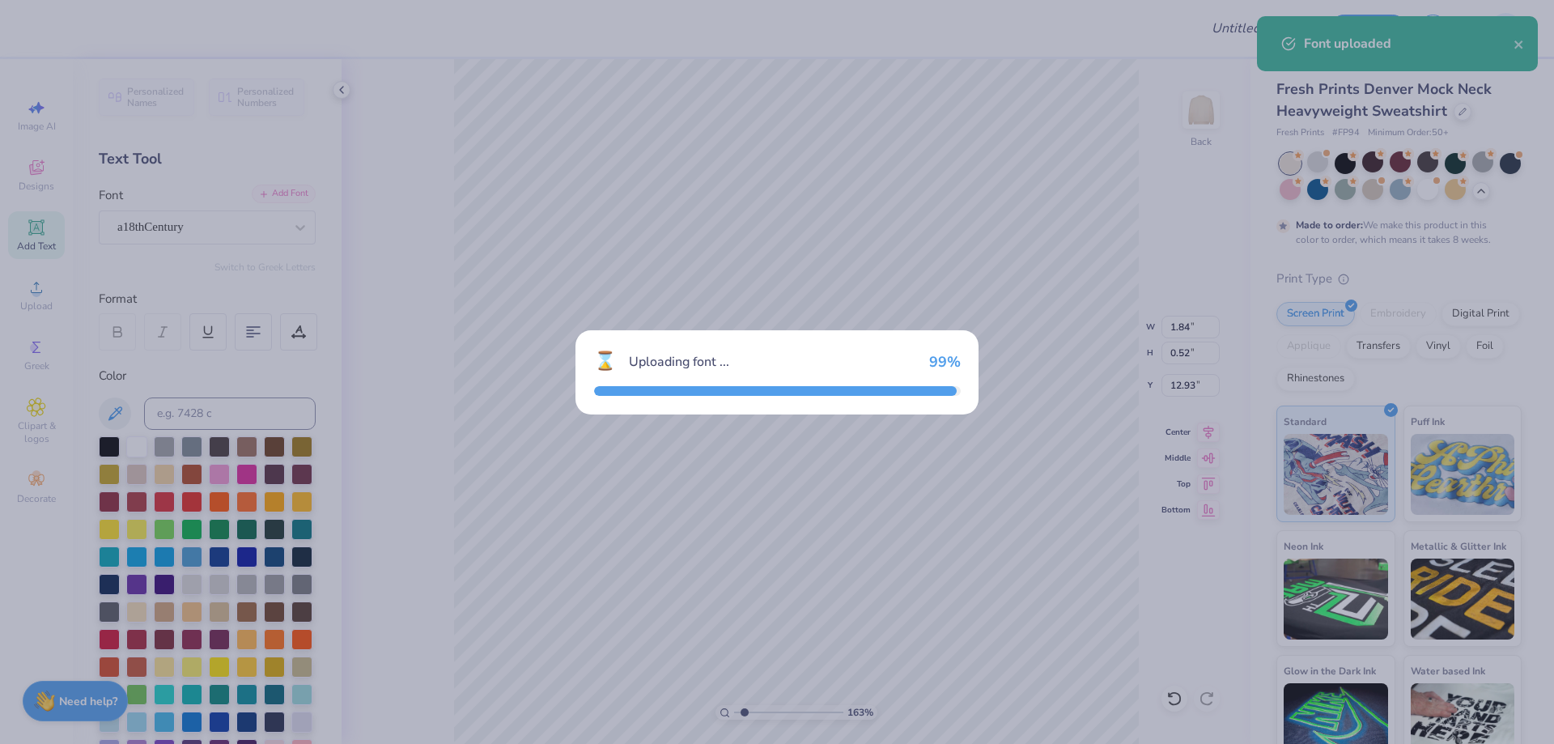
type input "1.37"
type input "0.39"
type input "13.00"
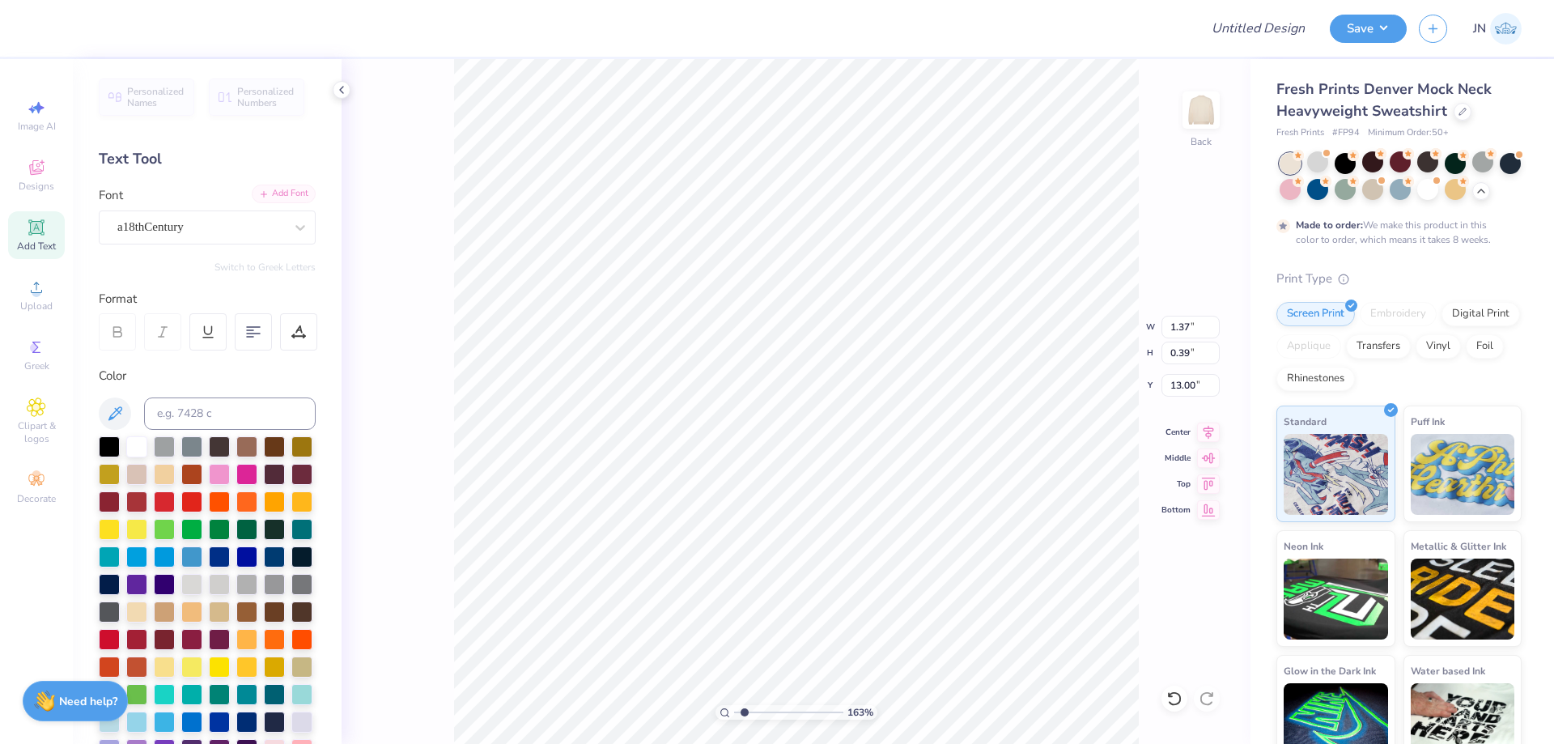
scroll to position [14, 5]
type textarea "Bid Day 2025"
type input "2.18"
type input "0.40"
type input "12.97"
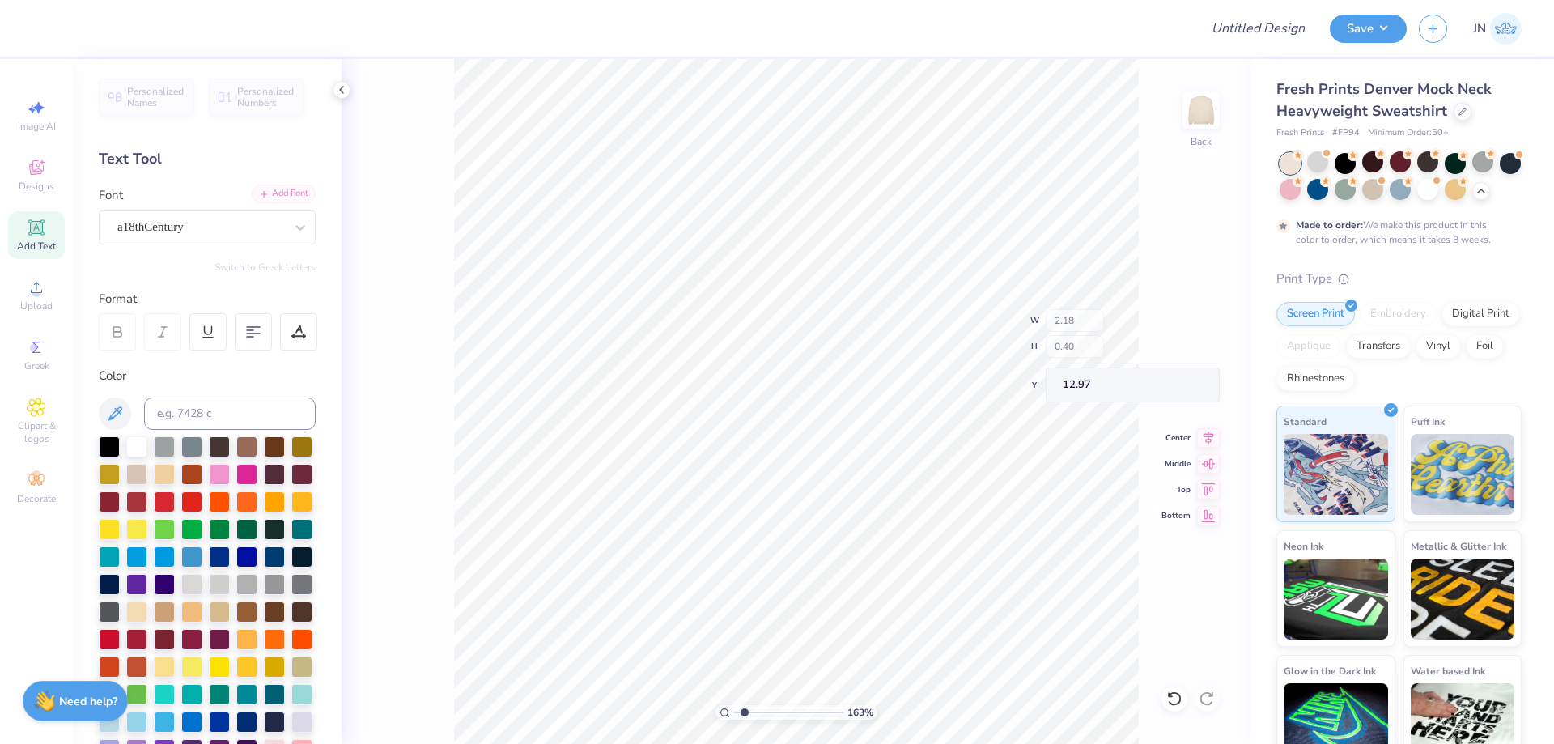
type input "2.75"
type input "0.50"
drag, startPoint x: 741, startPoint y: 715, endPoint x: 717, endPoint y: 712, distance: 23.6
type input "1"
click at [734, 715] on input "range" at bounding box center [788, 712] width 109 height 15
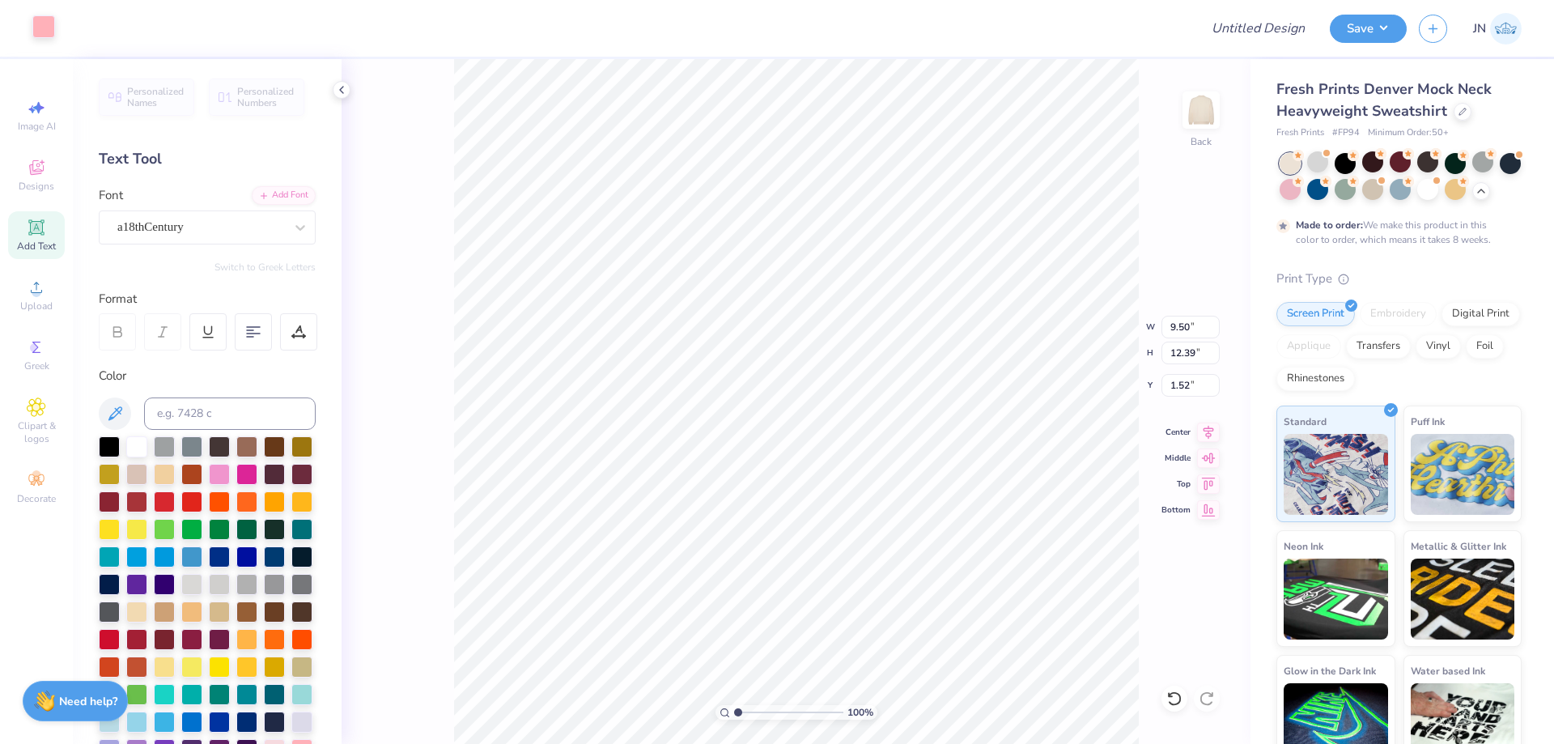
click at [45, 25] on div at bounding box center [43, 26] width 23 height 23
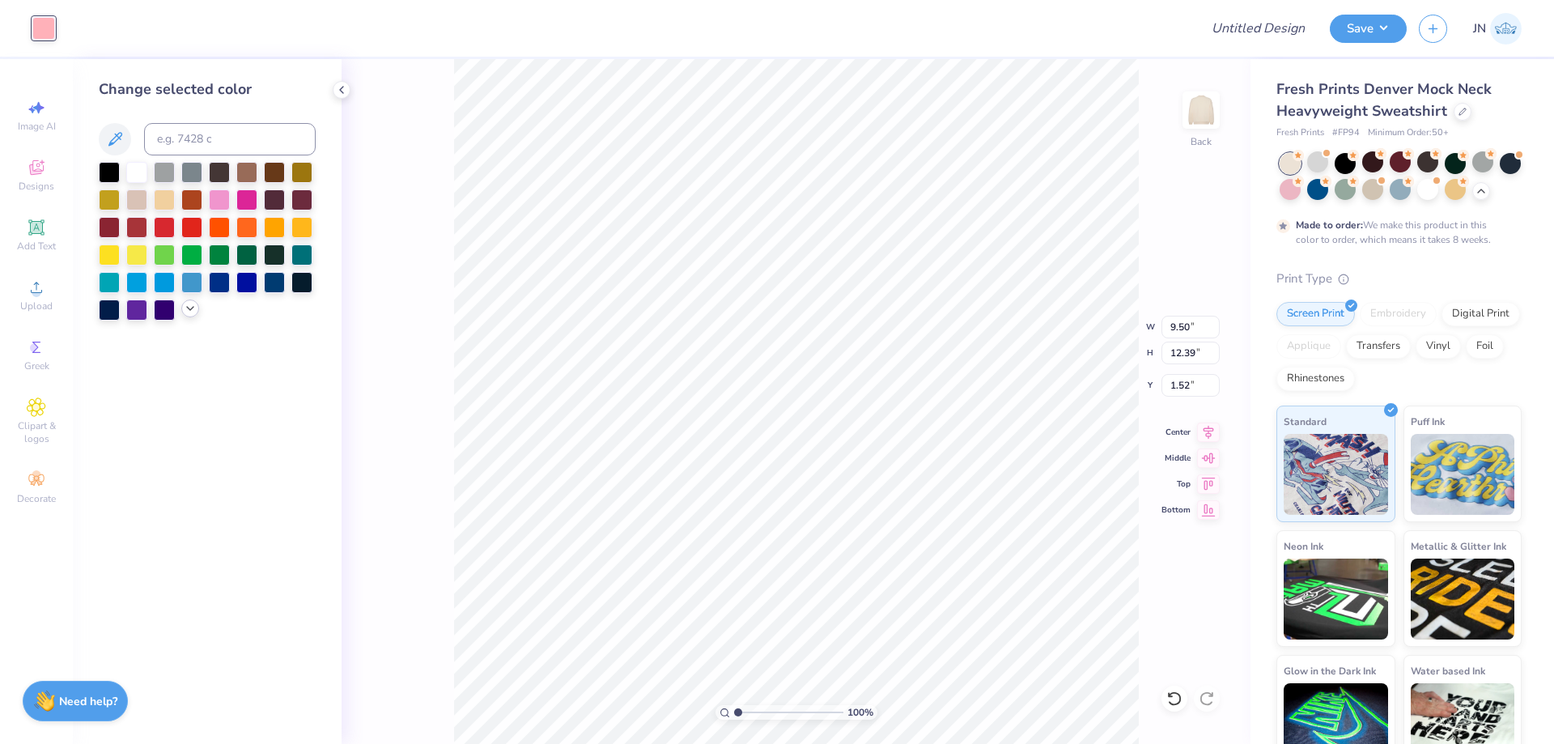
click at [191, 310] on polyline at bounding box center [190, 308] width 6 height 3
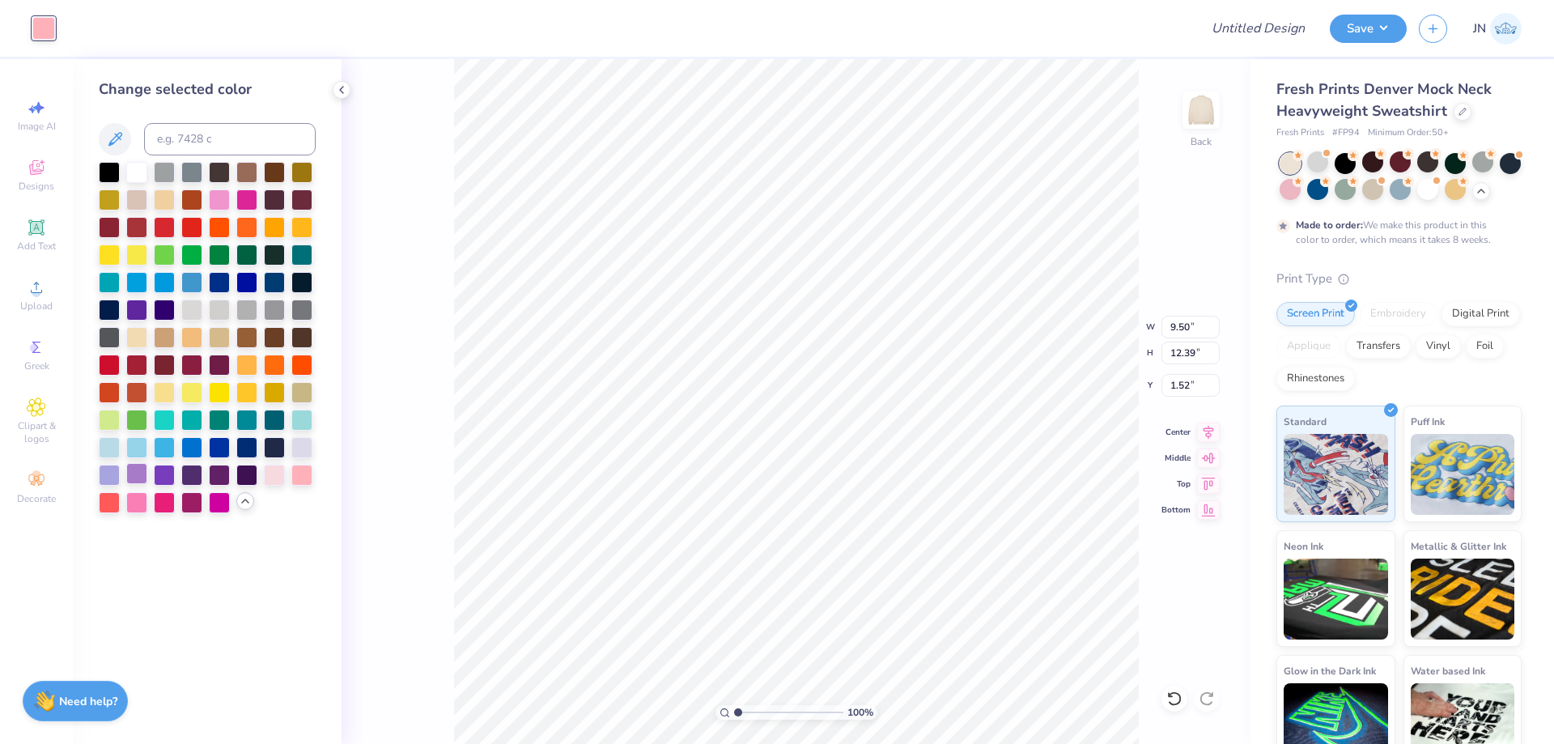
click at [137, 469] on div at bounding box center [136, 473] width 21 height 21
click at [414, 444] on div "100 % Back W 9.50 9.50 " H 12.39 12.39 " Y 1.52 1.52 " Center Middle Top Bottom" at bounding box center [796, 401] width 909 height 685
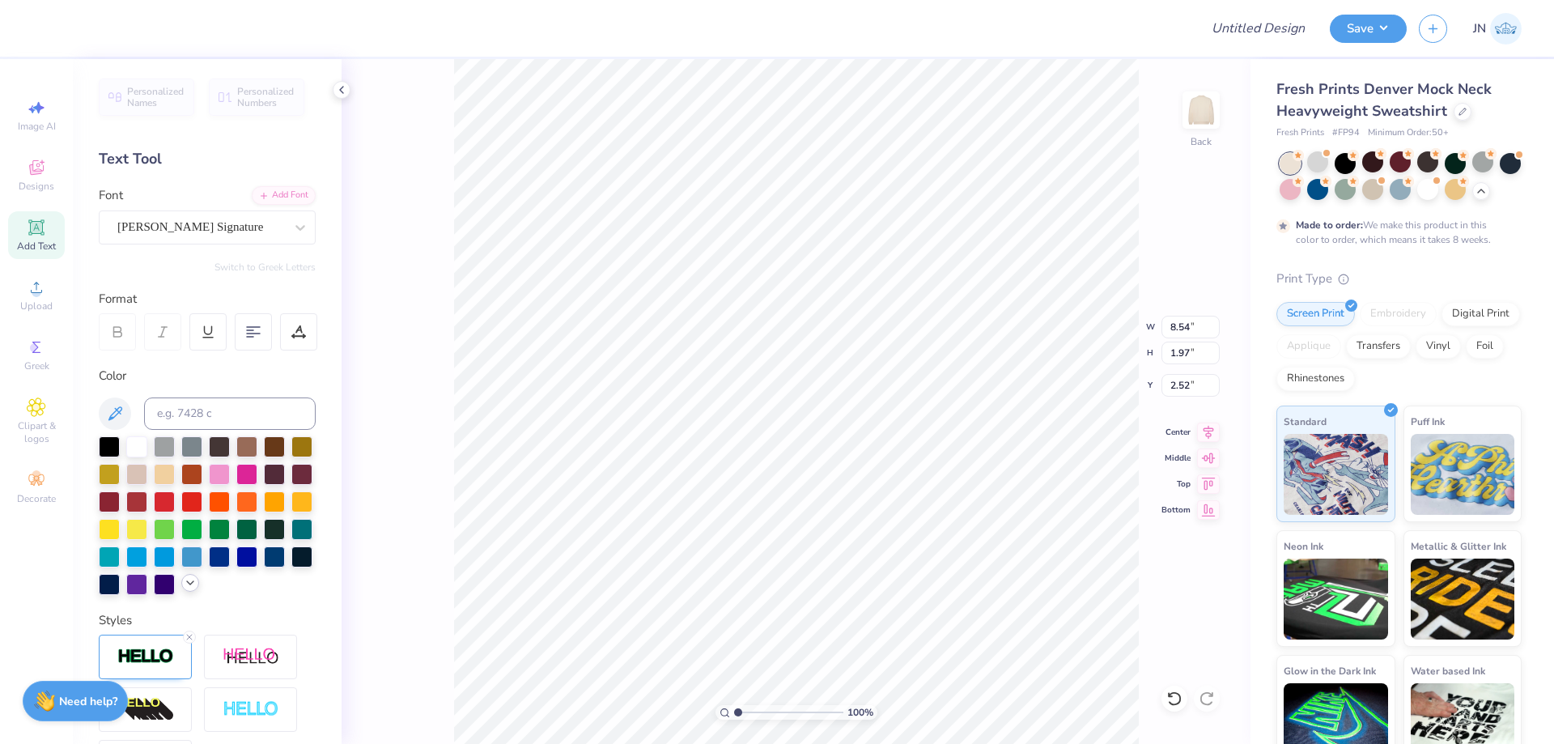
click at [184, 589] on icon at bounding box center [190, 582] width 13 height 13
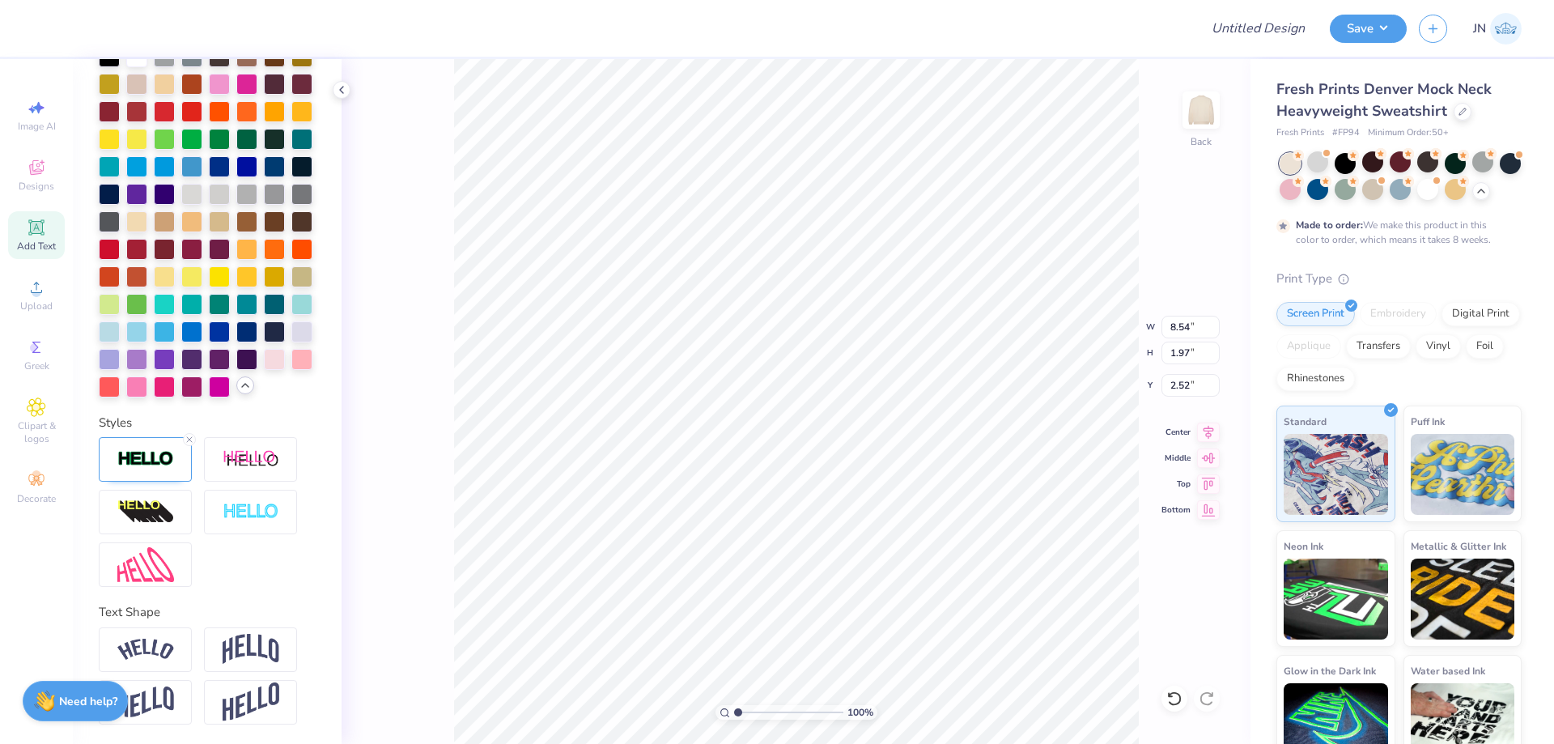
scroll to position [445, 0]
click at [147, 347] on div at bounding box center [136, 357] width 21 height 21
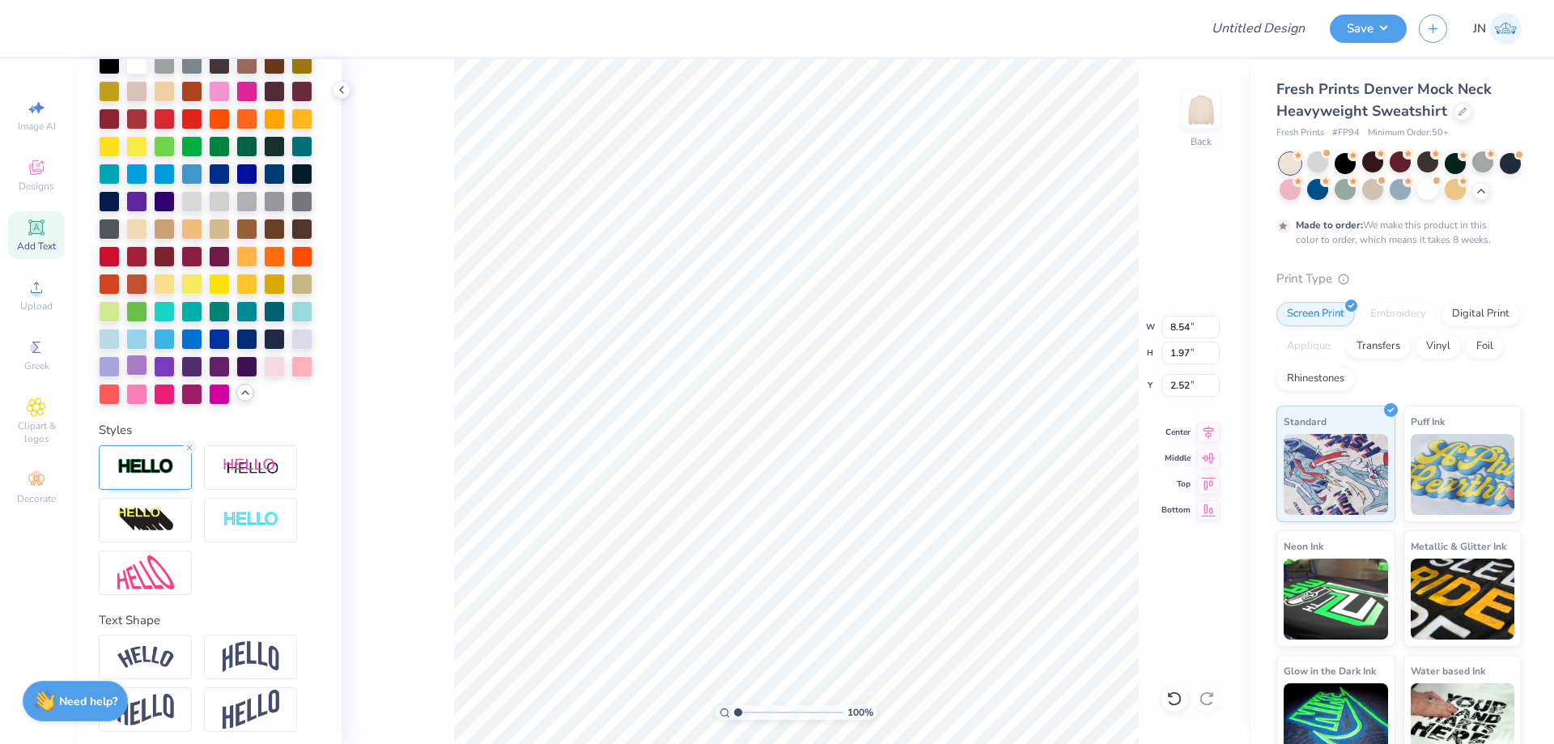
scroll to position [508, 0]
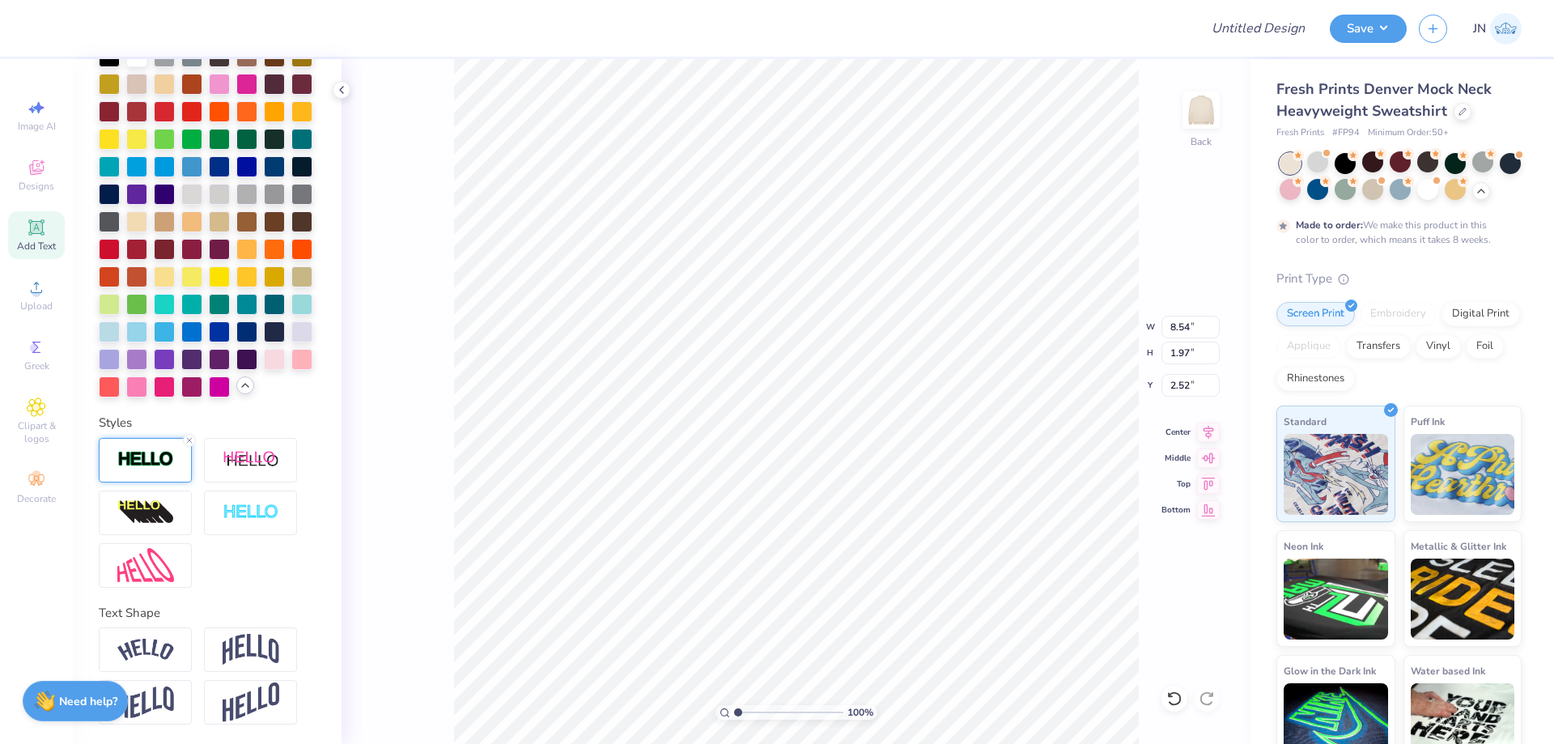
click at [140, 448] on div at bounding box center [145, 460] width 93 height 45
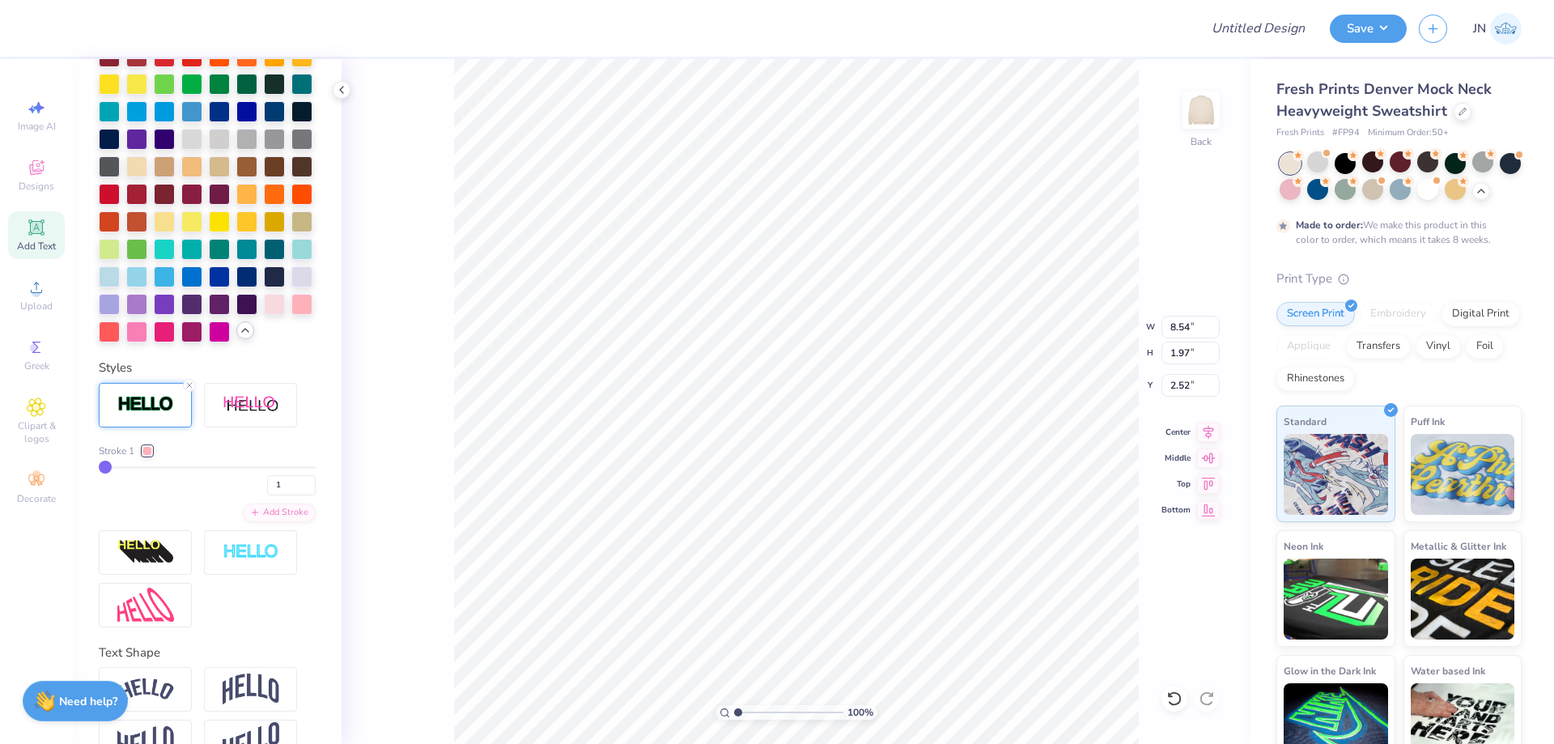
click at [150, 456] on div at bounding box center [147, 451] width 10 height 10
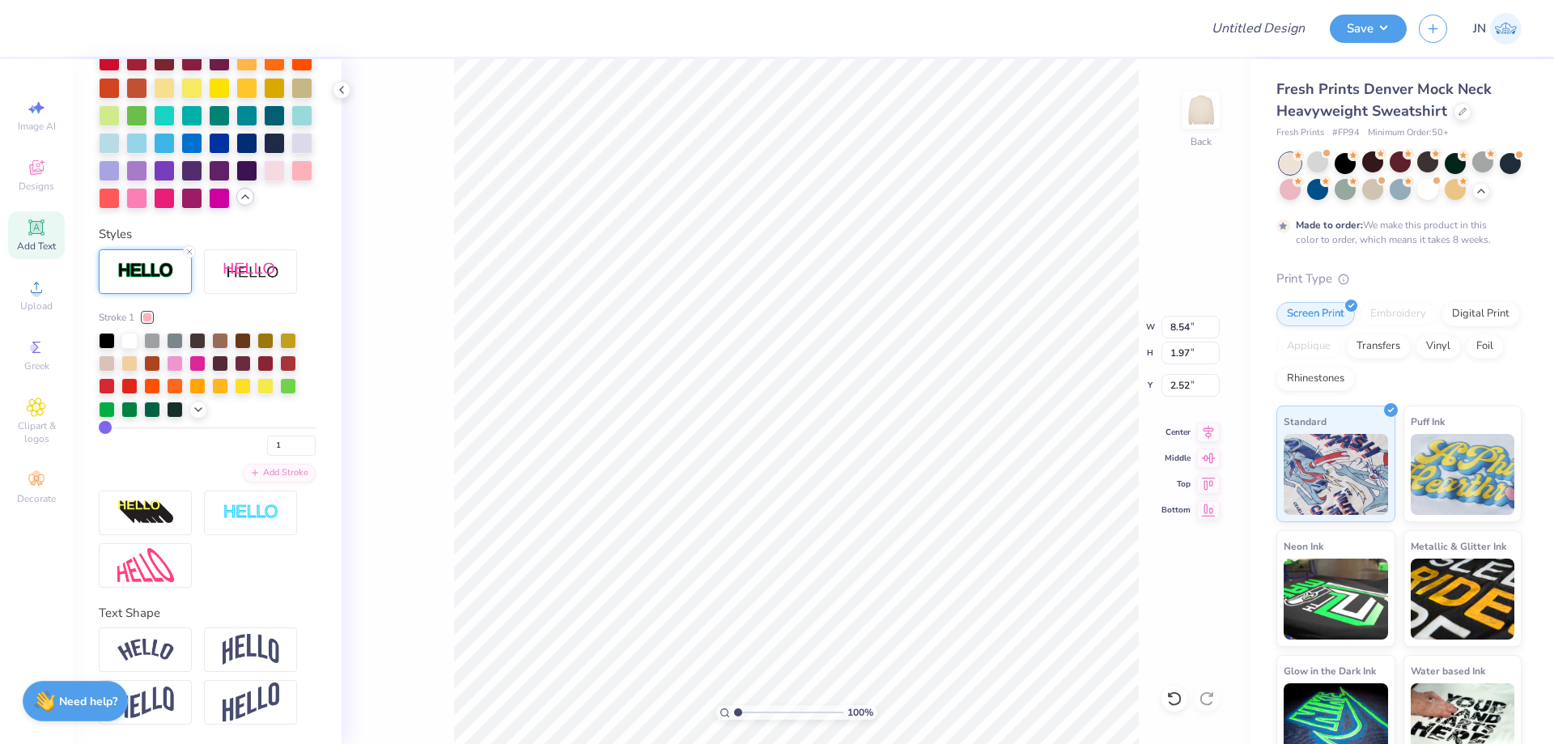
scroll to position [696, 0]
click at [195, 404] on icon at bounding box center [198, 408] width 13 height 13
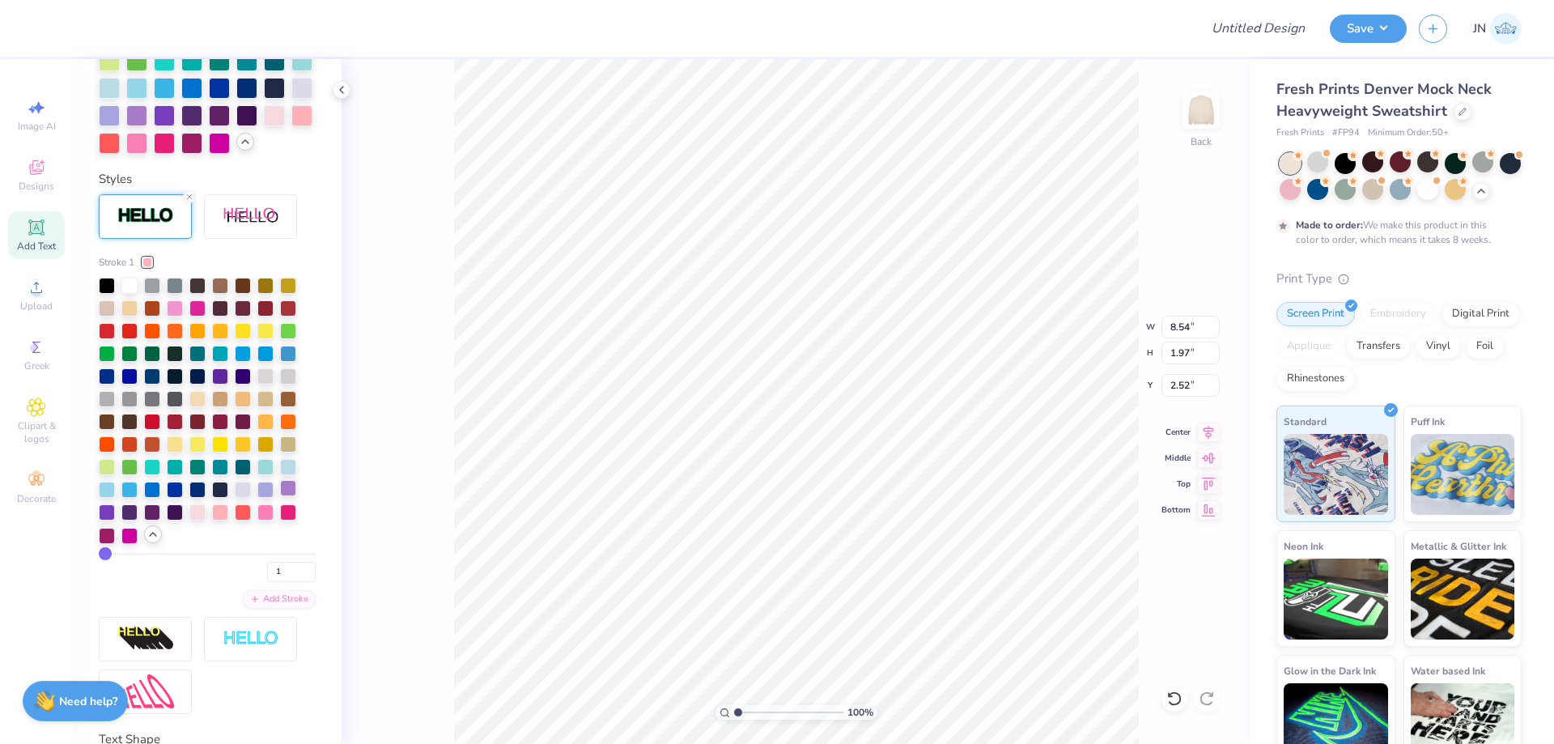
click at [285, 496] on div at bounding box center [288, 488] width 16 height 16
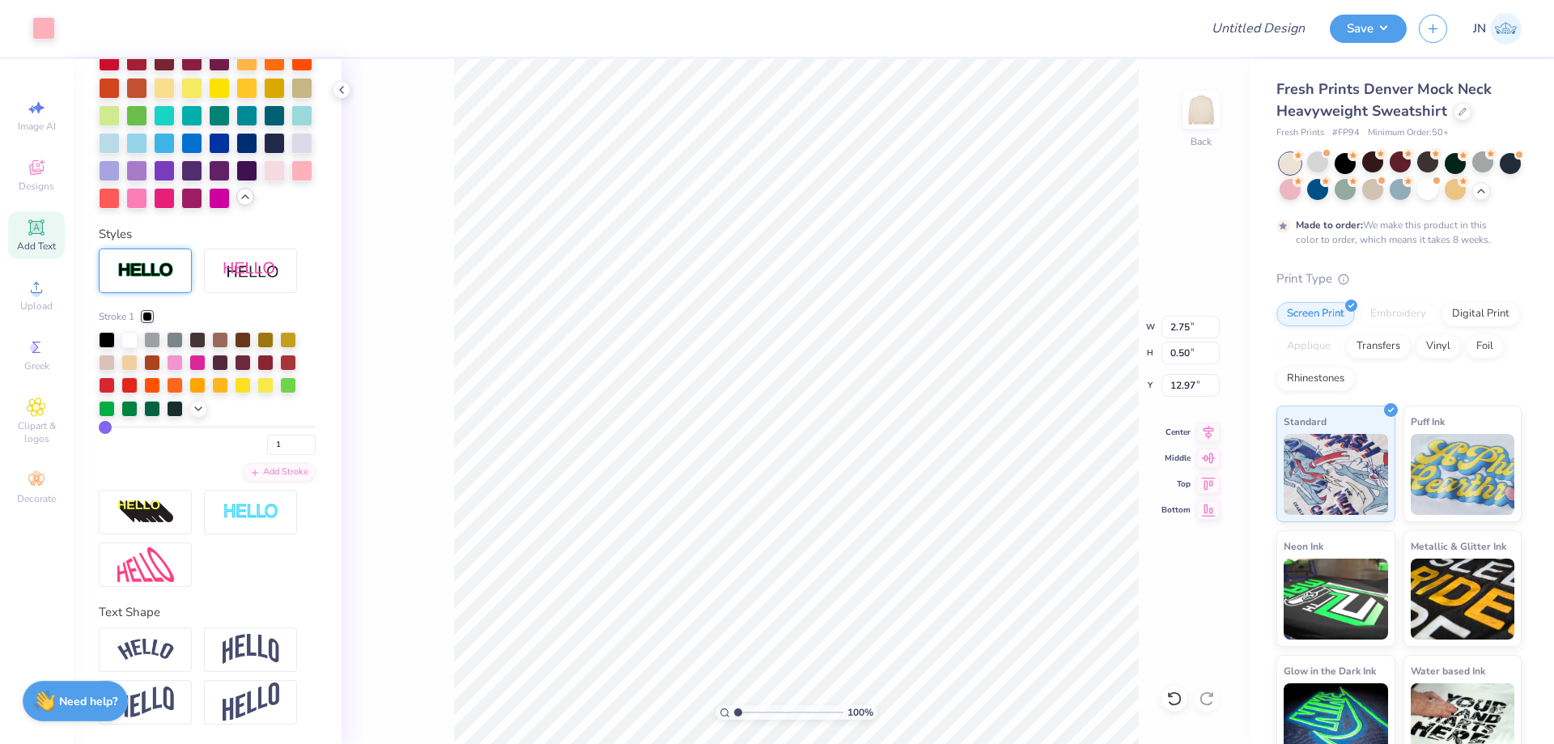
scroll to position [508, 0]
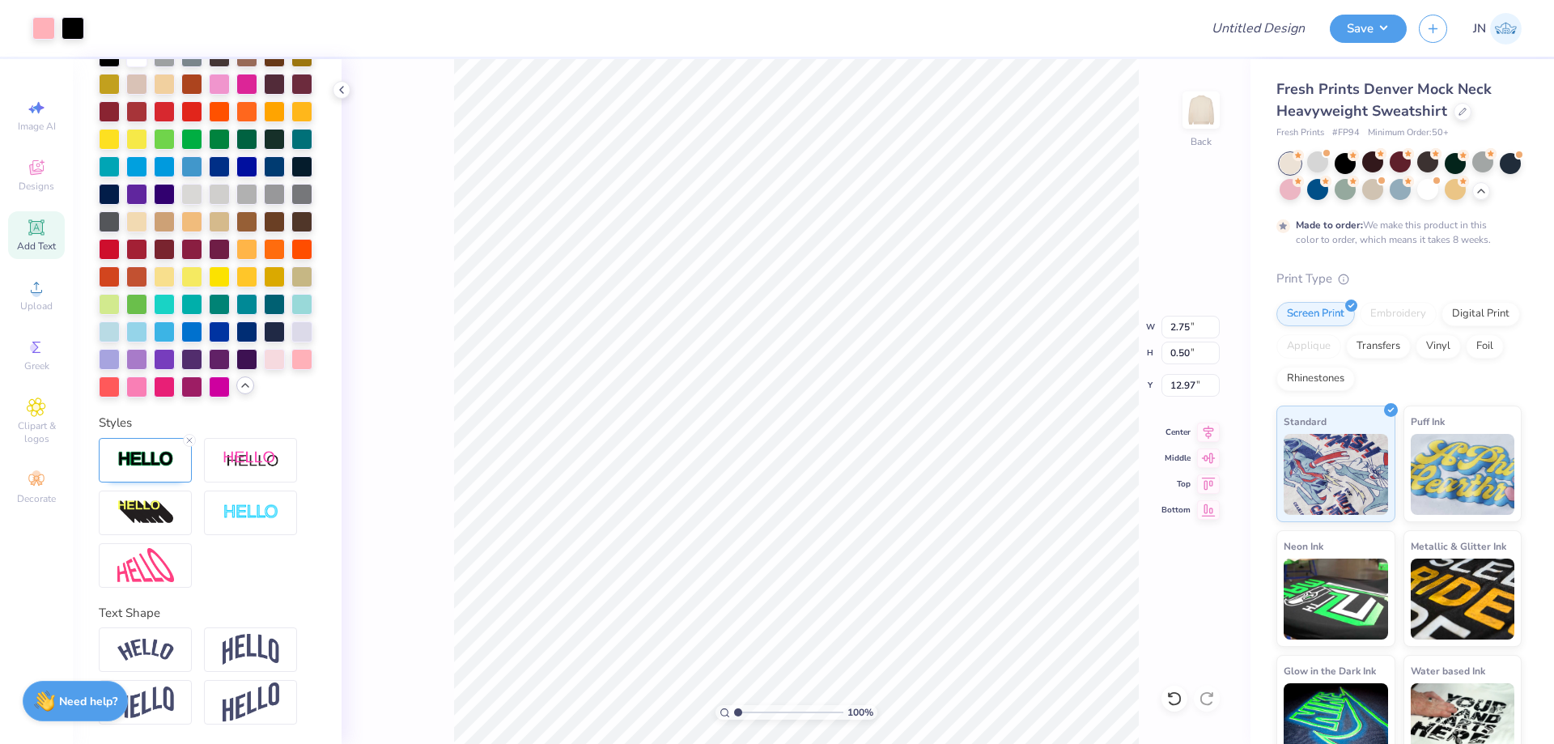
type input "2.76"
type input "0.51"
click at [147, 347] on div at bounding box center [136, 357] width 21 height 21
click at [190, 443] on icon at bounding box center [190, 441] width 10 height 10
type input "2.75"
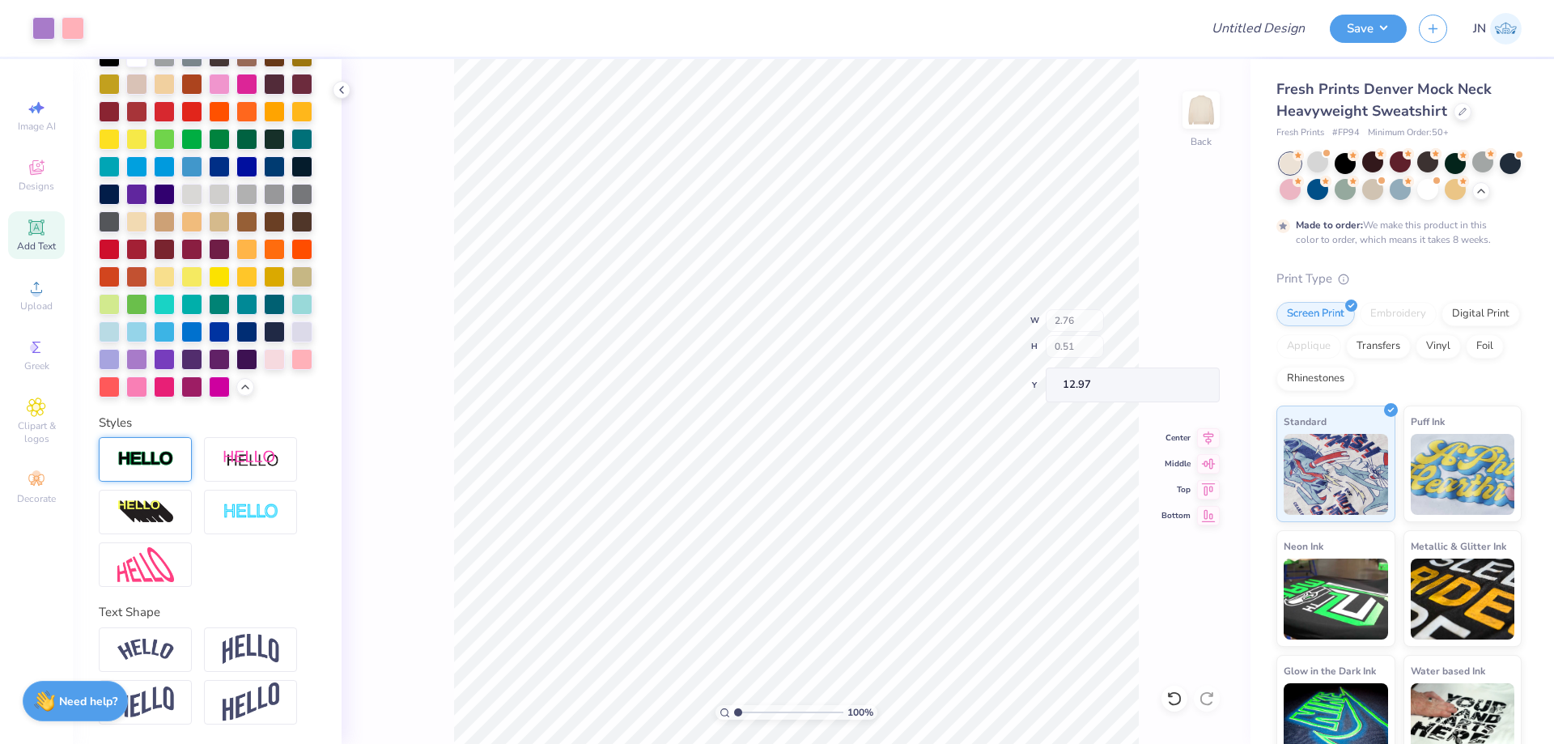
type input "0.50"
type input "13.01"
click at [147, 450] on img at bounding box center [145, 459] width 57 height 19
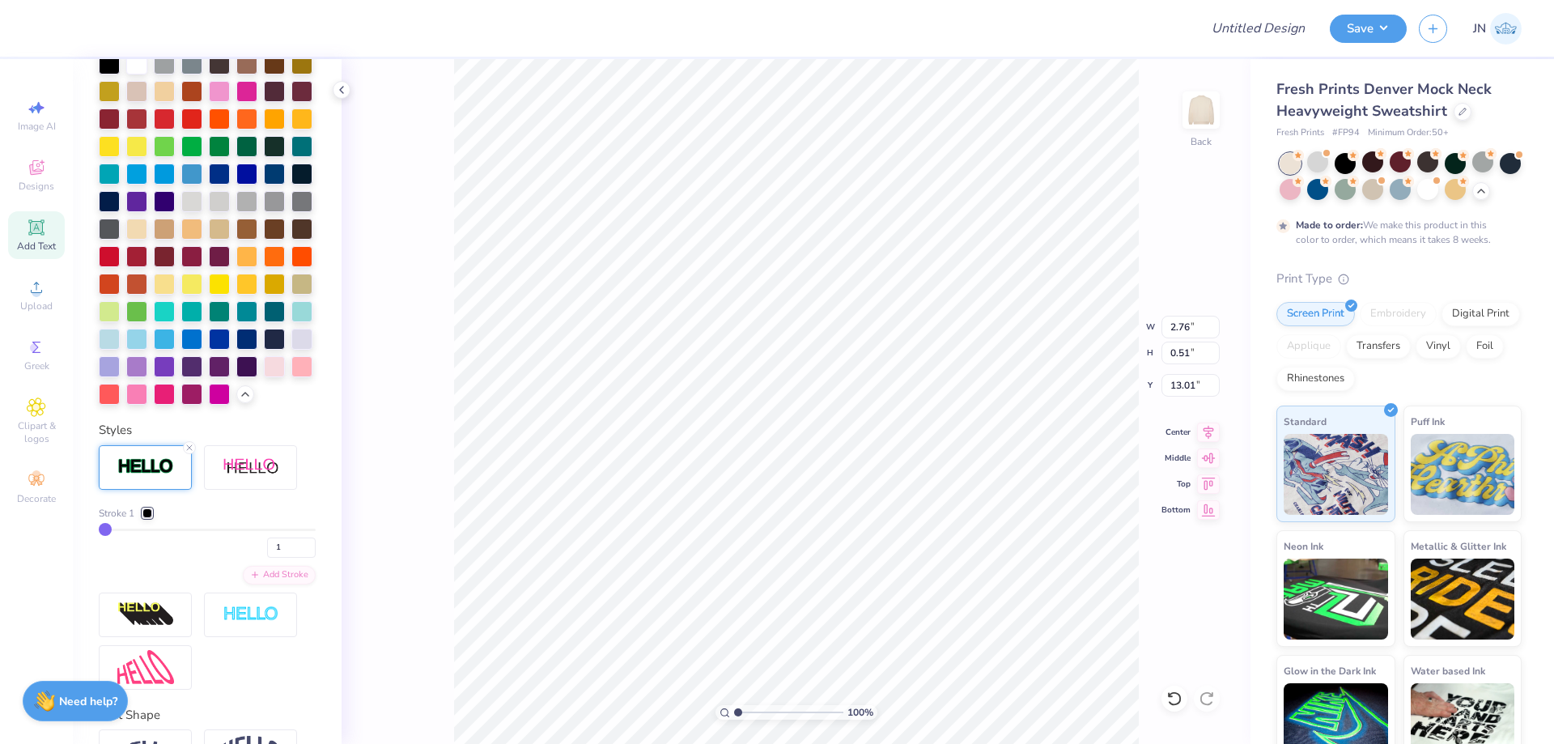
type input "2.76"
type input "0.51"
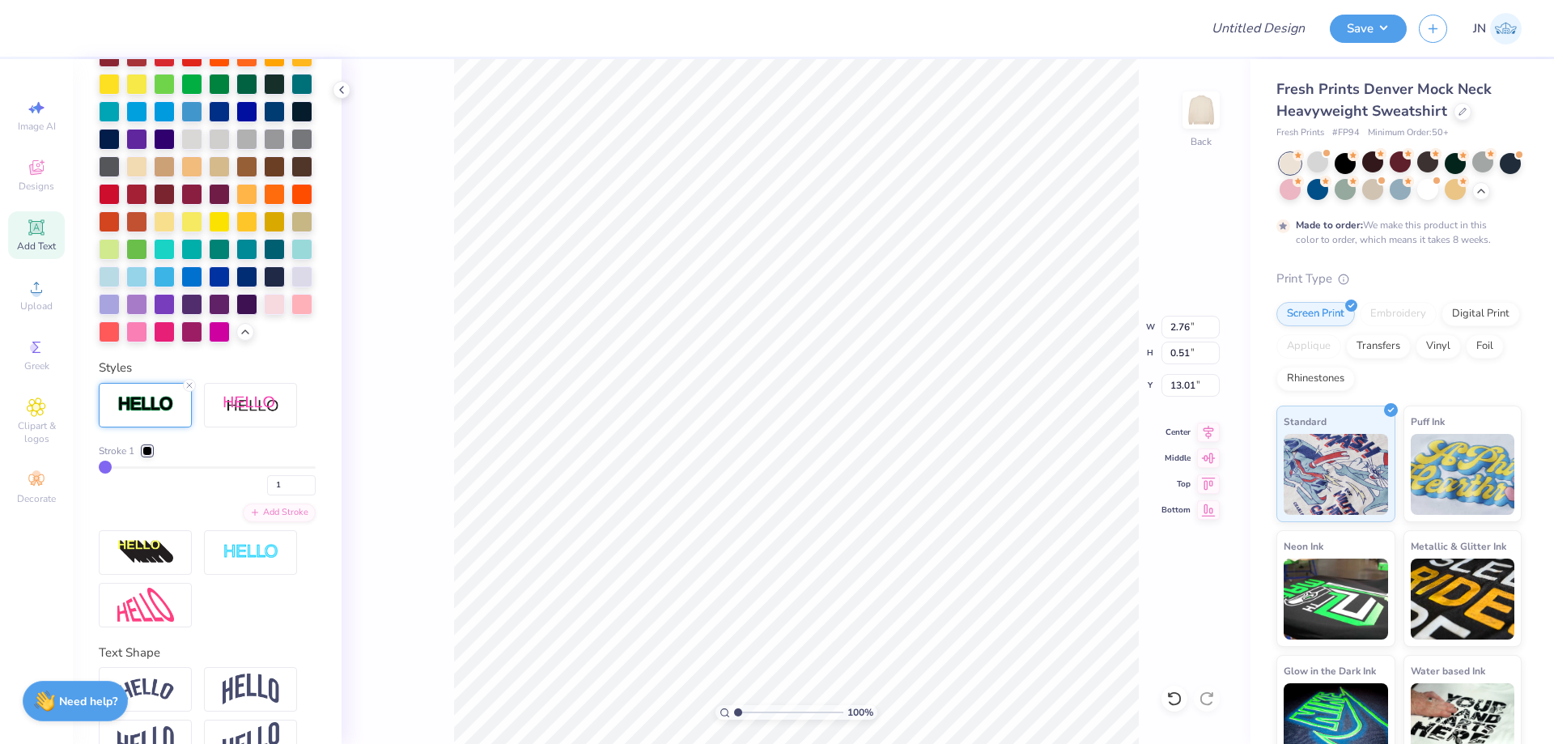
click at [149, 456] on div at bounding box center [147, 451] width 10 height 10
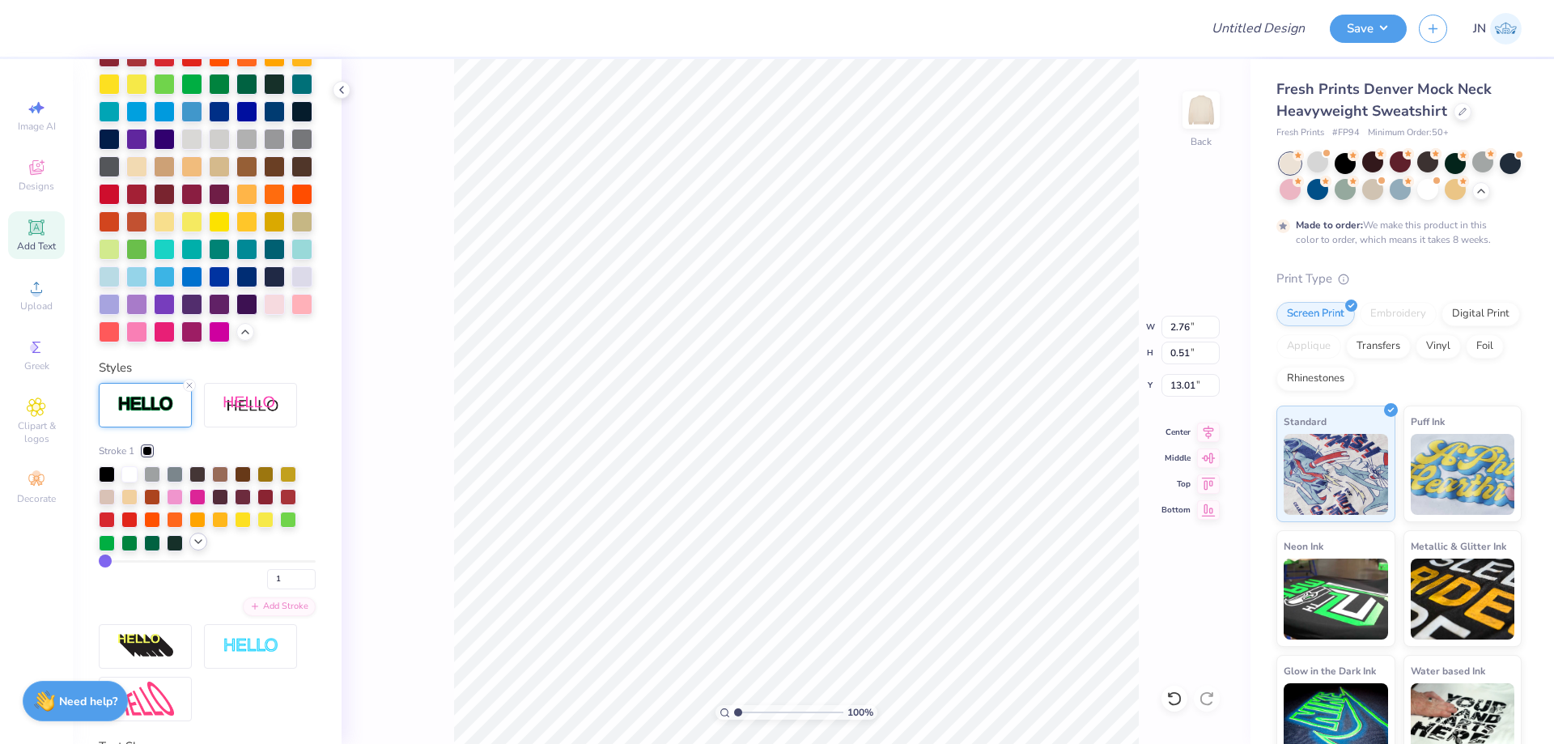
click at [197, 548] on icon at bounding box center [198, 541] width 13 height 13
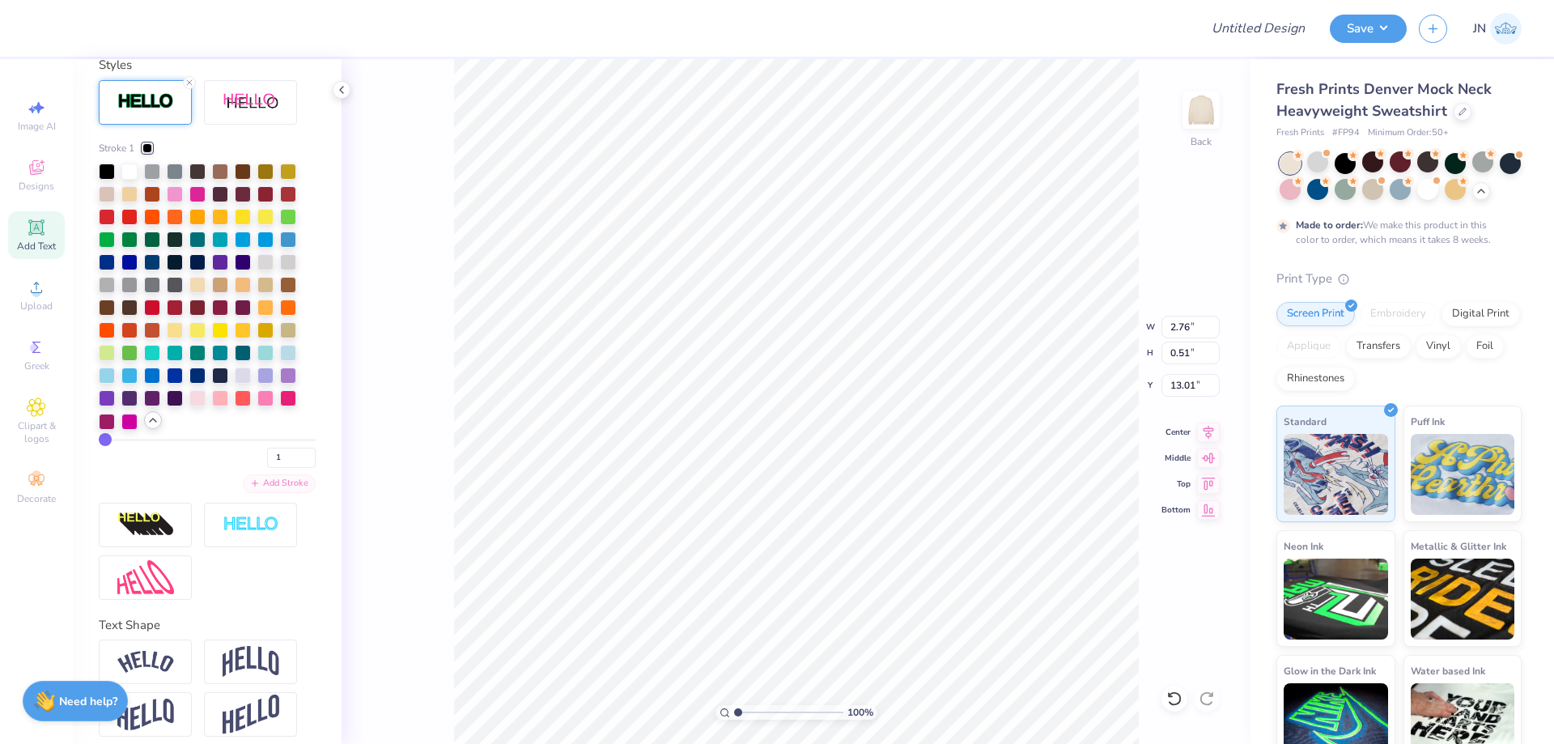
scroll to position [831, 0]
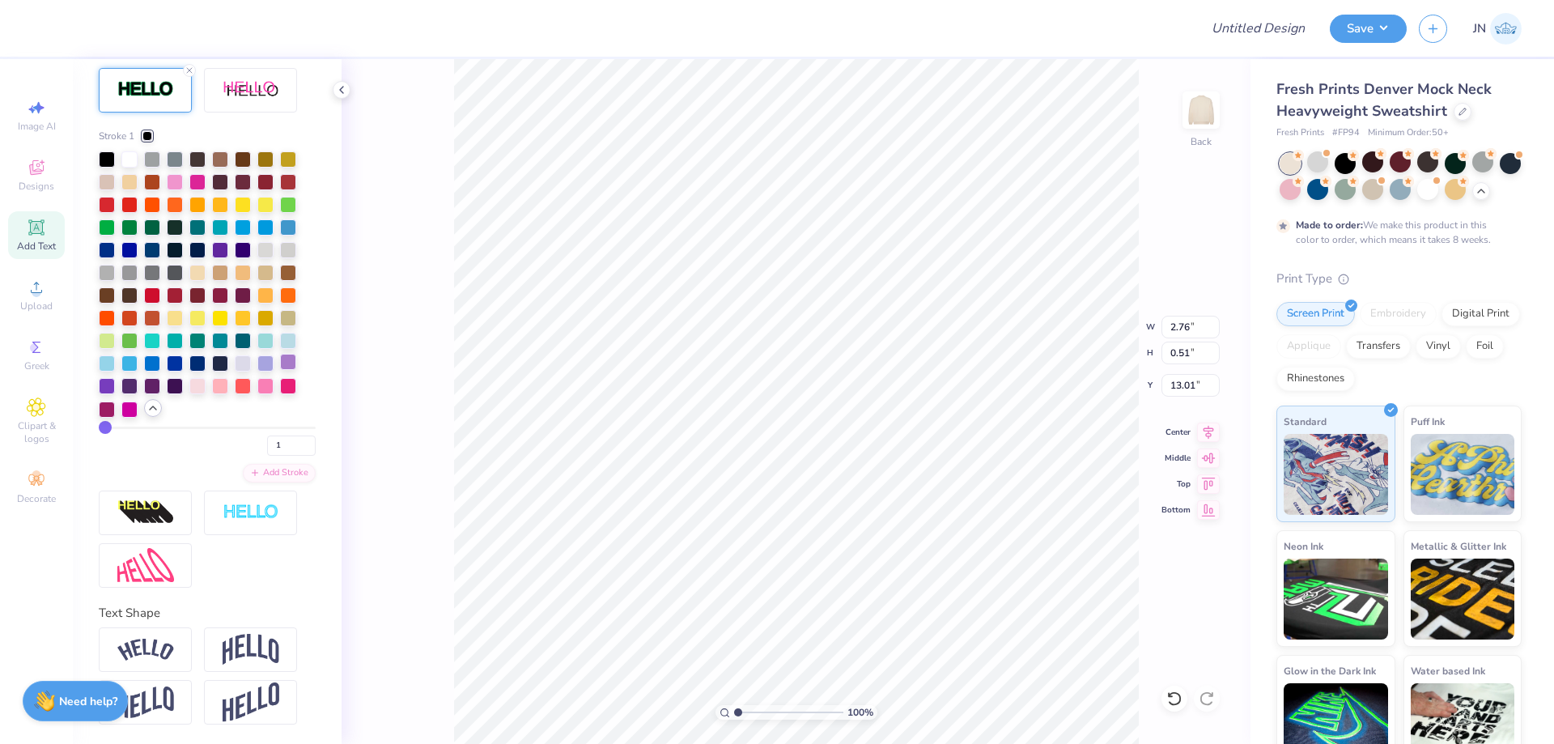
click at [284, 370] on div at bounding box center [288, 362] width 16 height 16
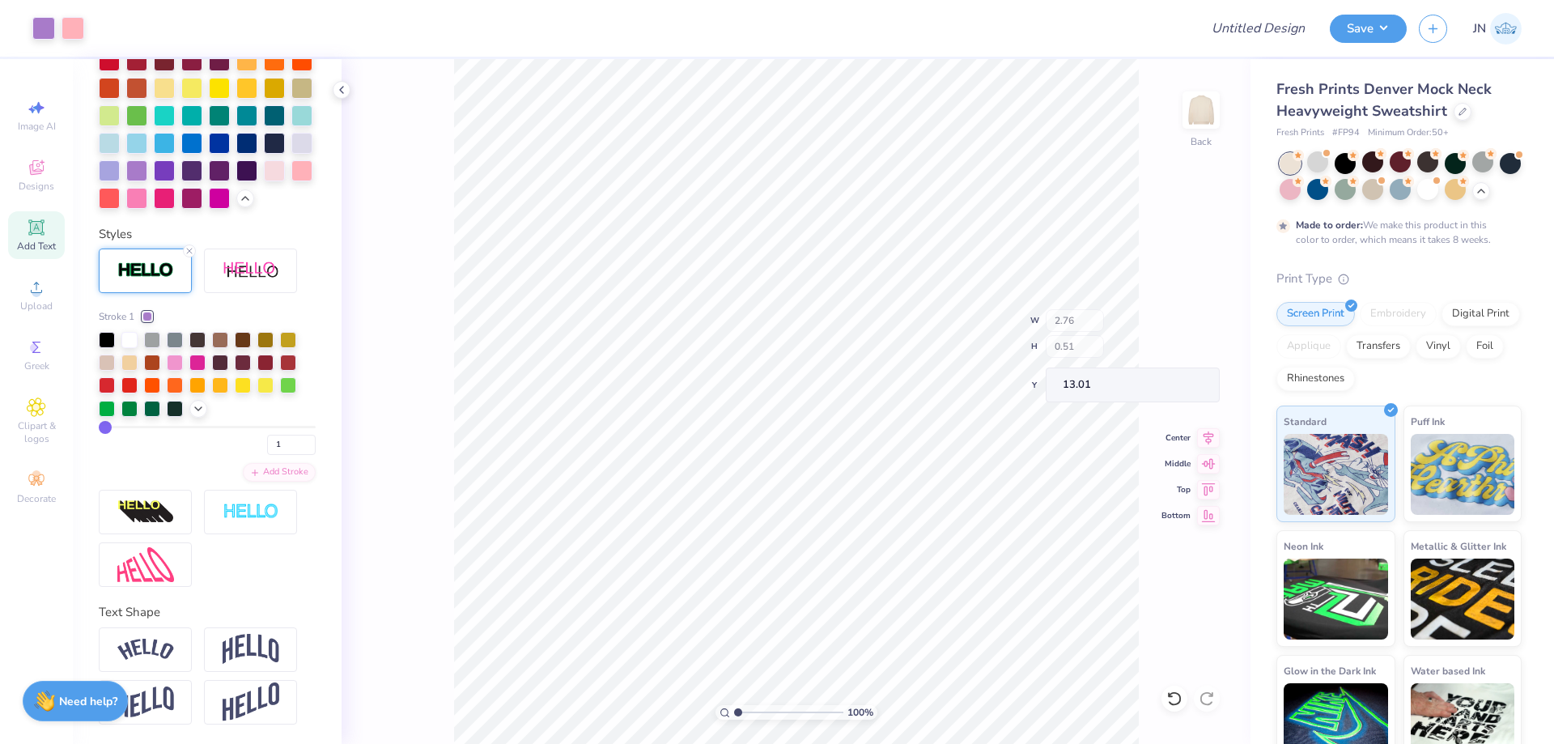
scroll to position [634, 0]
type input "12.97"
type input "13.04"
type input "0.49"
type input "2.76"
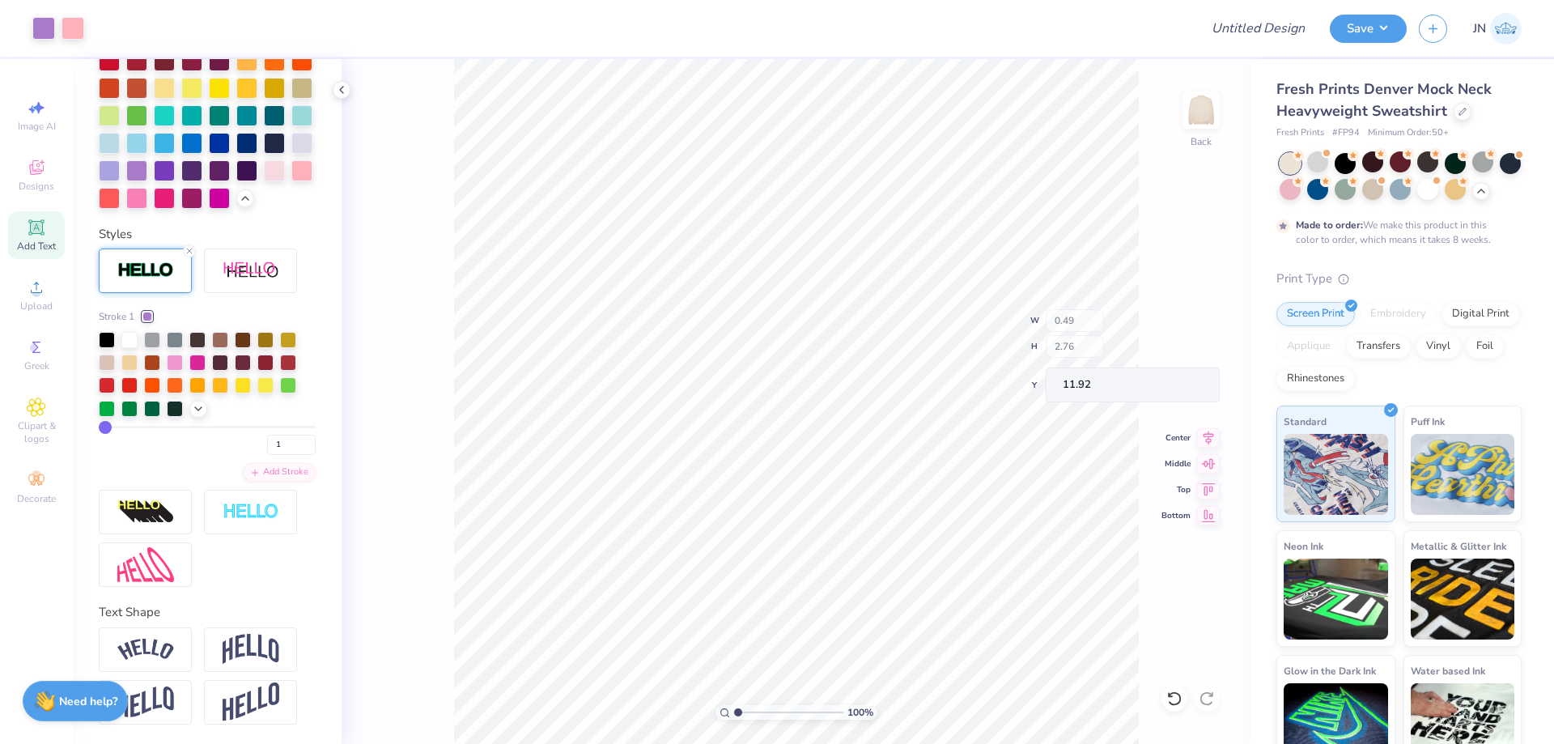
type input "11.92"
type input "4.18"
type input "4.49"
type input "5.43"
drag, startPoint x: 1265, startPoint y: 41, endPoint x: 1300, endPoint y: 28, distance: 37.1
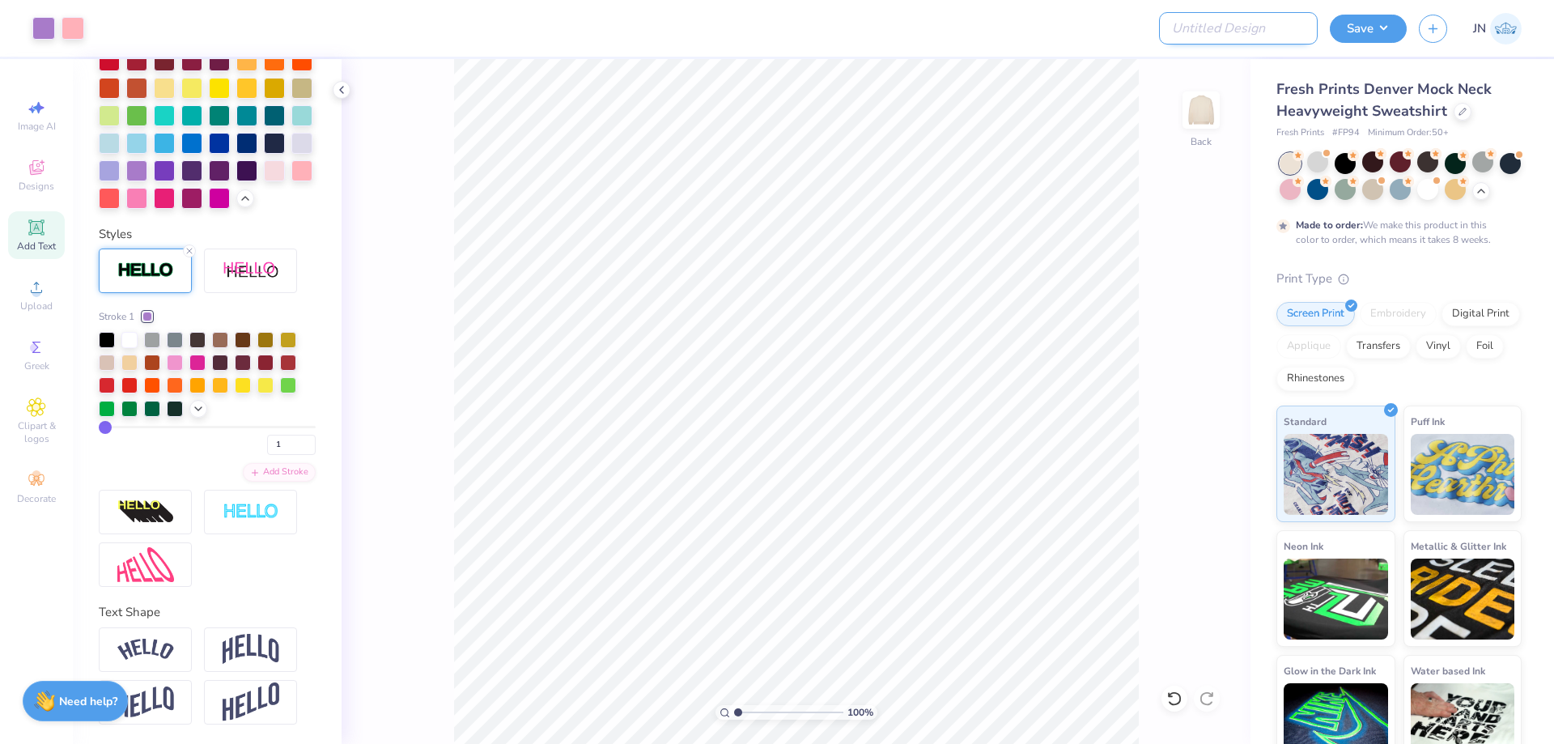
click at [1265, 41] on input "Design Title" at bounding box center [1238, 28] width 159 height 32
paste input "FPS239876"
type input "FPS239876"
click at [1409, 2] on div "Save JN" at bounding box center [1442, 28] width 224 height 57
click at [1370, 21] on button "Save" at bounding box center [1368, 26] width 77 height 28
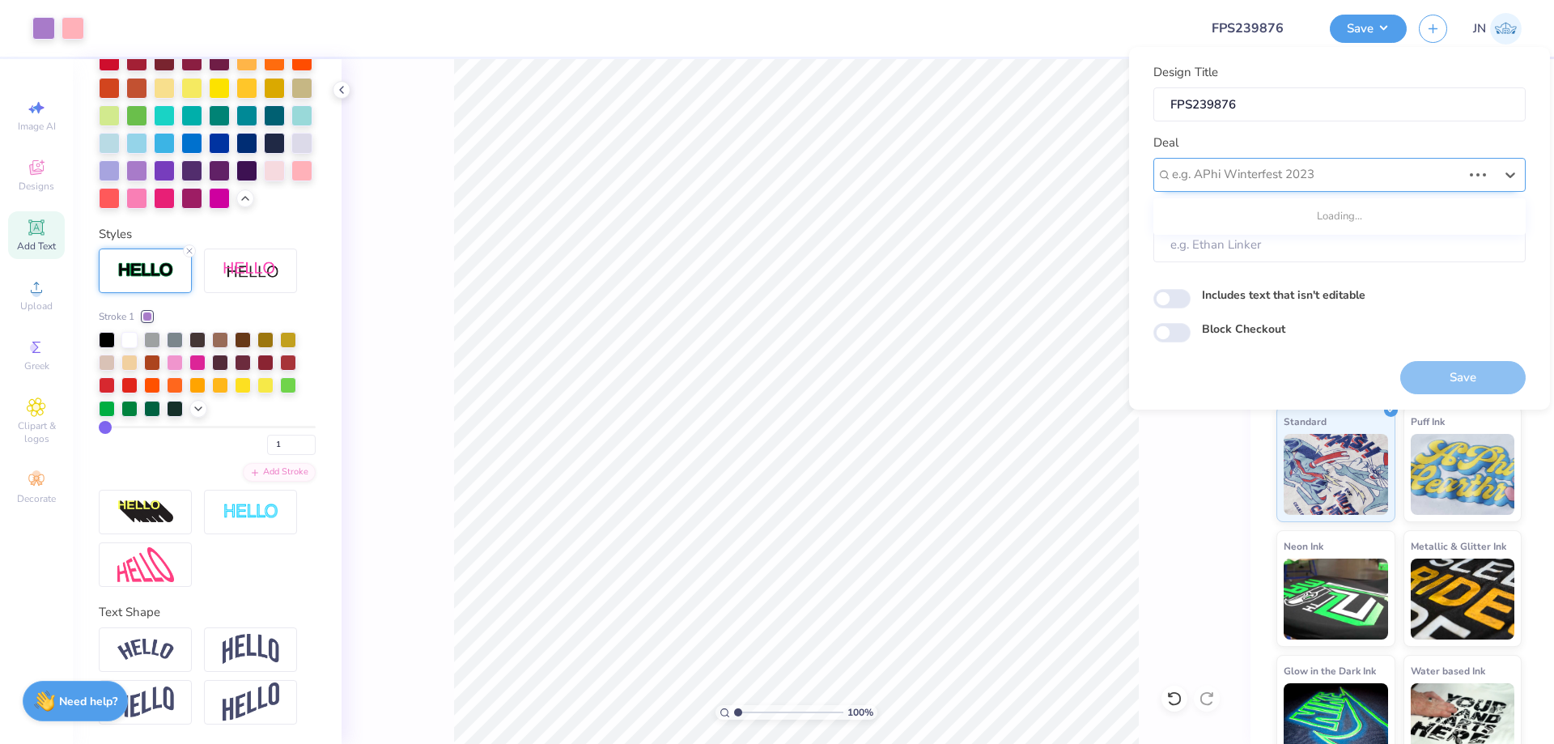
click at [1278, 184] on div at bounding box center [1317, 175] width 290 height 22
click at [1291, 272] on div "Design Tool Gallery" at bounding box center [1339, 276] width 359 height 27
type input "design tool"
type input "Design Tool Gallery User"
click at [1468, 371] on button "Save" at bounding box center [1462, 377] width 125 height 33
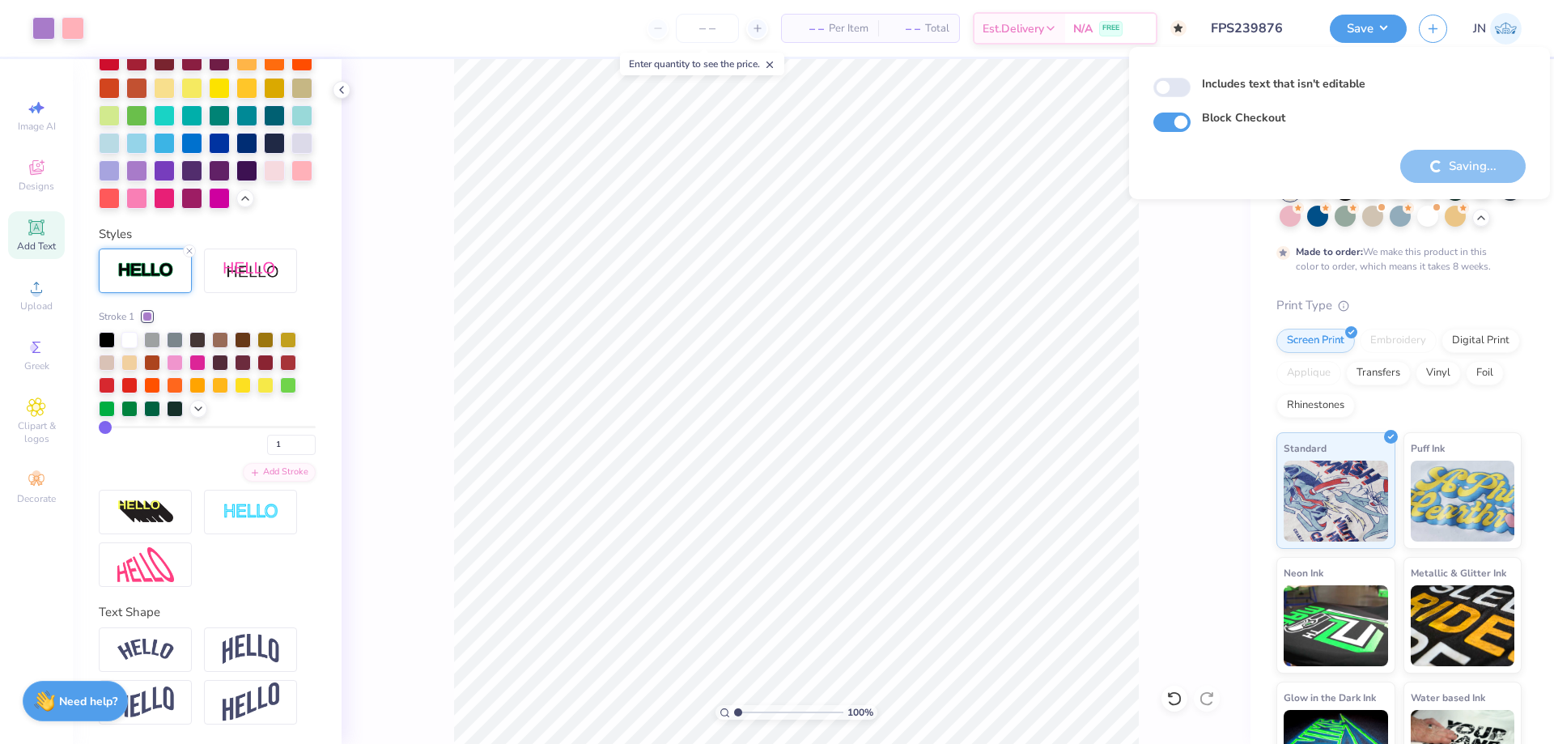
checkbox input "true"
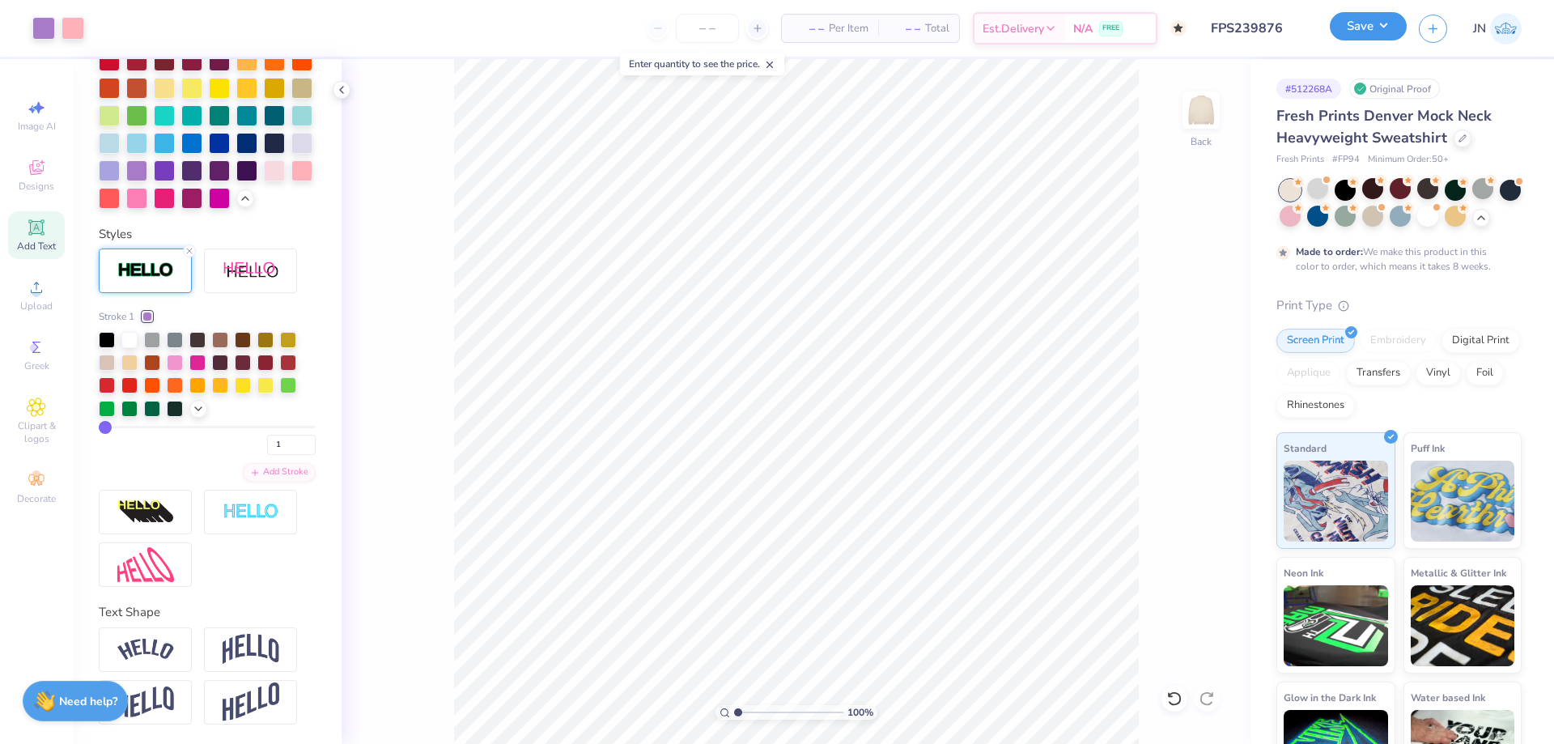
click at [1369, 33] on button "Save" at bounding box center [1368, 26] width 77 height 28
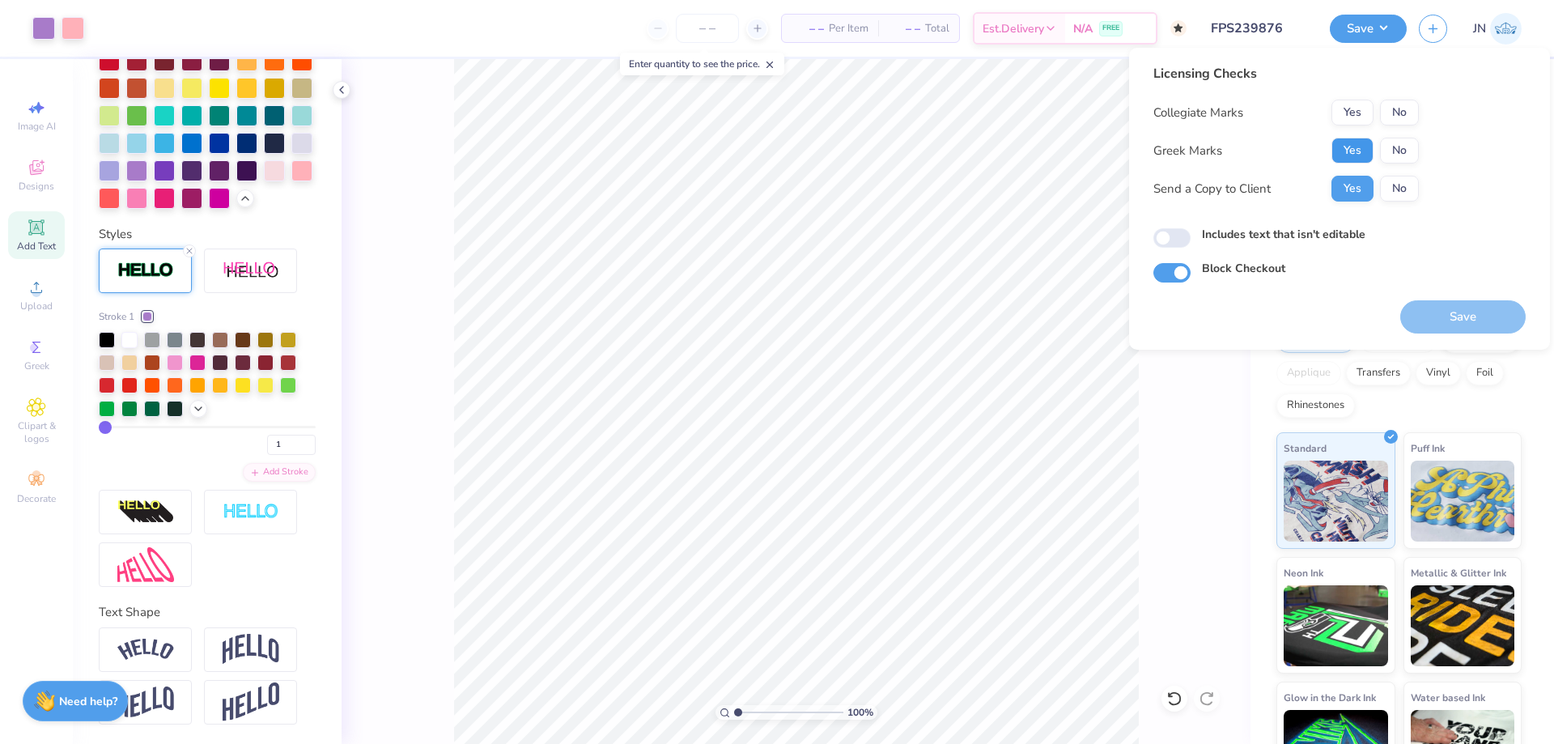
click at [1360, 154] on button "Yes" at bounding box center [1353, 151] width 42 height 26
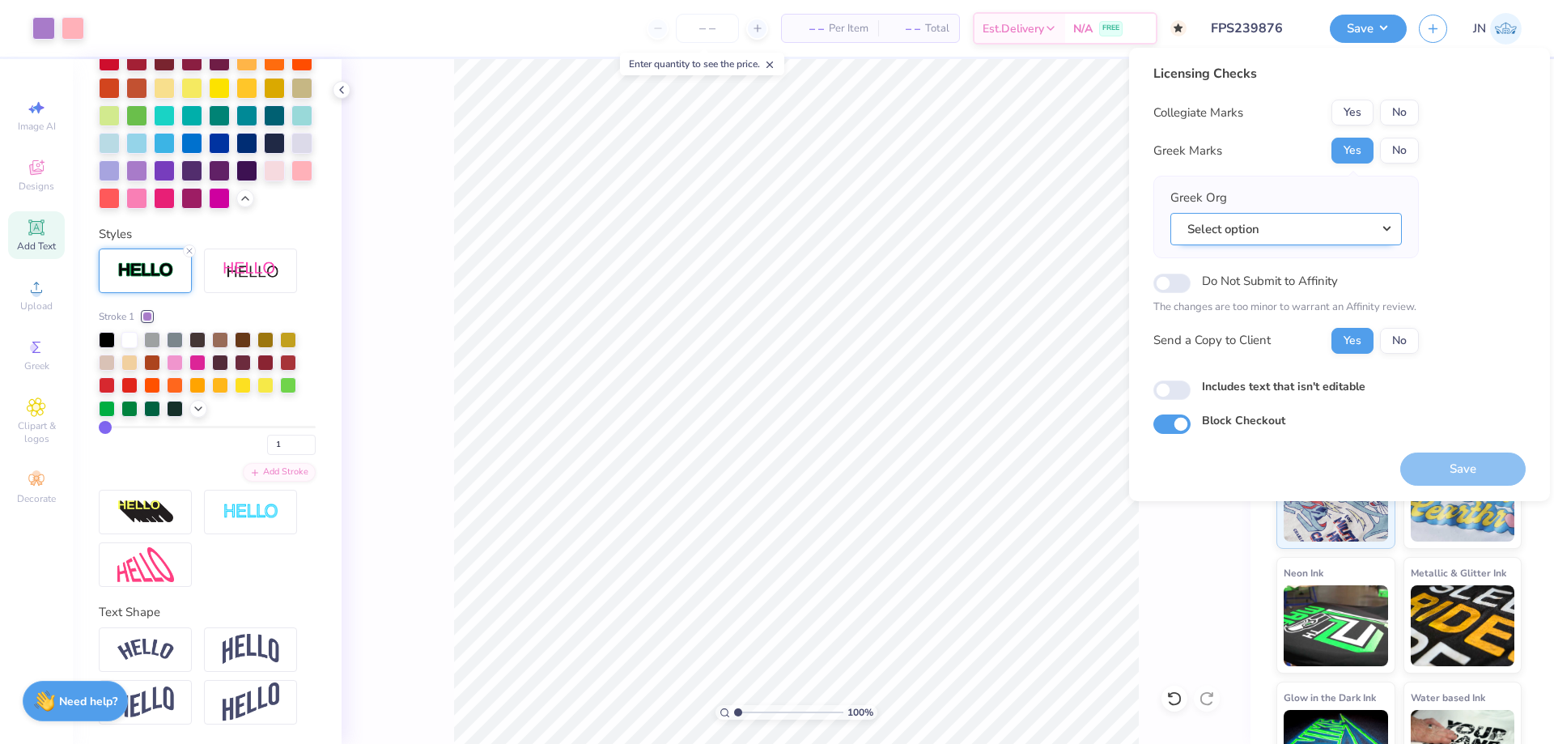
click at [1373, 214] on button "Select option" at bounding box center [1287, 229] width 232 height 33
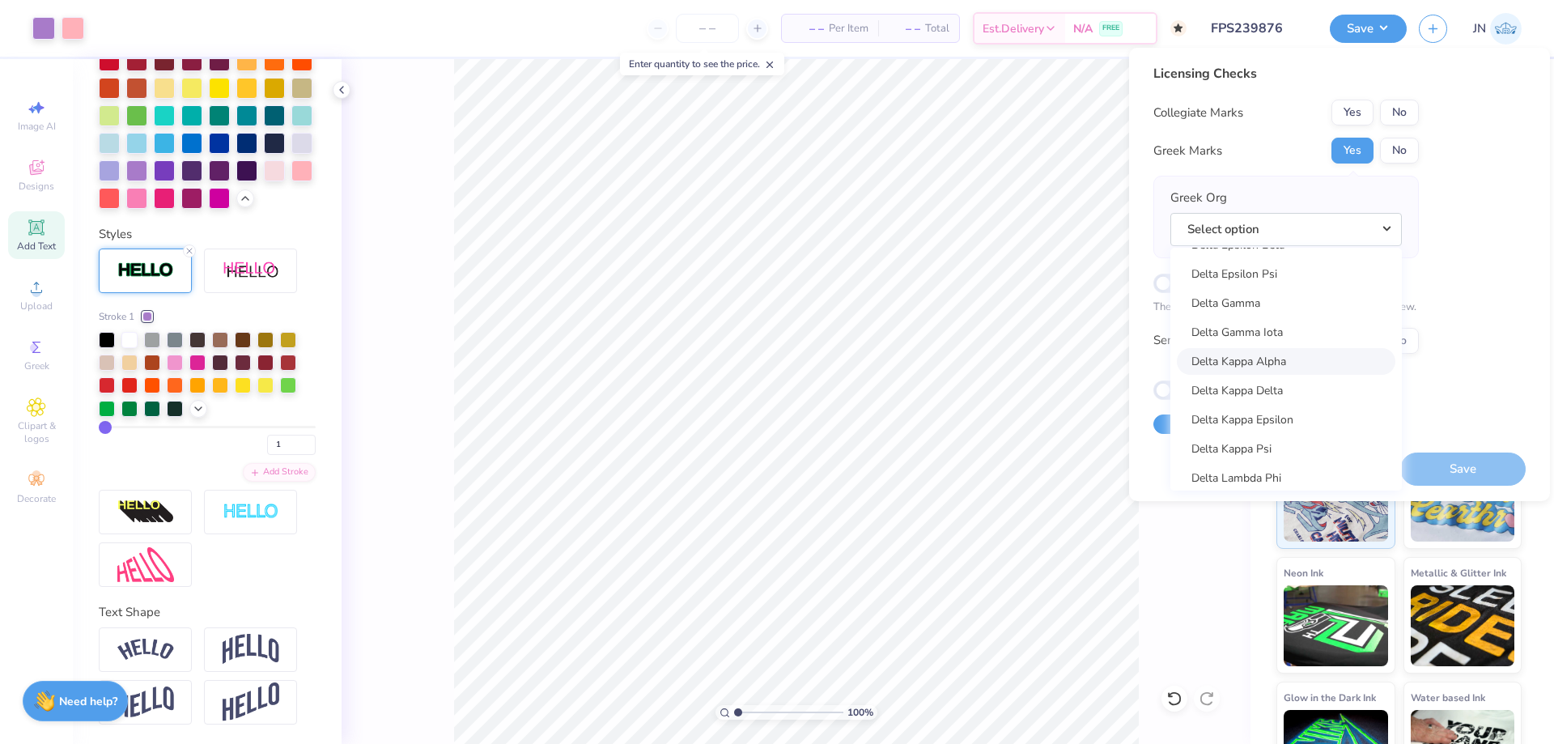
scroll to position [3643, 0]
click at [1238, 299] on link "Delta Delta Delta" at bounding box center [1286, 296] width 219 height 27
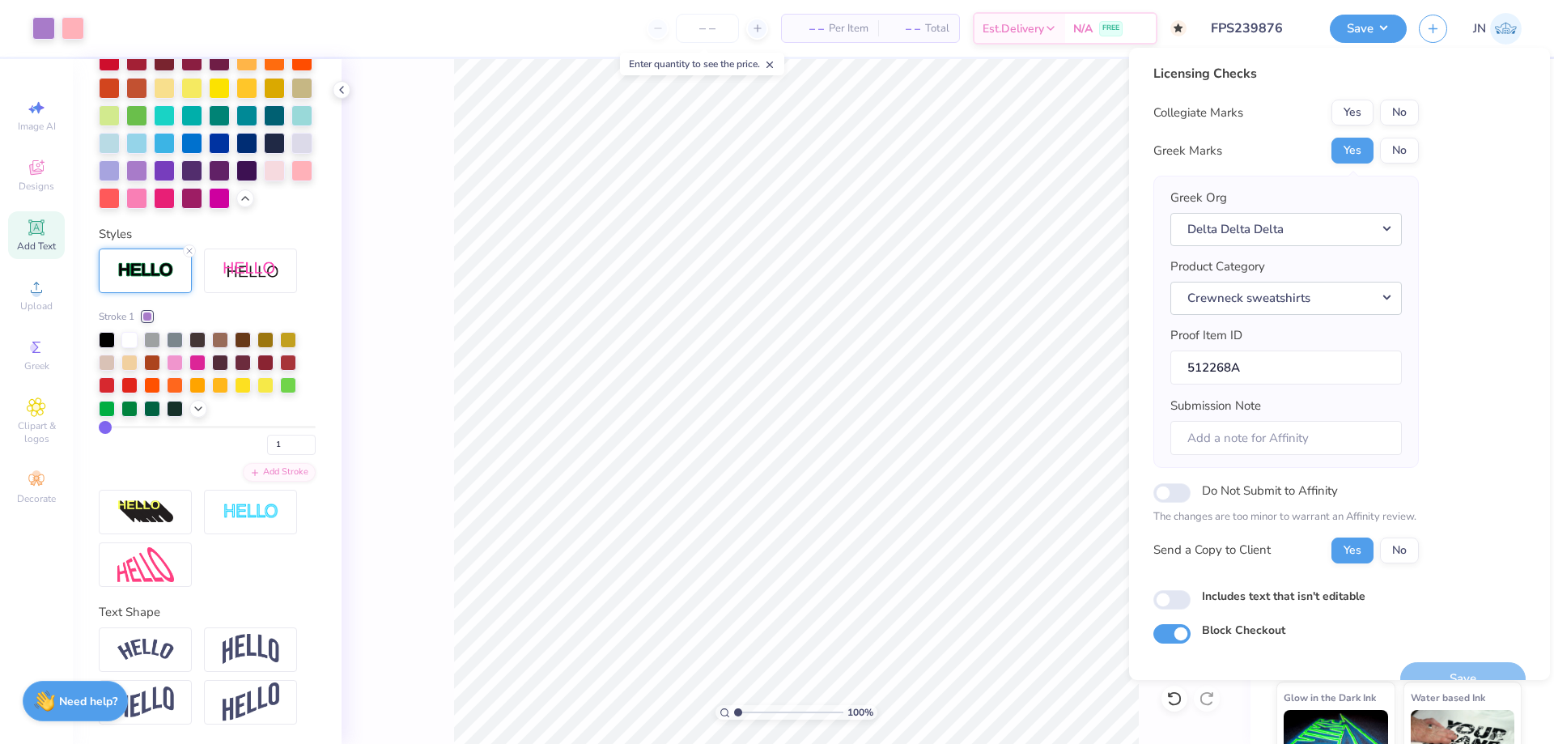
click at [1468, 662] on div "Save" at bounding box center [1462, 678] width 125 height 33
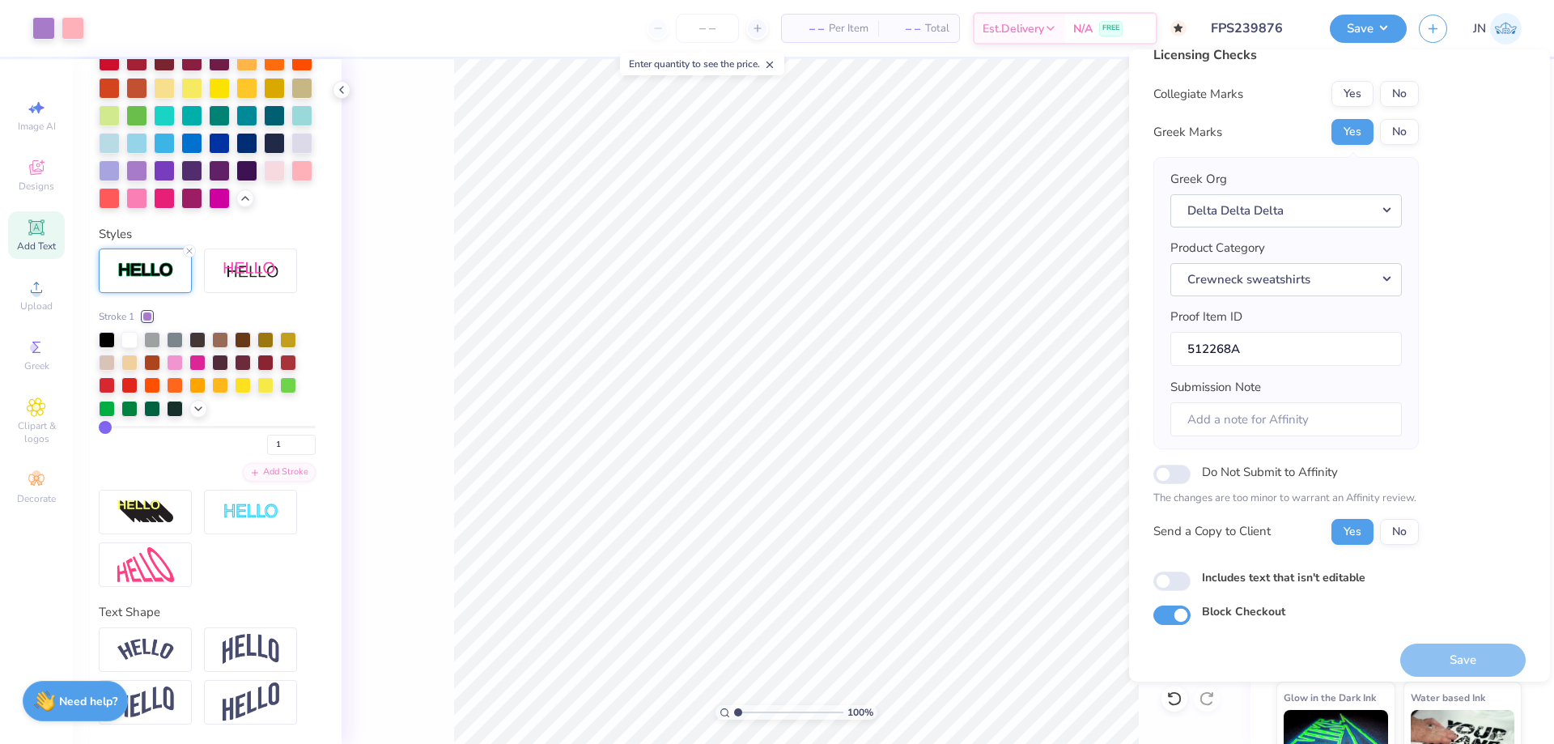
scroll to position [31, 0]
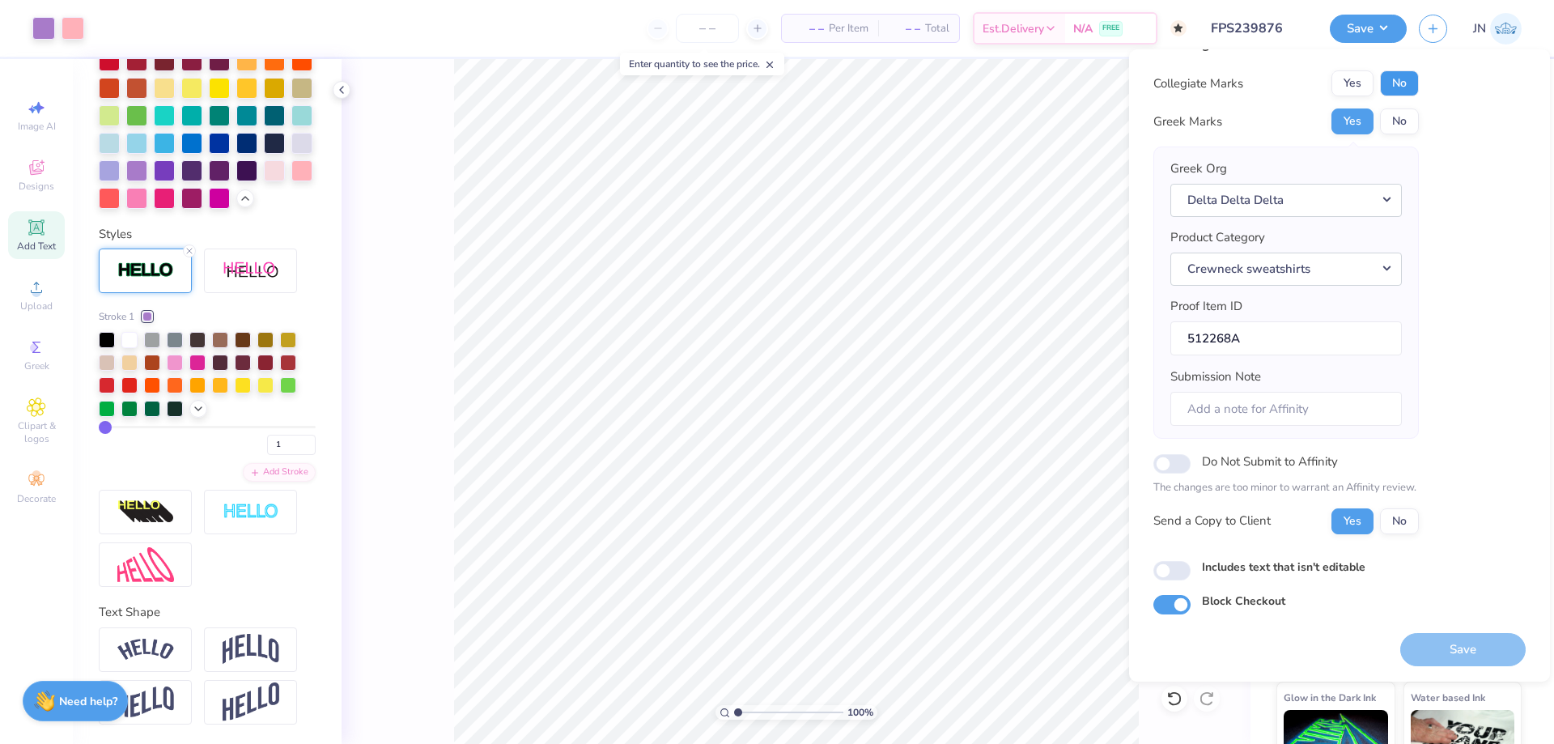
click at [1387, 87] on button "No" at bounding box center [1399, 83] width 39 height 26
click at [1415, 645] on button "Save" at bounding box center [1462, 649] width 125 height 33
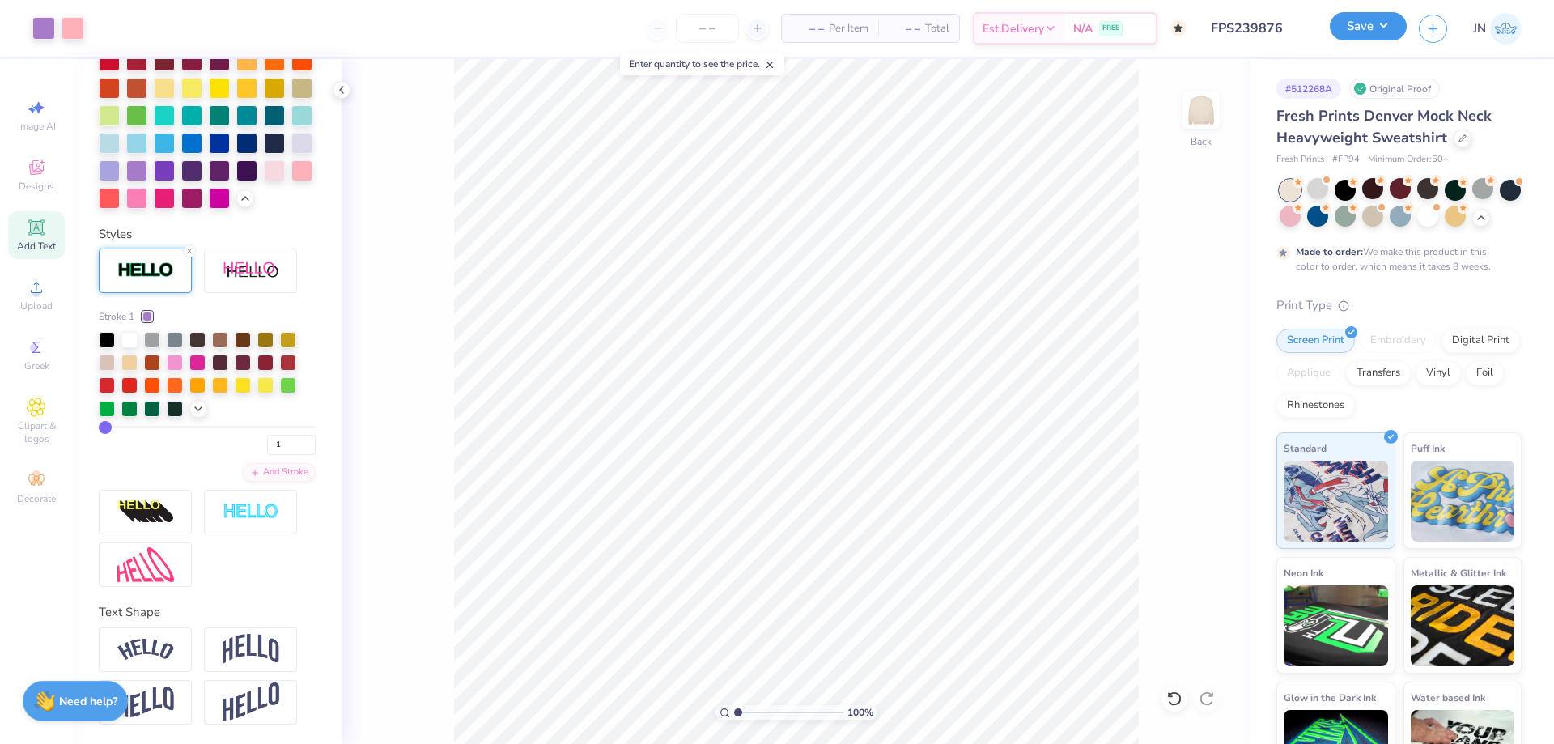
click at [1359, 38] on button "Save" at bounding box center [1368, 26] width 77 height 28
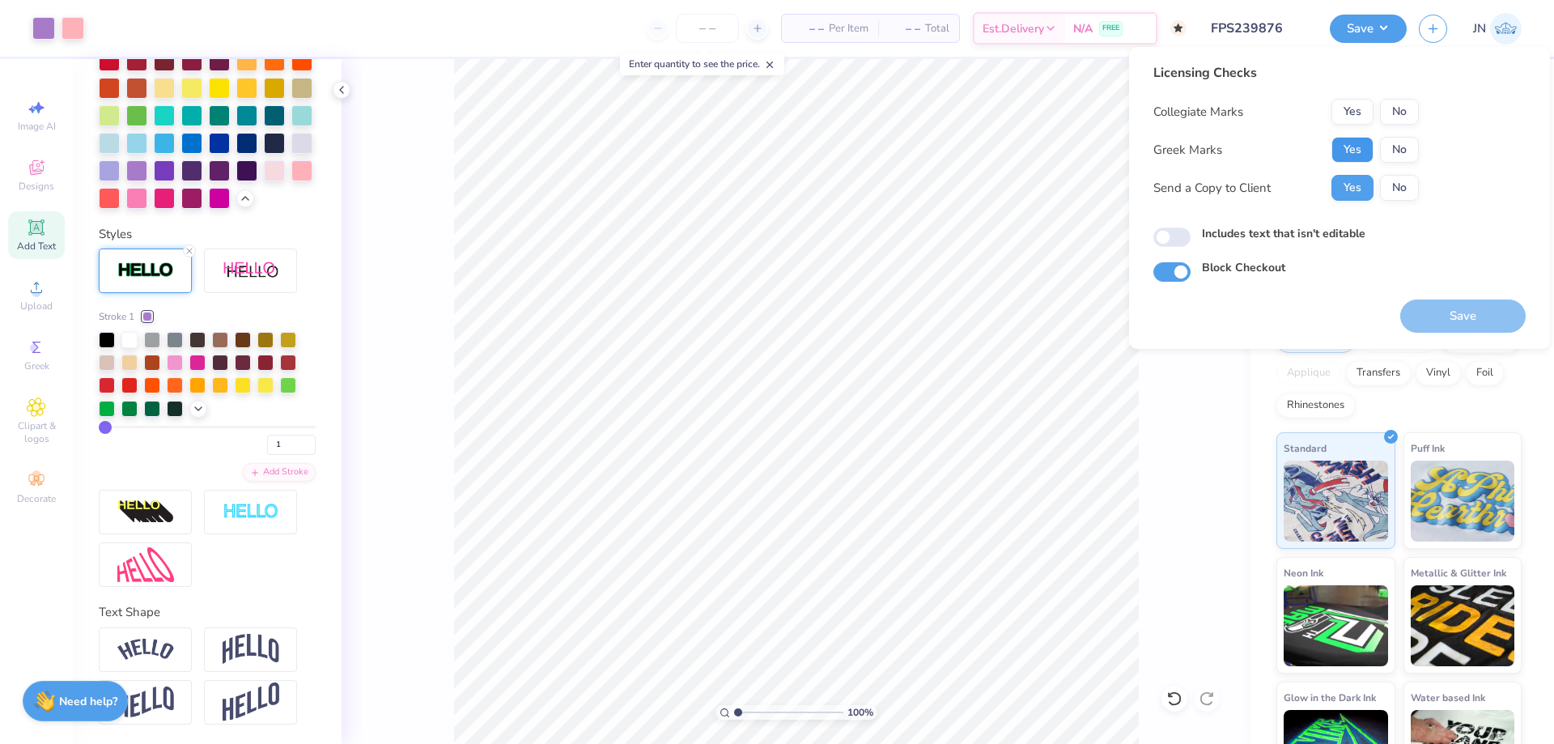
click at [1347, 155] on button "Yes" at bounding box center [1353, 150] width 42 height 26
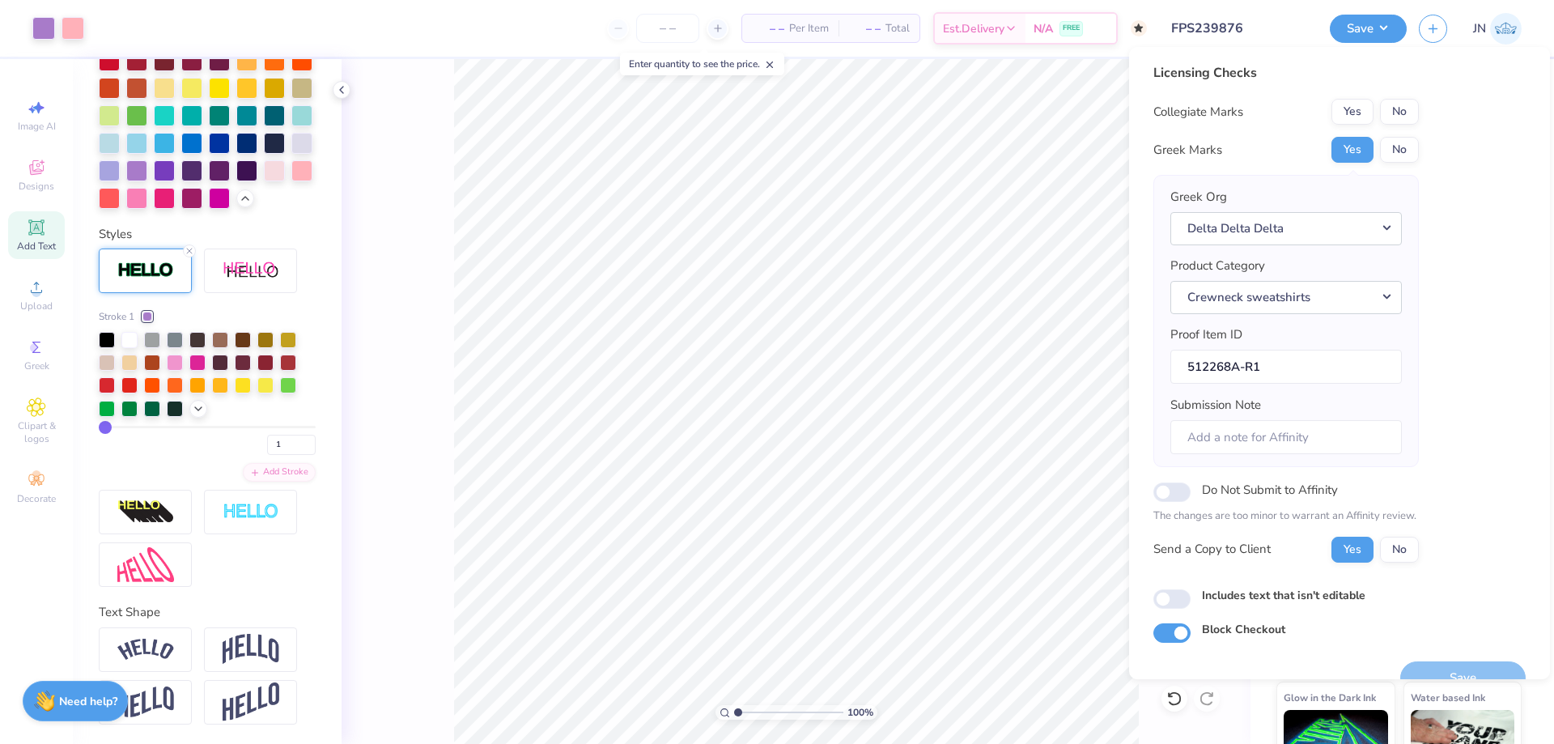
click at [1258, 31] on input "FPS239876" at bounding box center [1238, 28] width 159 height 32
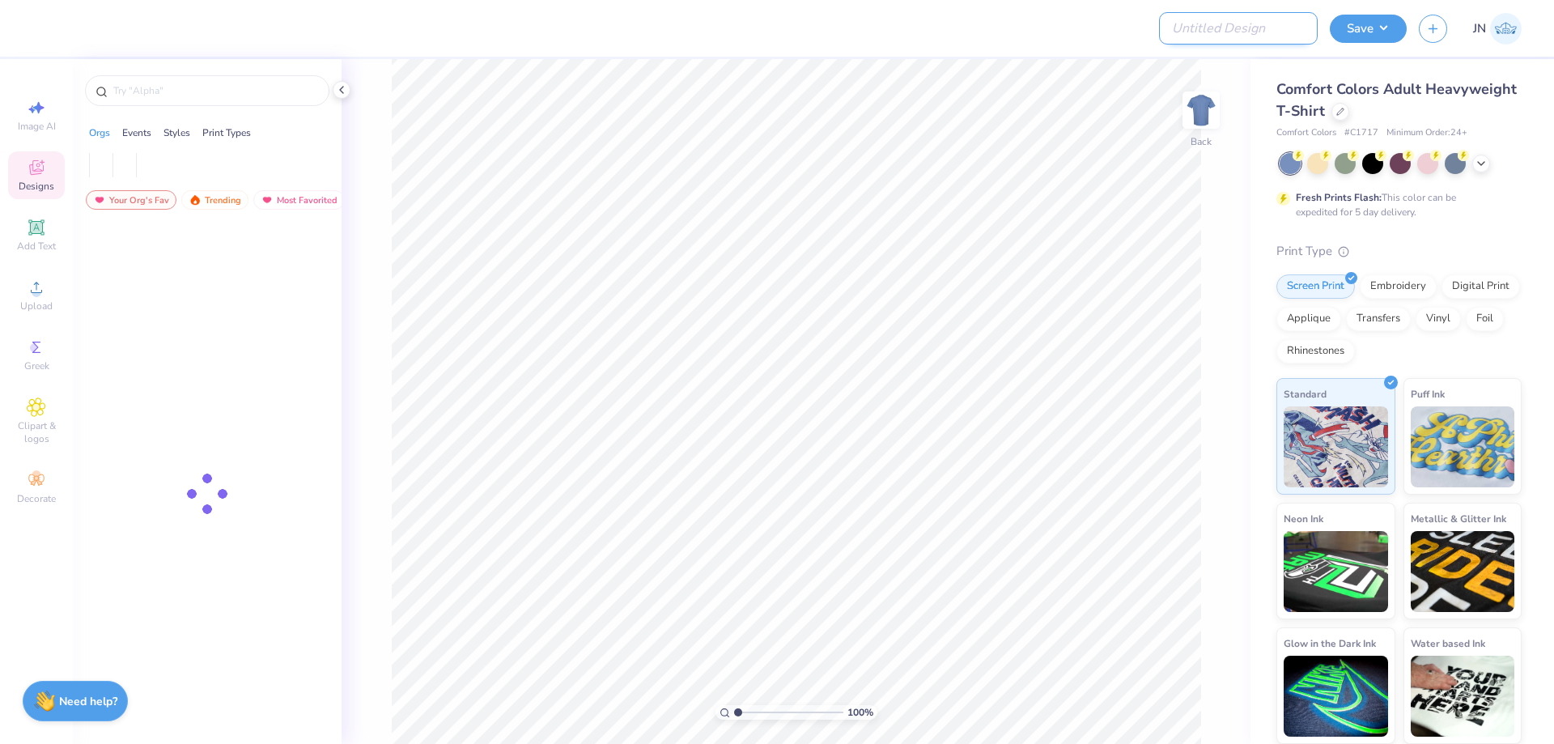
click at [1303, 28] on input "Design Title" at bounding box center [1238, 28] width 159 height 32
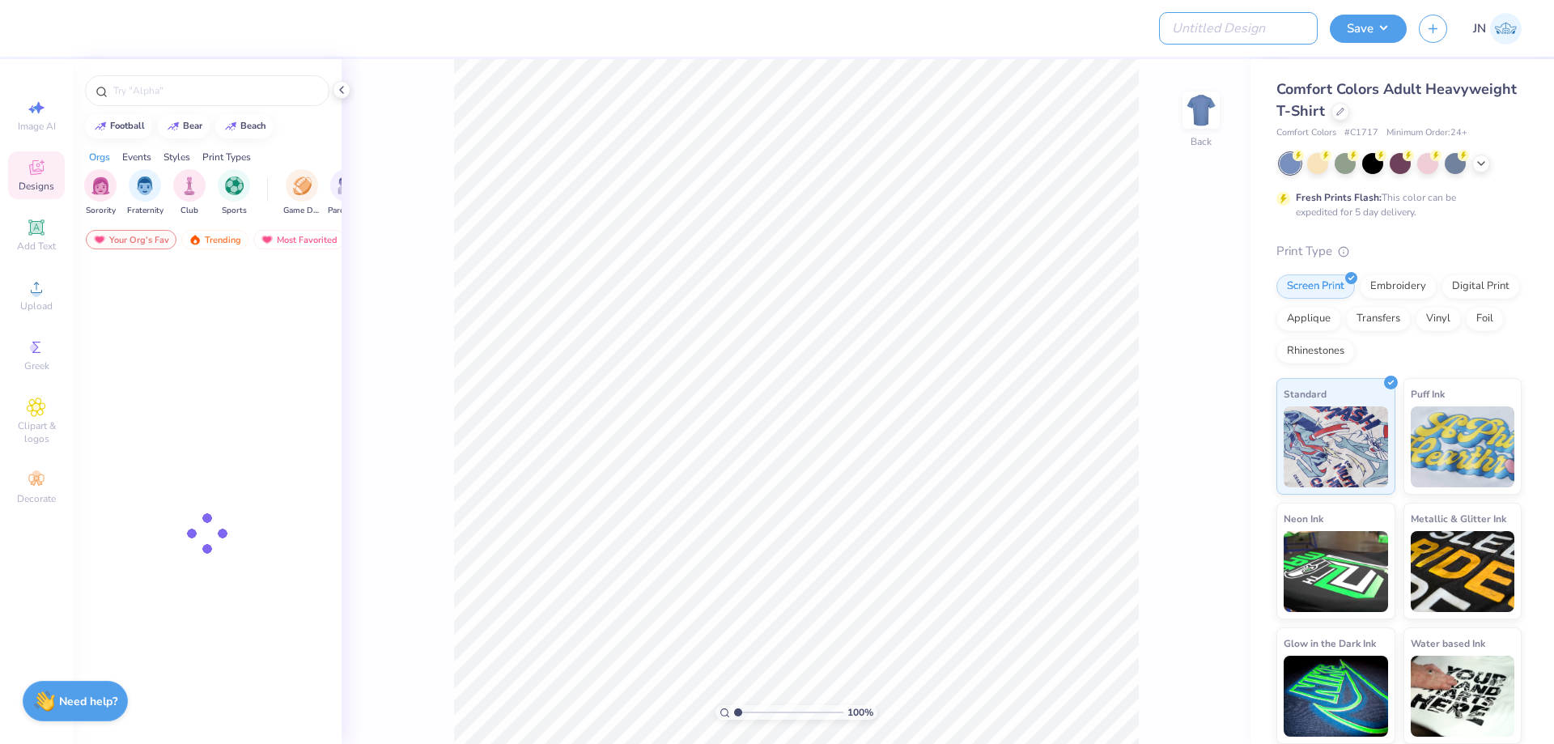
paste input "FPS239864"
type input "FPS239864"
click at [1072, 33] on div at bounding box center [616, 28] width 1142 height 57
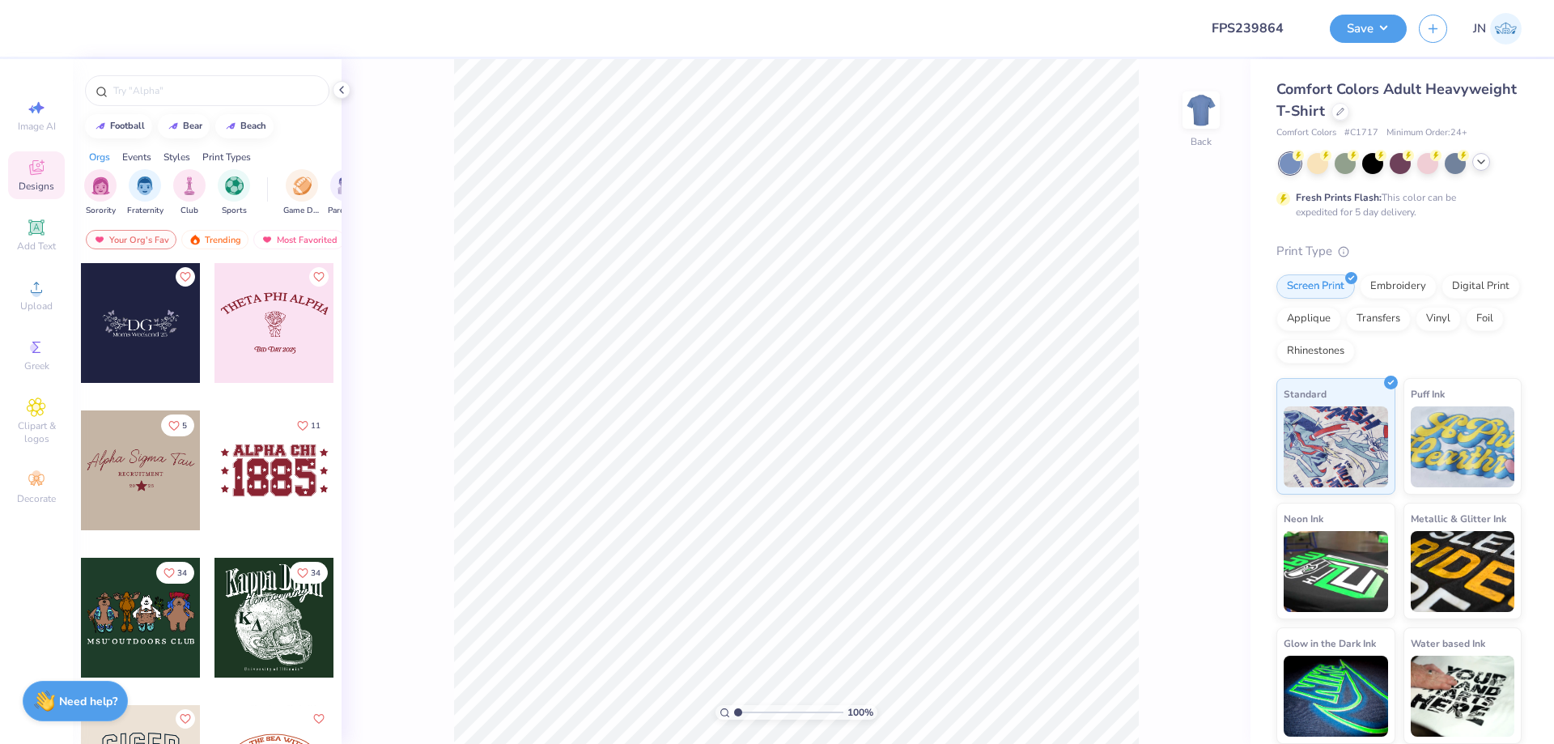
click at [1490, 159] on div at bounding box center [1482, 162] width 18 height 18
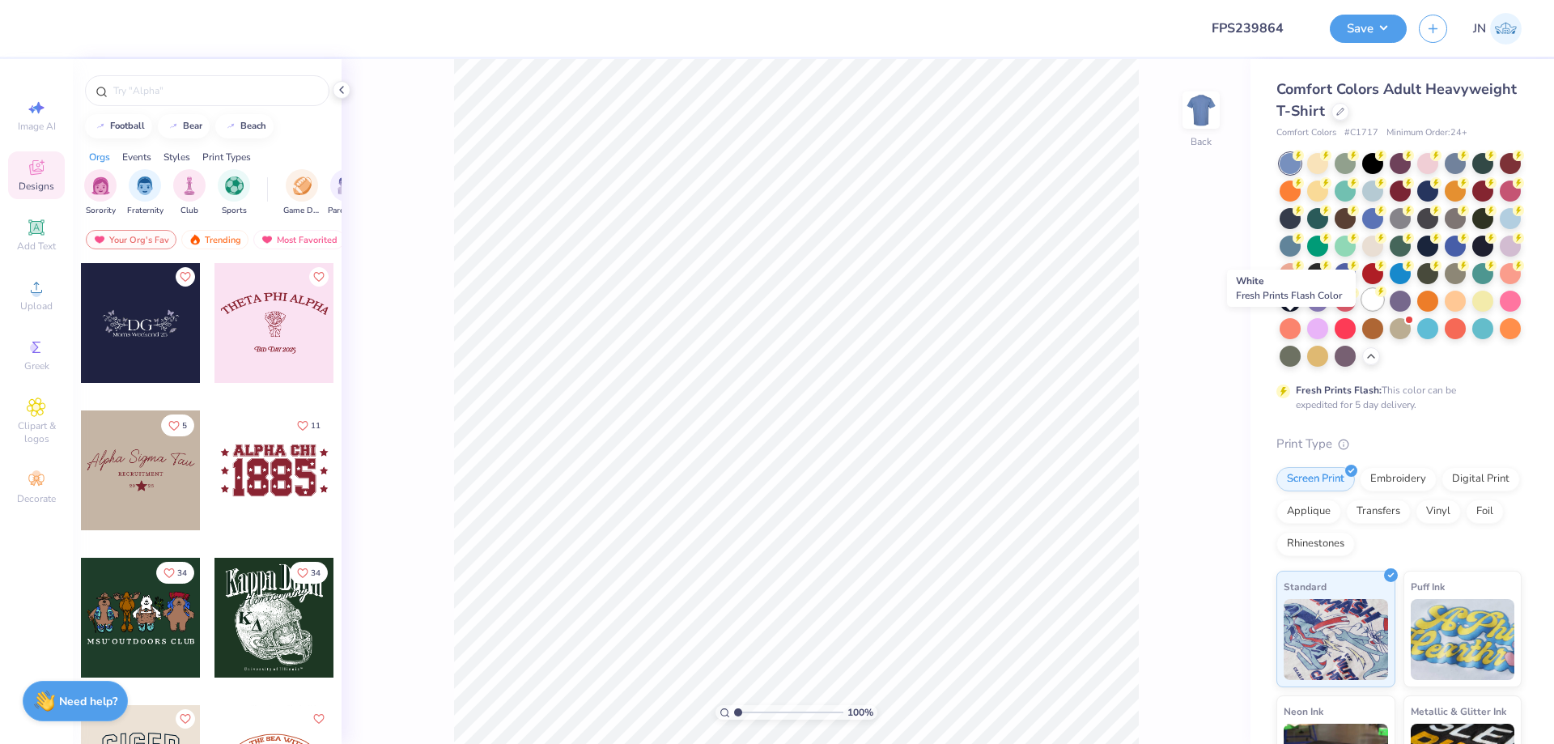
click at [1362, 310] on div at bounding box center [1372, 299] width 21 height 21
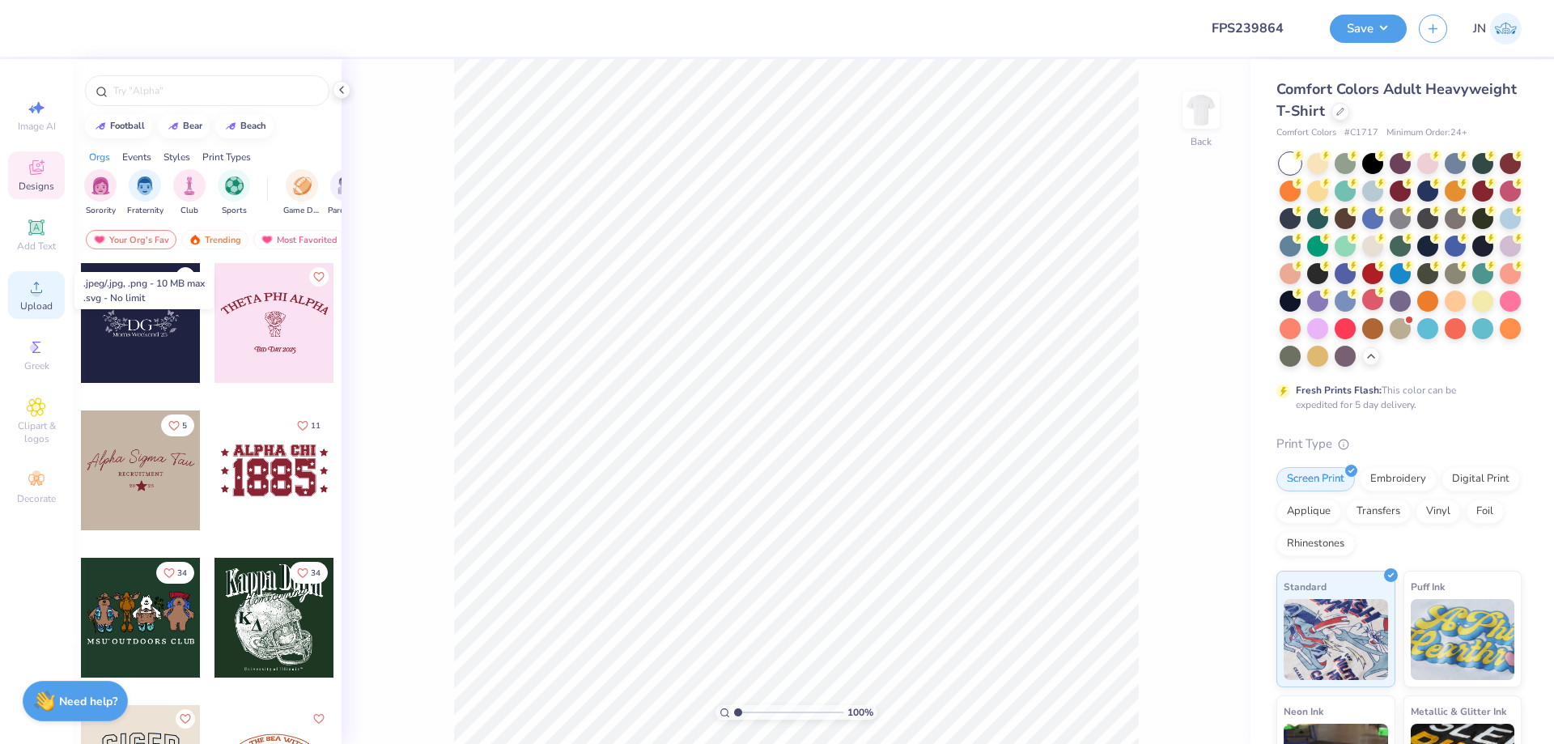
click at [54, 284] on div "Upload" at bounding box center [36, 295] width 57 height 48
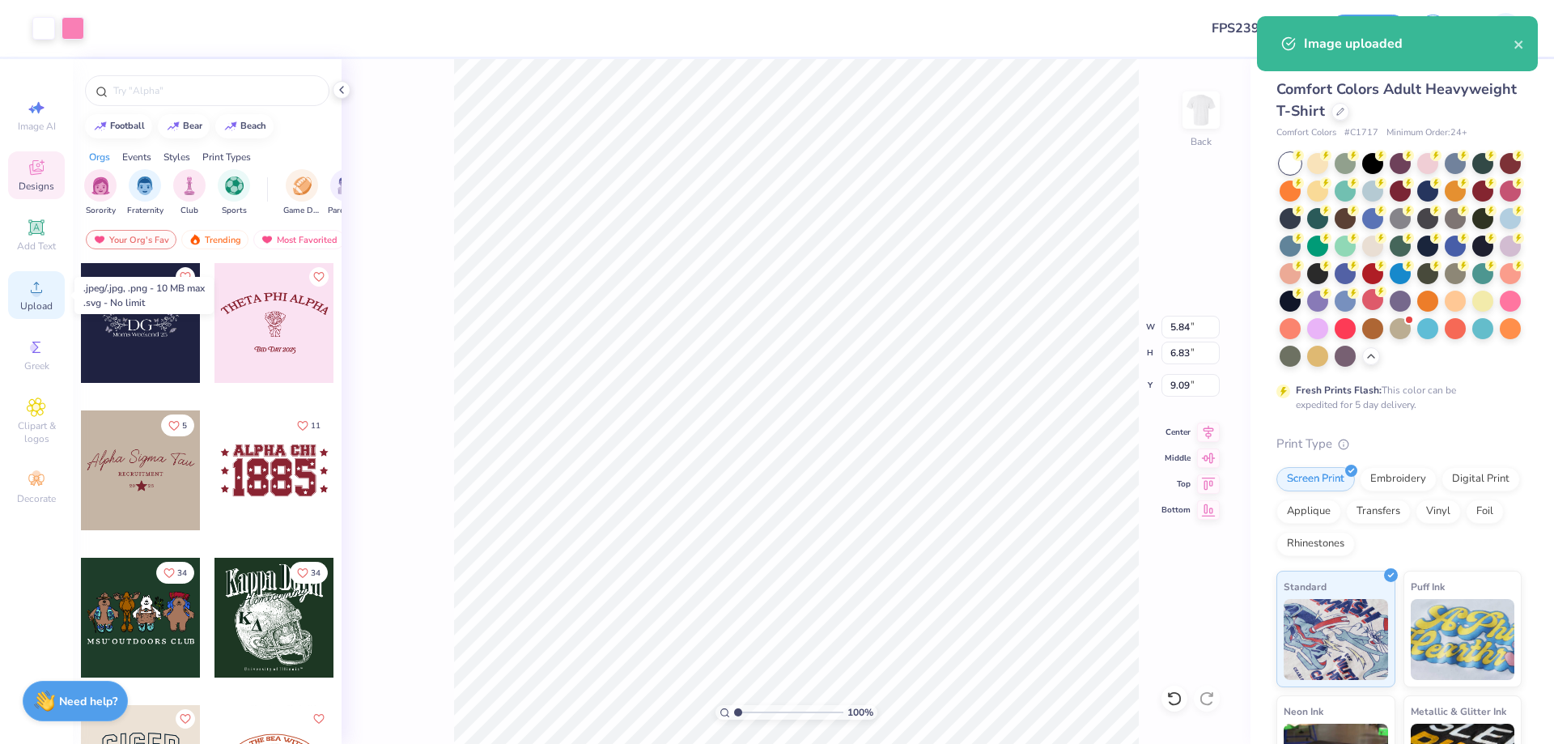
click at [36, 291] on circle at bounding box center [36, 292] width 9 height 9
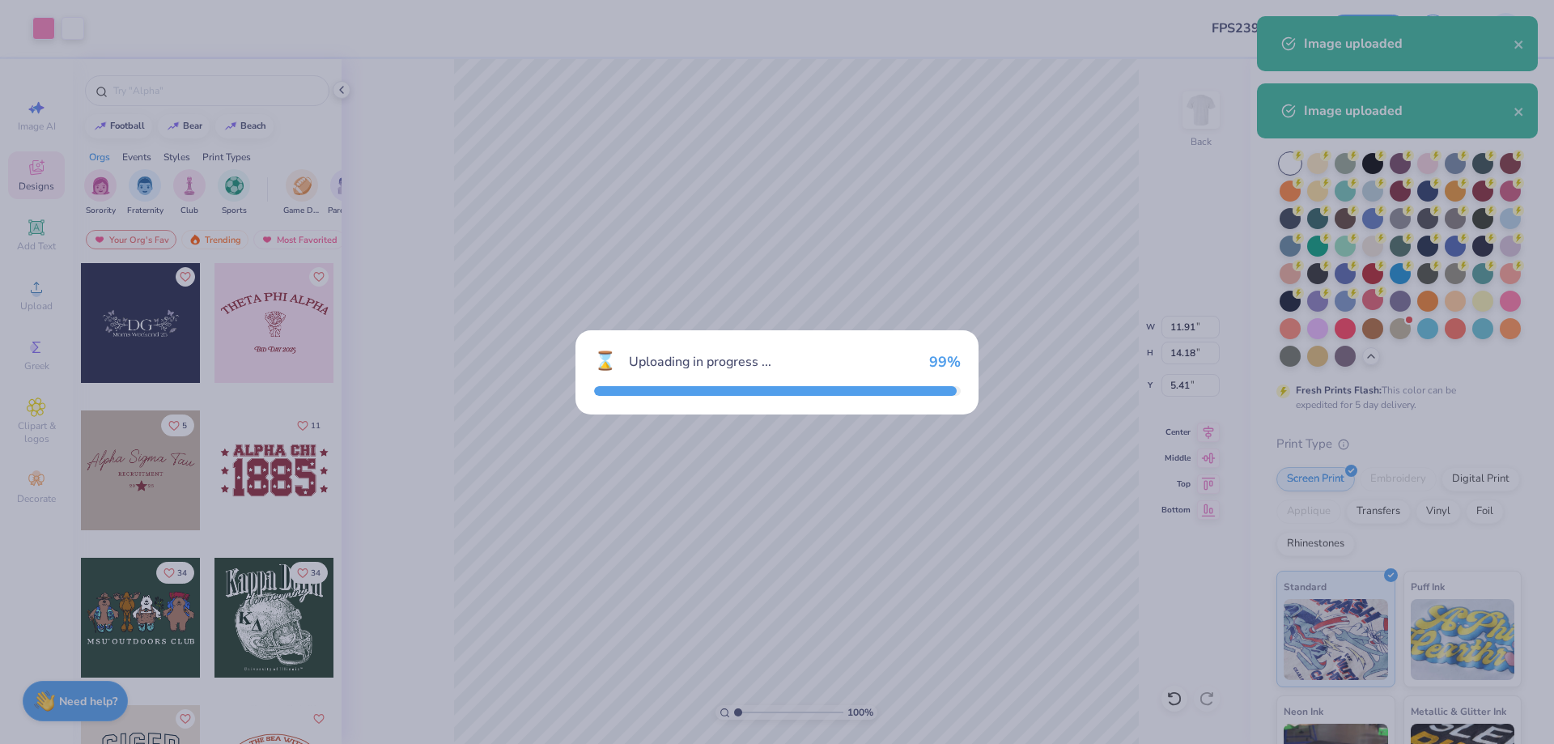
type input "11.91"
type input "14.18"
type input "5.41"
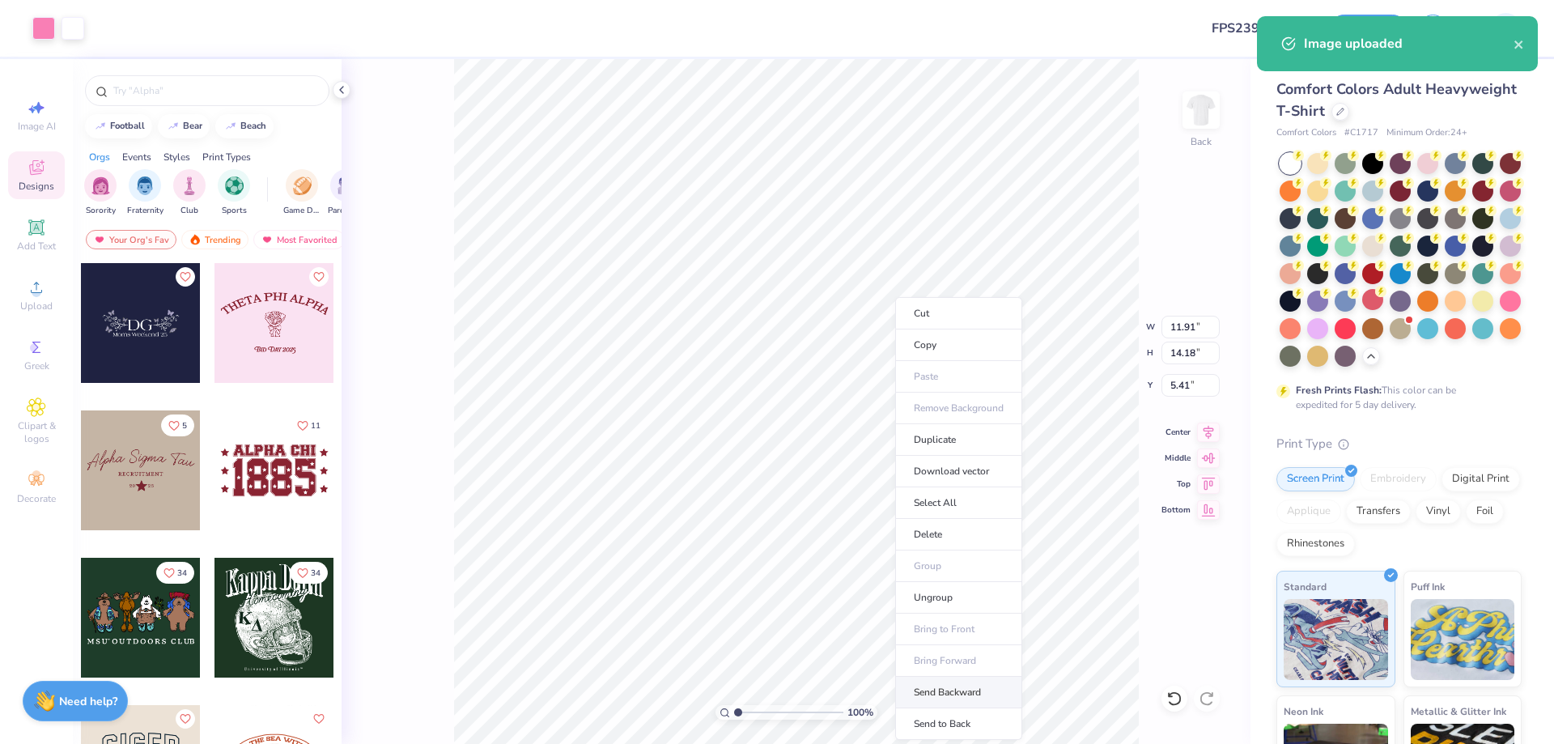
click at [957, 695] on li "Send Backward" at bounding box center [958, 693] width 127 height 32
type input "5.84"
type input "6.83"
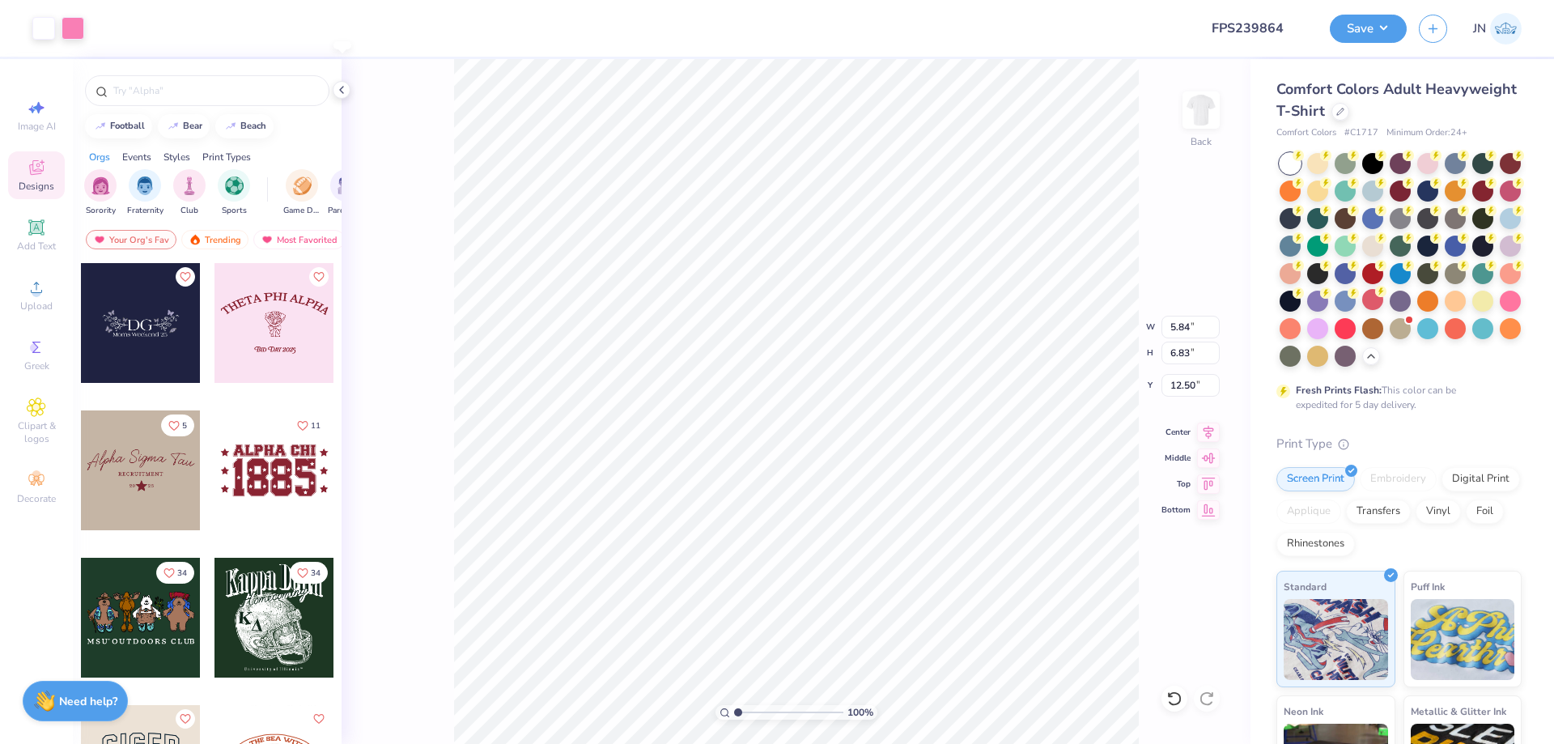
type input "12.76"
click at [1187, 350] on input "14.18" at bounding box center [1191, 353] width 58 height 23
drag, startPoint x: 1187, startPoint y: 353, endPoint x: 1179, endPoint y: 376, distance: 24.8
click at [1187, 355] on input "14.18" at bounding box center [1191, 353] width 58 height 23
click at [1179, 376] on input "5.41" at bounding box center [1191, 385] width 58 height 23
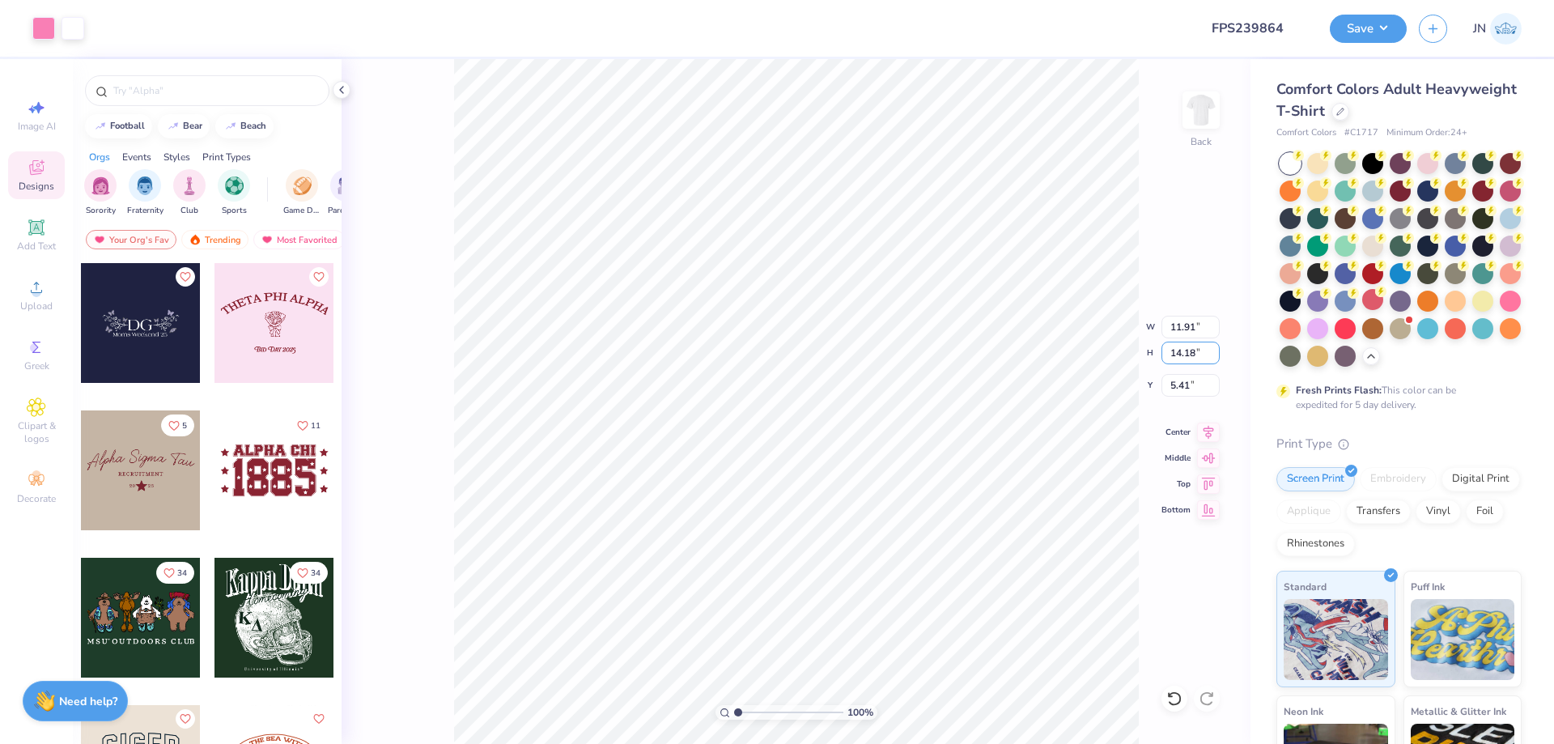
drag, startPoint x: 1194, startPoint y: 346, endPoint x: 1152, endPoint y: 345, distance: 42.1
click at [1152, 345] on div "100 % Back W 11.91 11.91 " H 14.18 14.18 " Y 5.41 5.41 " Center Middle Top Bott…" at bounding box center [796, 401] width 909 height 685
drag, startPoint x: 1198, startPoint y: 352, endPoint x: 1152, endPoint y: 352, distance: 46.1
click at [1152, 352] on div "100 % Back W 11.91 11.91 " H 14.18 14.18 " Y 5.41 5.41 " Center Middle Top Bott…" at bounding box center [796, 401] width 909 height 685
click at [441, 668] on div "100 % Back" at bounding box center [796, 401] width 909 height 685
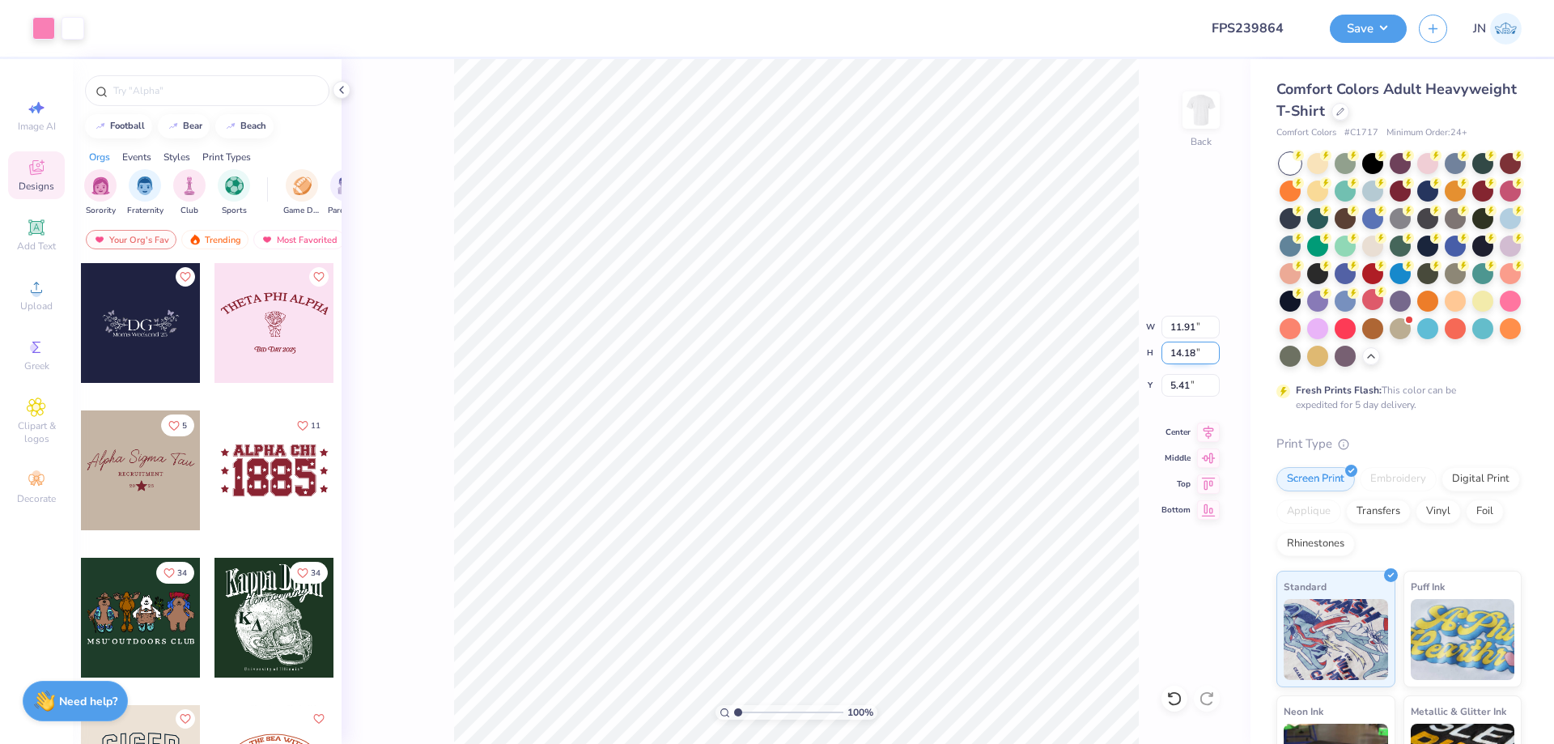
click at [1196, 351] on input "14.18" at bounding box center [1191, 353] width 58 height 23
drag, startPoint x: 1196, startPoint y: 351, endPoint x: 1163, endPoint y: 352, distance: 32.4
click at [1163, 352] on input "14.18" at bounding box center [1191, 353] width 58 height 23
type input "12"
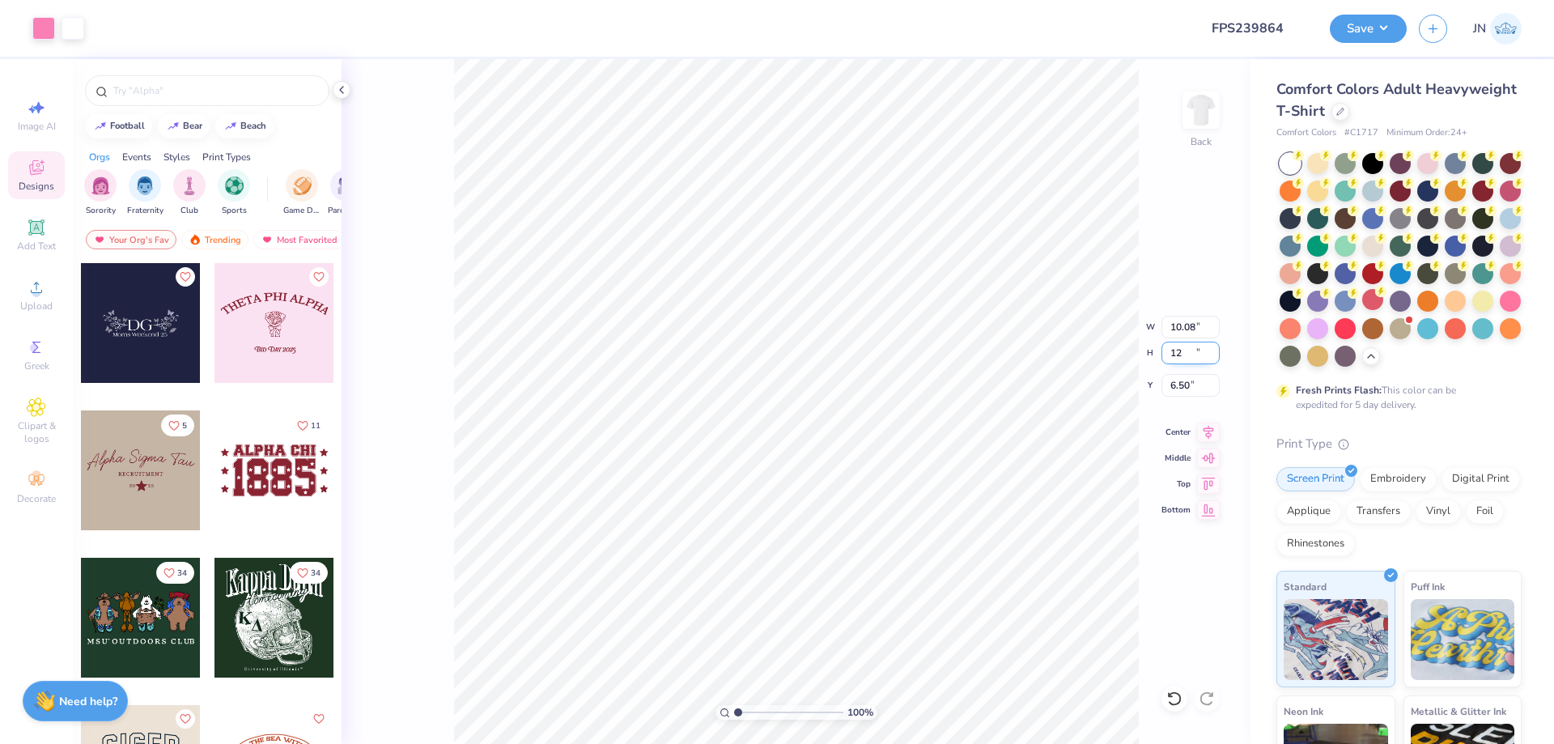
type input "10.08"
type input "12.00"
click at [1173, 390] on input "6.50" at bounding box center [1191, 385] width 58 height 23
type input "2.00"
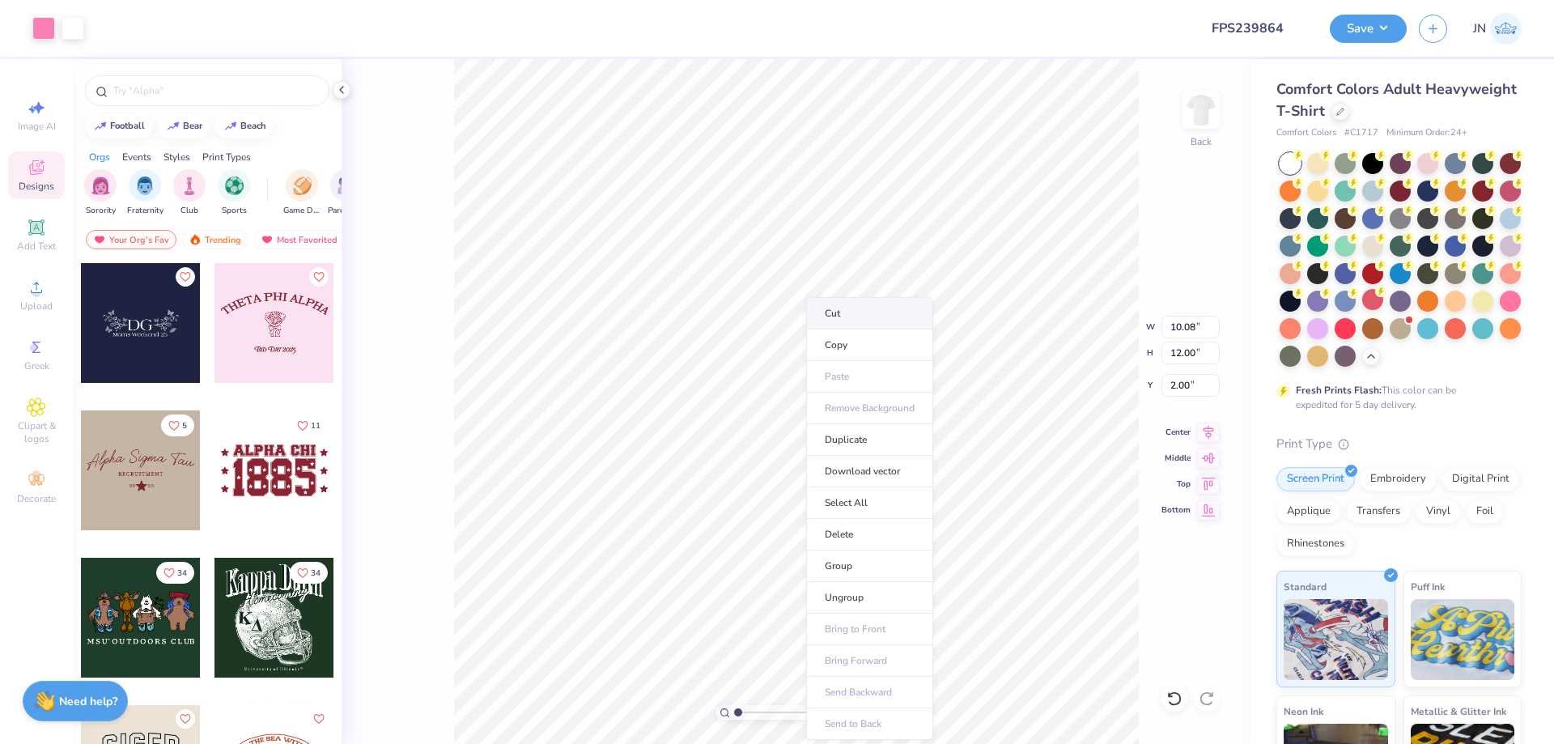
click at [886, 316] on li "Cut" at bounding box center [869, 313] width 127 height 32
click at [1205, 113] on img at bounding box center [1201, 110] width 65 height 65
click at [842, 290] on li "Paste" at bounding box center [864, 302] width 127 height 32
type input "3.00"
click at [1256, 147] on div "Comfort Colors Adult Heavyweight T-Shirt Comfort Colors # C1717 Minimum Order: …" at bounding box center [1403, 498] width 304 height 878
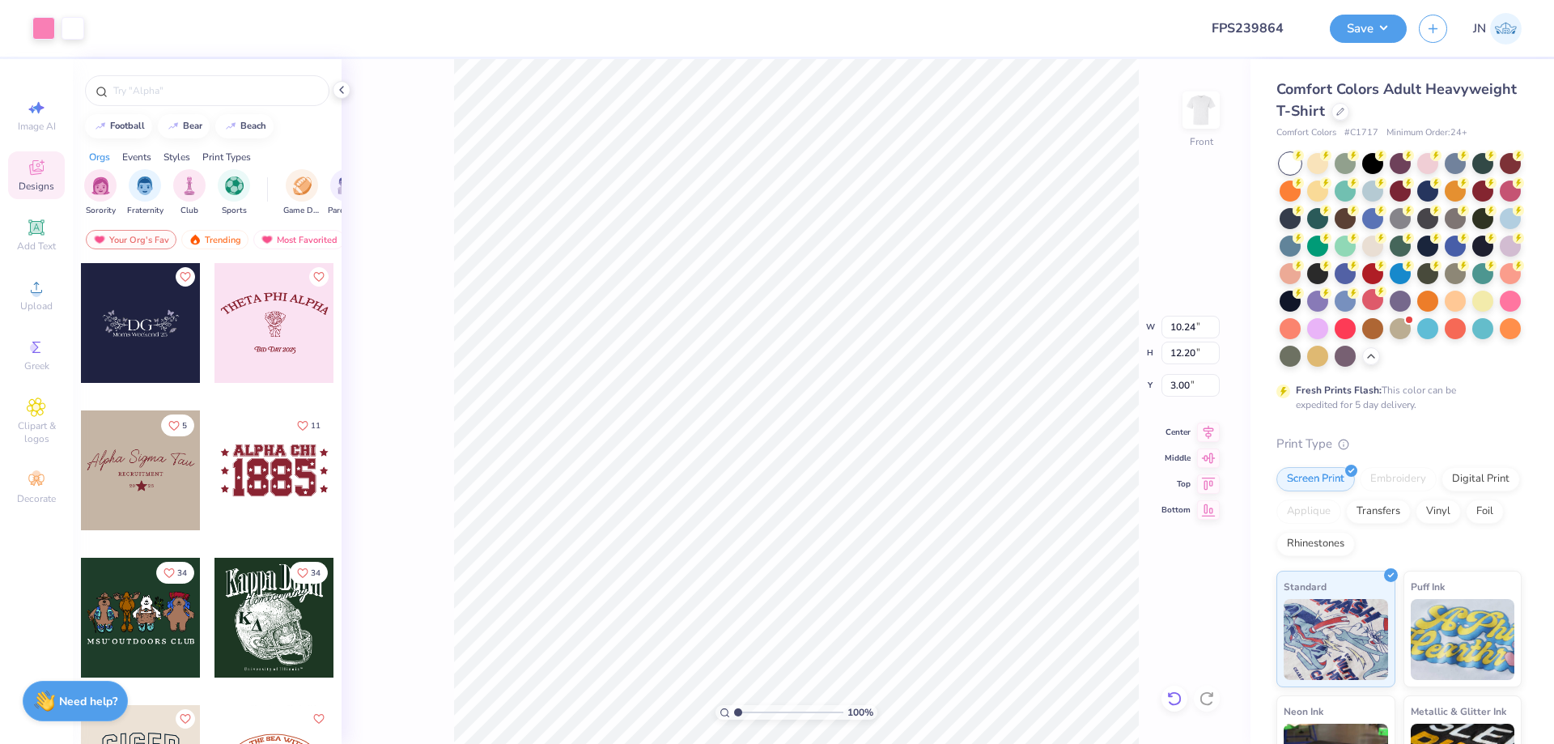
click at [1171, 694] on icon at bounding box center [1174, 698] width 14 height 15
type input "0.53"
click at [1175, 691] on icon at bounding box center [1175, 699] width 16 height 16
click at [1172, 692] on div "100 % Front" at bounding box center [796, 401] width 909 height 685
click at [1177, 694] on div "100 % Front" at bounding box center [796, 401] width 909 height 685
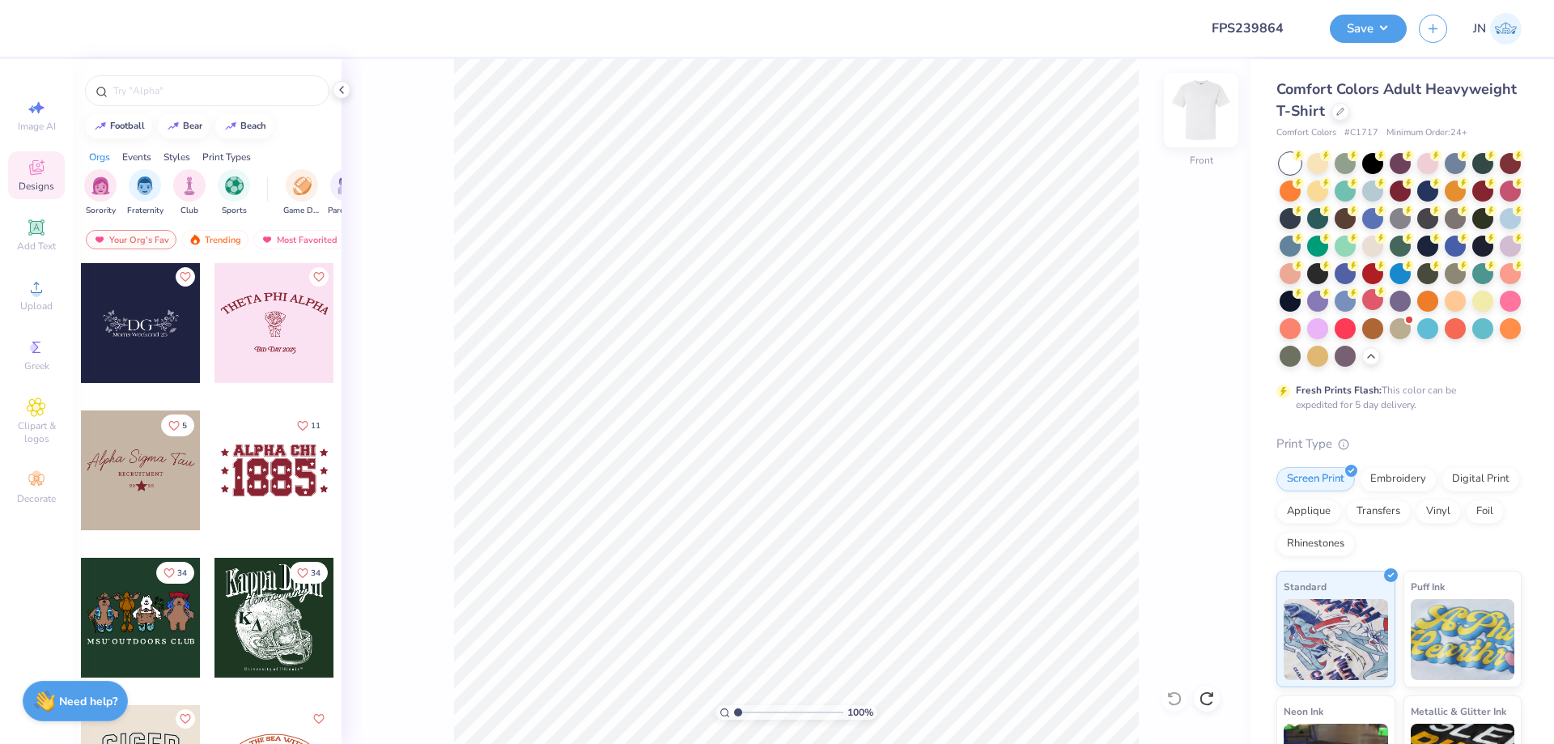
click at [1210, 130] on div "Front" at bounding box center [1201, 119] width 37 height 57
click at [895, 307] on li "Paste" at bounding box center [906, 311] width 127 height 32
click at [1179, 346] on input "12.00" at bounding box center [1191, 353] width 58 height 23
click at [1175, 389] on input "0.53" at bounding box center [1191, 385] width 58 height 23
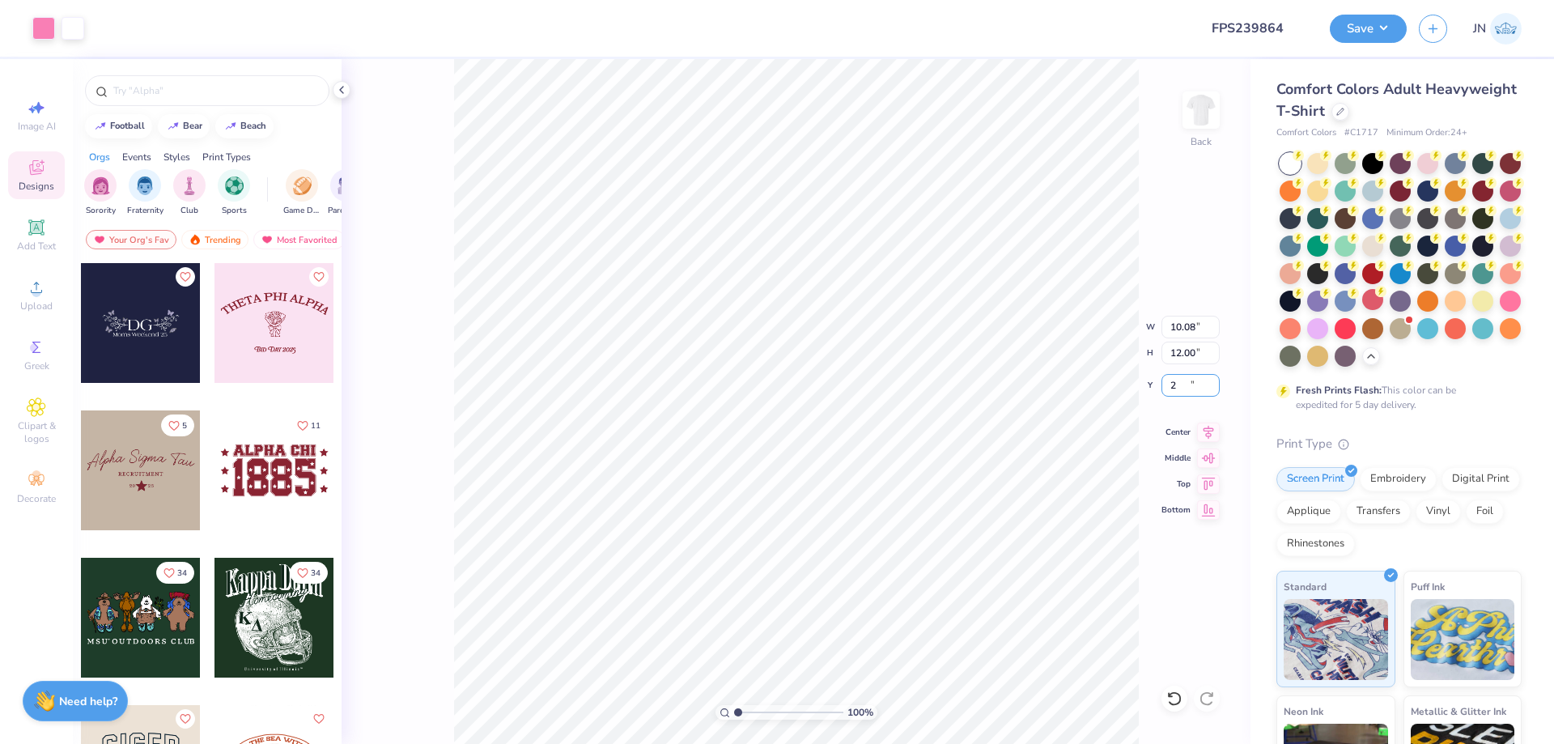
type input "2.00"
click at [1175, 357] on input "12.00" at bounding box center [1191, 353] width 58 height 23
type input "6"
type input "5.04"
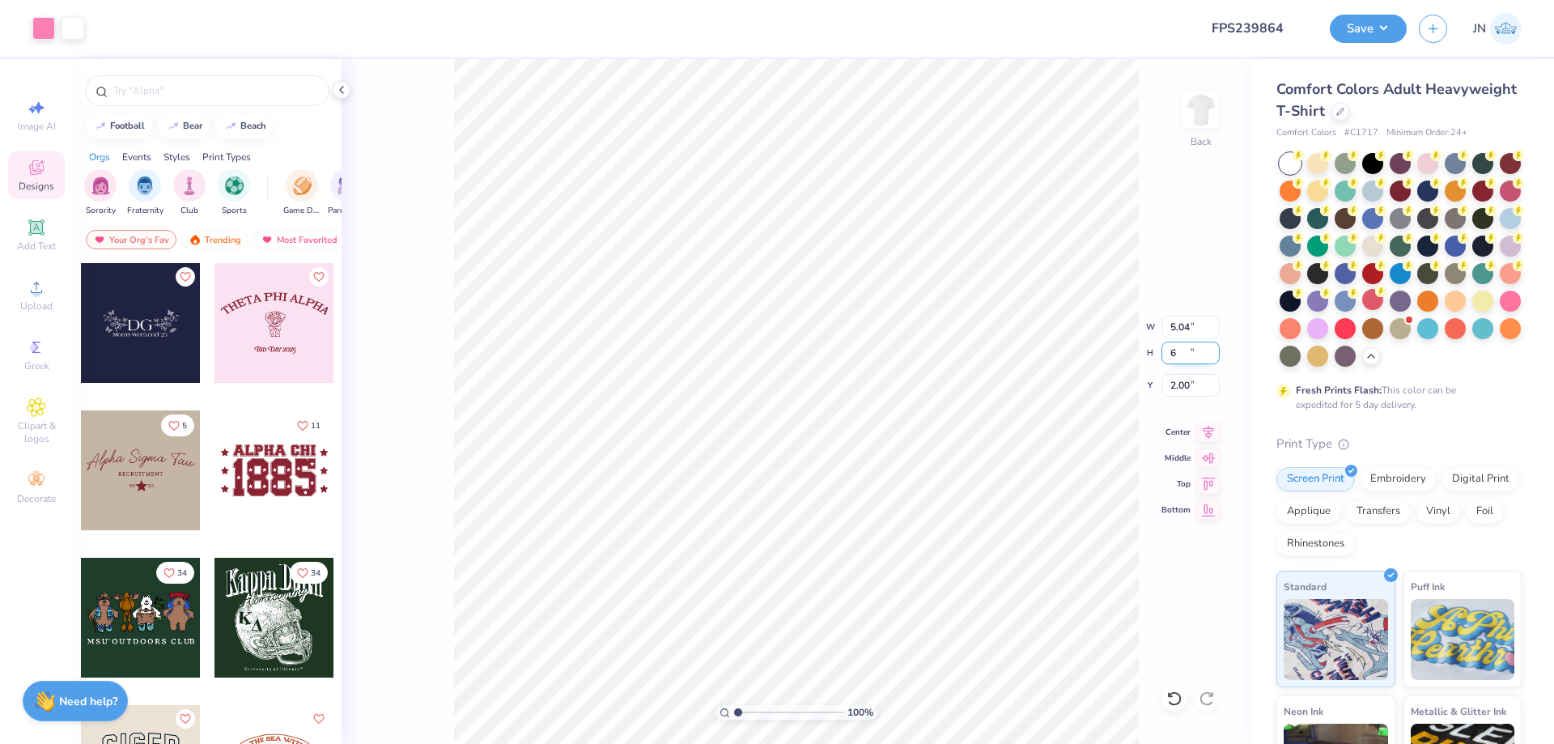
type input "6.00"
type input "2.12"
click at [1191, 351] on input "6.00" at bounding box center [1191, 353] width 58 height 23
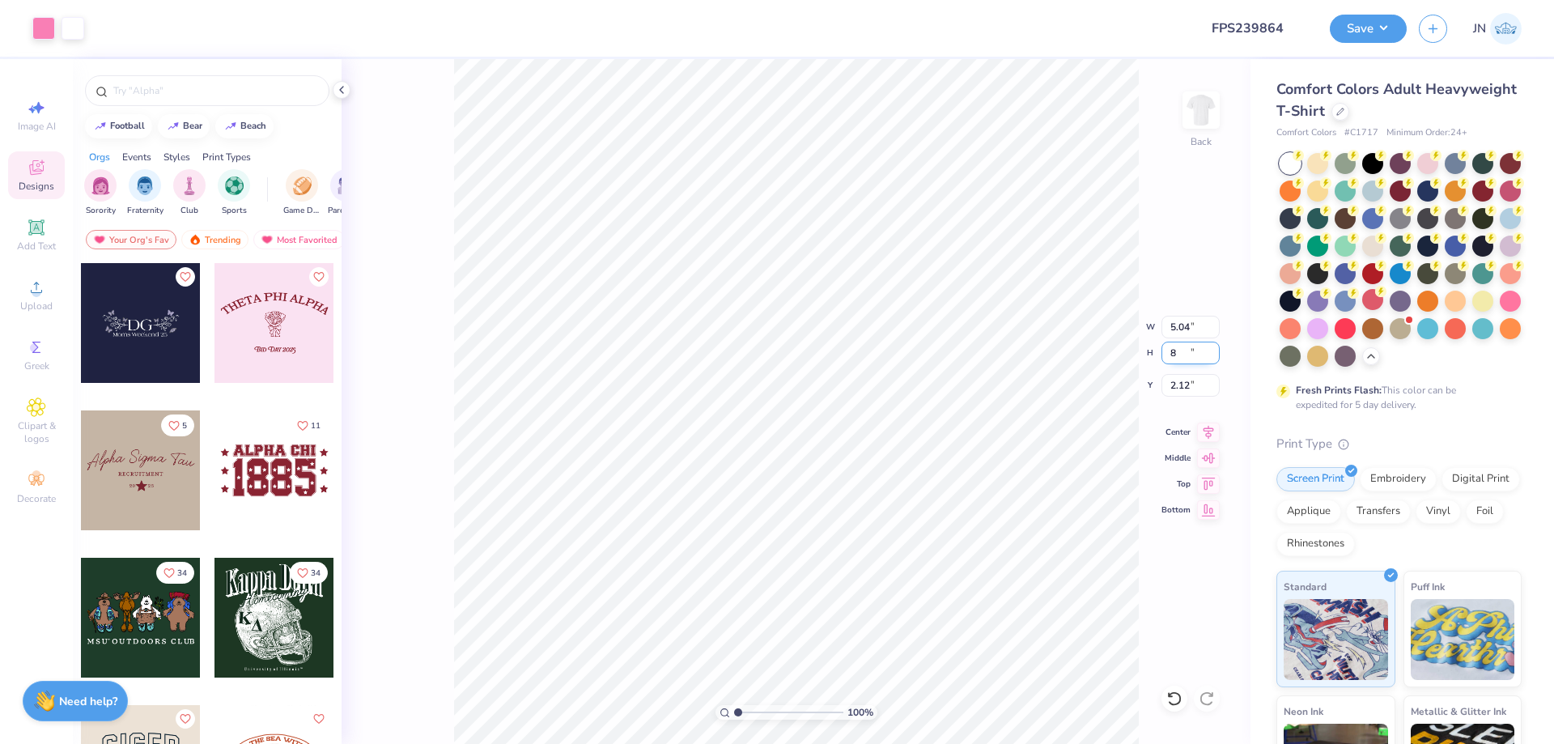
type input "8"
type input "6.72"
type input "8.00"
type input "3.28"
click at [1184, 278] on div "100 % Back W 6.72 6.72 " H 8.00 8.00 " Y 3.28 3.28 " Center Middle Top Bottom" at bounding box center [796, 401] width 909 height 685
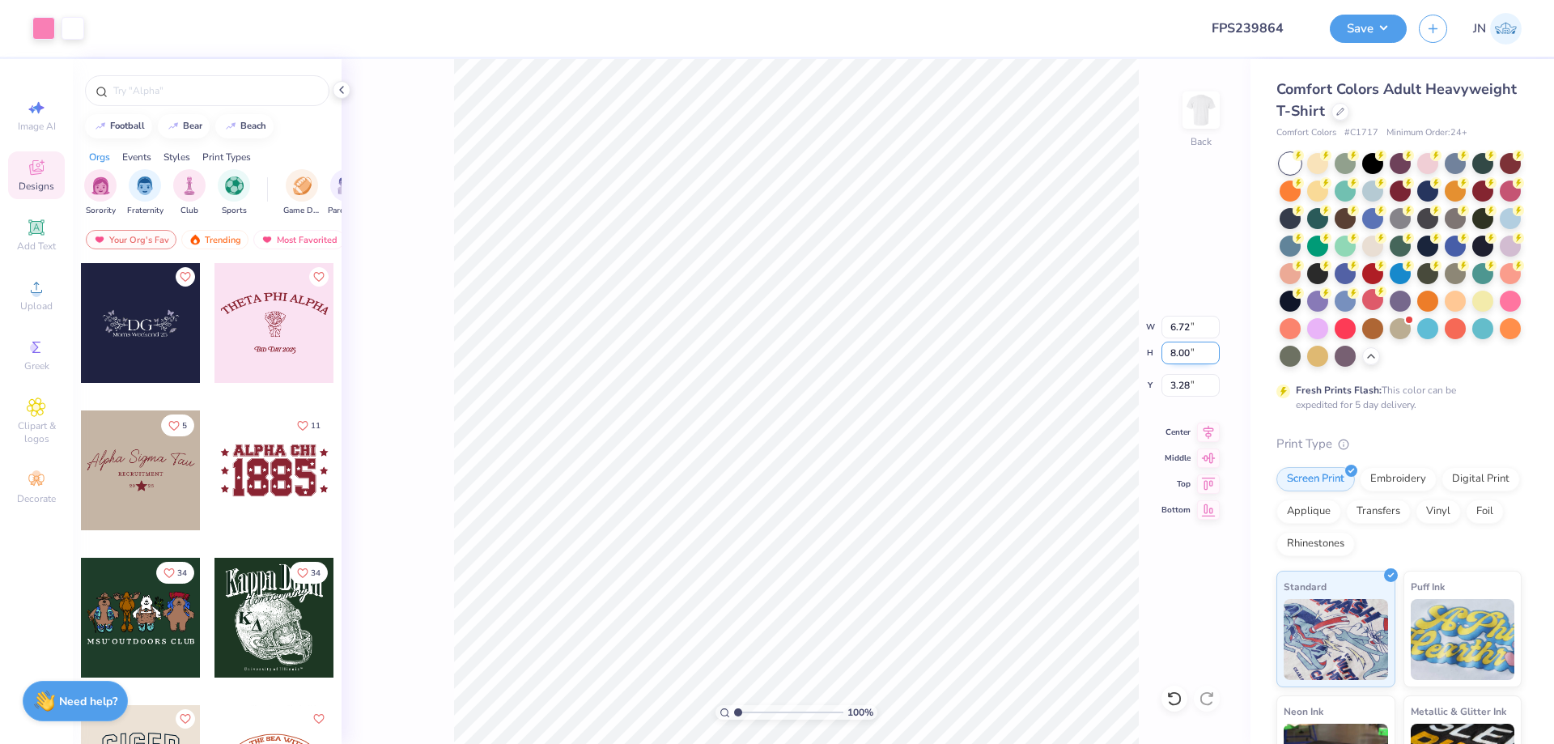
click at [1176, 346] on input "8.00" at bounding box center [1191, 353] width 58 height 23
type input "7"
type input "5.88"
type input "7.00"
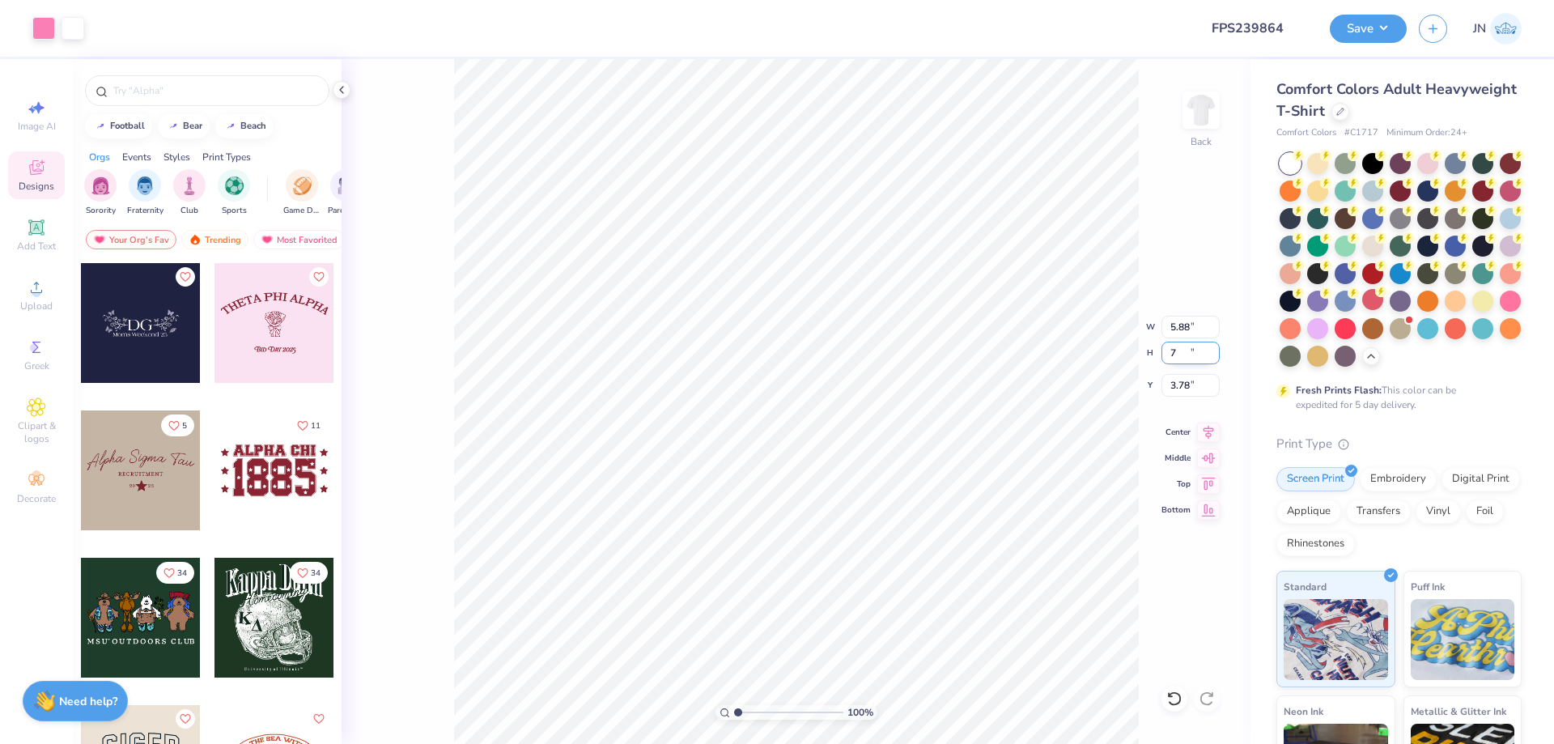
type input "3.78"
click at [1167, 325] on input "5.88" at bounding box center [1191, 327] width 58 height 23
click at [1167, 324] on input "5.88" at bounding box center [1191, 327] width 58 height 23
type input "5.00"
type input "5.95"
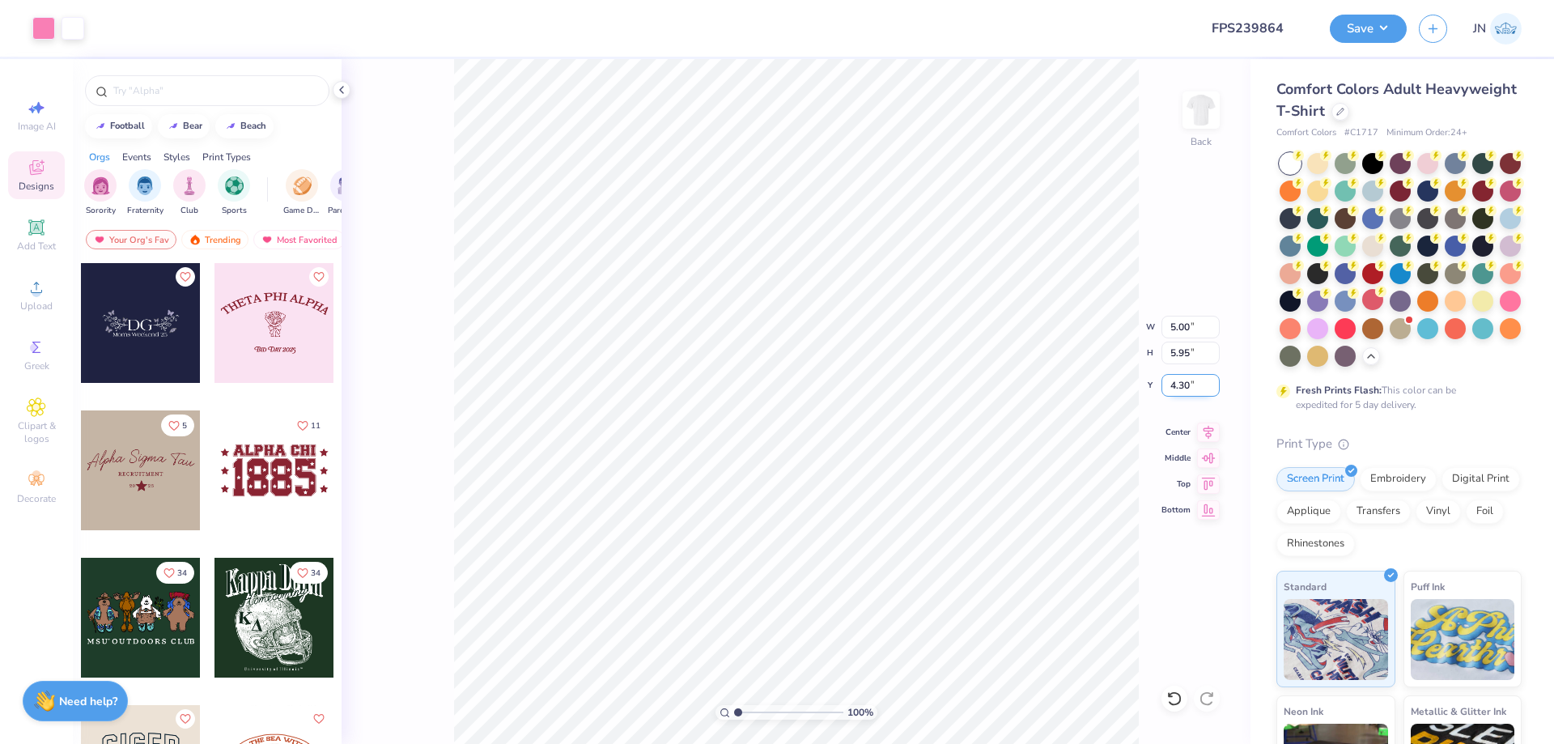
click at [1174, 380] on input "4.30" at bounding box center [1191, 385] width 58 height 23
type input "3.00"
click at [1183, 355] on input "5.95" at bounding box center [1191, 353] width 58 height 23
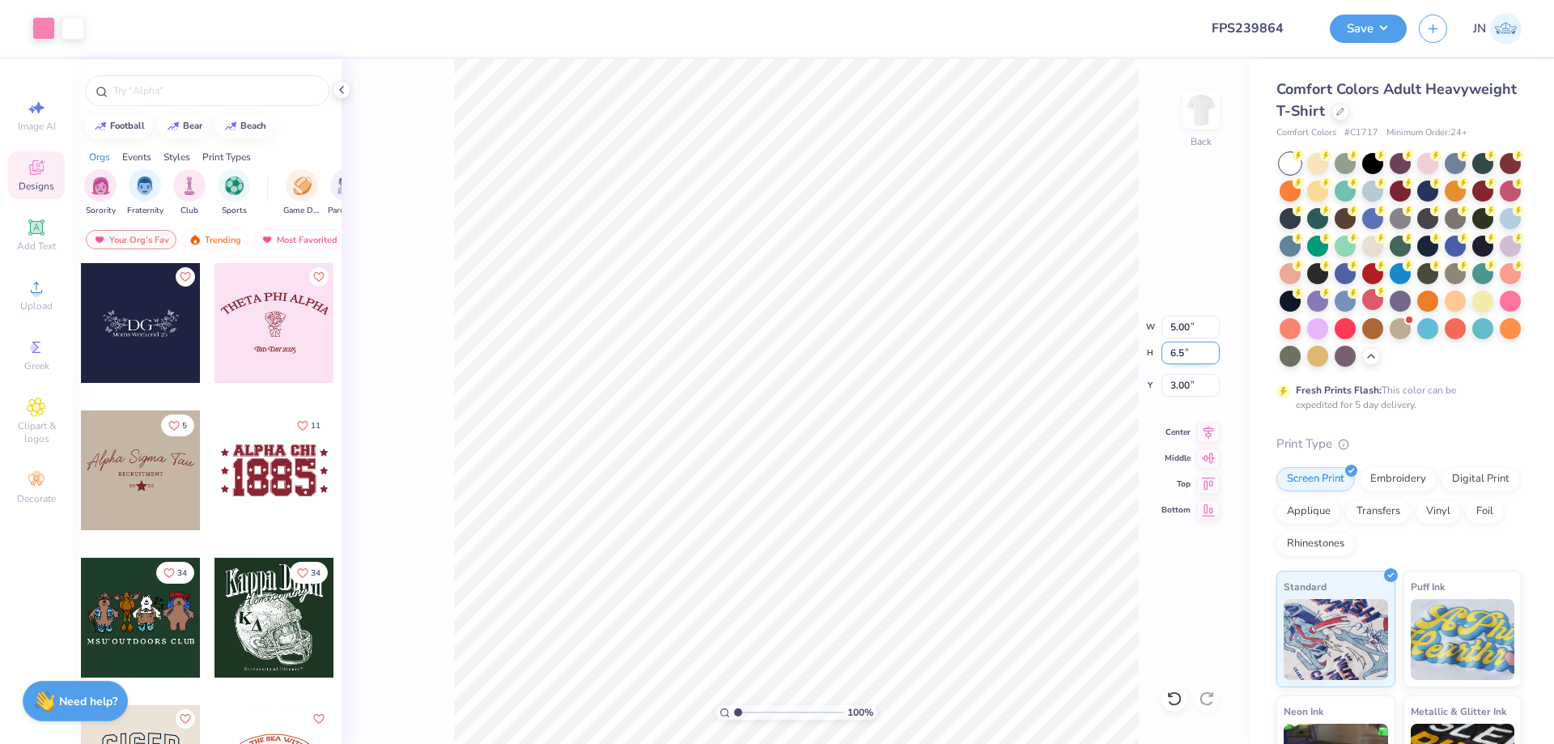
type input "6.5"
type input "5.46"
type input "6.50"
click at [1181, 376] on input "2.73" at bounding box center [1191, 385] width 58 height 23
click at [1182, 376] on input "2.73" at bounding box center [1191, 385] width 58 height 23
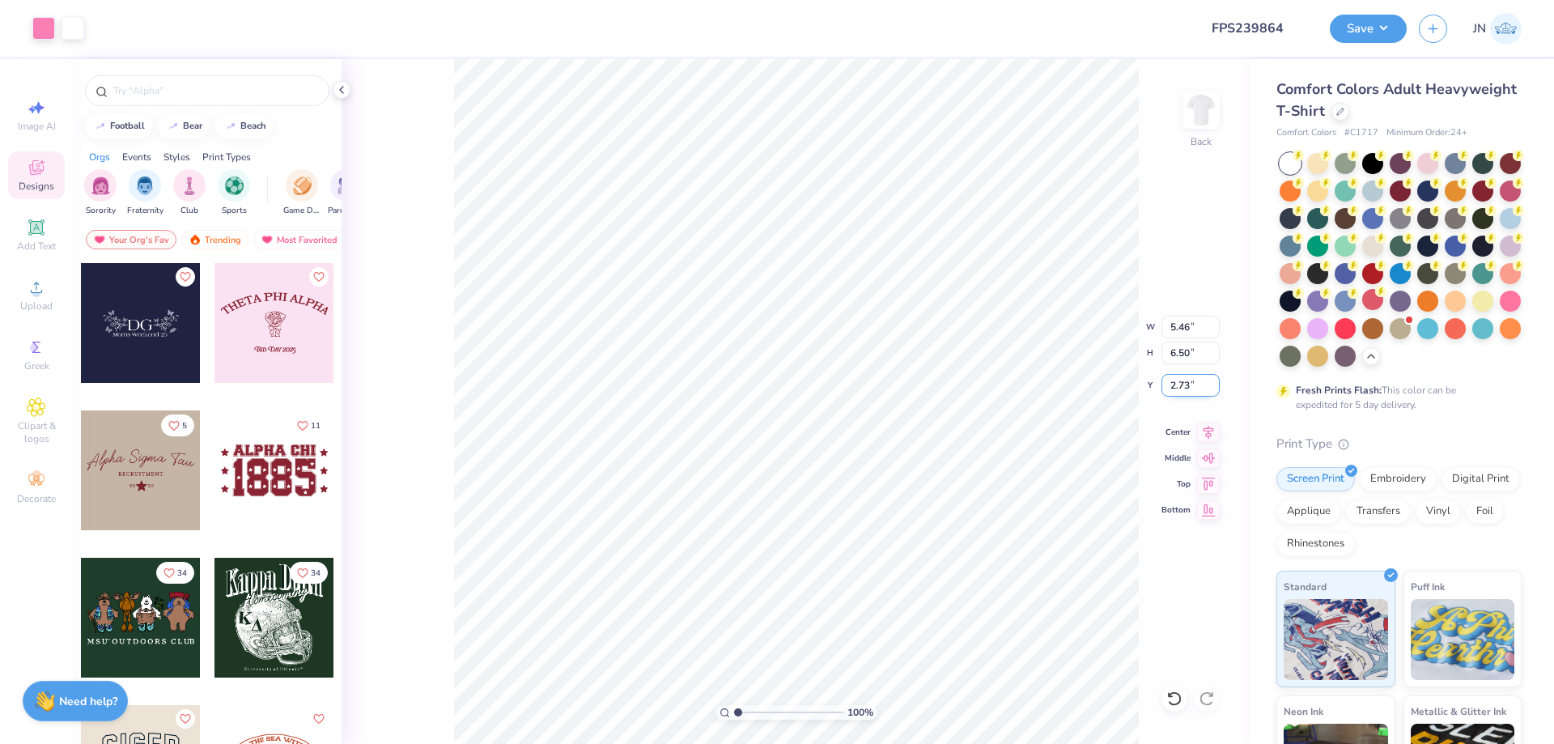
click at [1182, 376] on input "2.73" at bounding box center [1191, 385] width 58 height 23
type input "3.00"
click at [1359, 16] on button "Save" at bounding box center [1368, 26] width 77 height 28
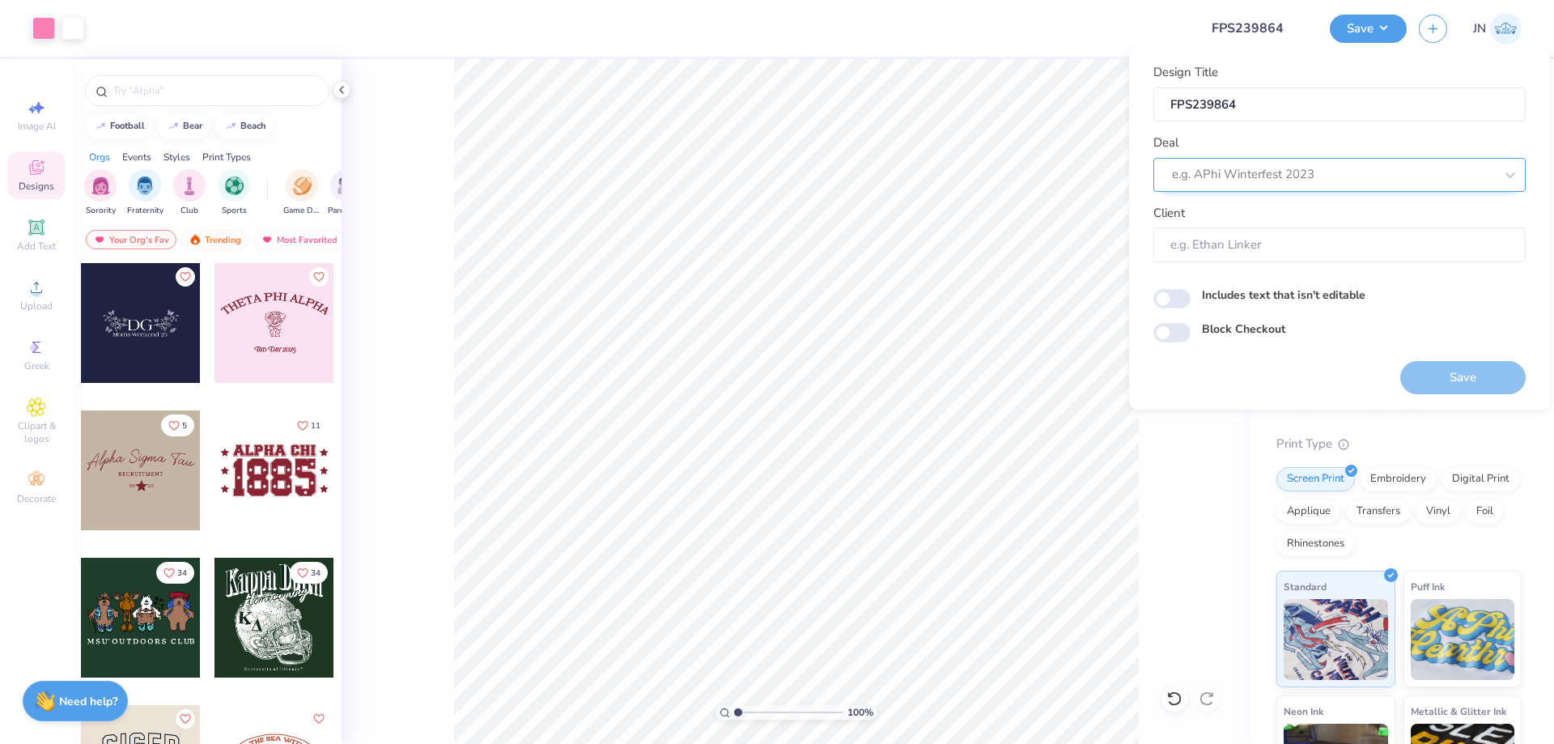
click at [1209, 189] on div "e.g. APhi Winterfest 2023" at bounding box center [1340, 175] width 372 height 34
click at [1202, 223] on div "Design Tool Gallery" at bounding box center [1339, 218] width 359 height 27
type input "DESIGN TOOL GALLERY"
type input "Design Tool Gallery User"
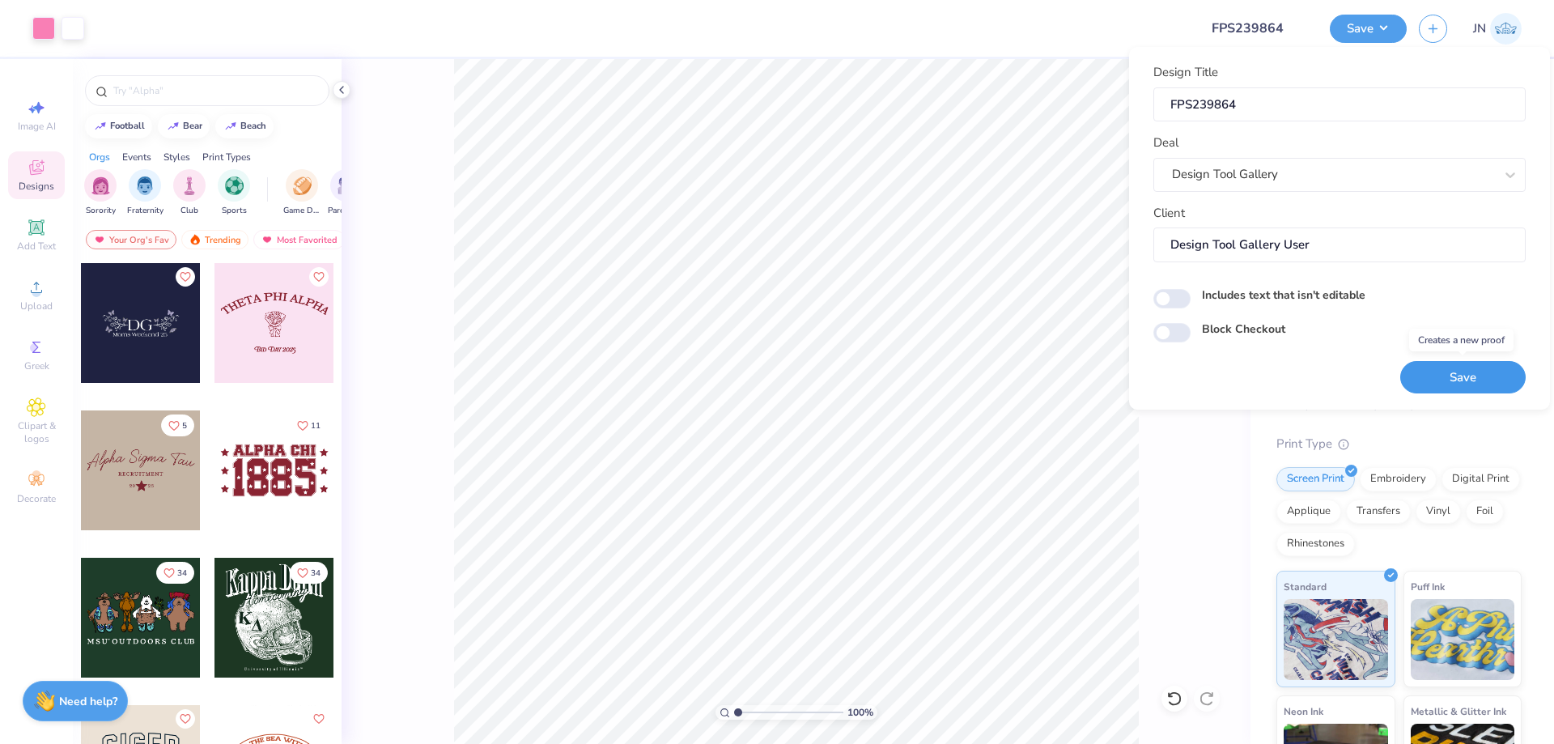
click at [1430, 380] on button "Save" at bounding box center [1462, 377] width 125 height 33
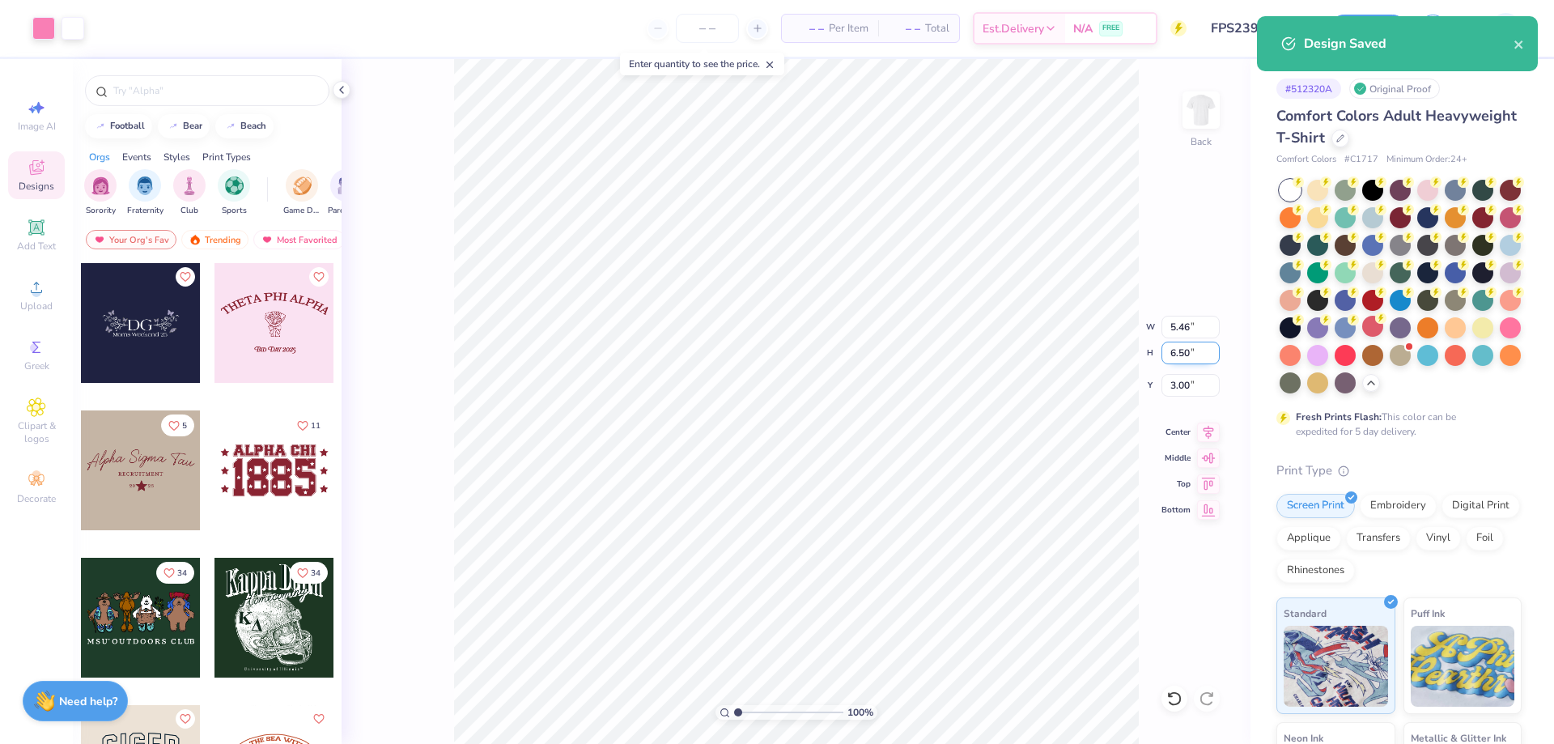
click at [1192, 359] on input "6.50" at bounding box center [1191, 353] width 58 height 23
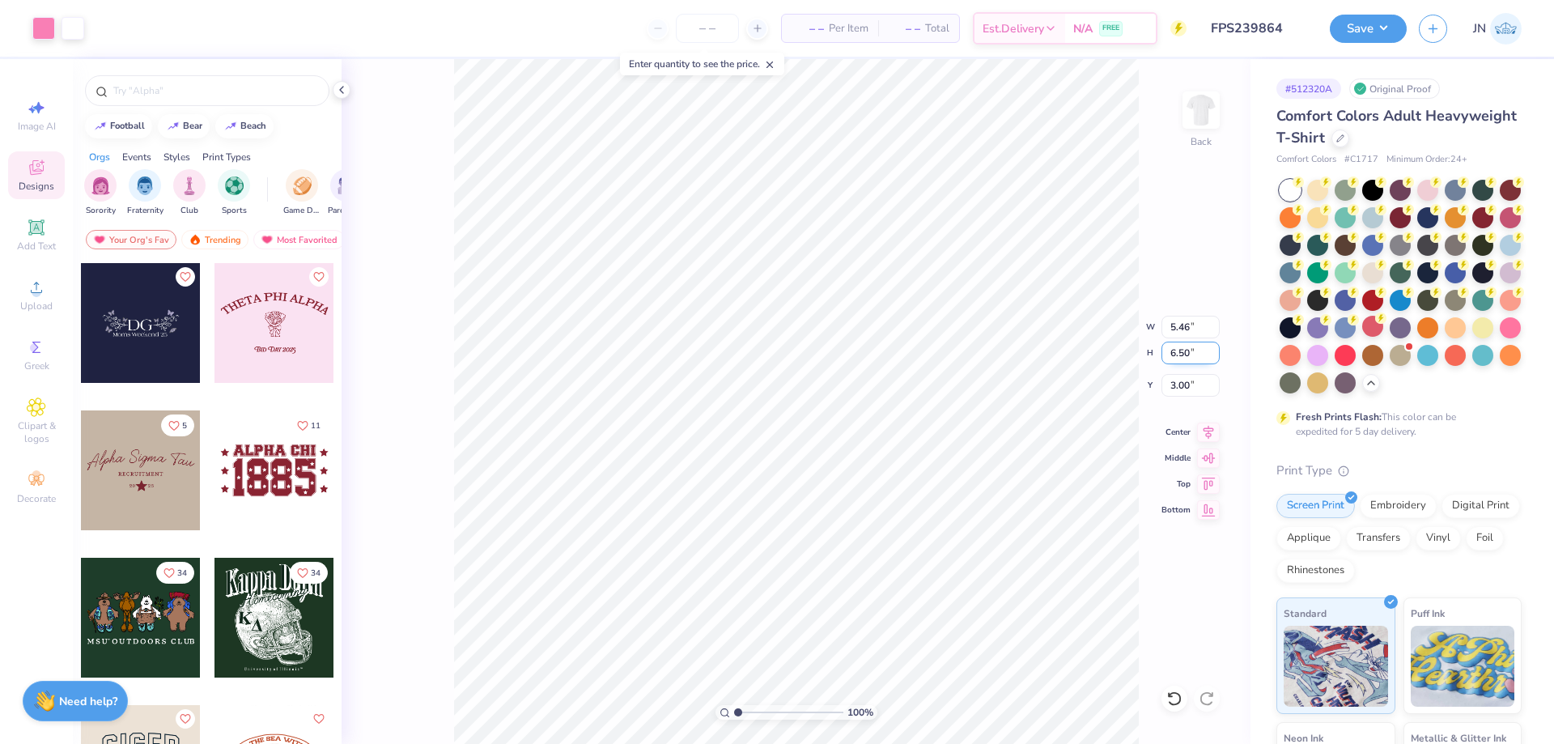
click at [1183, 358] on input "6.50" at bounding box center [1191, 353] width 58 height 23
click at [1183, 357] on input "6.50" at bounding box center [1191, 353] width 58 height 23
type input "10"
type input "8.40"
type input "10.00"
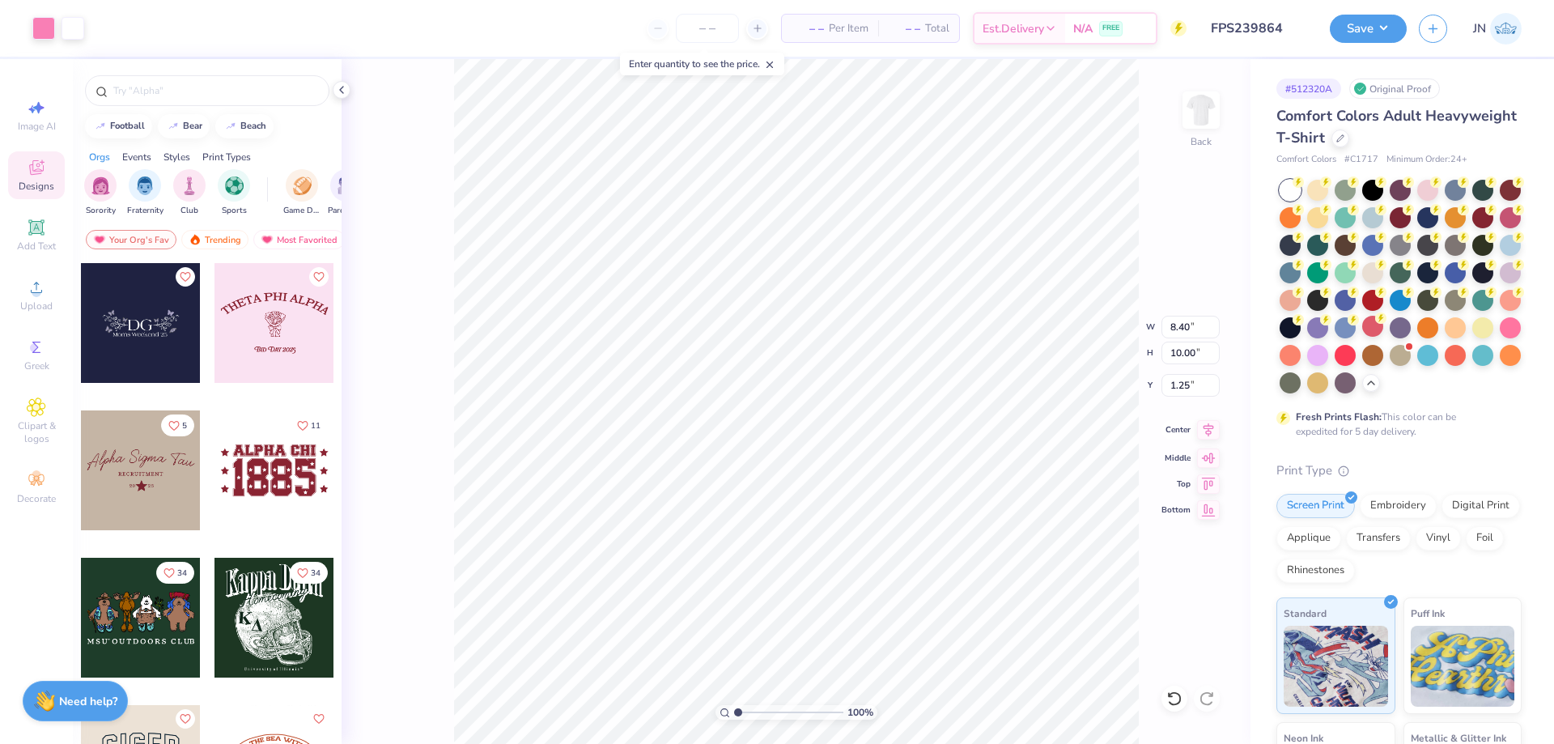
click at [1202, 429] on icon at bounding box center [1208, 429] width 23 height 19
type input "3.00"
type input "2.07"
click at [1100, 325] on div "100 % Back W 8.40 H 10.00 Y 2.07 Center Middle Top Bottom" at bounding box center [796, 401] width 909 height 685
click at [1178, 694] on icon at bounding box center [1174, 698] width 14 height 15
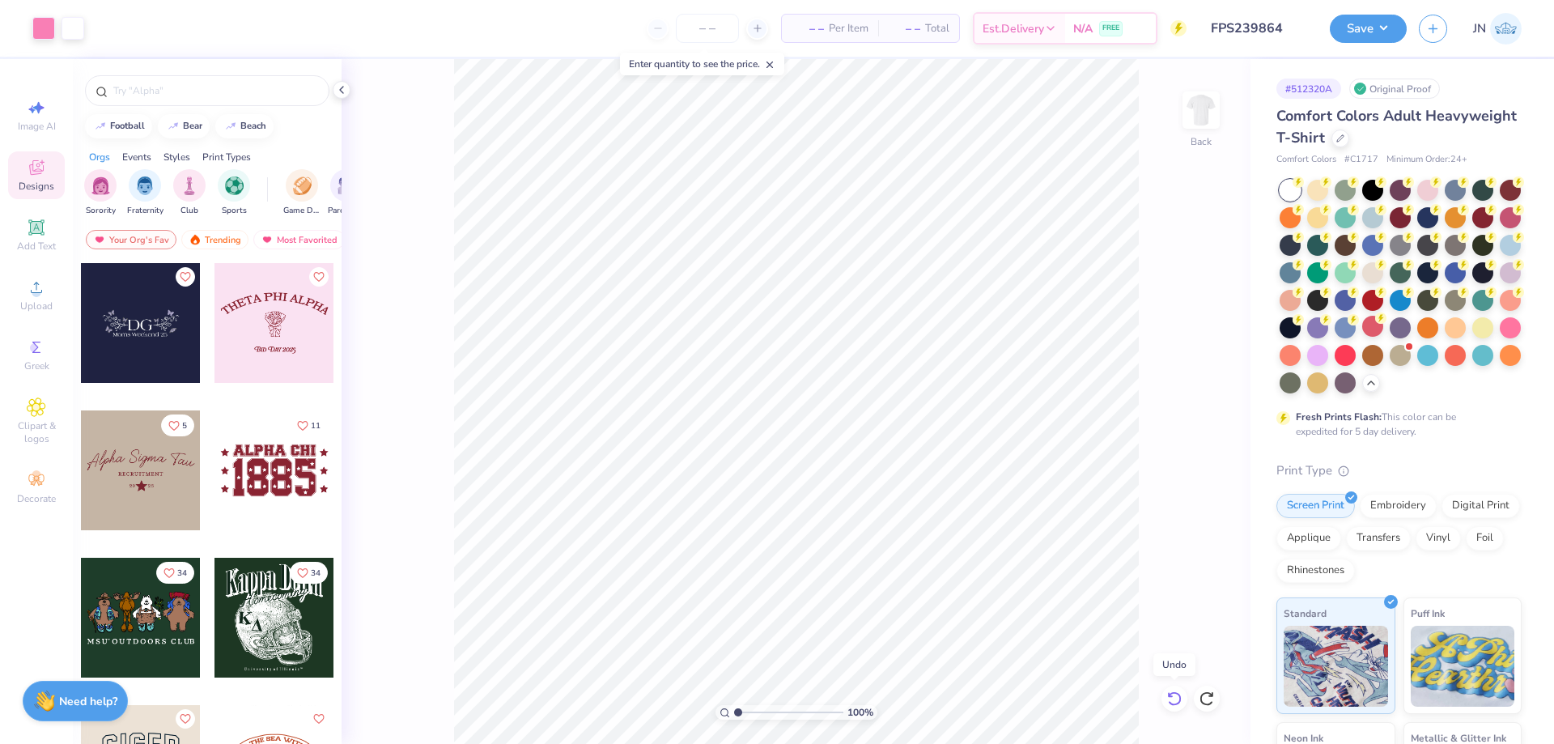
click at [1178, 694] on icon at bounding box center [1174, 698] width 14 height 15
click at [1369, 36] on button "Save" at bounding box center [1368, 26] width 77 height 28
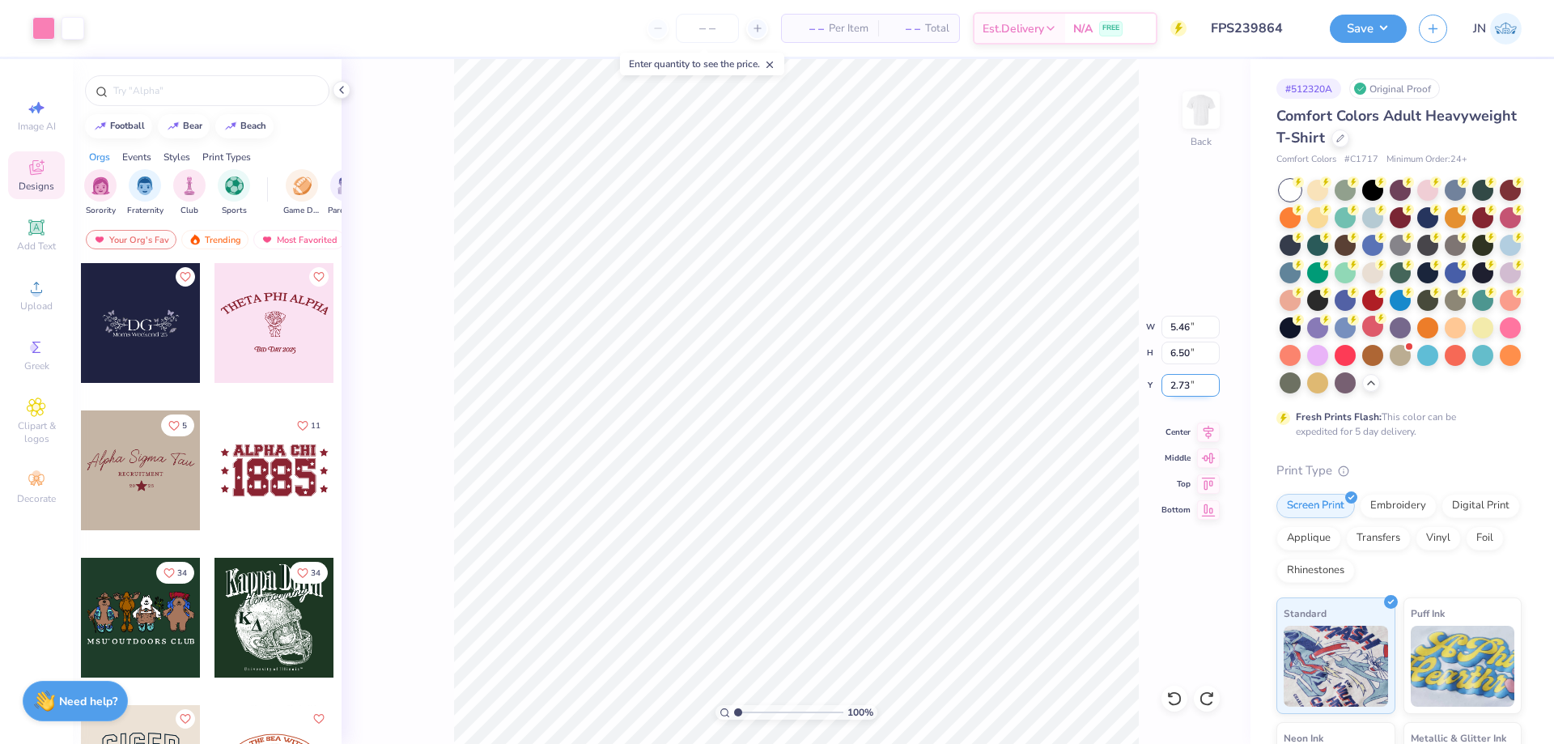
click at [1182, 385] on input "2.73" at bounding box center [1191, 385] width 58 height 23
type input "3.00"
click at [1352, 28] on button "Save" at bounding box center [1368, 26] width 77 height 28
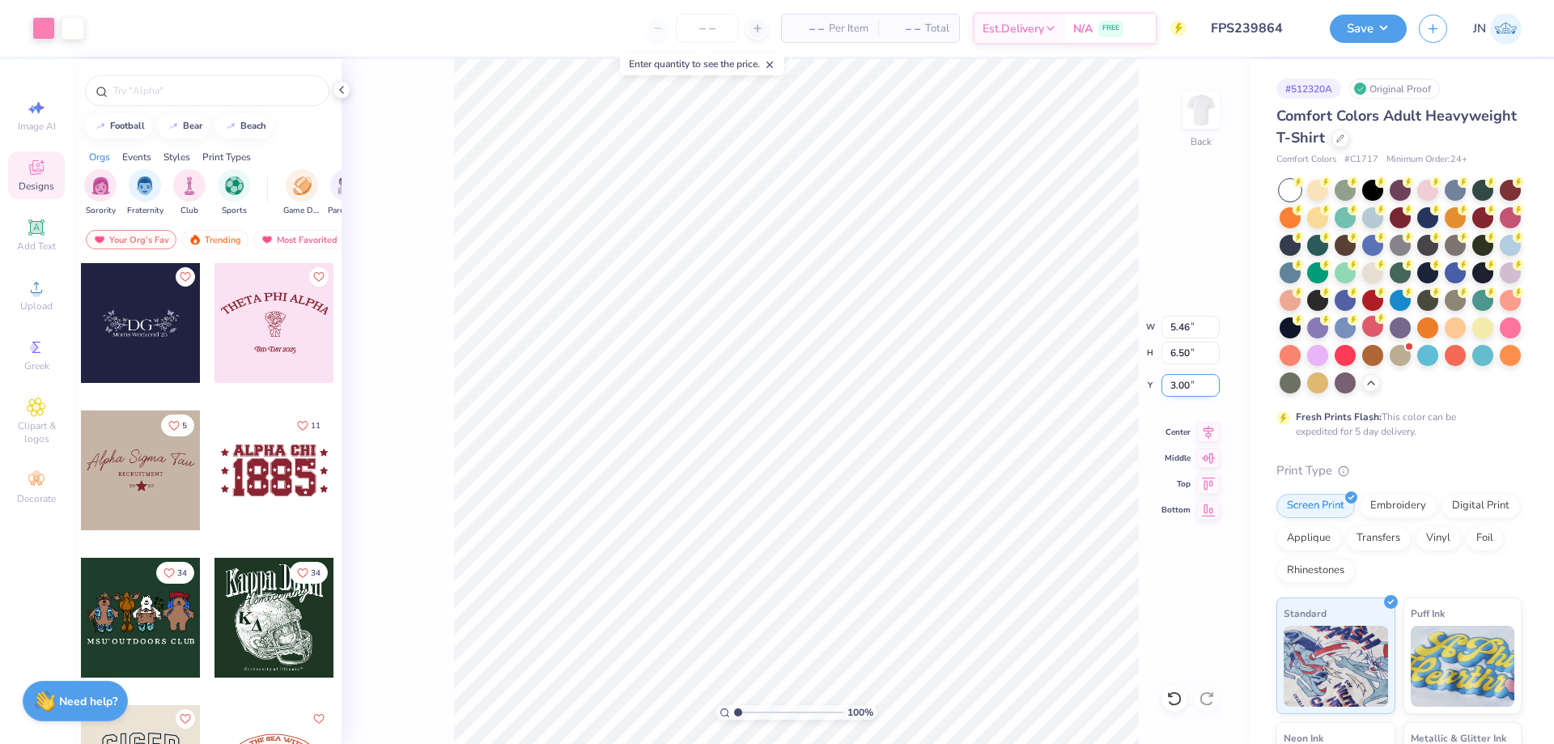
click at [1181, 385] on input "3.00" at bounding box center [1191, 385] width 58 height 23
type input "2.50"
click at [1375, 32] on button "Save" at bounding box center [1368, 26] width 77 height 28
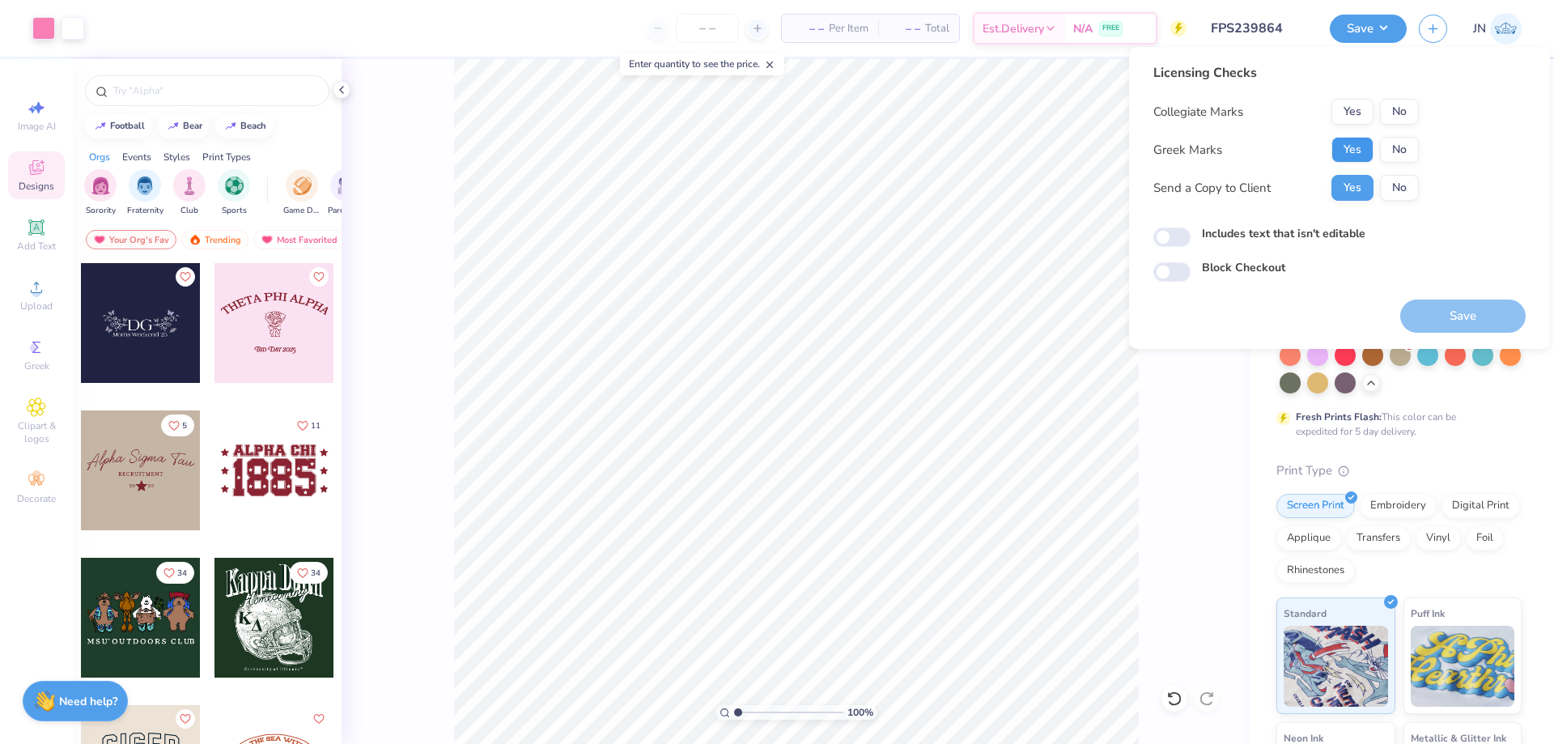
click at [1359, 150] on button "Yes" at bounding box center [1353, 150] width 42 height 26
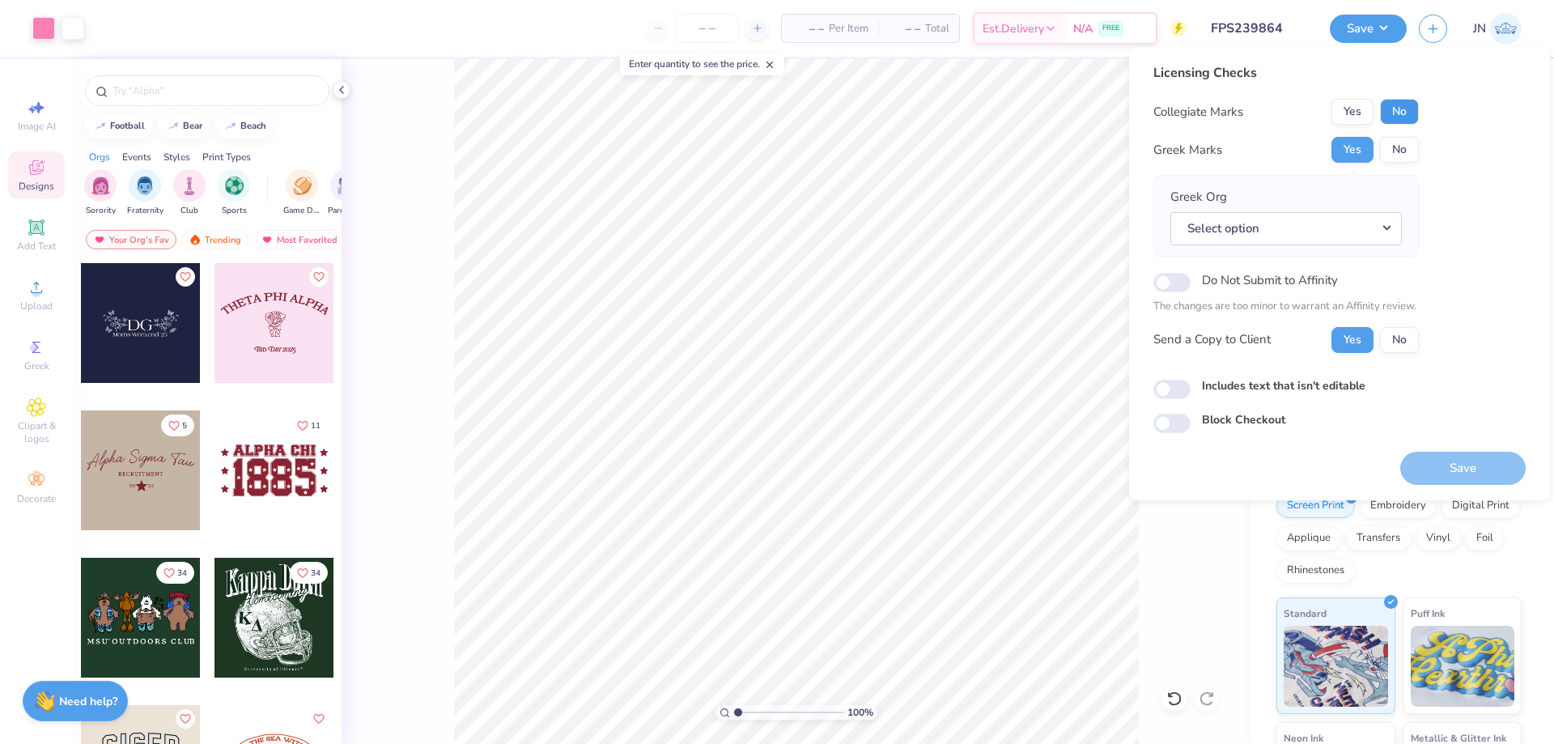
click at [1398, 113] on button "No" at bounding box center [1399, 112] width 39 height 26
click at [1335, 227] on button "Select option" at bounding box center [1287, 228] width 232 height 33
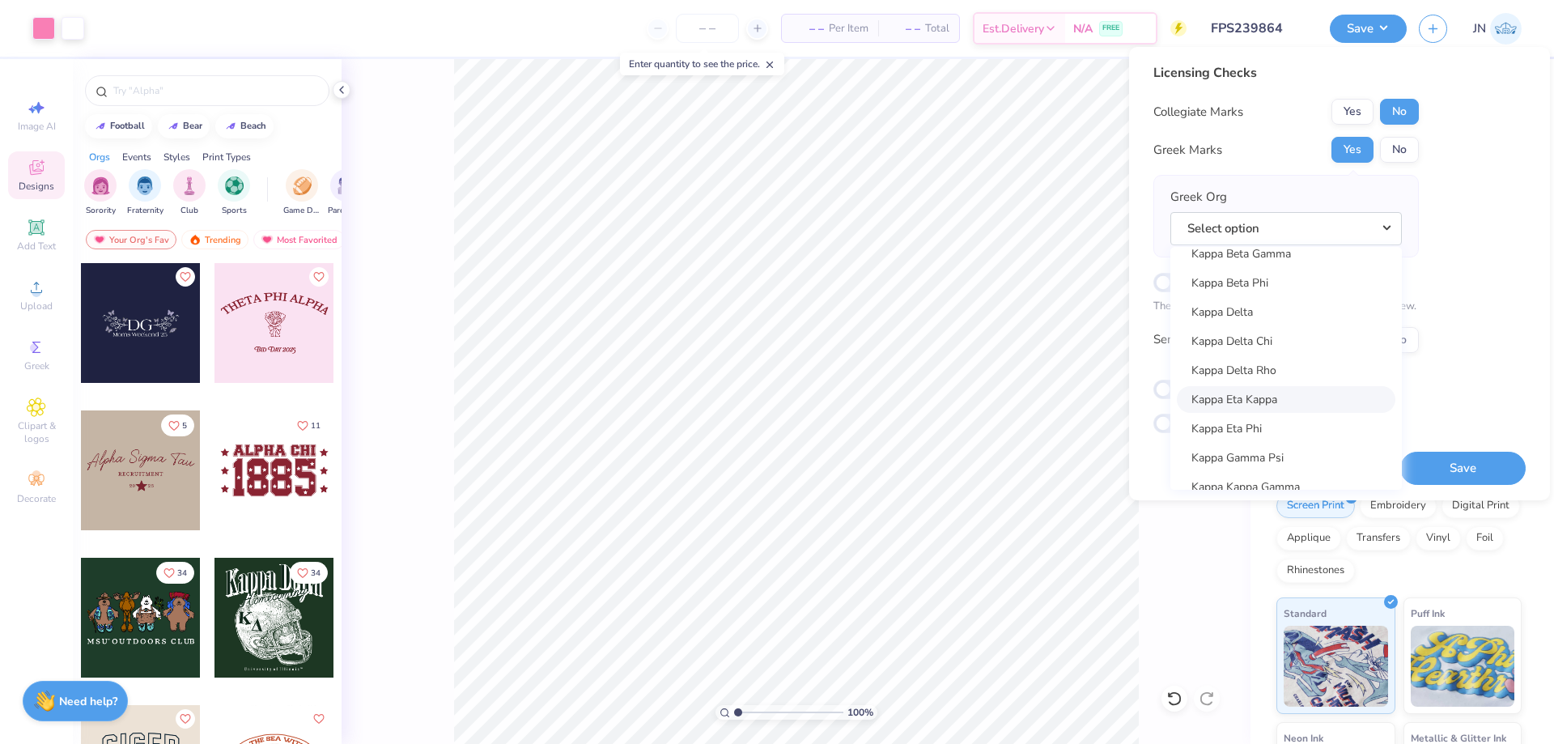
scroll to position [5748, 0]
click at [1273, 325] on link "Kappa Alpha Theta" at bounding box center [1286, 318] width 219 height 27
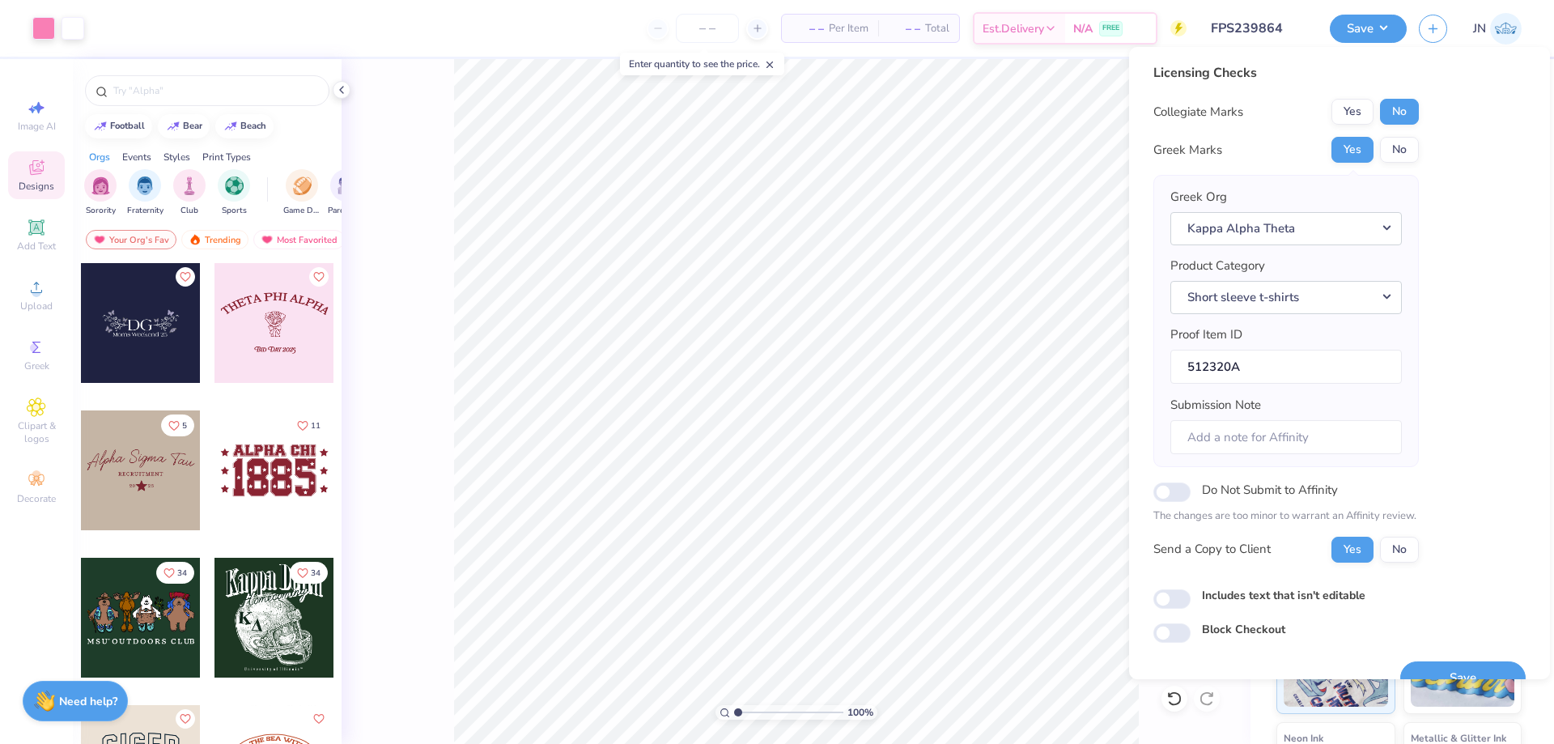
click at [1430, 660] on div "Save" at bounding box center [1462, 668] width 125 height 51
click at [1428, 669] on button "Save" at bounding box center [1462, 677] width 125 height 33
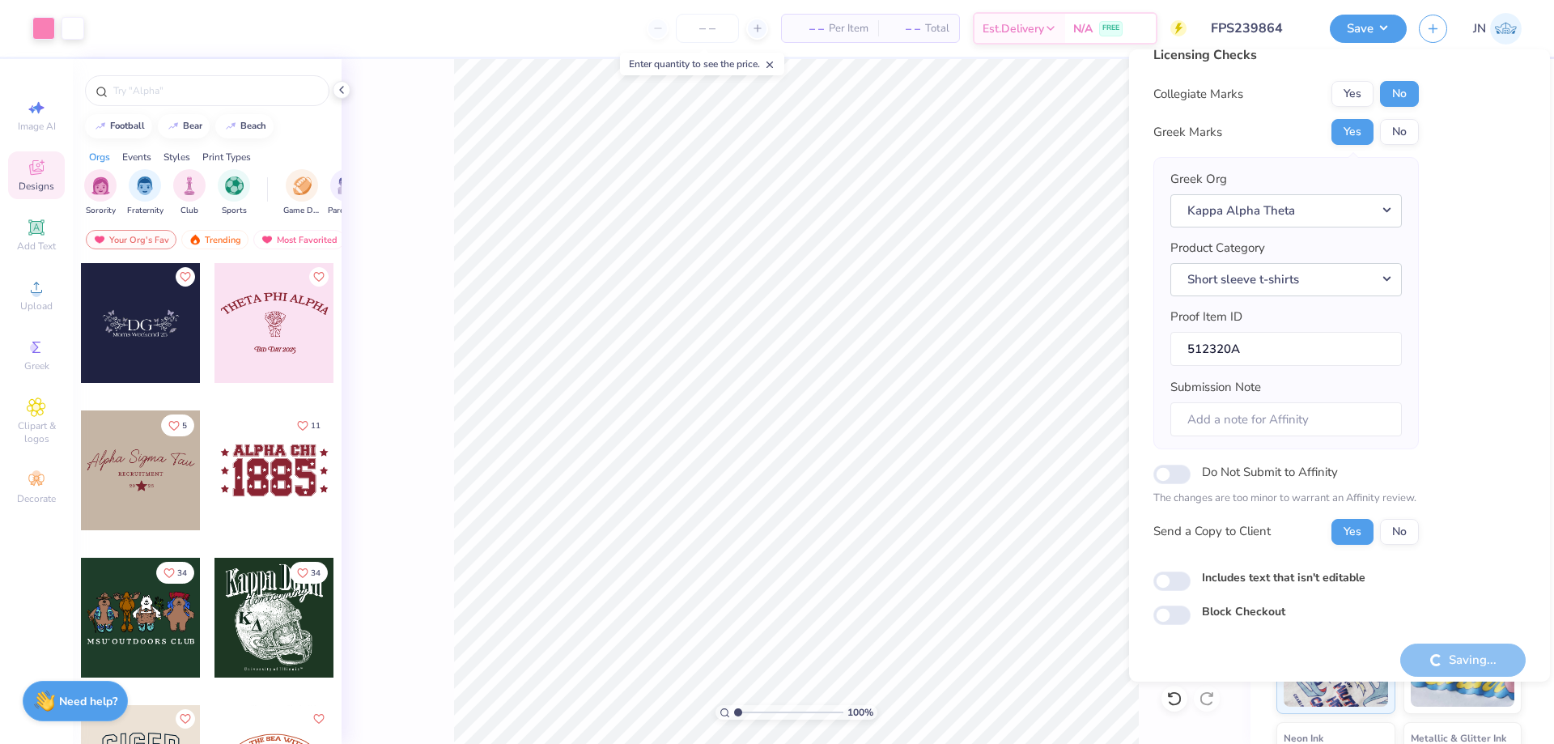
scroll to position [31, 0]
